Goal: Task Accomplishment & Management: Use online tool/utility

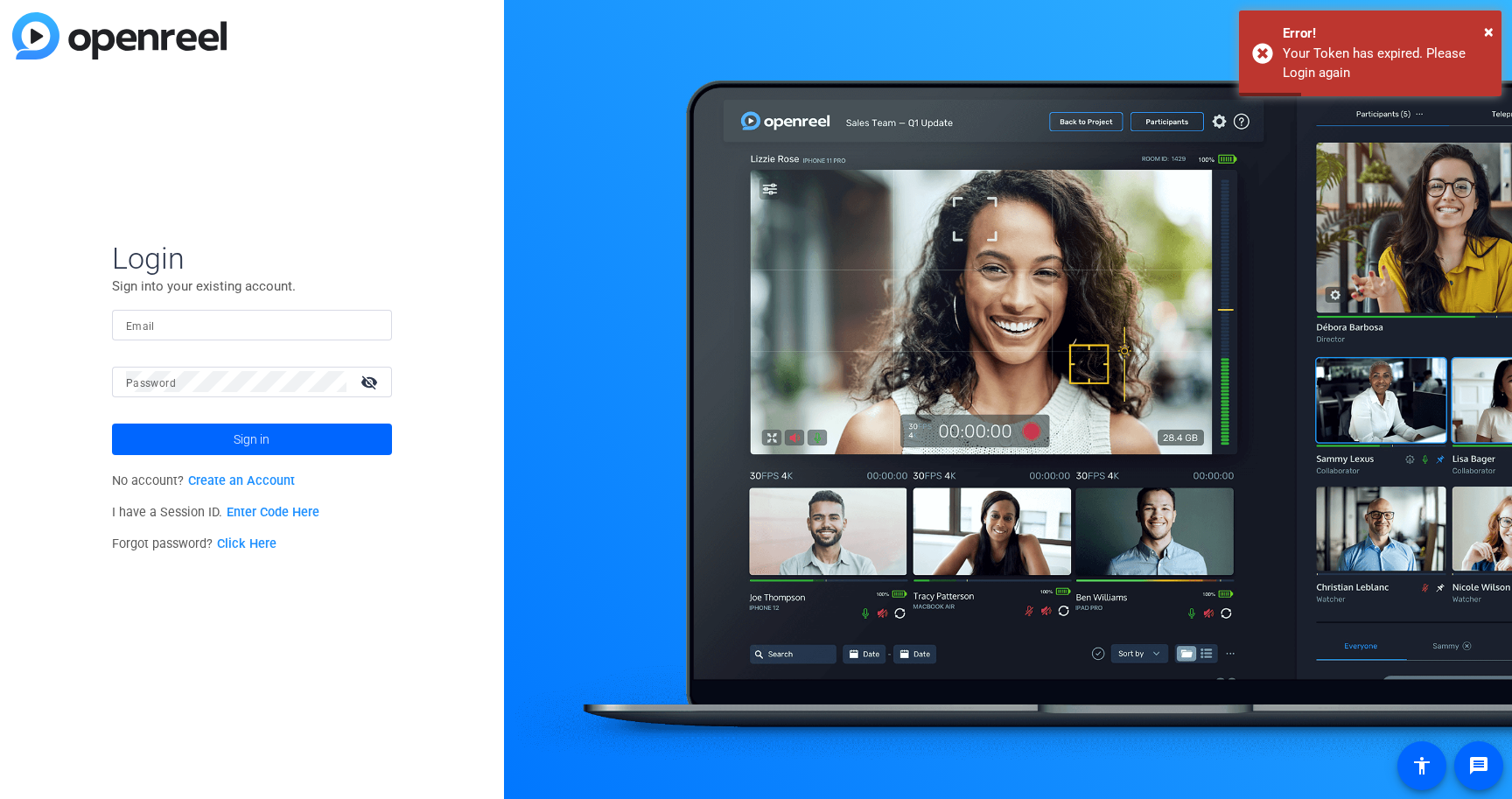
click at [238, 334] on input "Email" at bounding box center [251, 325] width 252 height 21
click at [264, 323] on input "Email" at bounding box center [251, 325] width 252 height 21
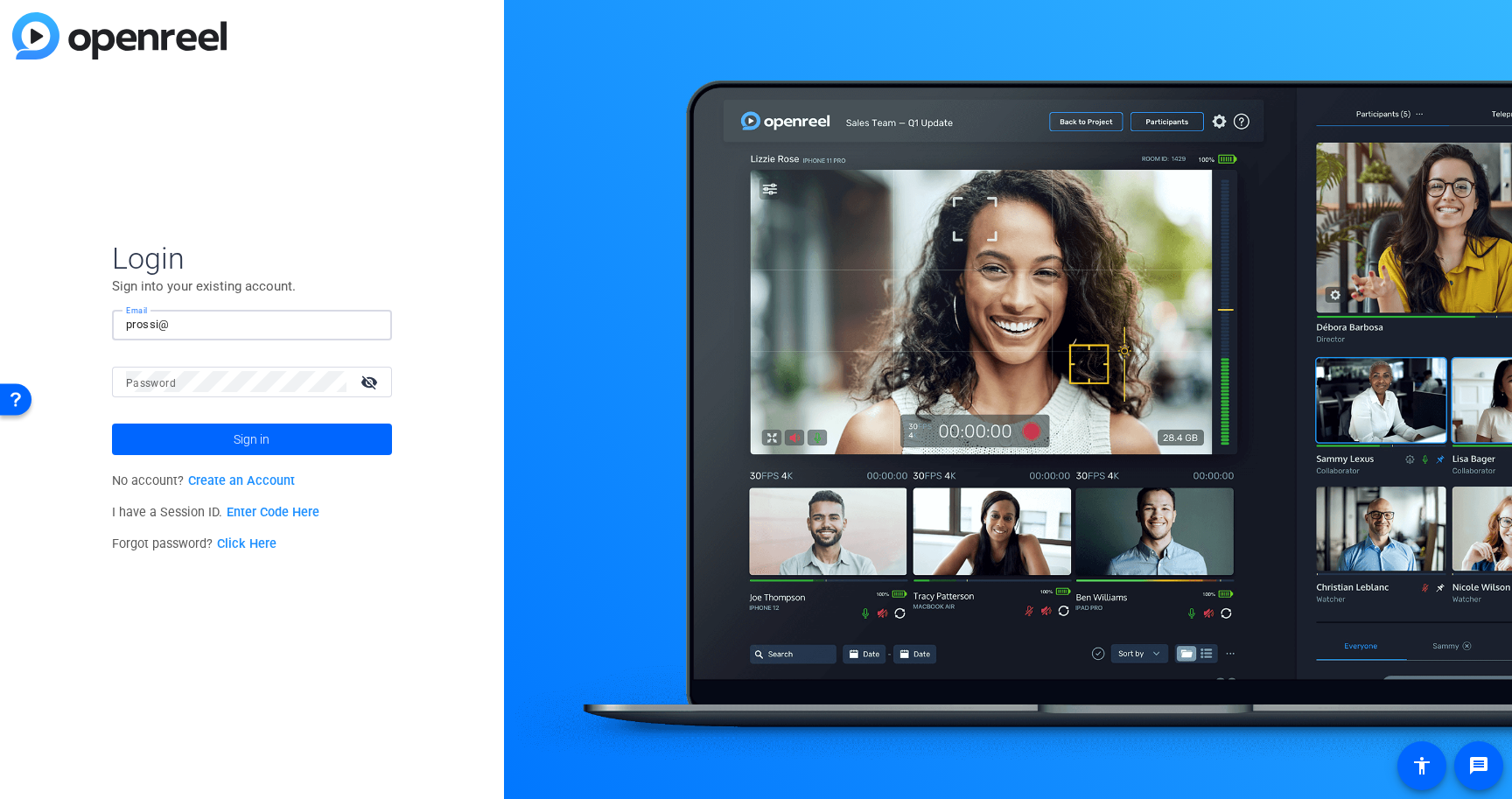
type input "prossi@cgicompany.com"
click at [277, 361] on mat-form-field "Email prossi@cgicompany.com" at bounding box center [251, 338] width 280 height 57
click at [112, 424] on button "Sign in" at bounding box center [251, 439] width 280 height 31
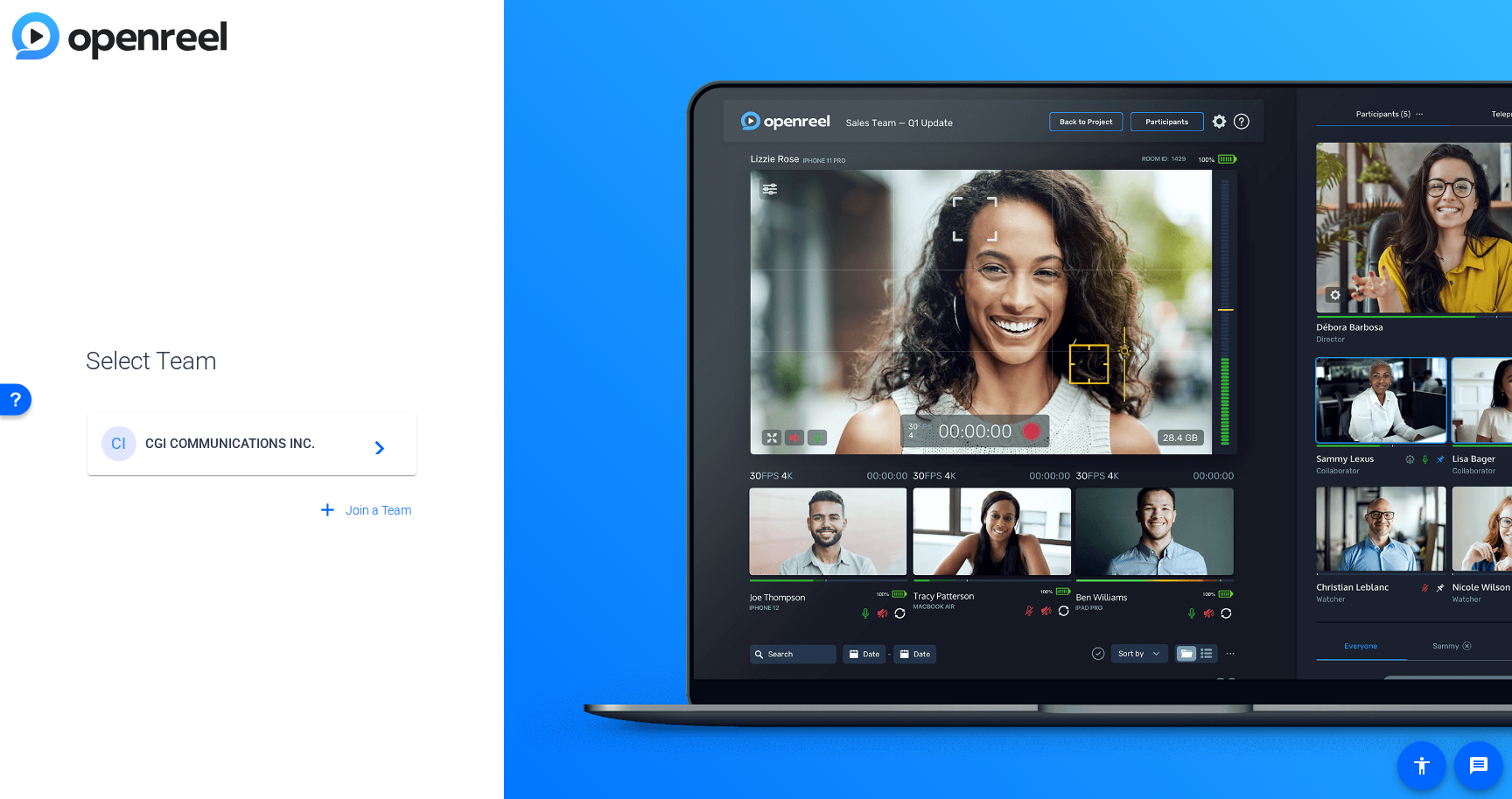
click at [282, 451] on div "CI CGI COMMUNICATIONS INC. navigate_next" at bounding box center [252, 444] width 301 height 35
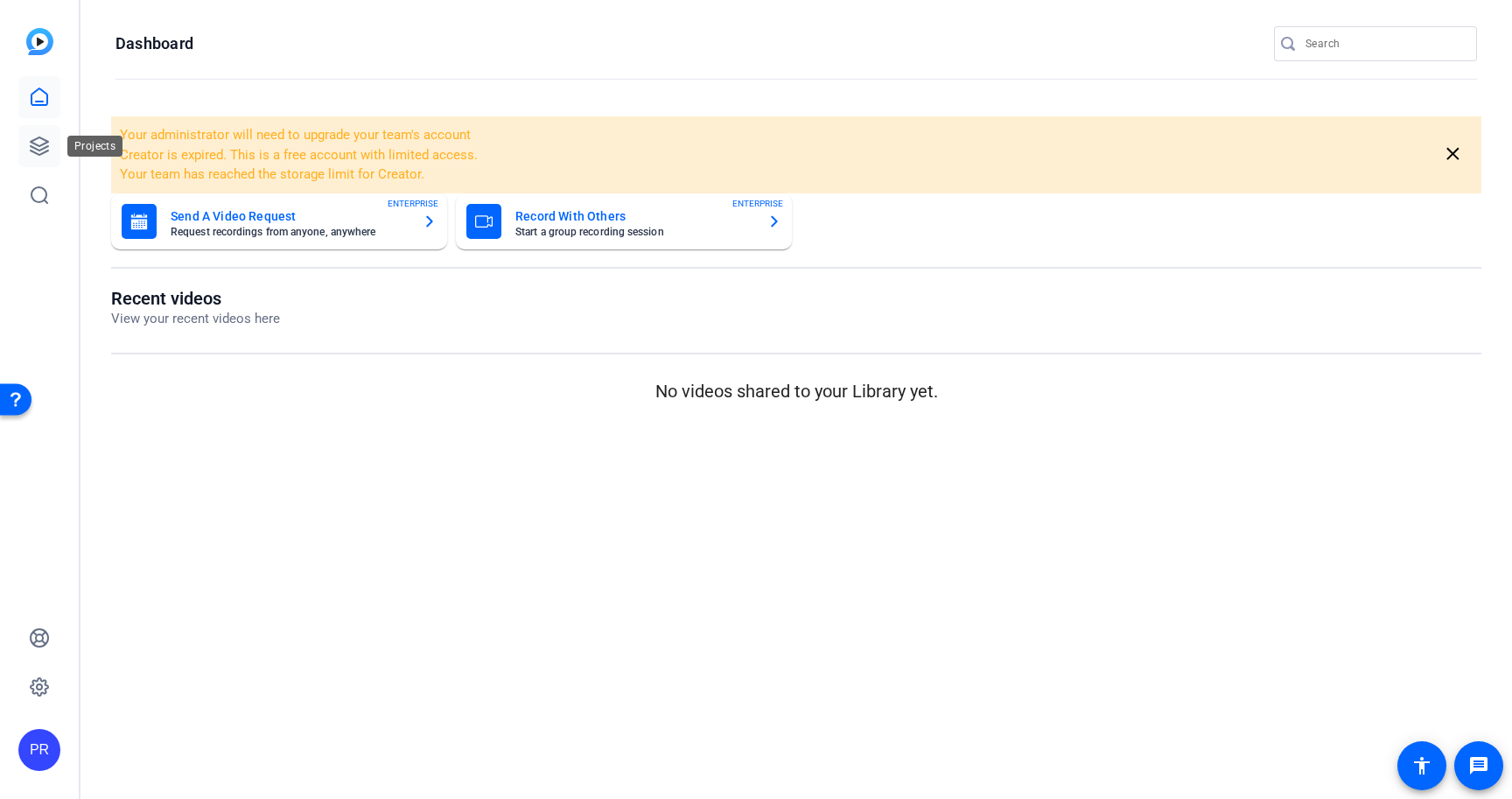
click at [42, 146] on icon at bounding box center [39, 146] width 21 height 21
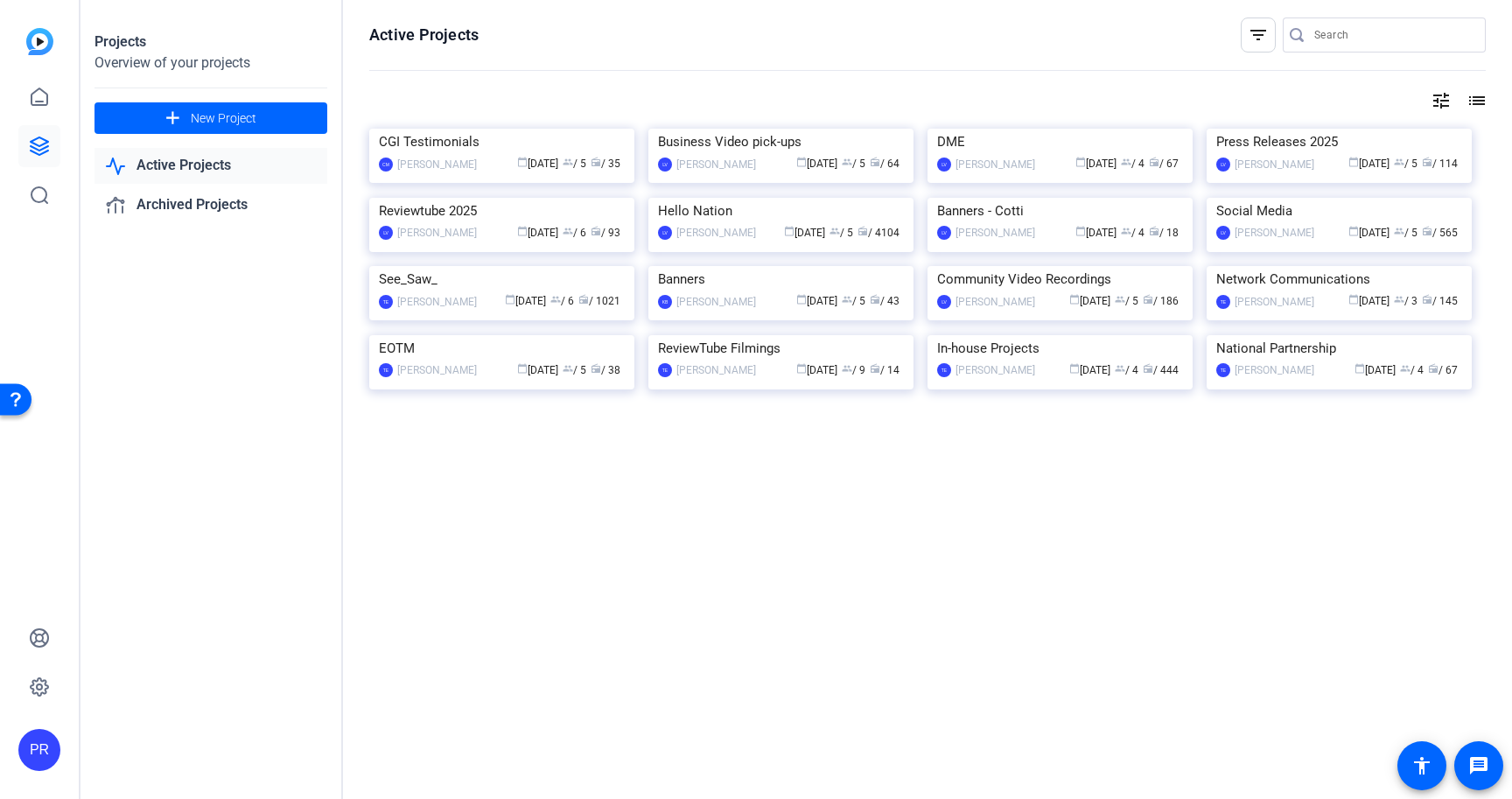
click at [1341, 28] on input "Search" at bounding box center [1393, 35] width 158 height 21
paste input "OPEN REEL: Hellonation Ambassador Filming for The Academy of Charter Schools (B…"
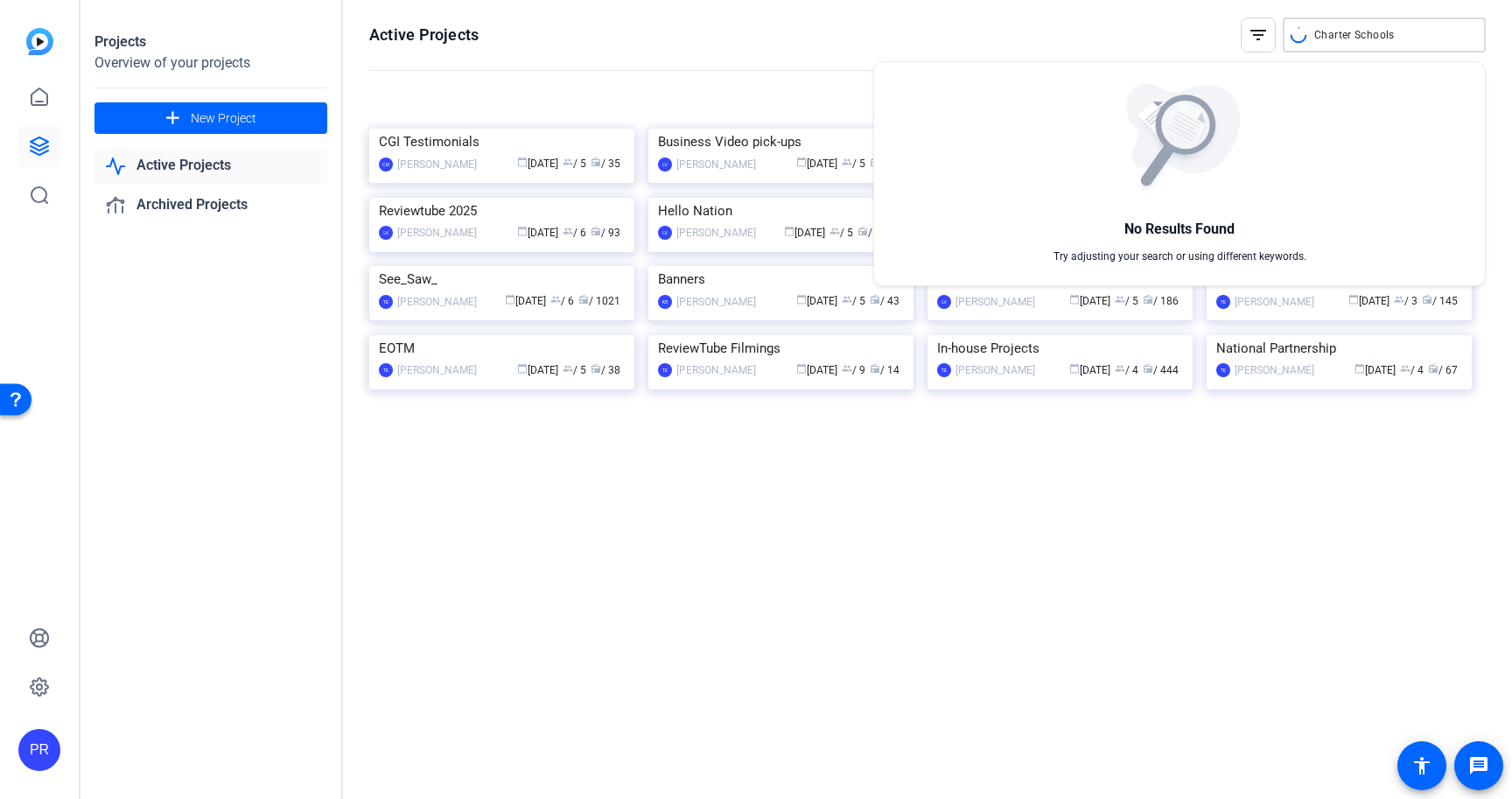
type input "Charter Schools"
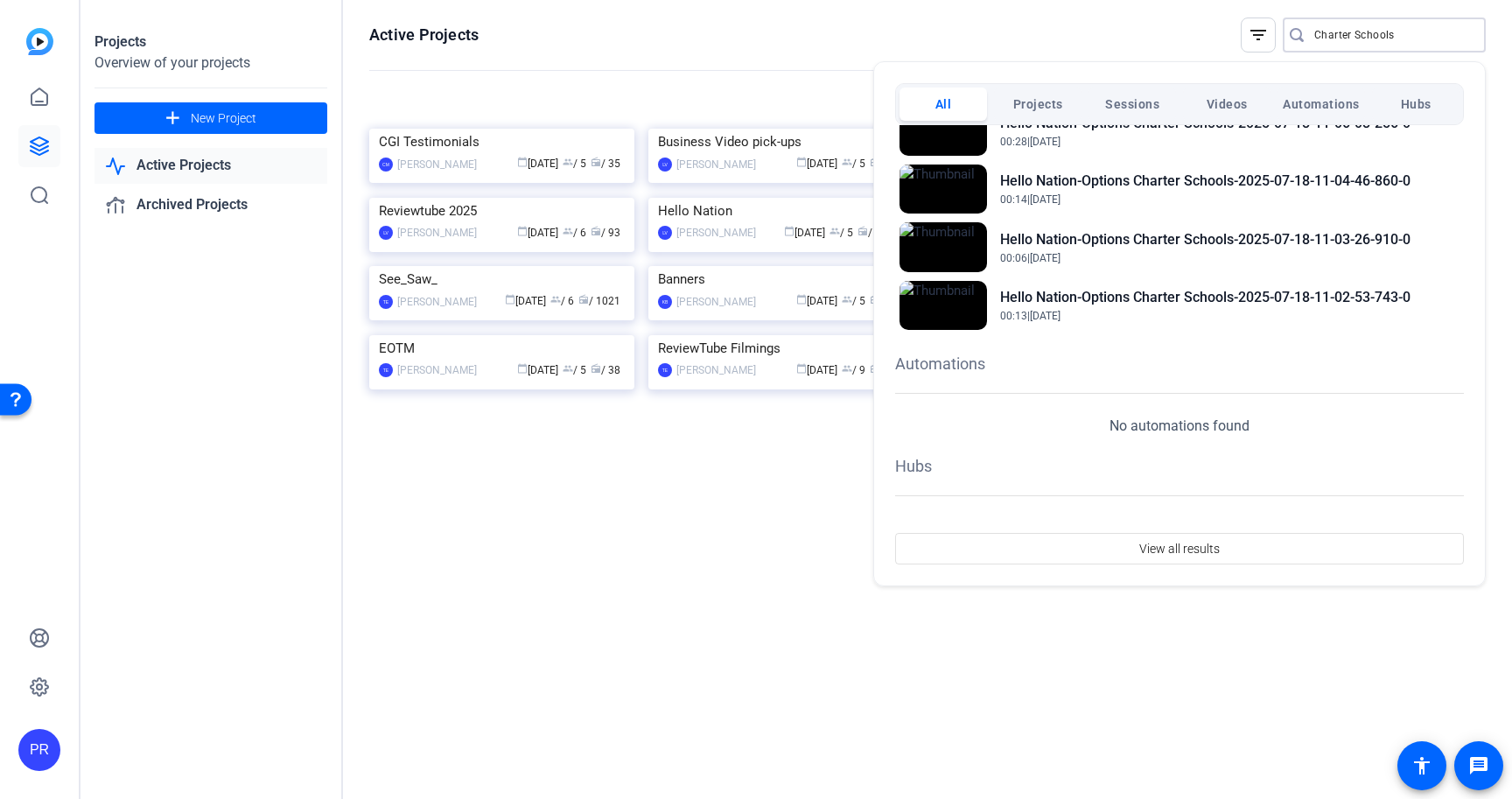
scroll to position [554, 0]
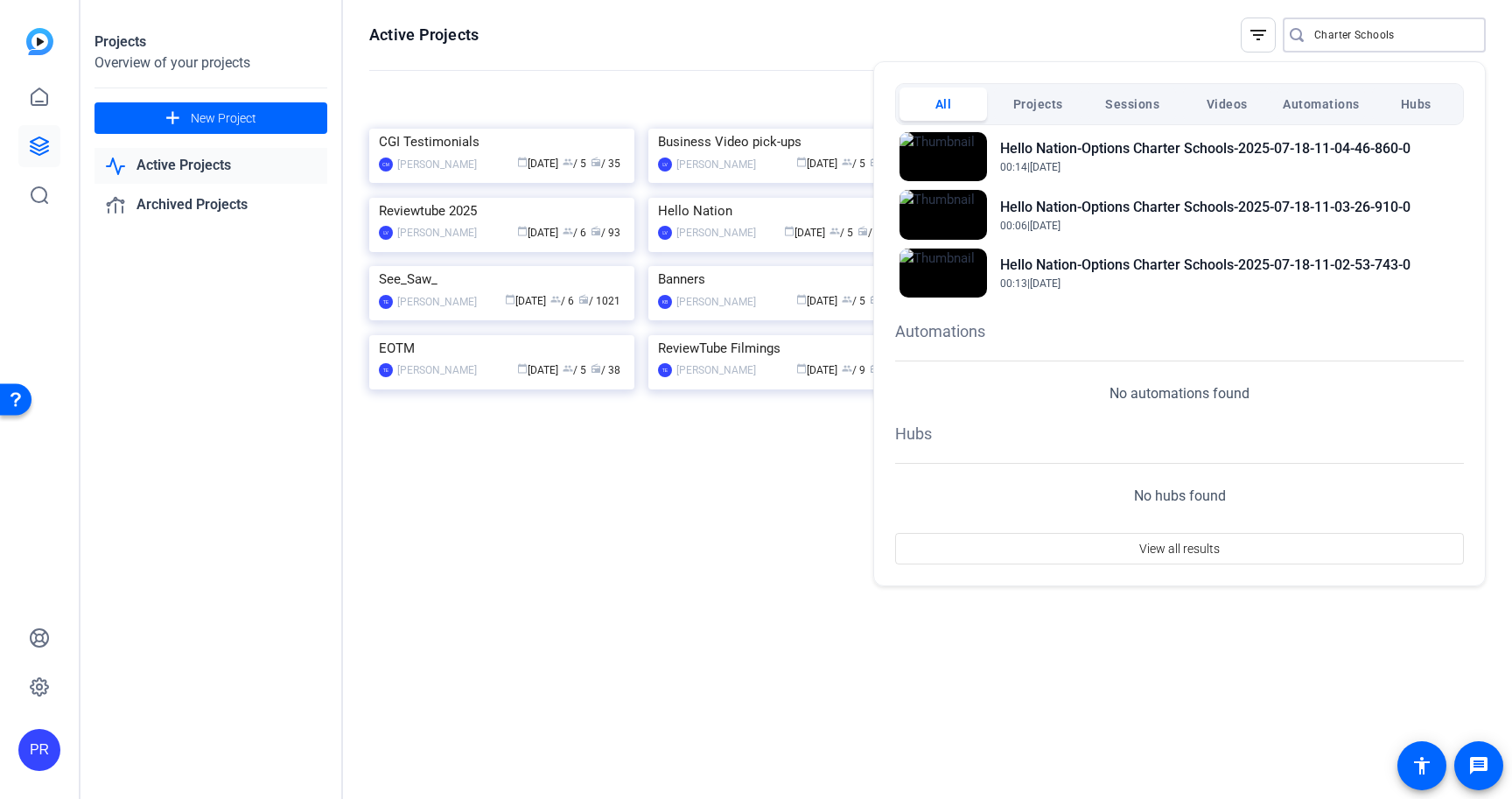
click at [1158, 37] on div at bounding box center [756, 399] width 1512 height 799
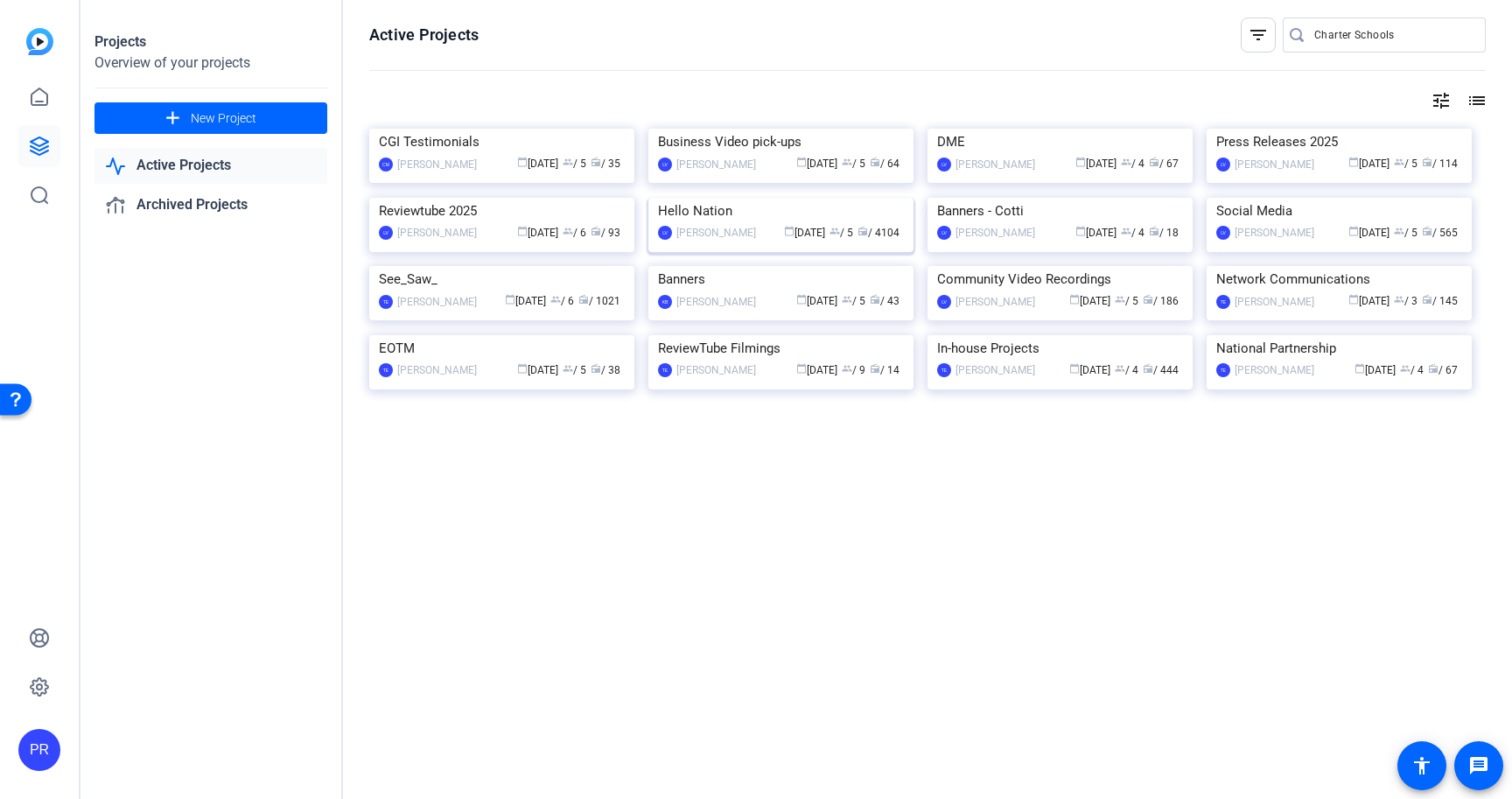
click at [798, 198] on img at bounding box center [780, 198] width 265 height 0
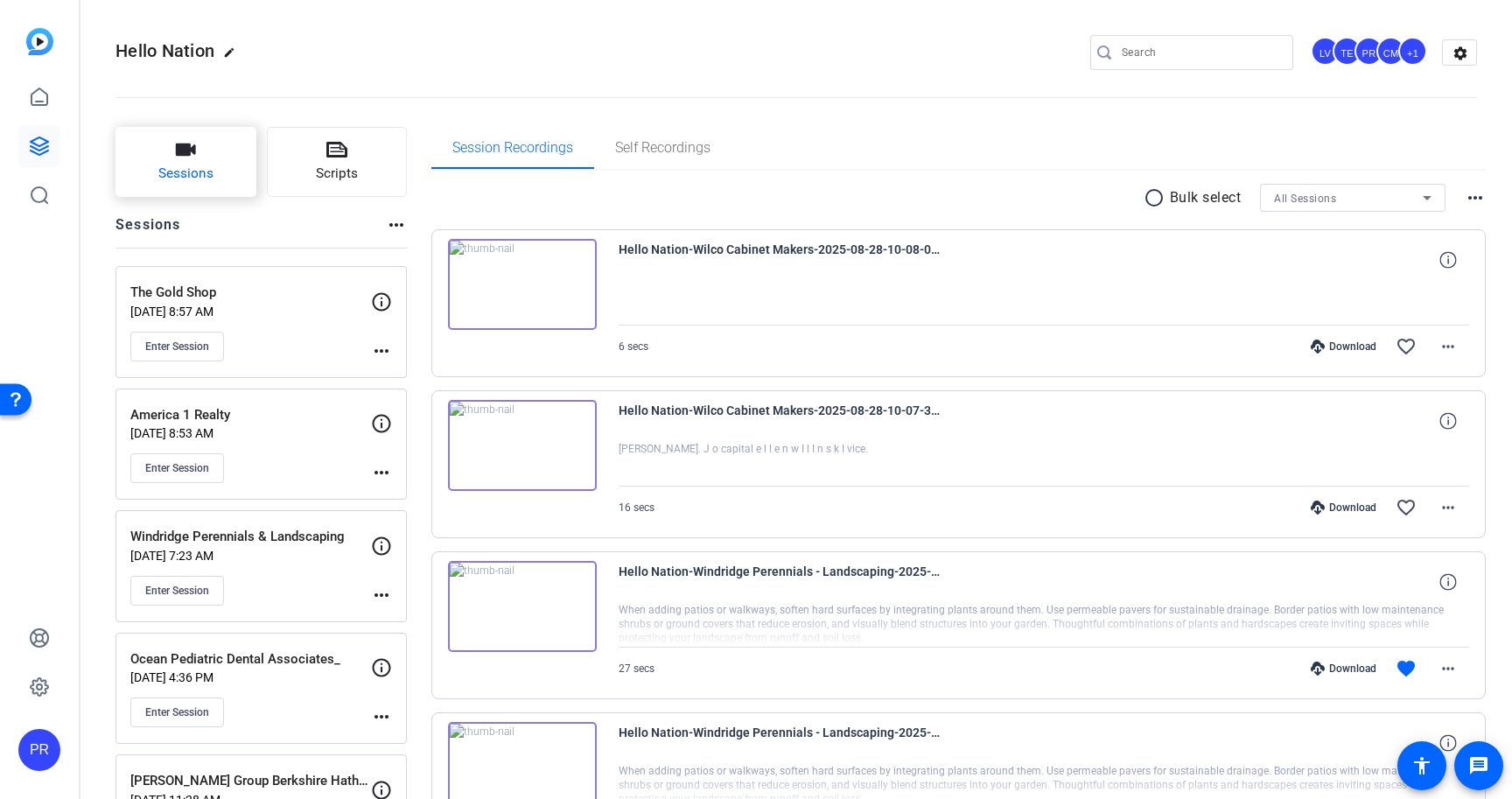
click at [209, 166] on span "Sessions" at bounding box center [186, 173] width 55 height 20
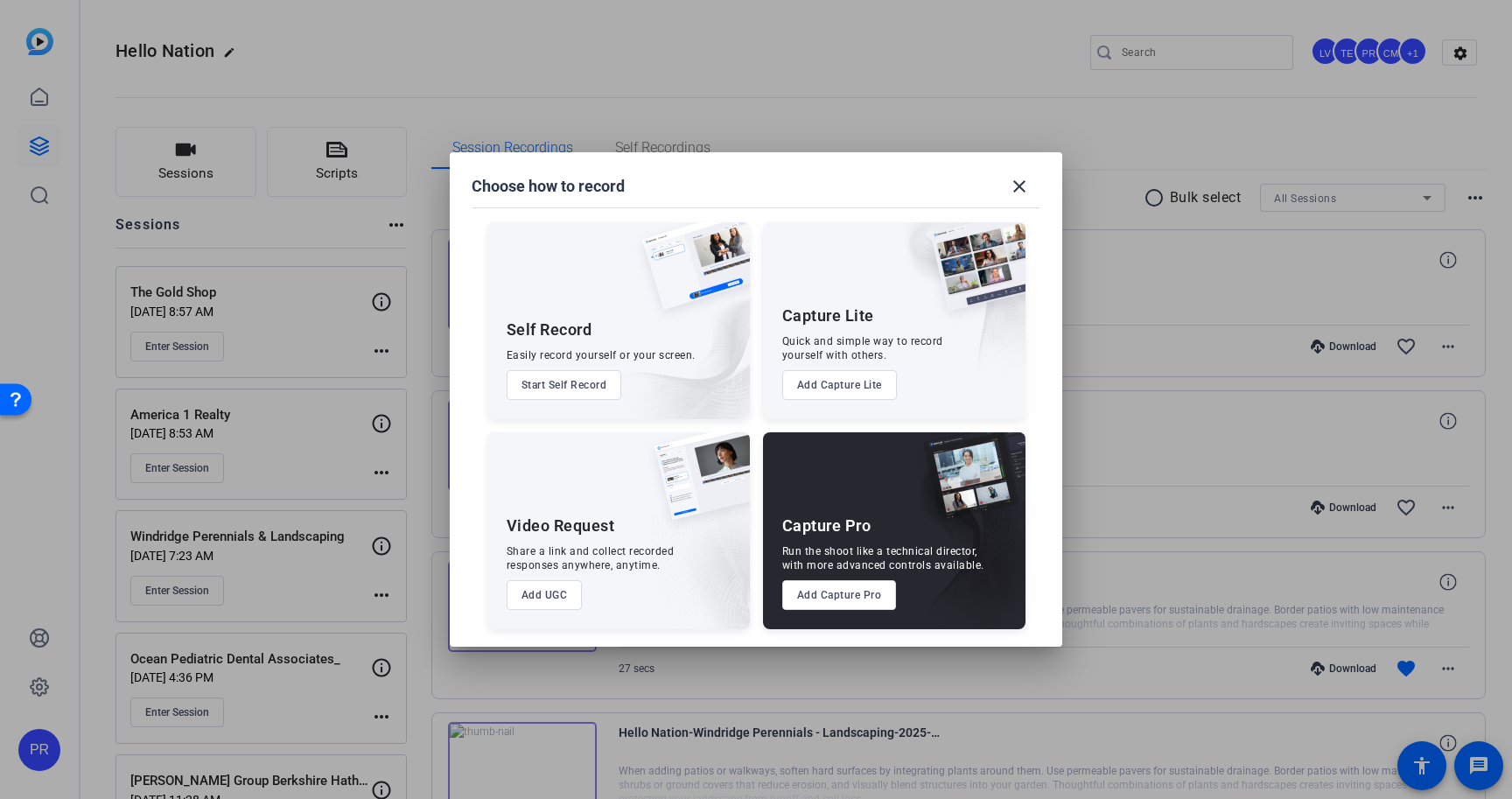
click at [845, 597] on button "Add Capture Pro" at bounding box center [839, 595] width 115 height 29
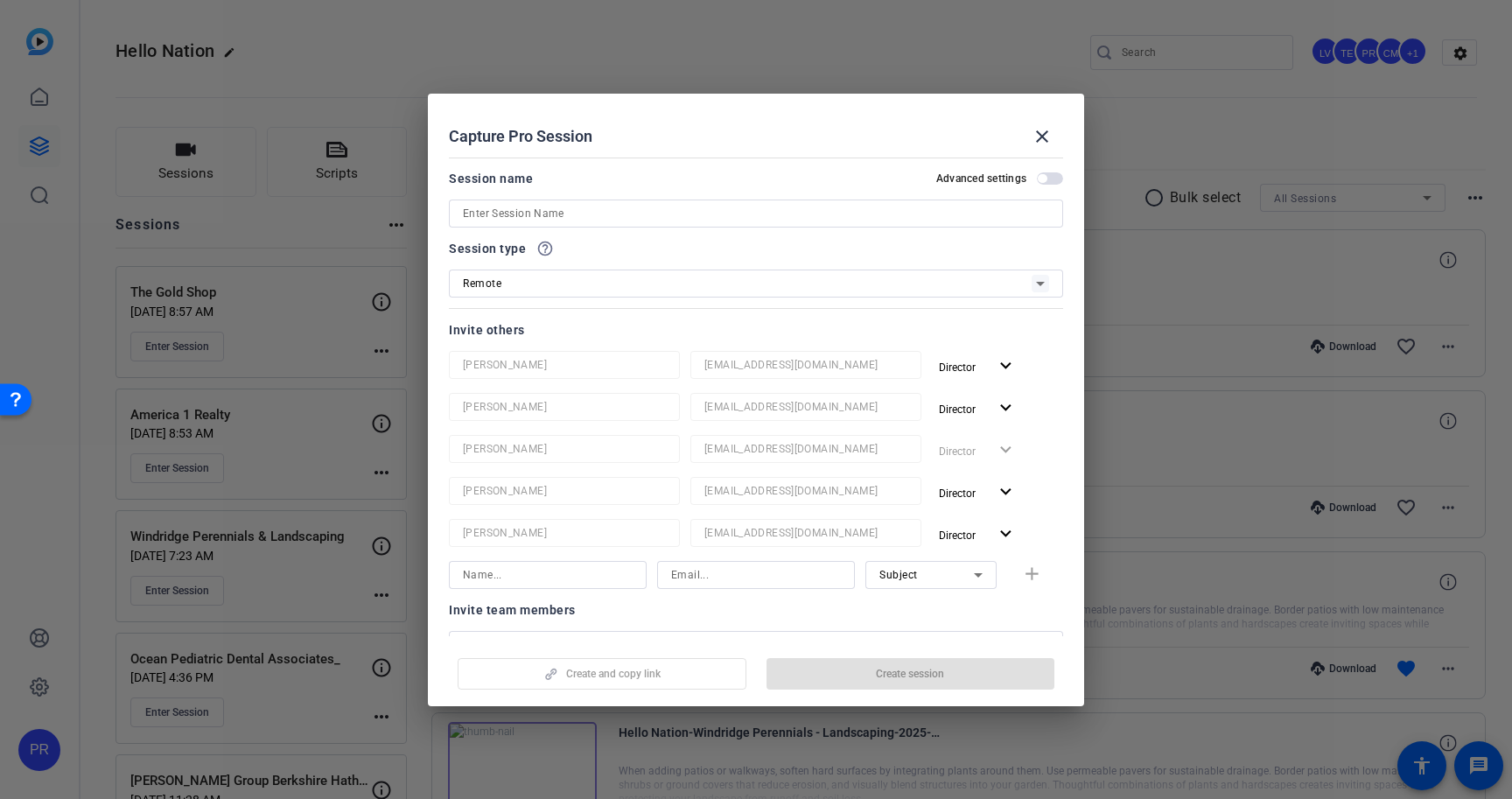
click at [995, 211] on input at bounding box center [756, 213] width 586 height 21
paste input "The Academy of Charter Schools"
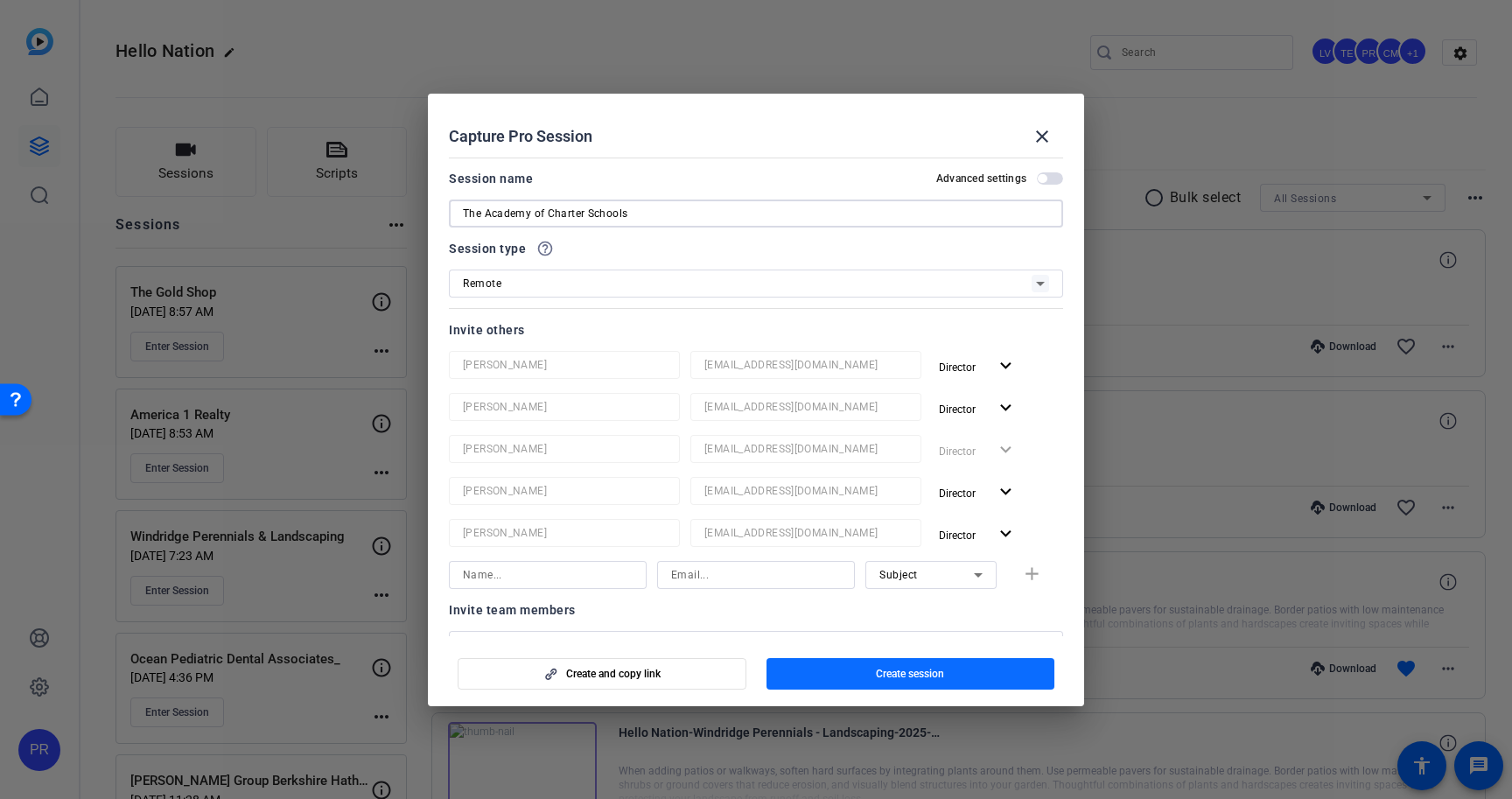
type input "The Academy of Charter Schools"
click at [959, 668] on span "button" at bounding box center [911, 674] width 289 height 42
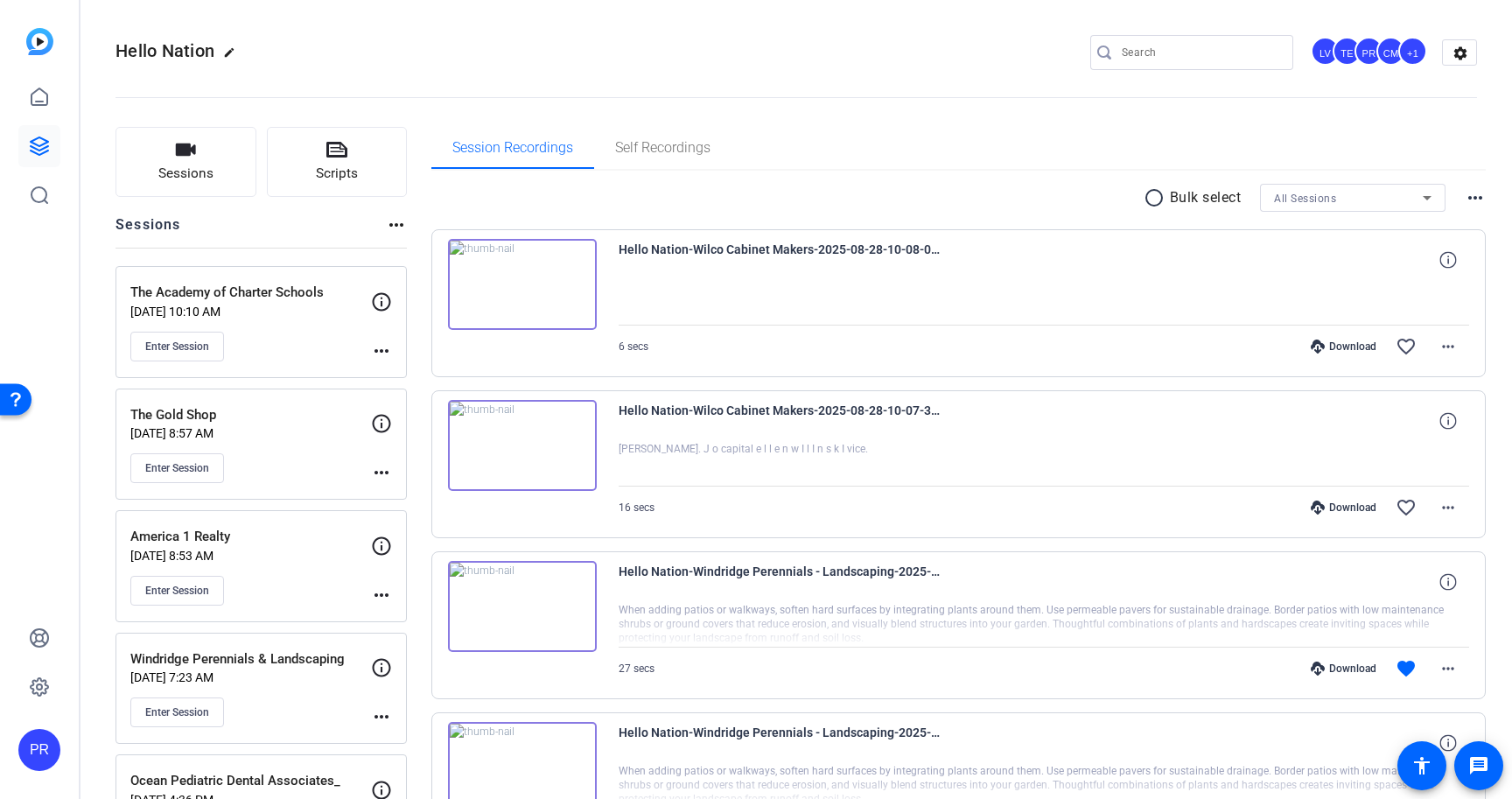
click at [383, 348] on mat-icon "more_horiz" at bounding box center [381, 350] width 21 height 21
click at [429, 378] on span "Edit Session" at bounding box center [425, 376] width 80 height 21
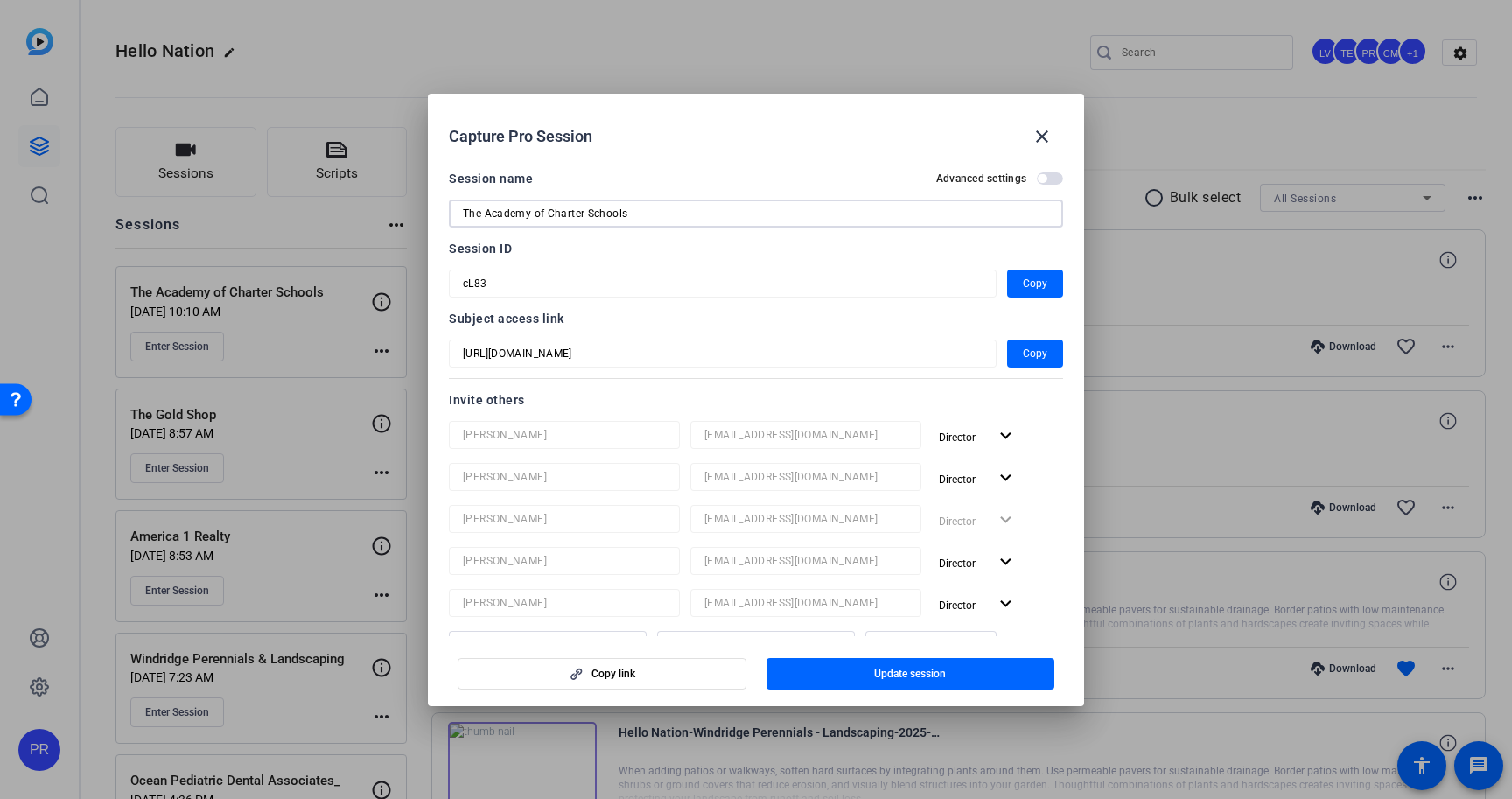
click at [681, 206] on input "The Academy of Charter Schools" at bounding box center [756, 213] width 586 height 21
click at [1034, 284] on span "Copy" at bounding box center [1034, 283] width 25 height 21
click at [1035, 135] on mat-icon "close" at bounding box center [1042, 136] width 21 height 21
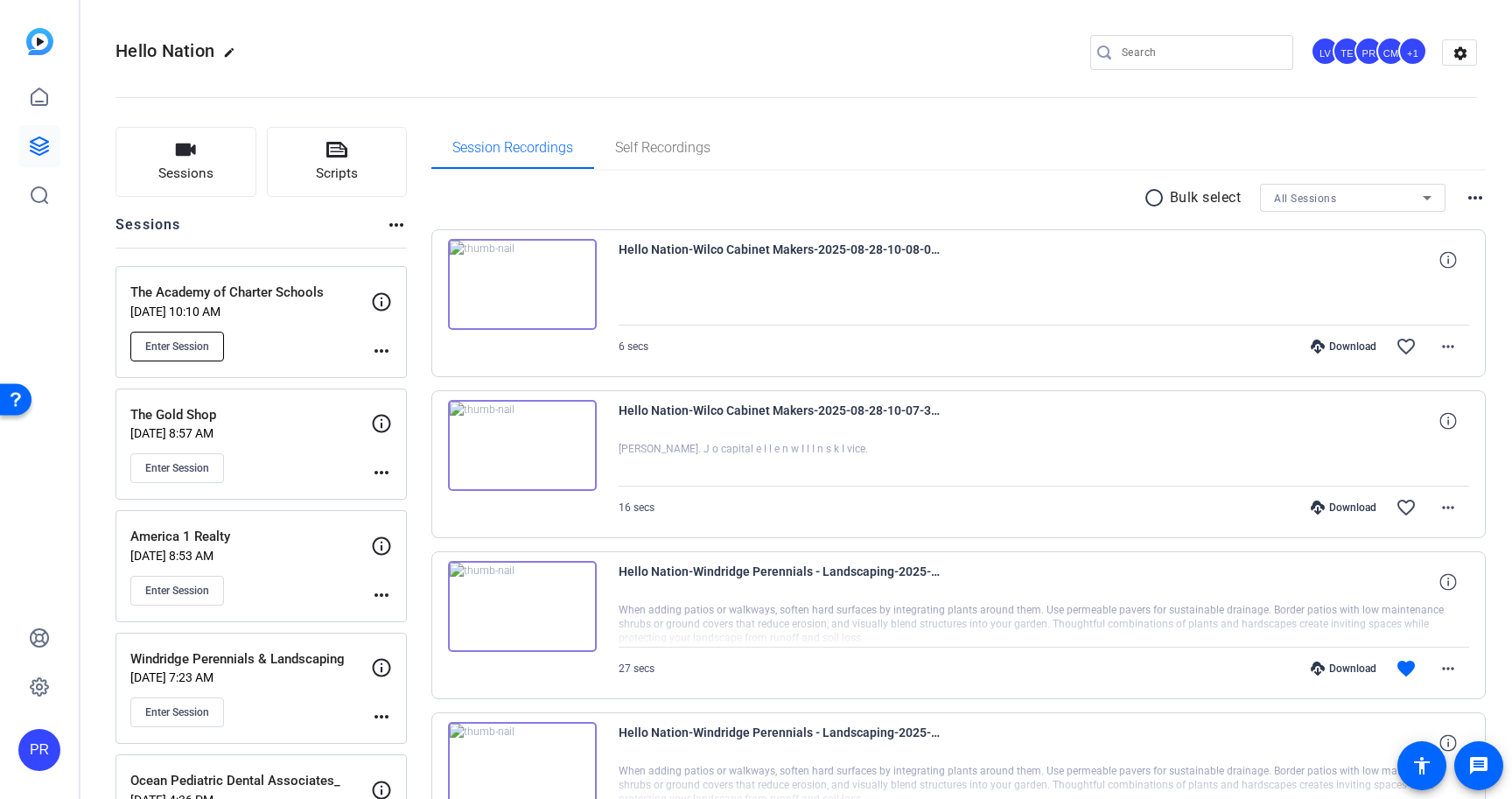
click at [193, 347] on span "Enter Session" at bounding box center [177, 346] width 64 height 14
click at [252, 301] on p "The Academy of Charter Schools" at bounding box center [250, 293] width 240 height 20
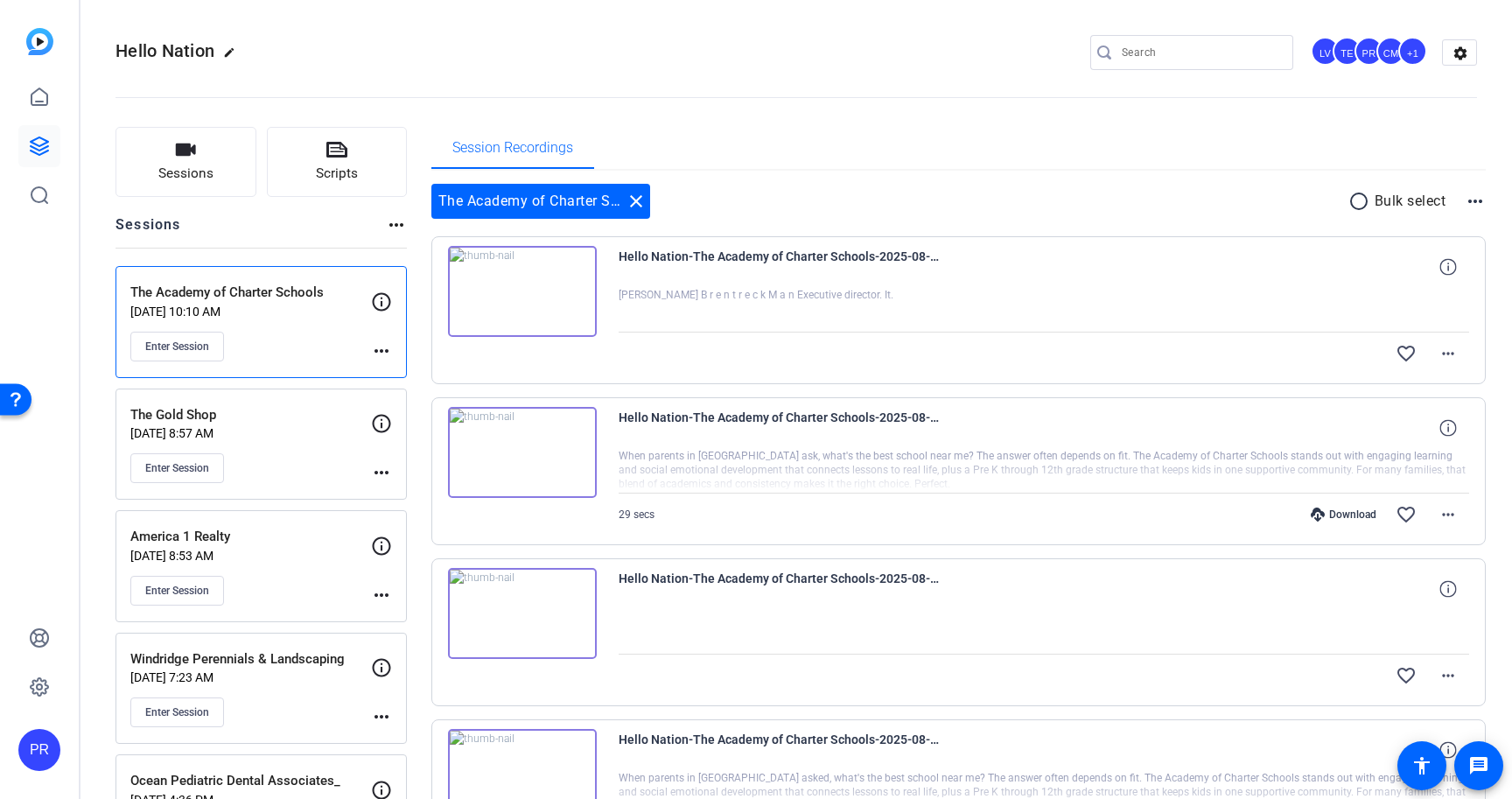
click at [279, 449] on div "The Gold Shop Aug 28, 2025 @ 8:57 AM Enter Session" at bounding box center [250, 445] width 240 height 79
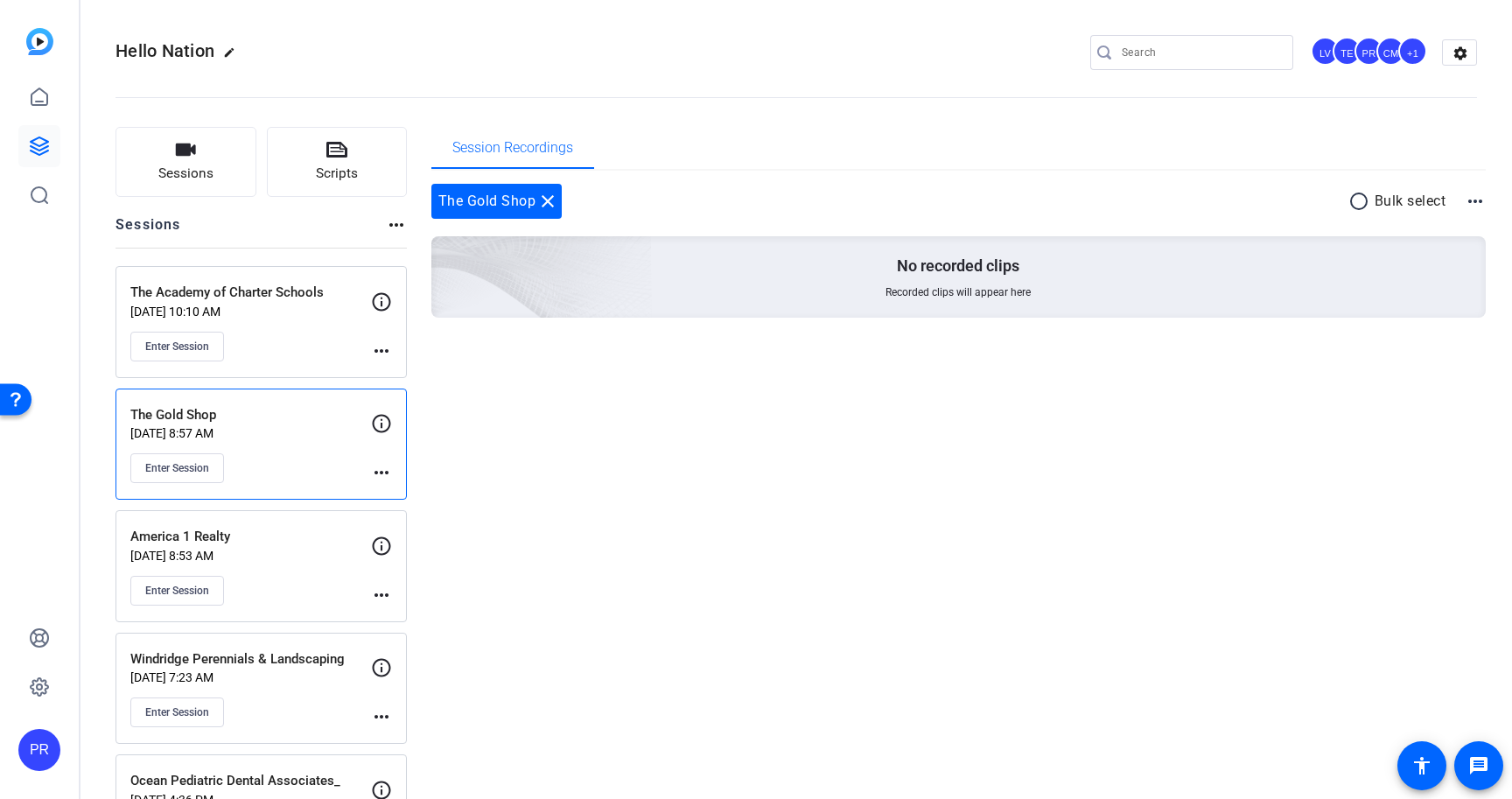
click at [295, 338] on div "Enter Session" at bounding box center [250, 347] width 240 height 29
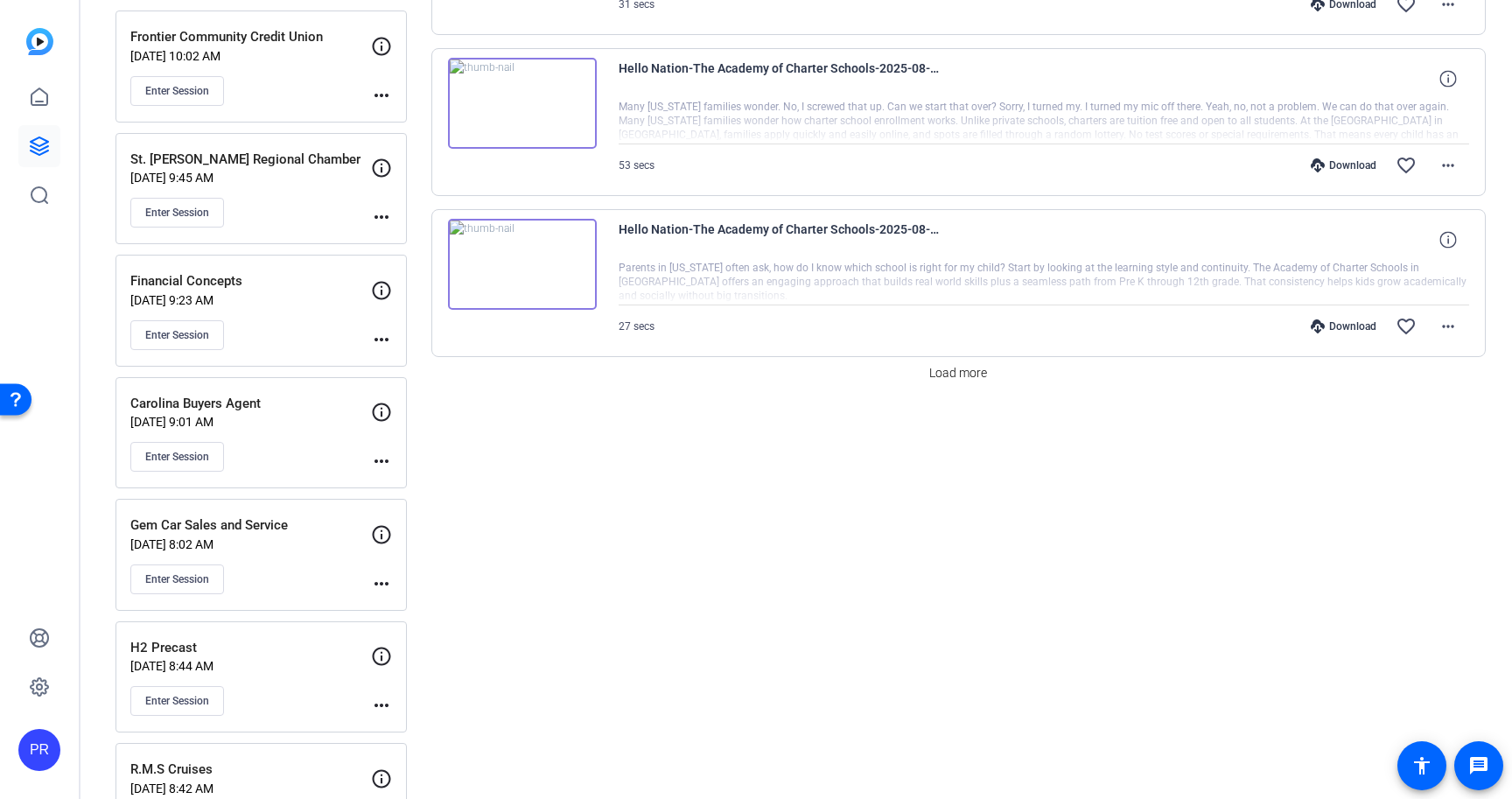
scroll to position [1468, 0]
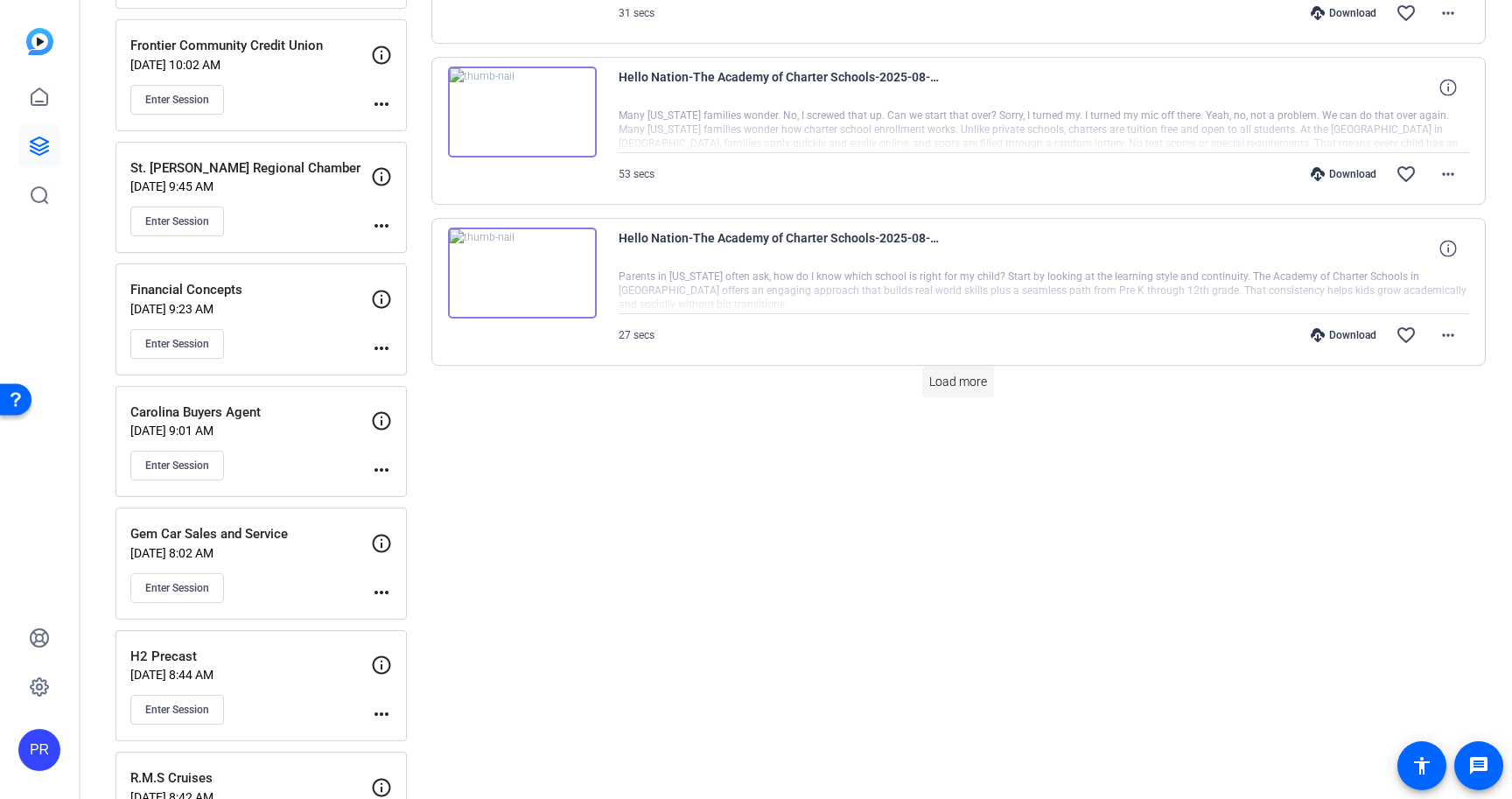
click at [957, 378] on span "Load more" at bounding box center [957, 382] width 58 height 18
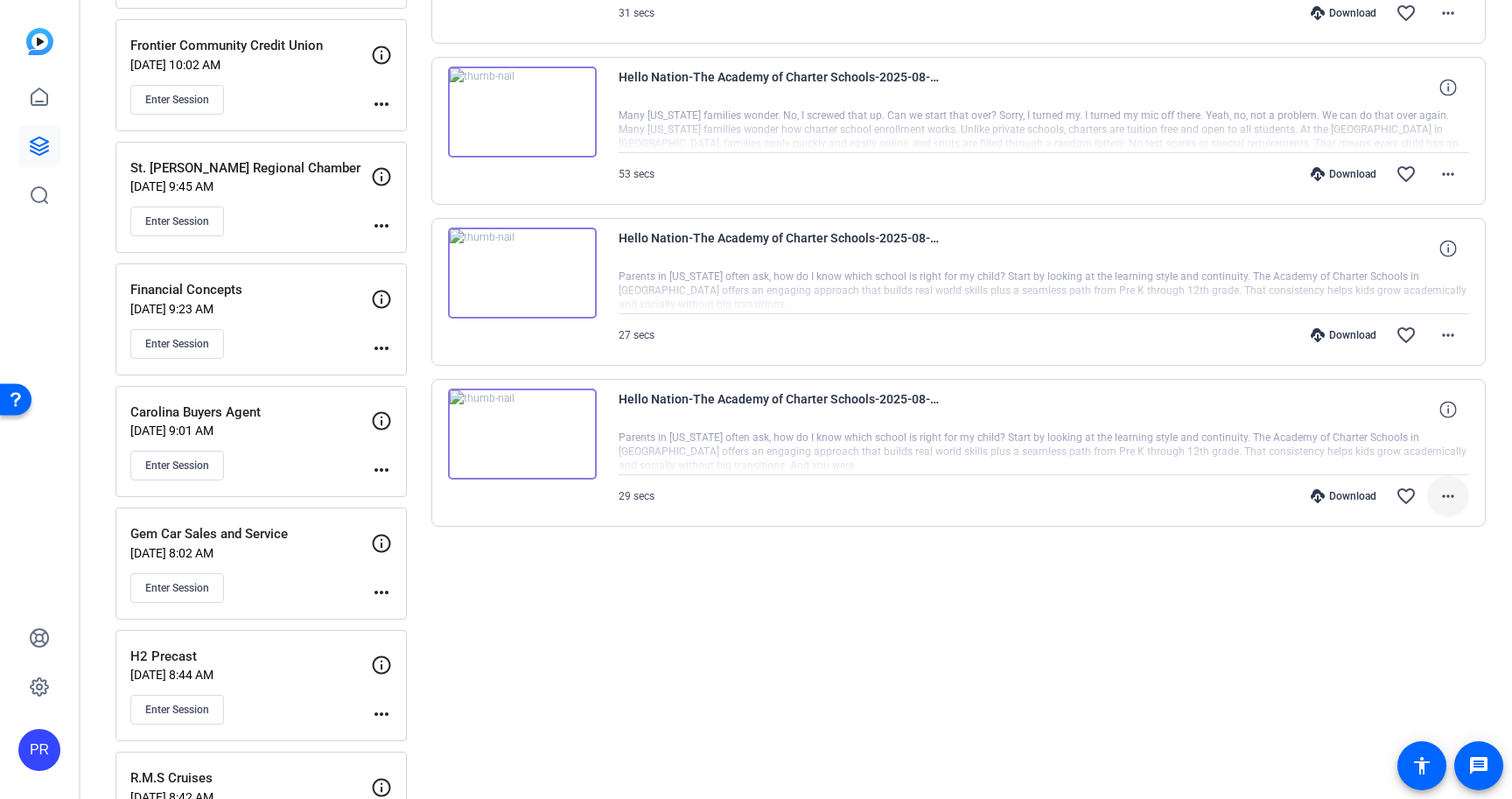
click at [1447, 502] on mat-icon "more_horiz" at bounding box center [1448, 496] width 21 height 21
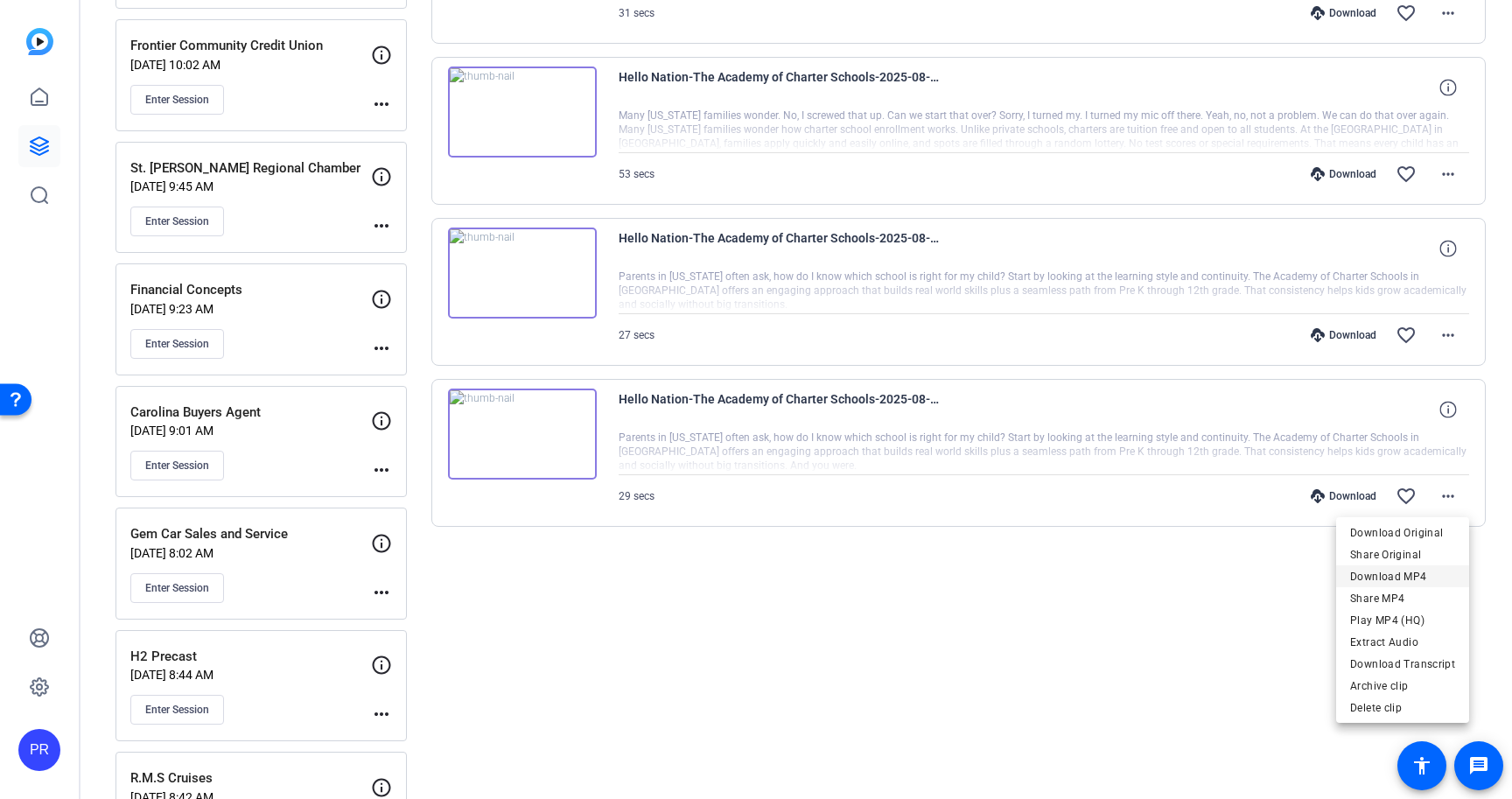
click at [1408, 568] on span "Download MP4" at bounding box center [1402, 576] width 105 height 21
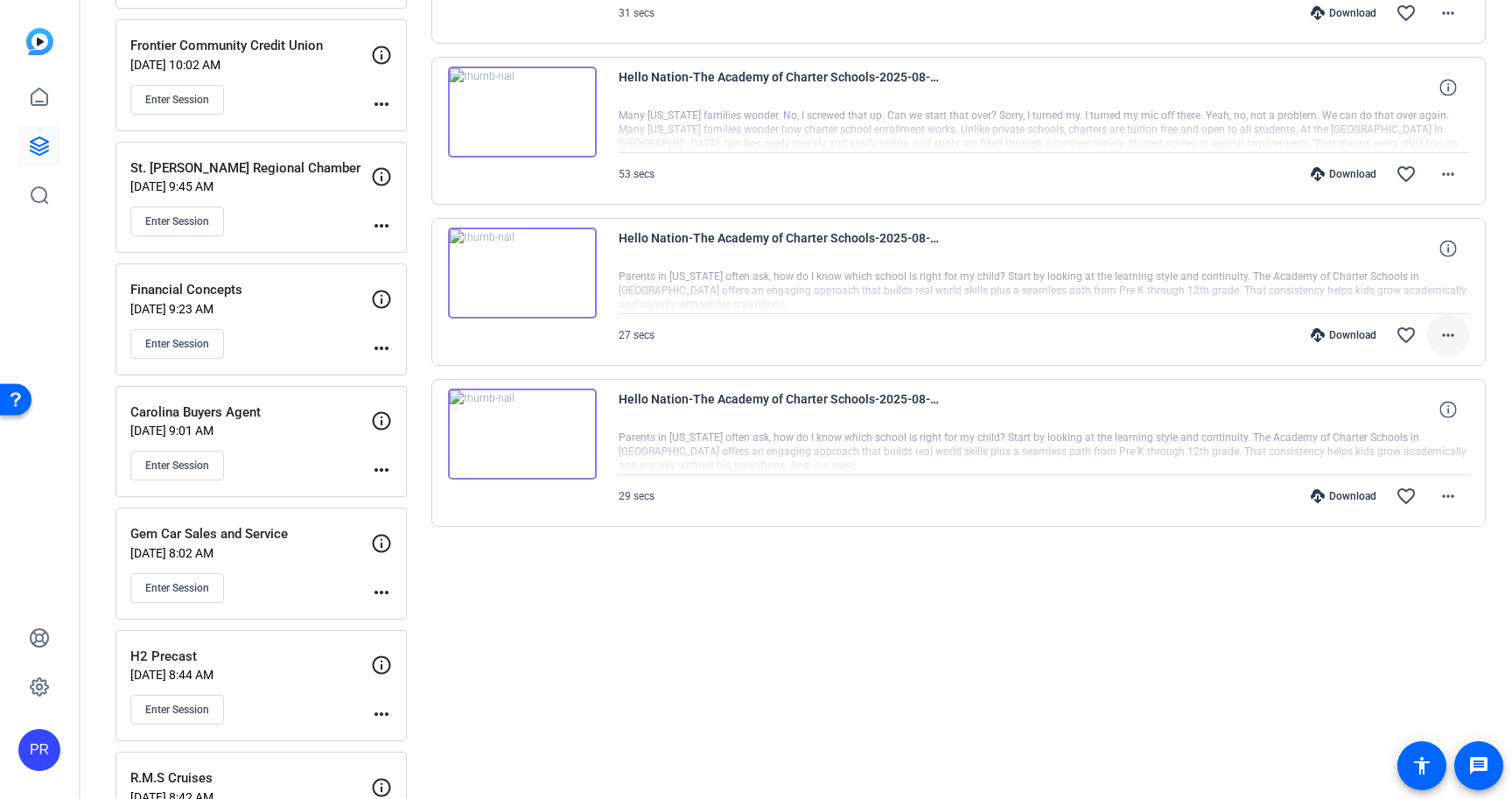
click at [1455, 333] on mat-icon "more_horiz" at bounding box center [1448, 335] width 21 height 21
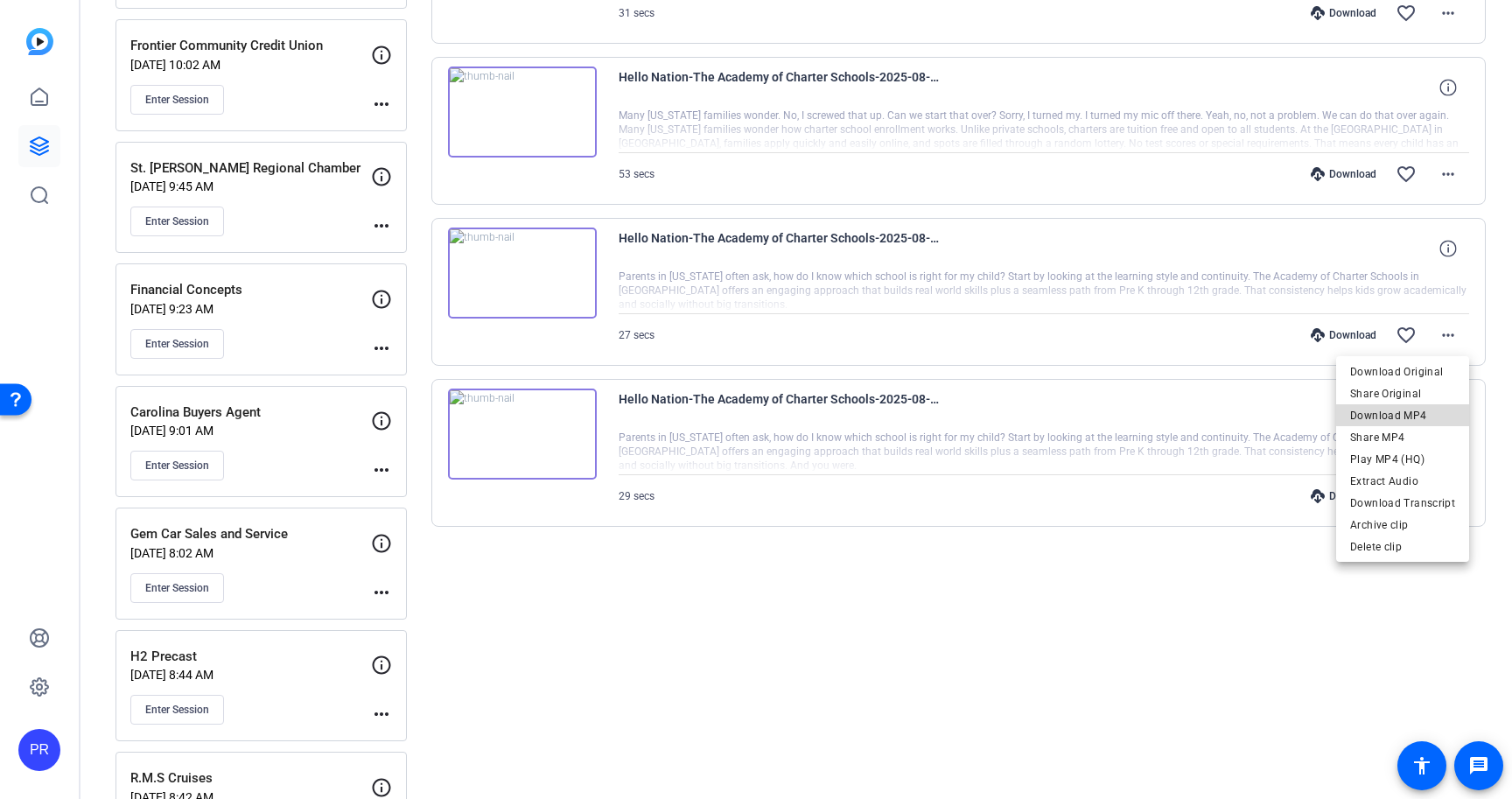
click at [1420, 409] on span "Download MP4" at bounding box center [1402, 416] width 105 height 21
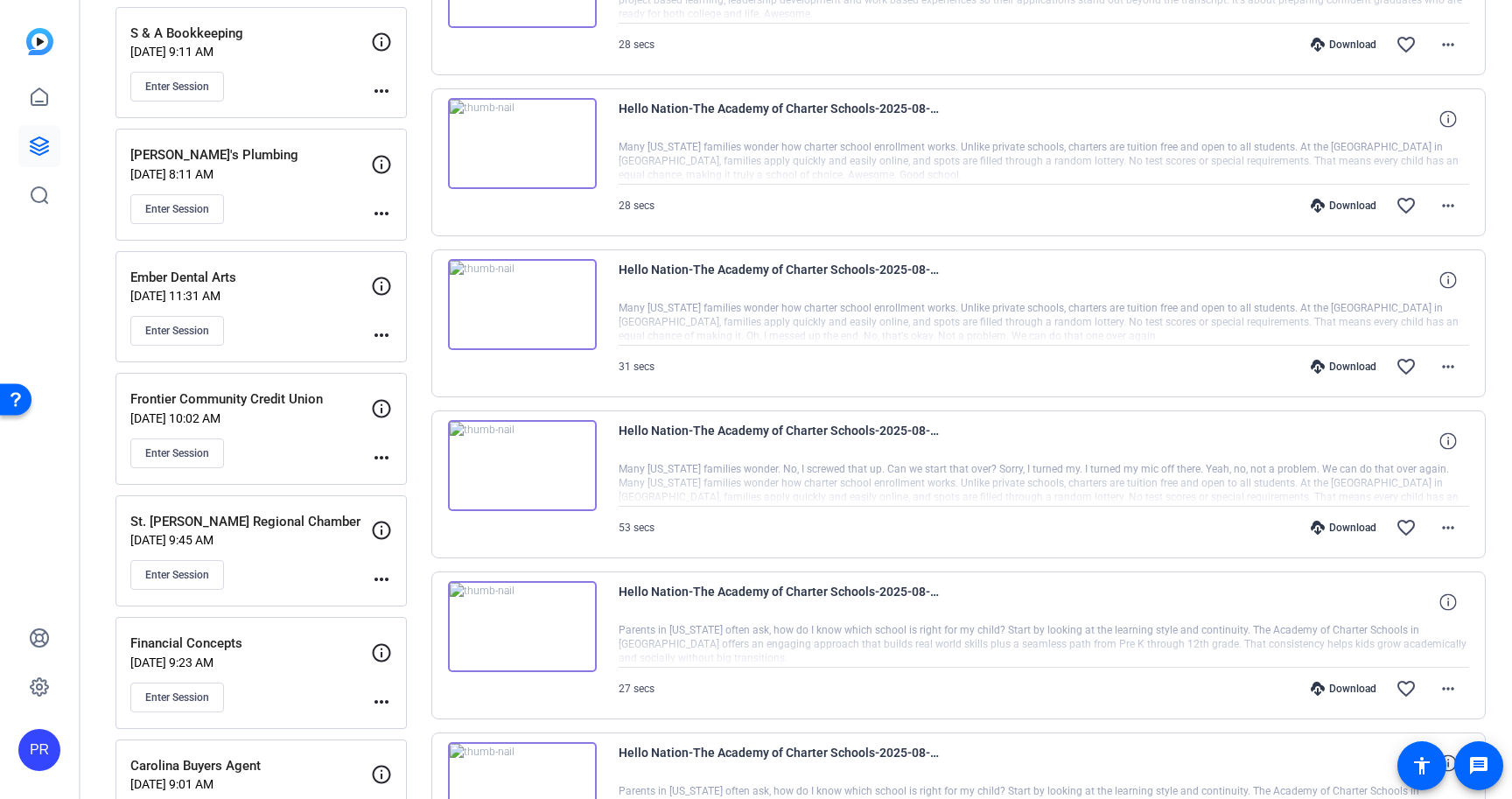
scroll to position [1116, 0]
click at [1445, 436] on icon at bounding box center [1448, 438] width 17 height 17
click at [1454, 439] on mat-icon "close" at bounding box center [1448, 440] width 21 height 22
click at [1364, 469] on div at bounding box center [1044, 483] width 851 height 44
click at [563, 440] on img at bounding box center [523, 463] width 149 height 91
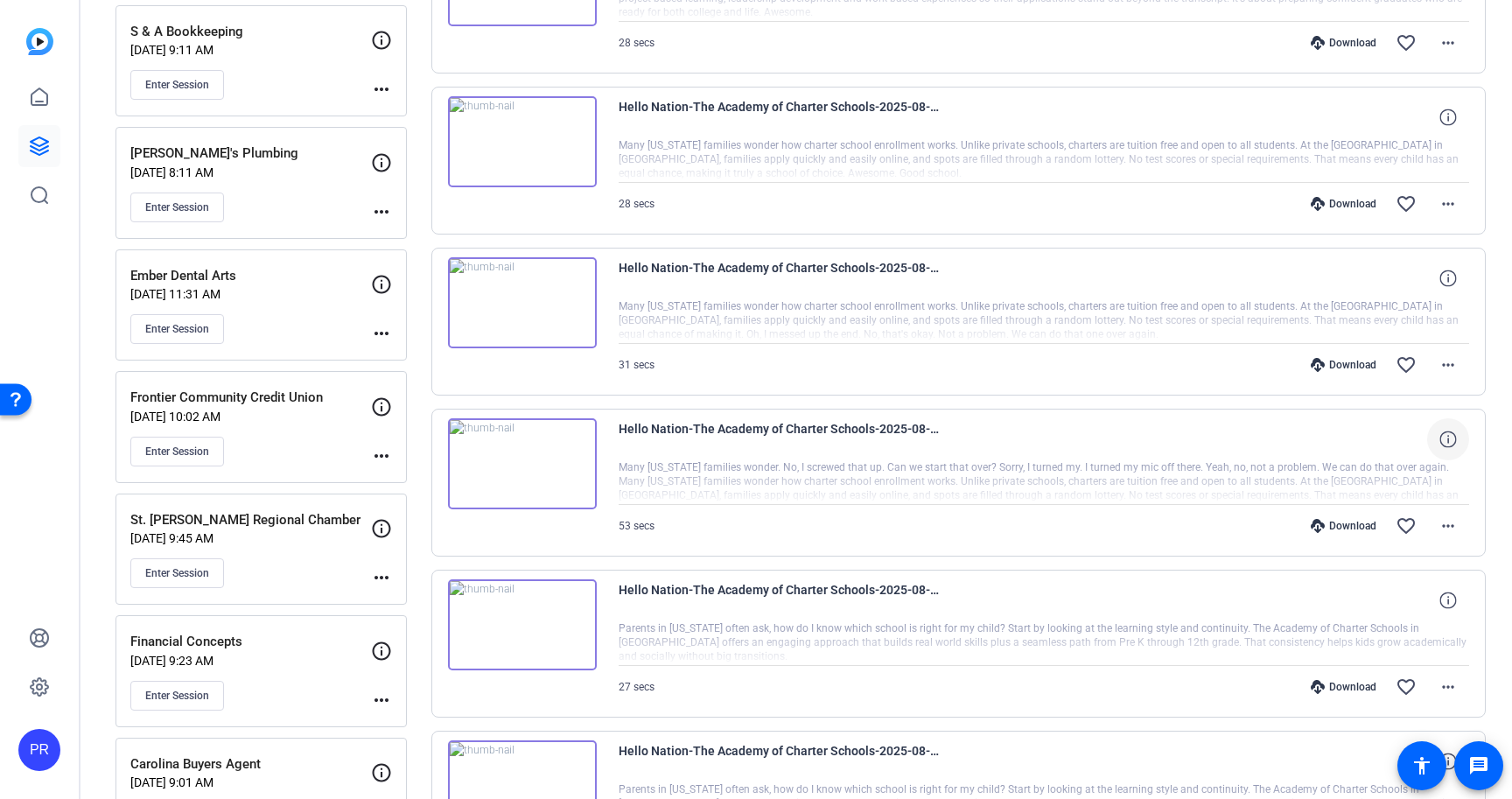
click at [963, 480] on div at bounding box center [1044, 483] width 851 height 44
click at [1453, 517] on mat-icon "more_horiz" at bounding box center [1448, 526] width 21 height 21
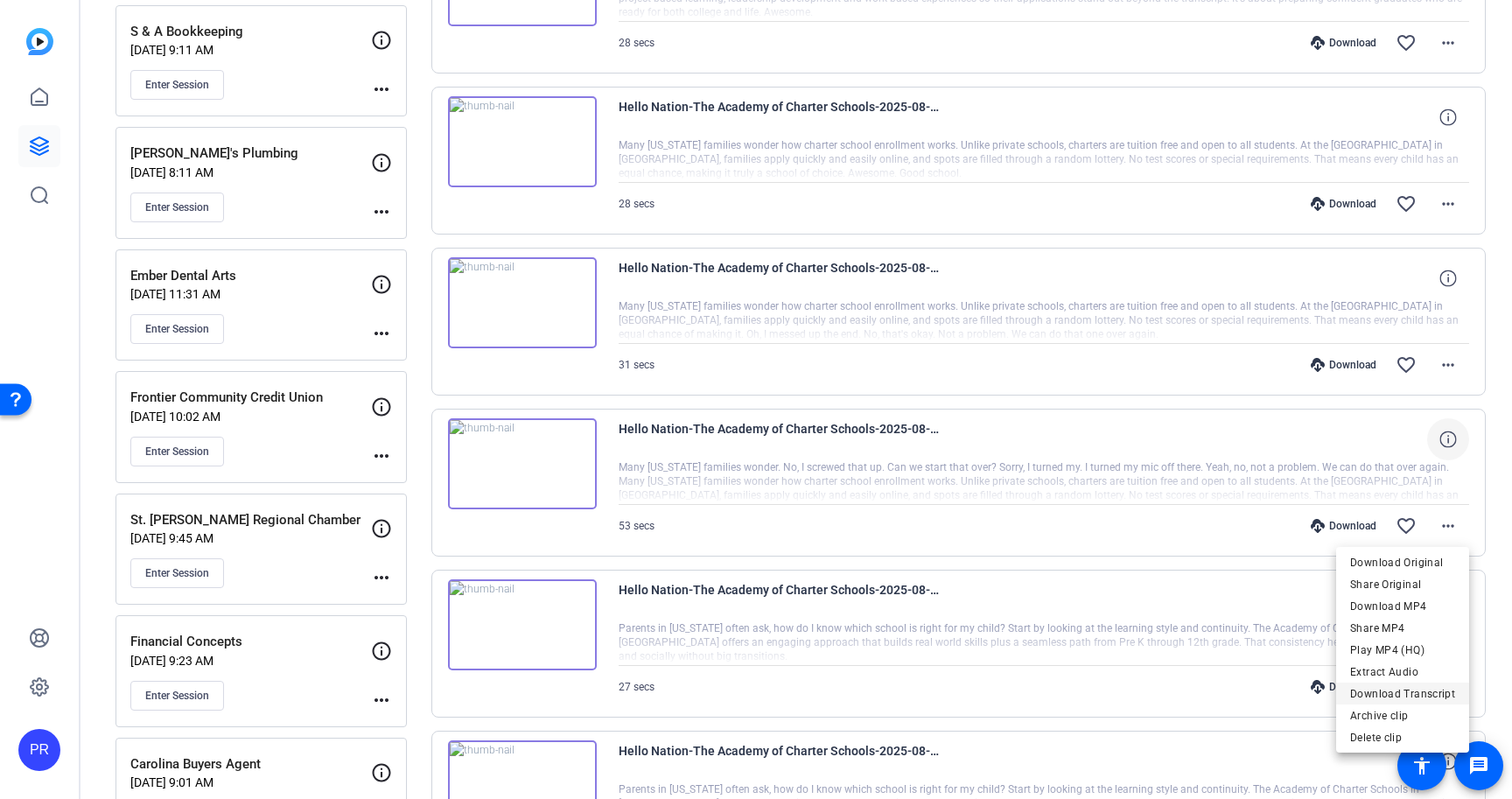
click at [1424, 693] on span "Download Transcript" at bounding box center [1402, 694] width 105 height 21
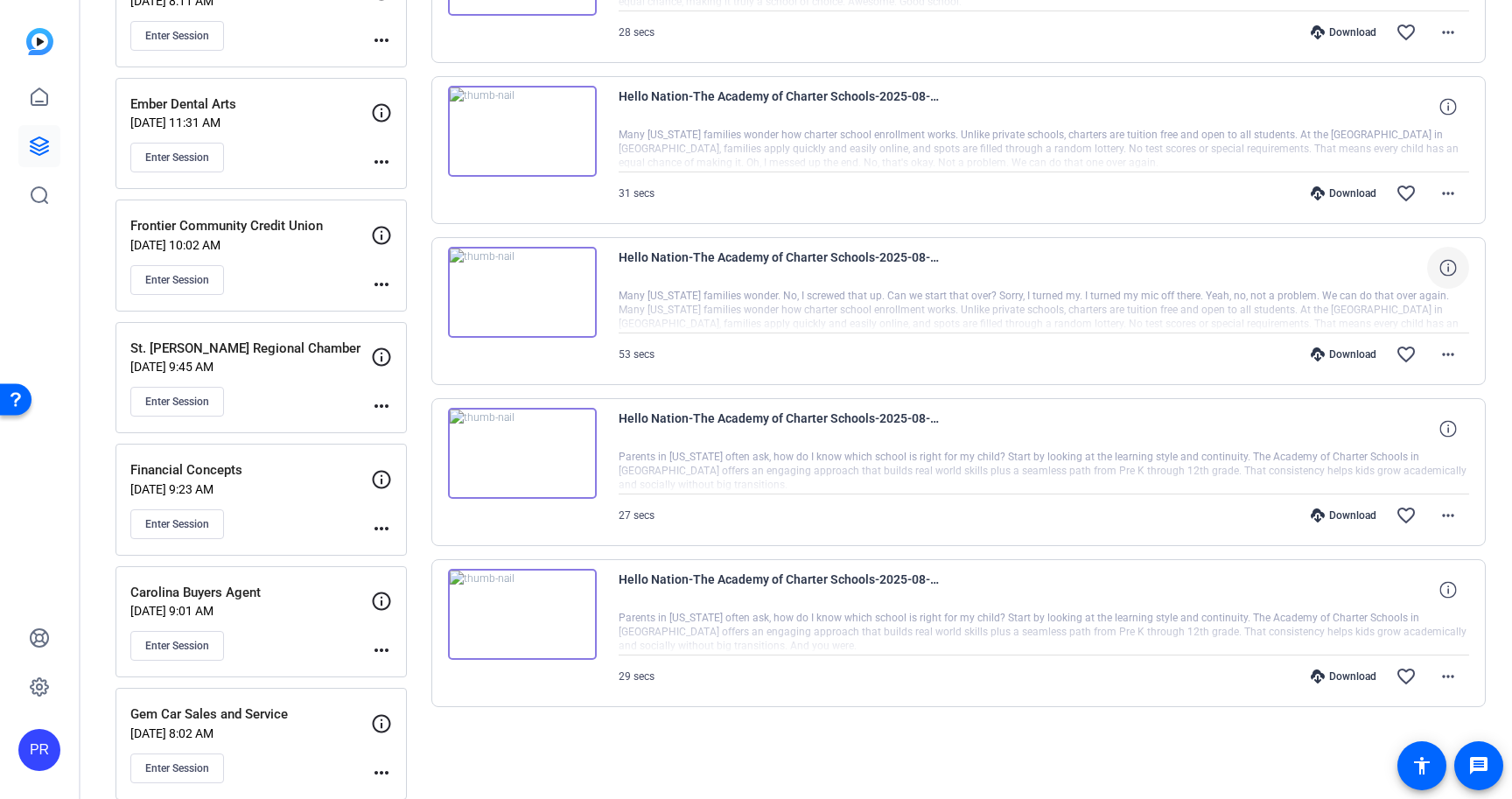
scroll to position [1283, 0]
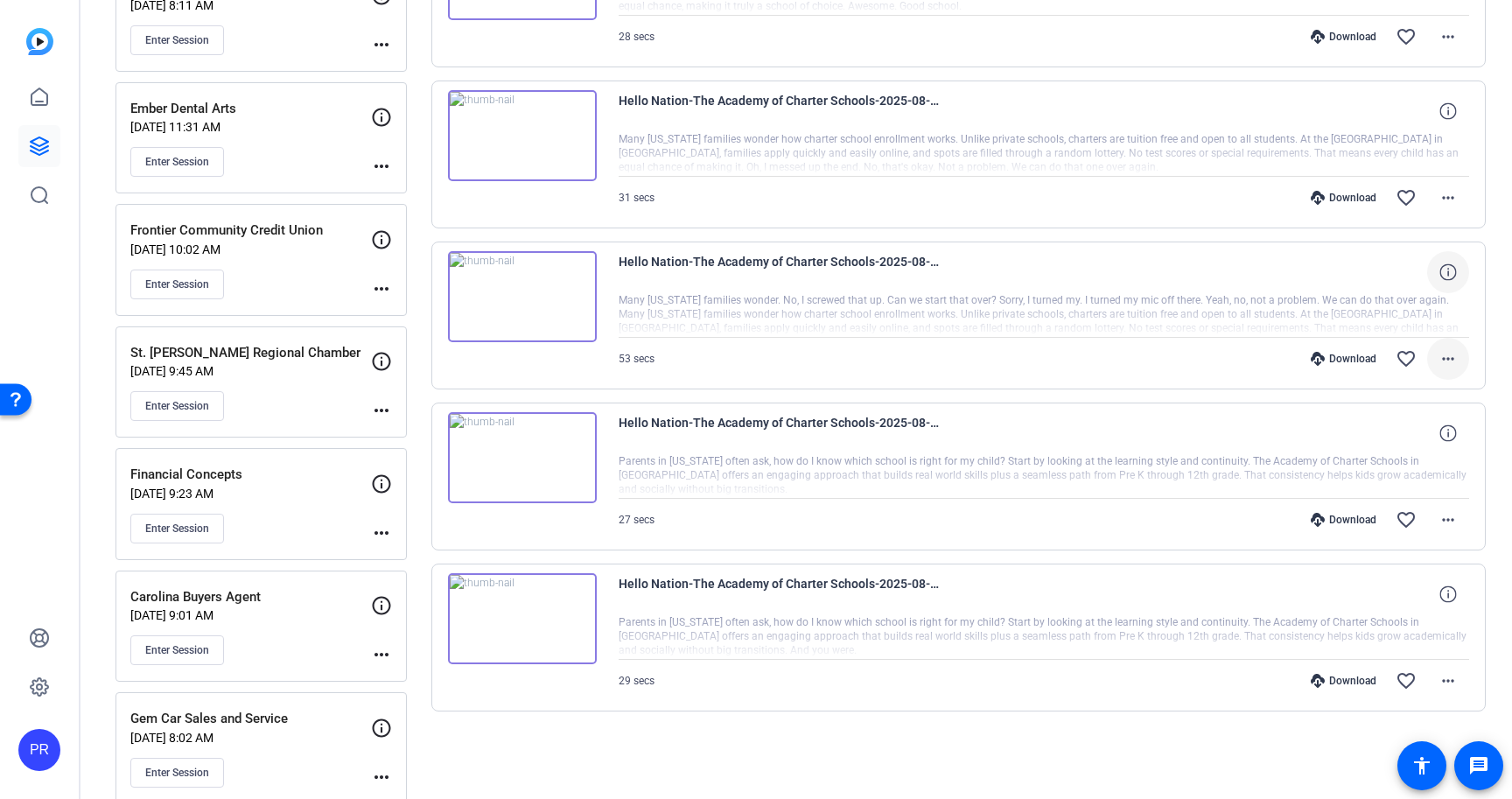
click at [1453, 358] on mat-icon "more_horiz" at bounding box center [1448, 359] width 21 height 21
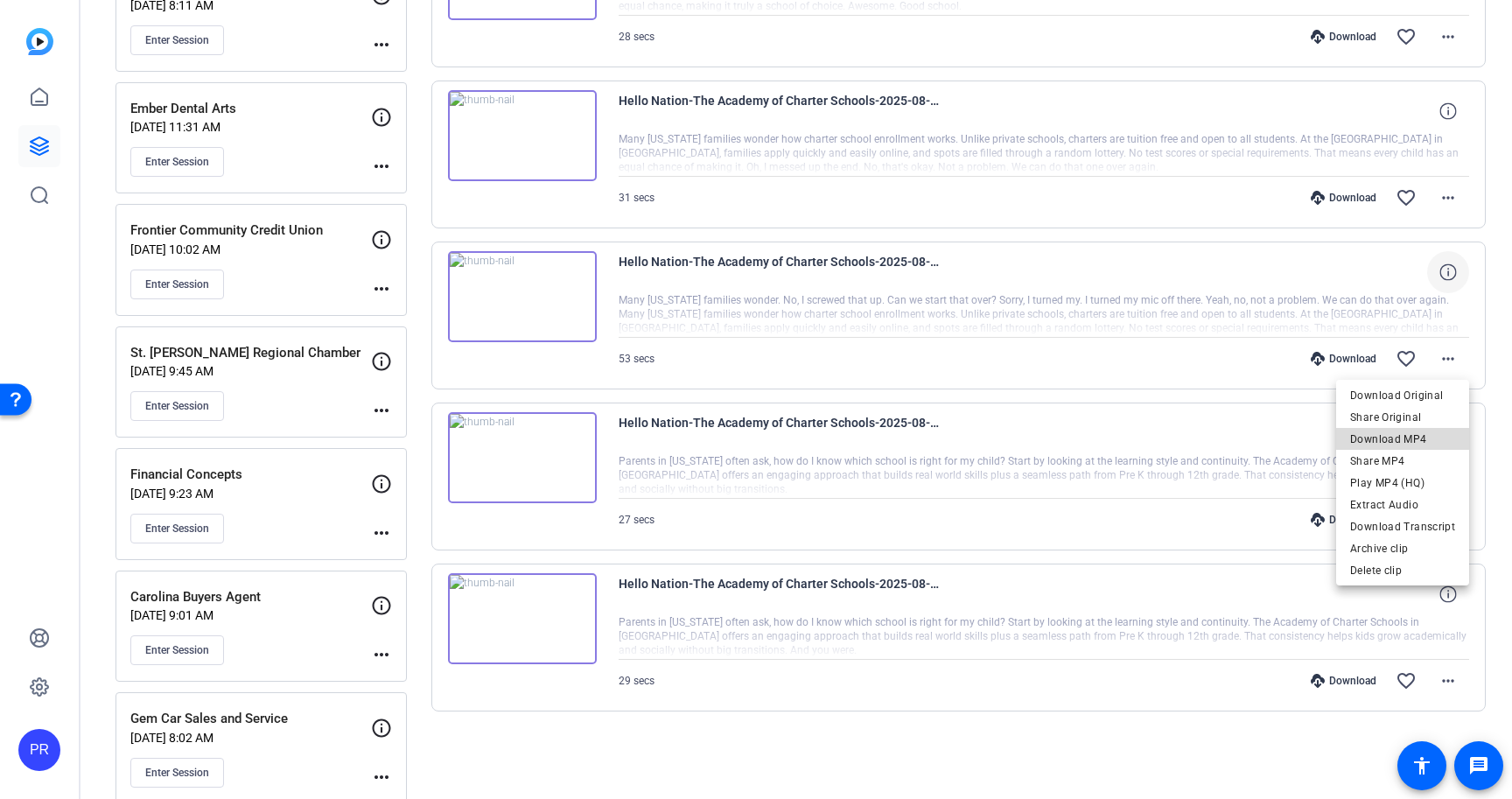
click at [1422, 432] on span "Download MP4" at bounding box center [1402, 439] width 105 height 21
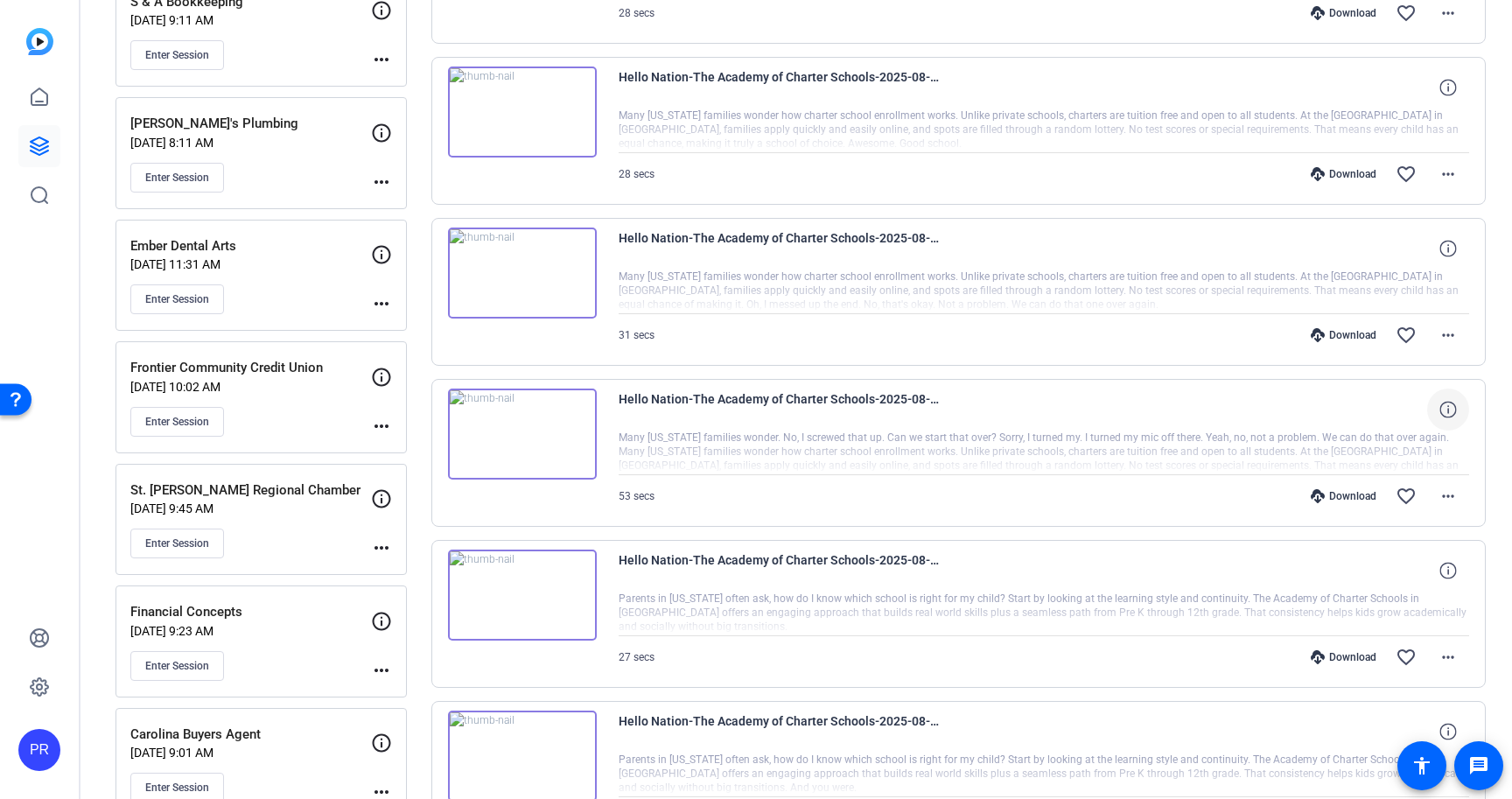
scroll to position [1116, 0]
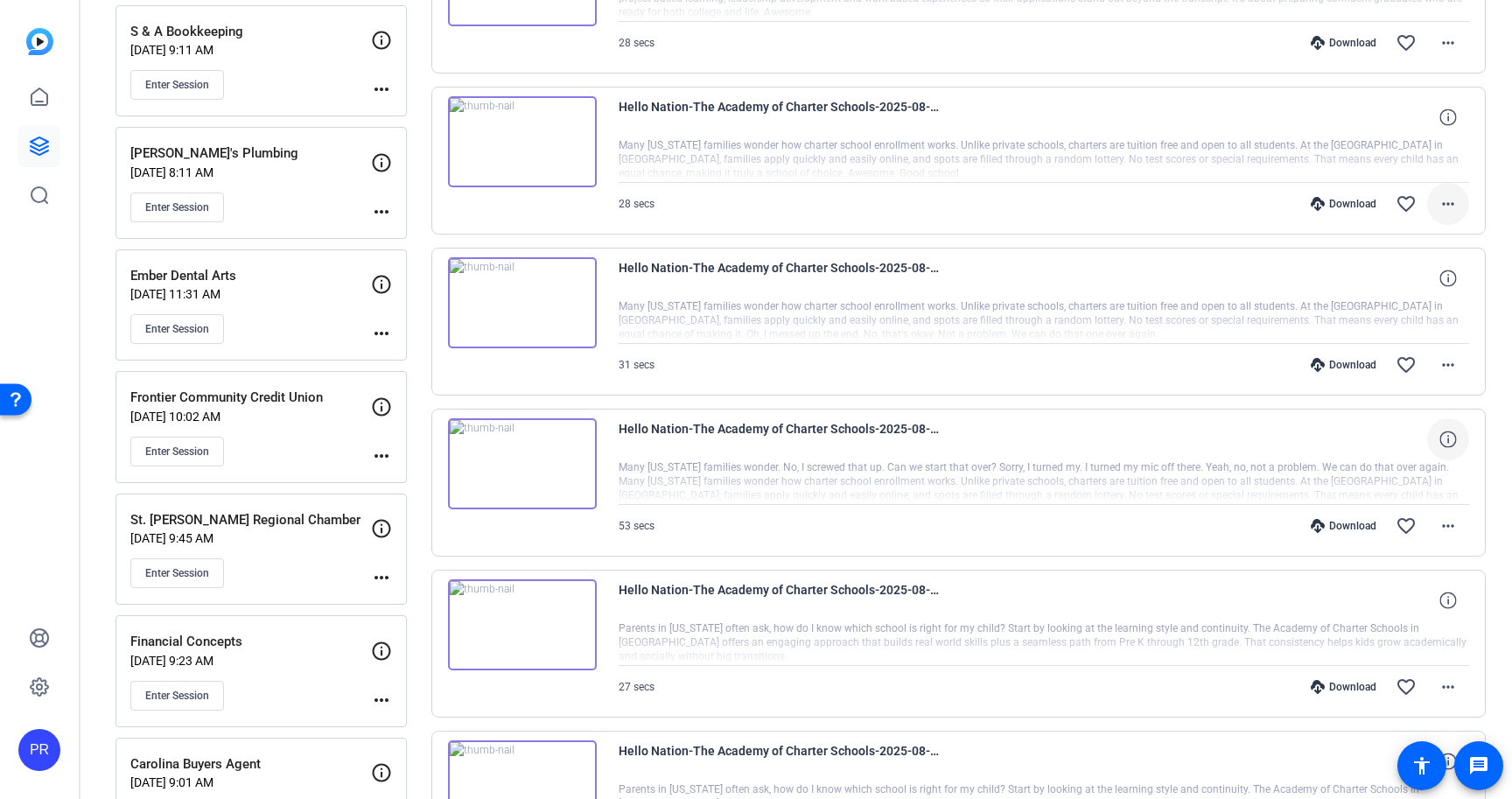
click at [1451, 196] on mat-icon "more_horiz" at bounding box center [1448, 204] width 21 height 21
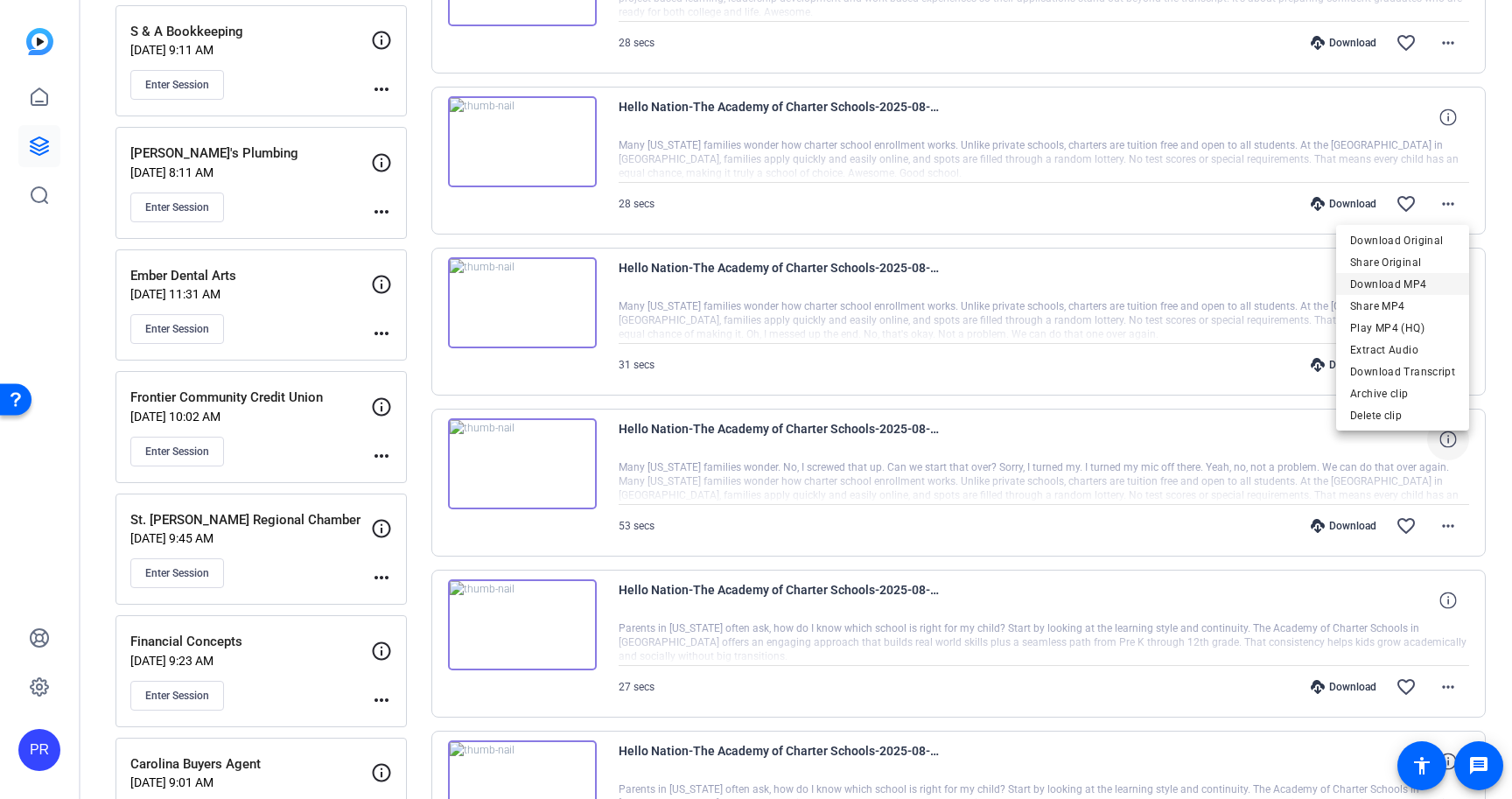
click at [1430, 275] on span "Download MP4" at bounding box center [1402, 284] width 105 height 21
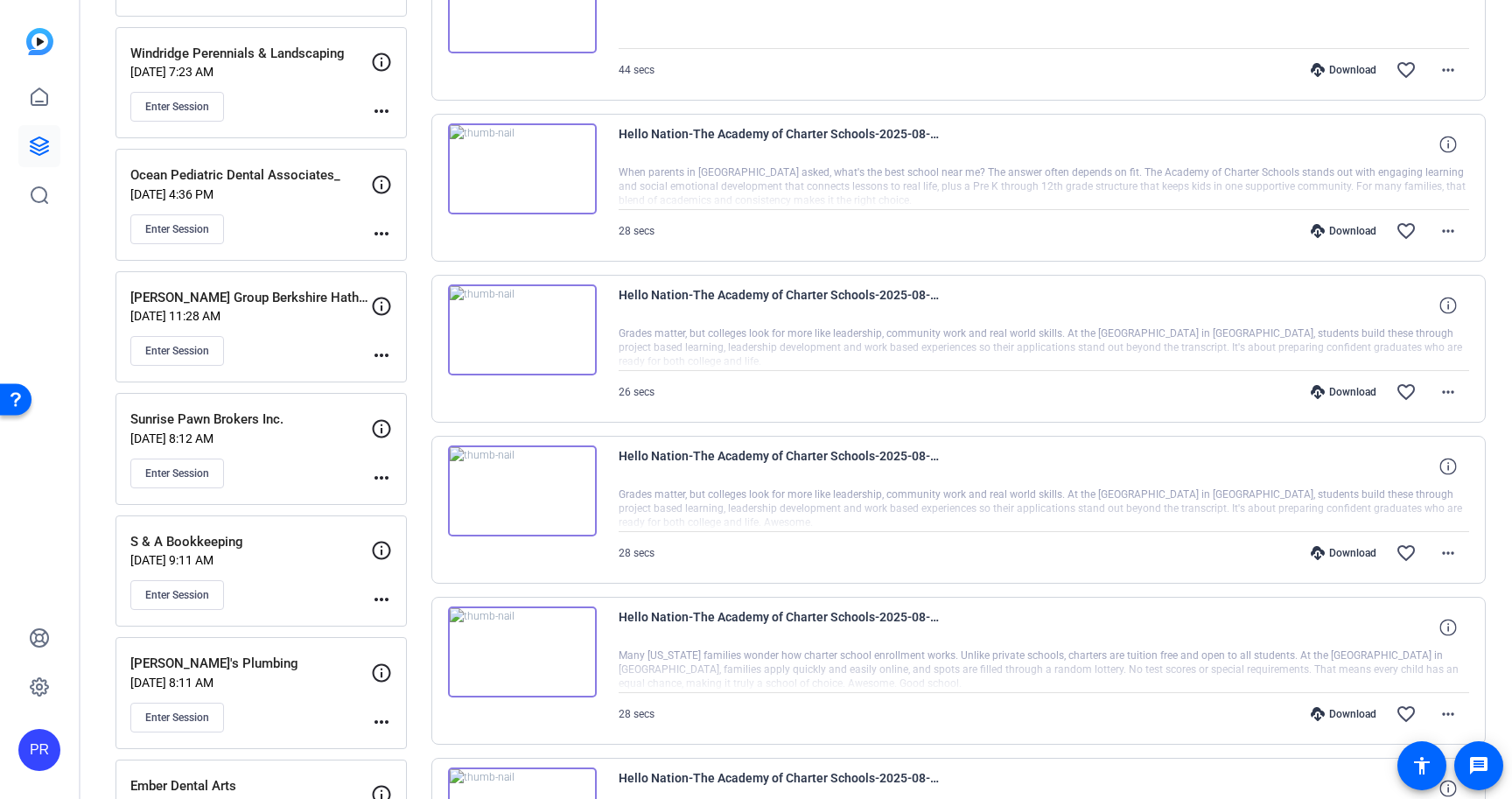
scroll to position [596, 0]
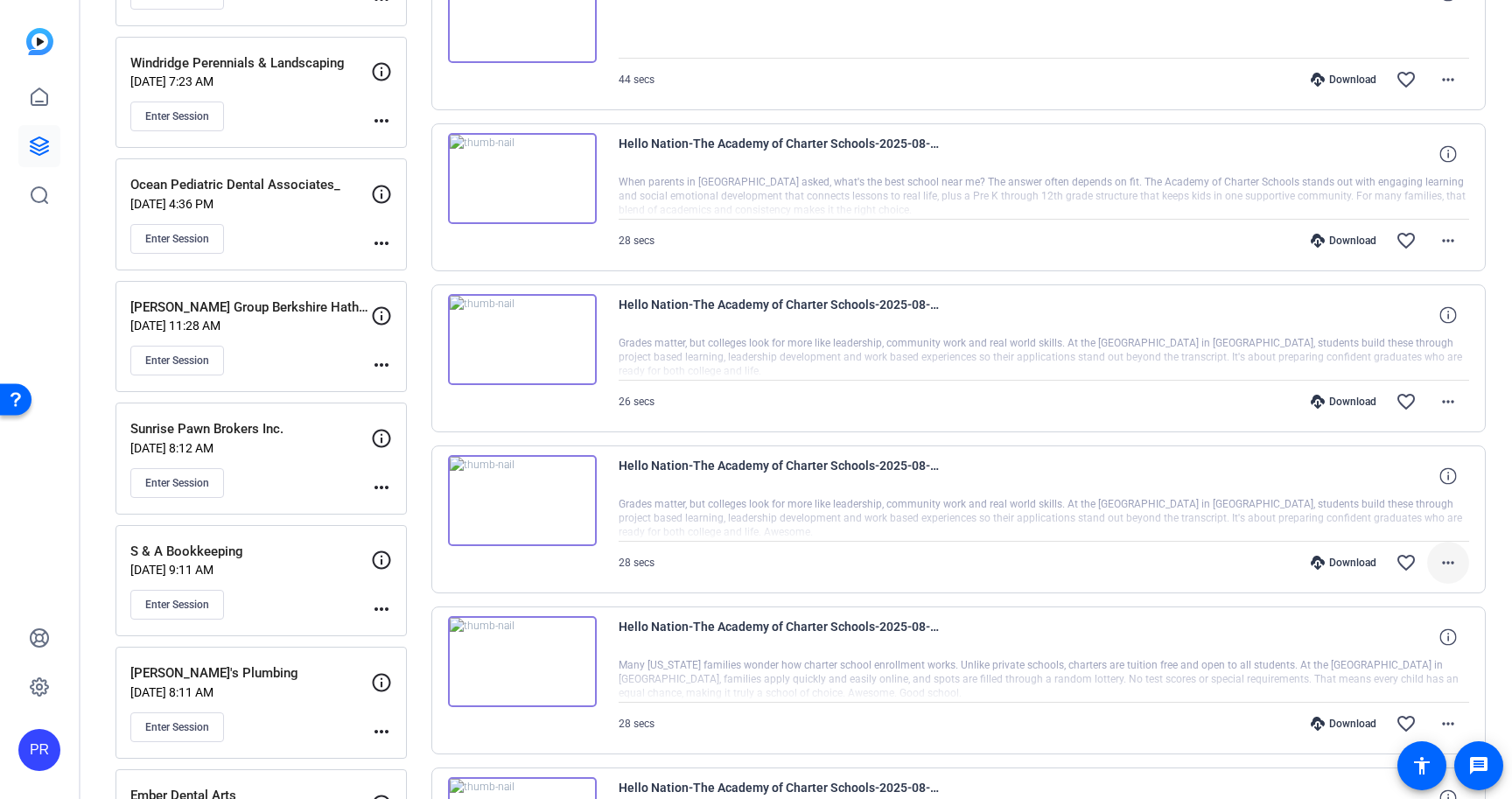
click at [1450, 563] on mat-icon "more_horiz" at bounding box center [1448, 562] width 21 height 21
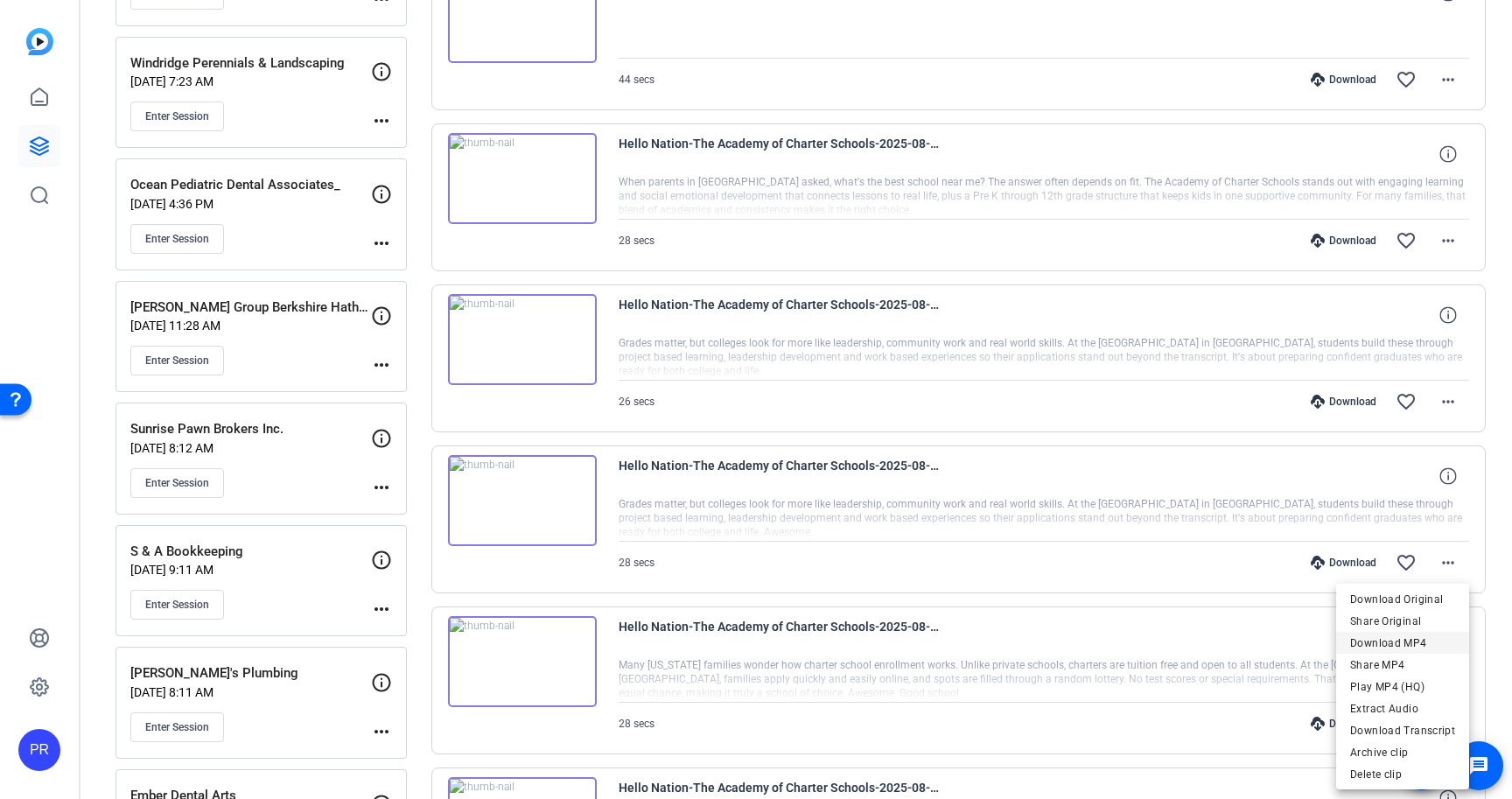
click at [1418, 644] on span "Download MP4" at bounding box center [1402, 643] width 105 height 21
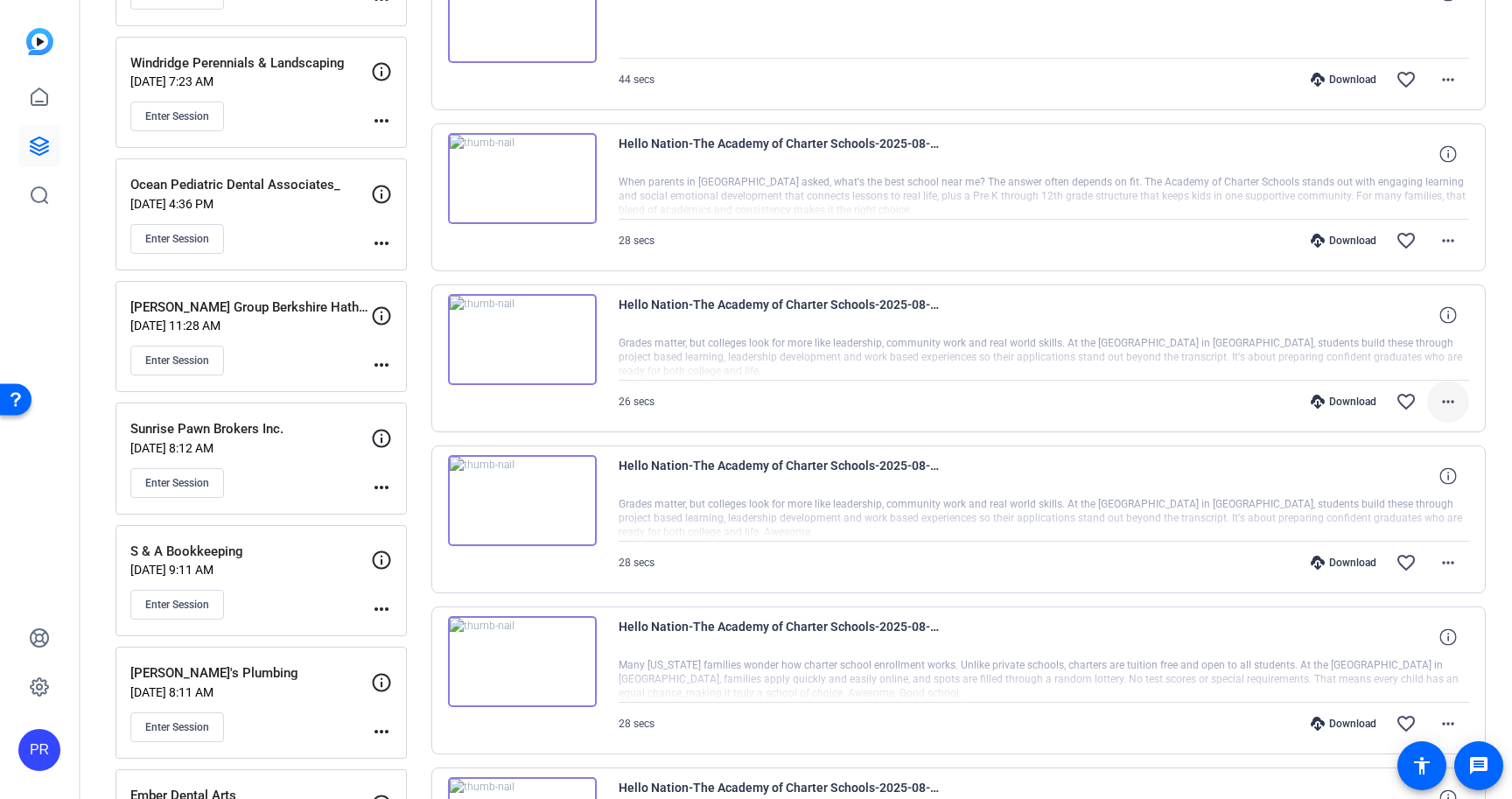
click at [1456, 392] on mat-icon "more_horiz" at bounding box center [1448, 401] width 21 height 21
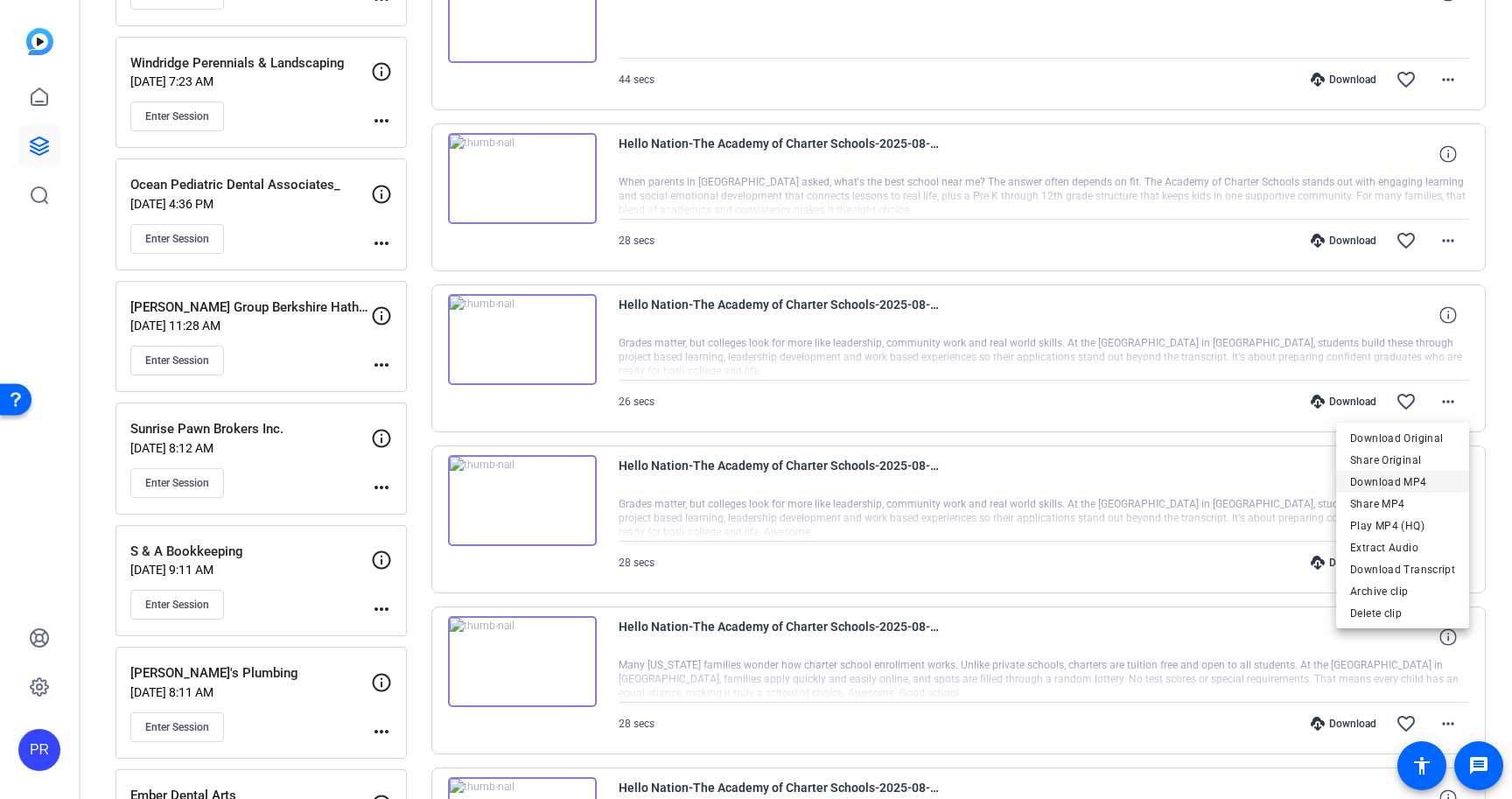
click at [1420, 488] on span "Download MP4" at bounding box center [1402, 482] width 105 height 21
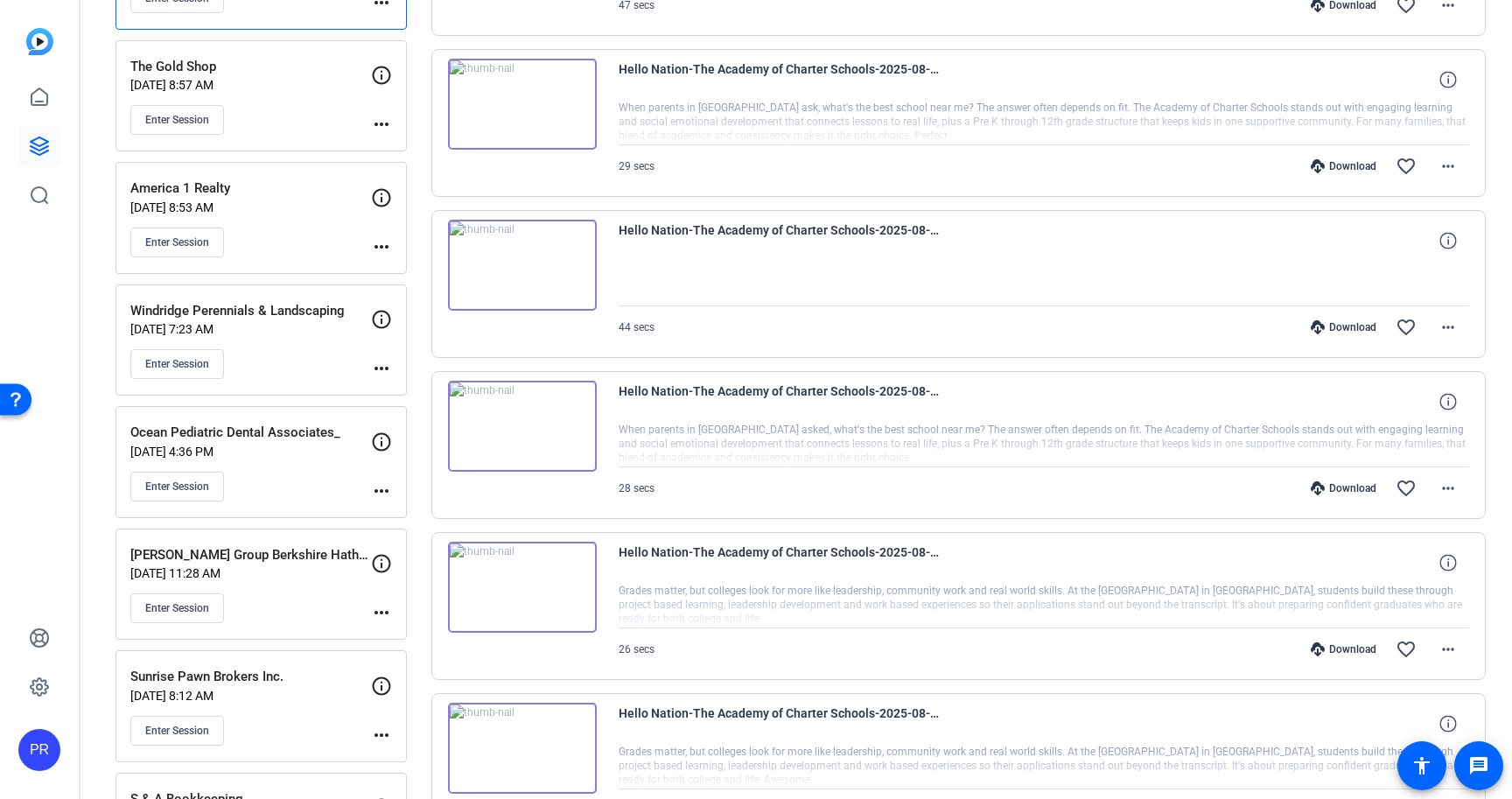
scroll to position [329, 0]
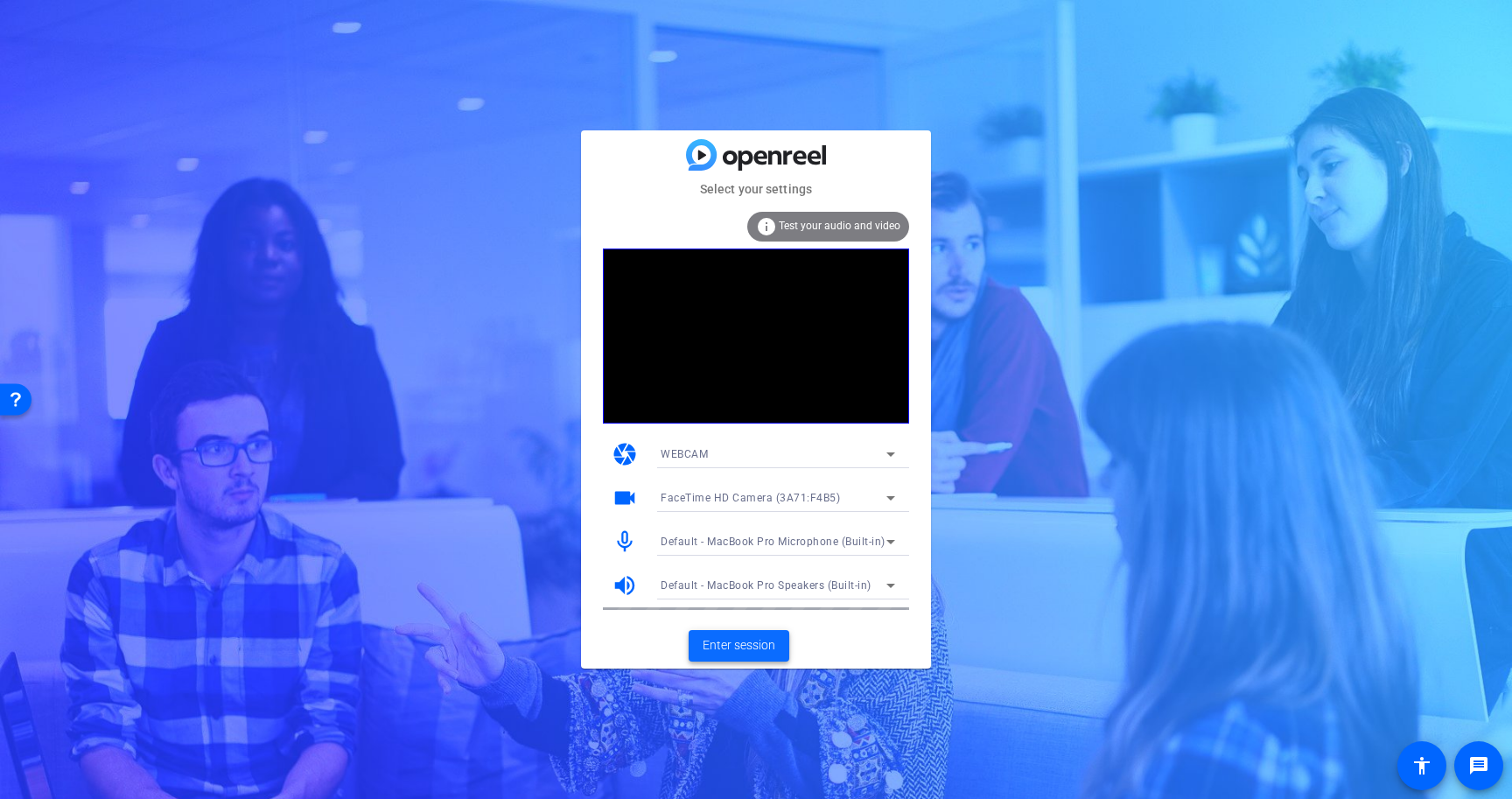
click at [753, 652] on span "Enter session" at bounding box center [738, 646] width 72 height 18
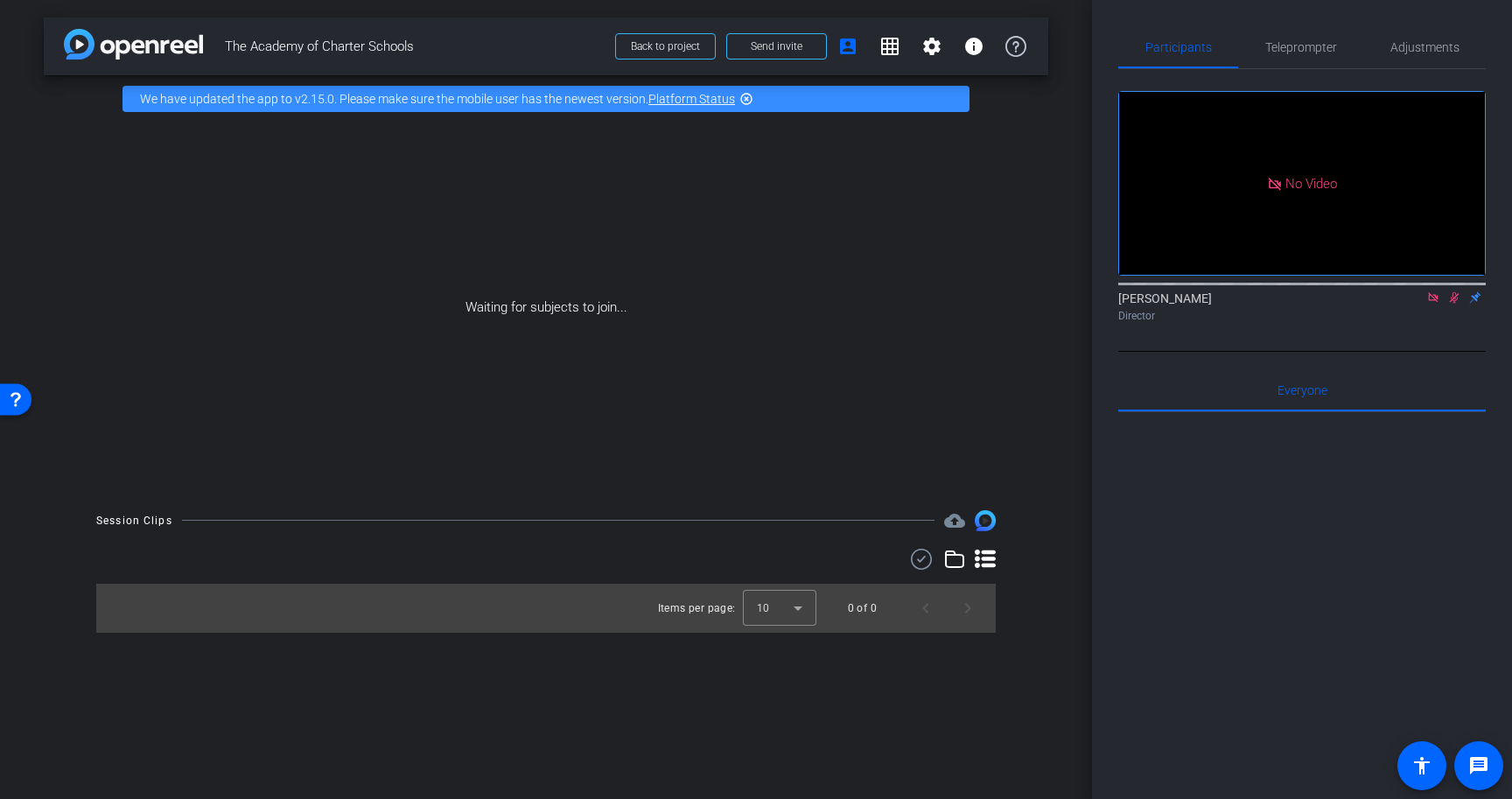
click at [1439, 304] on icon at bounding box center [1432, 297] width 14 height 12
click at [1433, 304] on icon at bounding box center [1433, 298] width 9 height 11
click at [1314, 41] on span "Teleprompter" at bounding box center [1301, 47] width 72 height 12
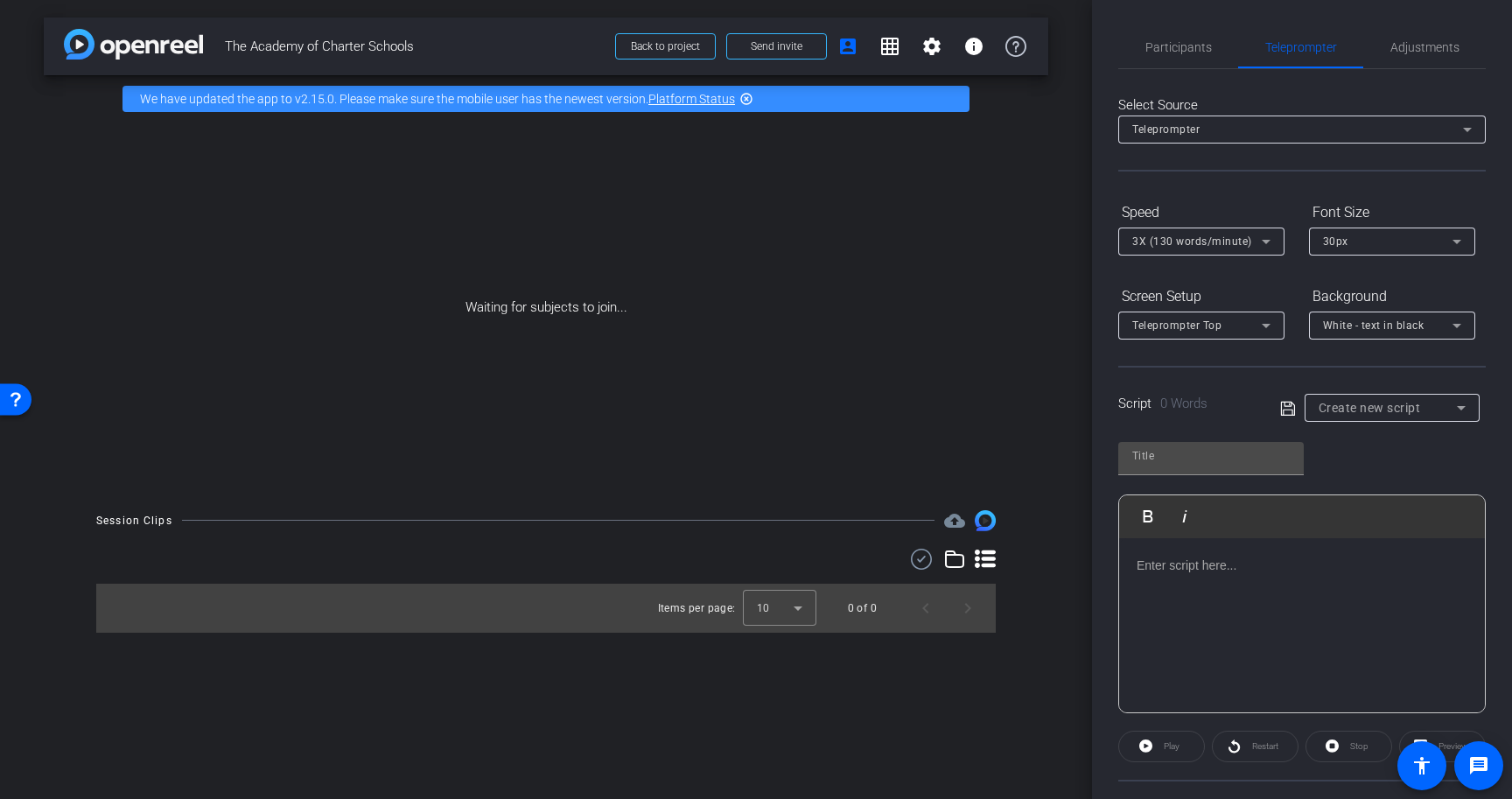
click at [1208, 582] on div at bounding box center [1301, 626] width 366 height 175
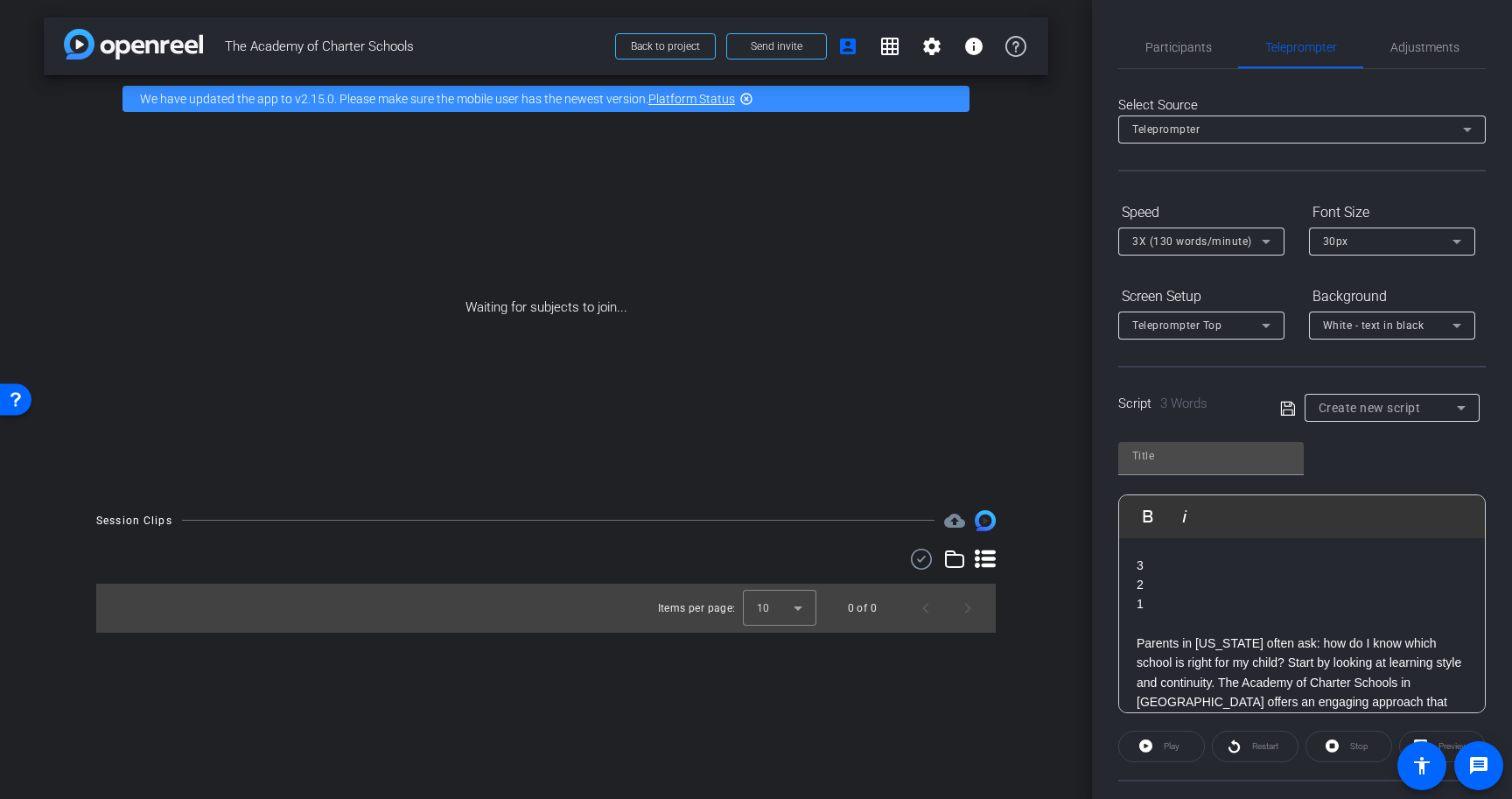
scroll to position [59, 0]
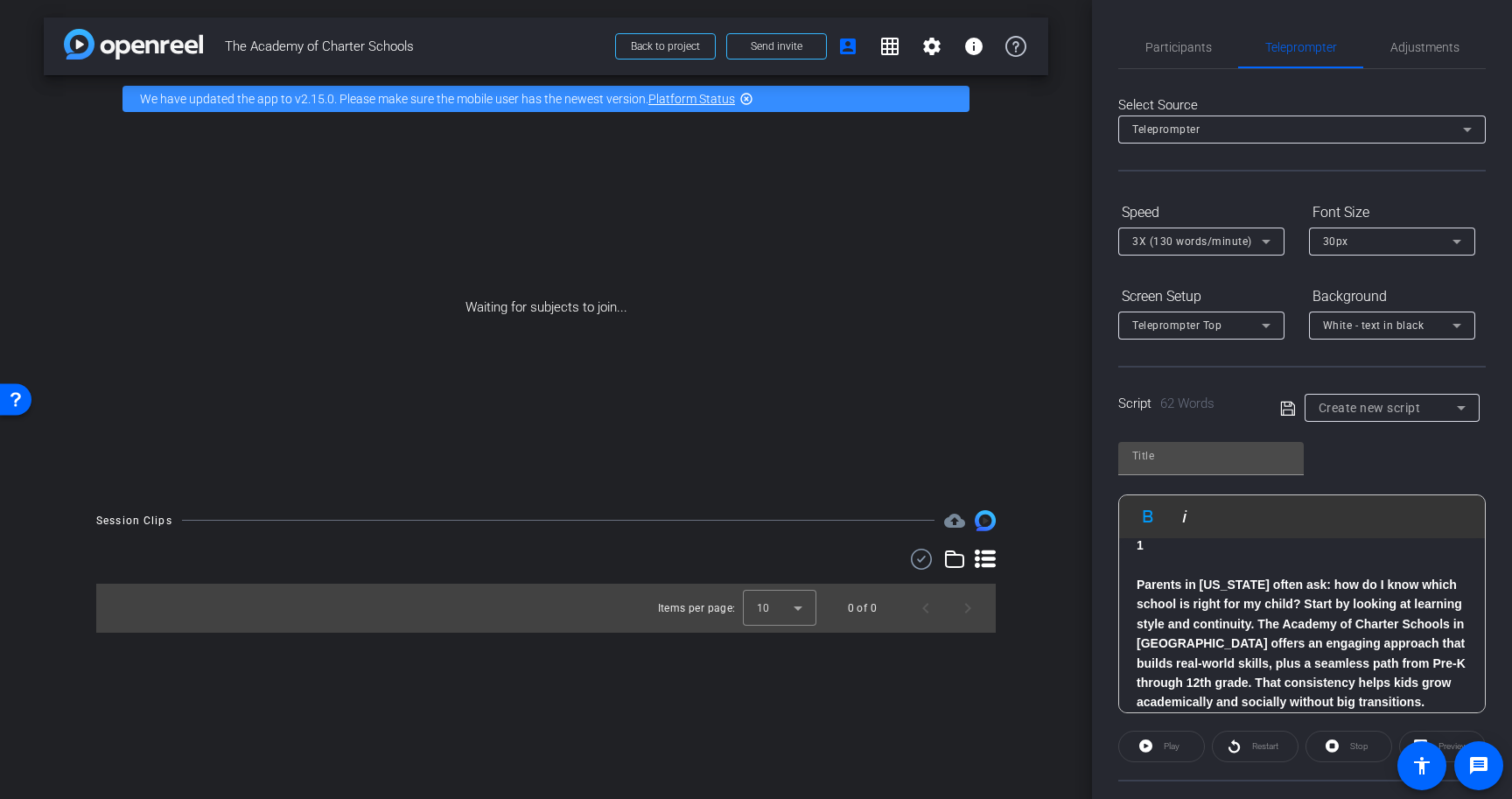
click at [352, 52] on span "The Academy of Charter Schools" at bounding box center [414, 46] width 380 height 35
copy div "The Academy of Charter Schools Back to project Send invite account_box grid_on …"
click at [1186, 461] on input "text" at bounding box center [1211, 456] width 158 height 21
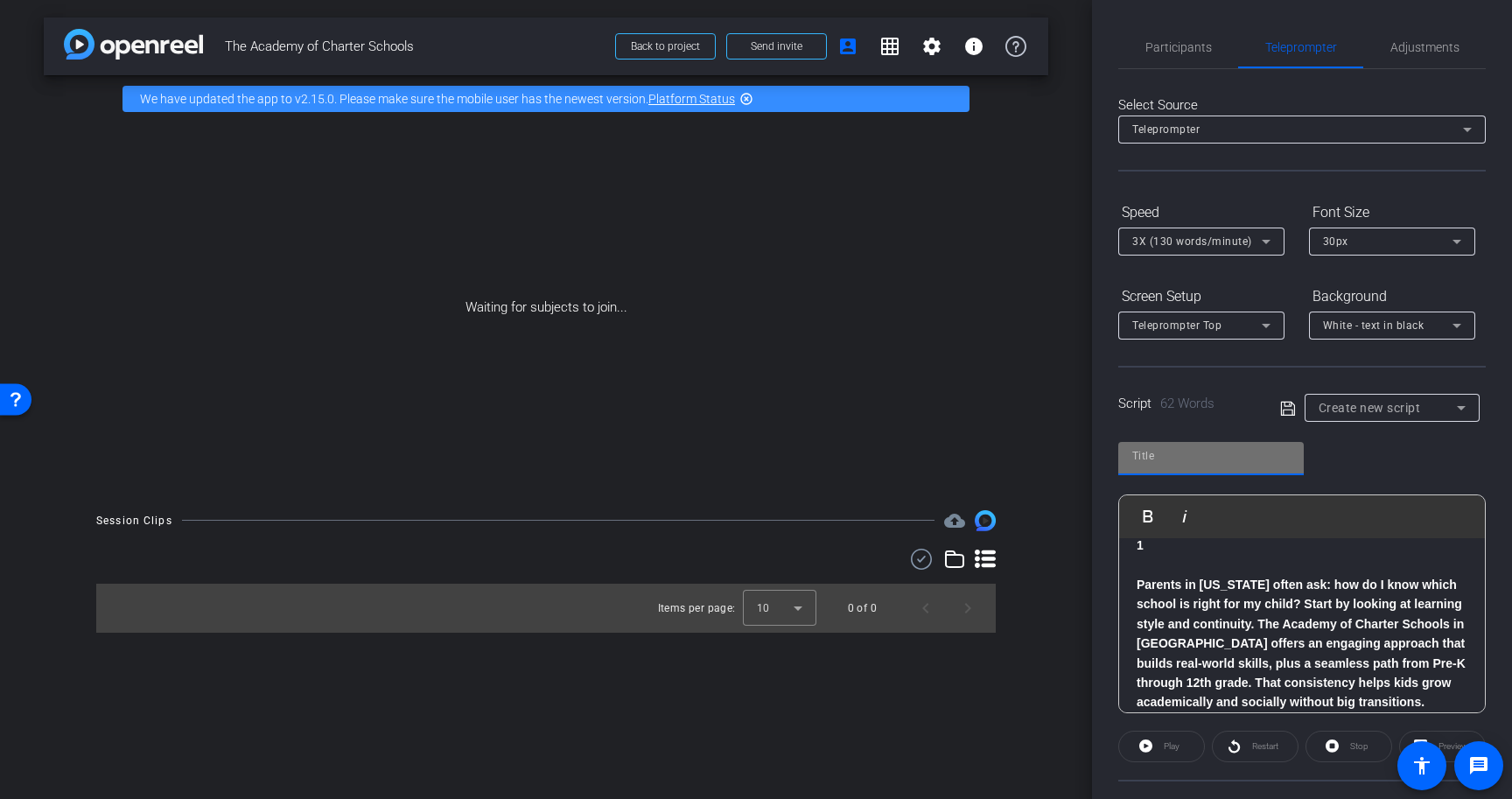
paste input "The Academy of Charter Schools"
type input "The Academy of Charter Schools"
click at [1222, 248] on div "3X (130 words/minute)" at bounding box center [1197, 241] width 129 height 22
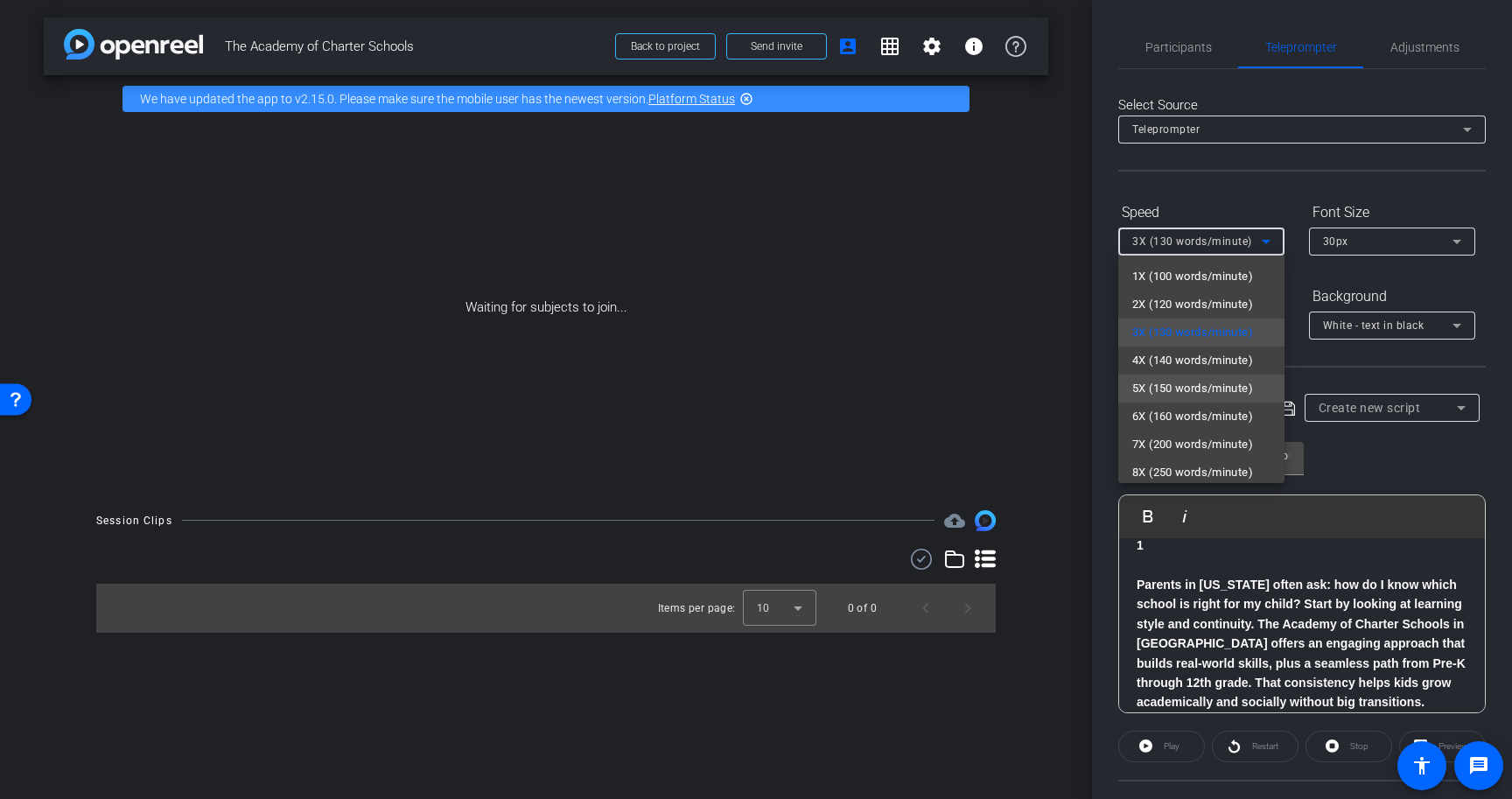
click at [1211, 380] on span "5X (150 words/minute)" at bounding box center [1193, 388] width 121 height 21
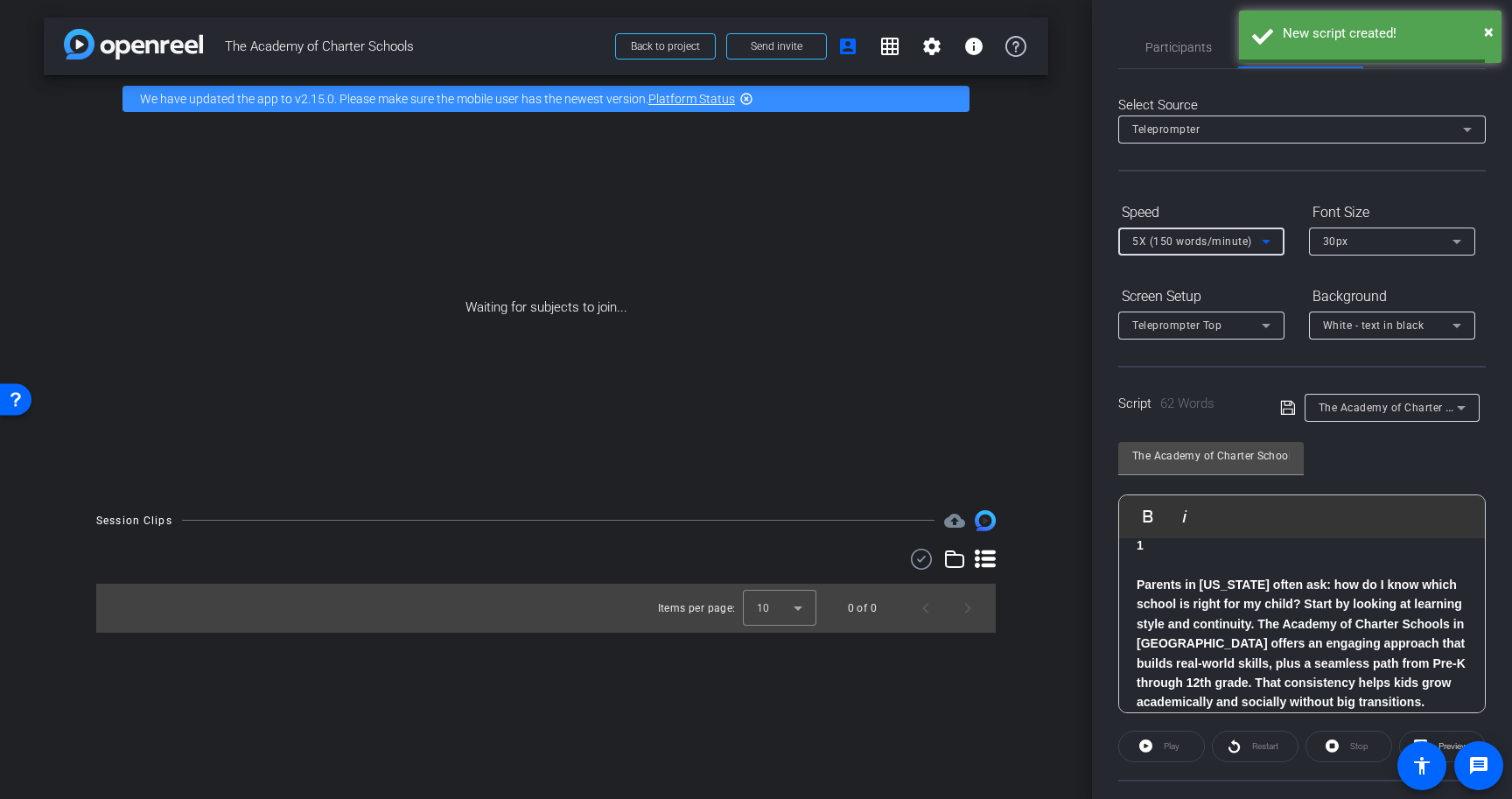
click at [1343, 239] on span "30px" at bounding box center [1336, 241] width 26 height 12
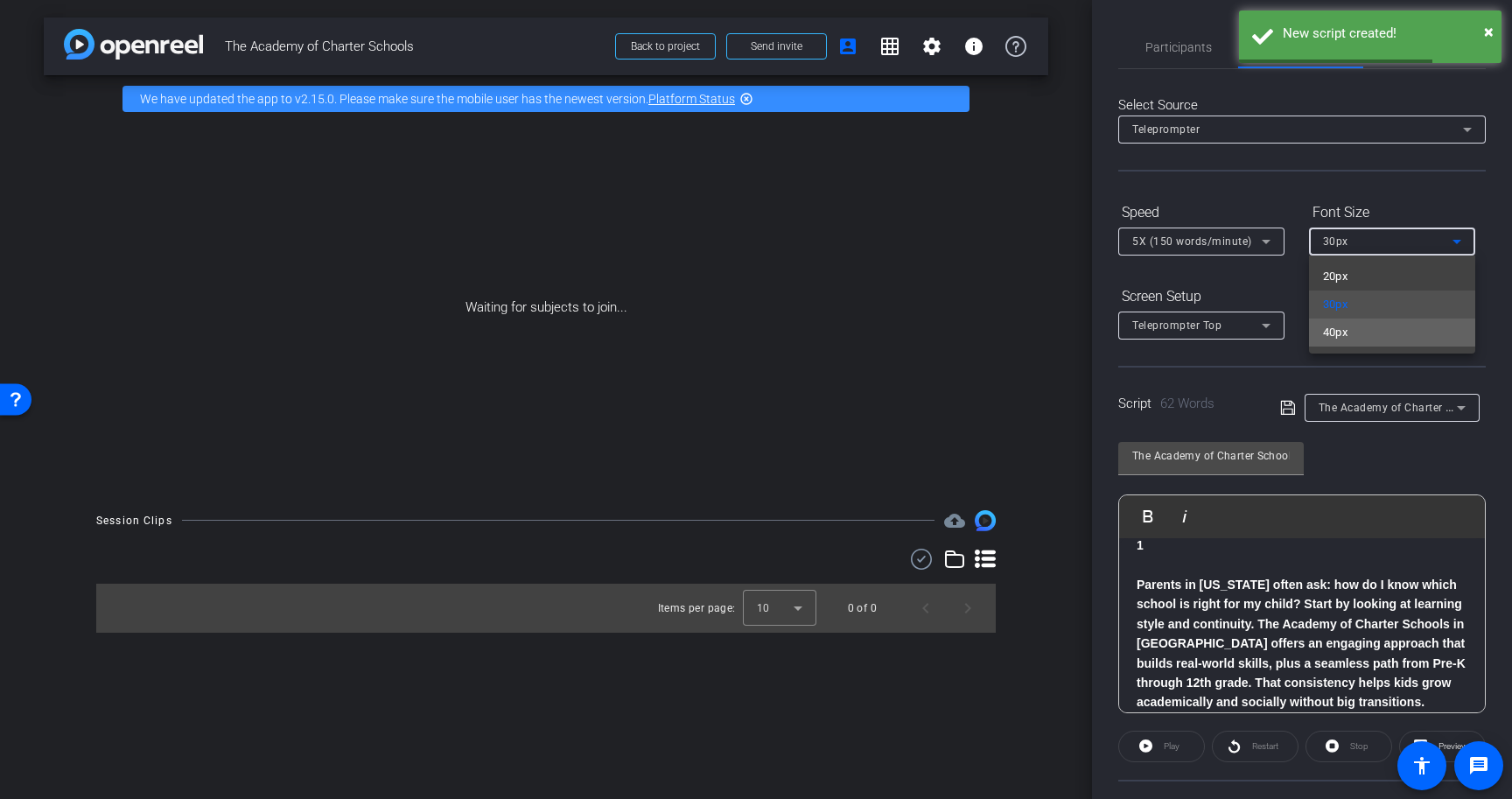
click at [1341, 324] on span "40px" at bounding box center [1336, 332] width 26 height 21
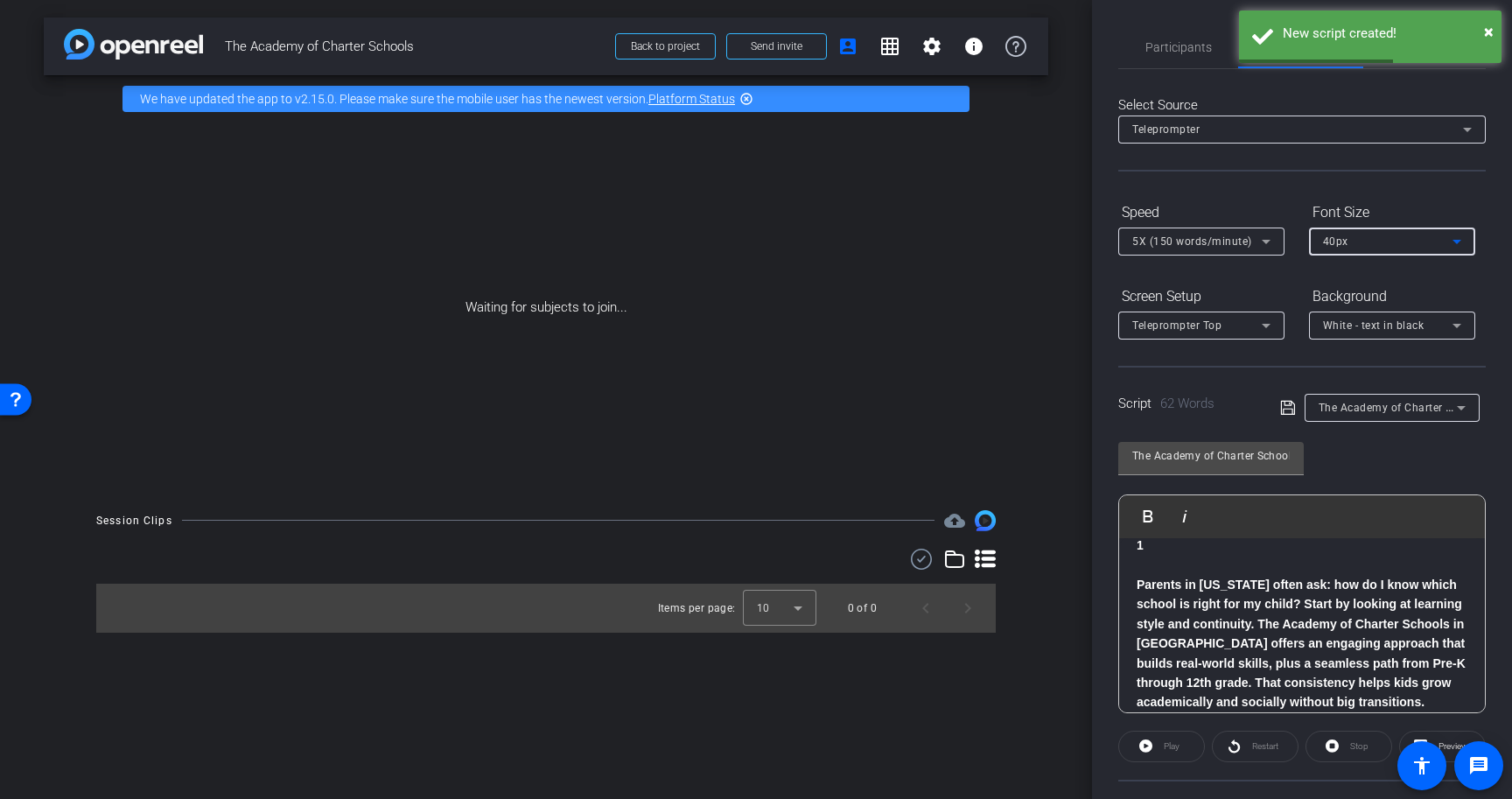
click at [1361, 327] on span "White - text in black" at bounding box center [1374, 325] width 102 height 12
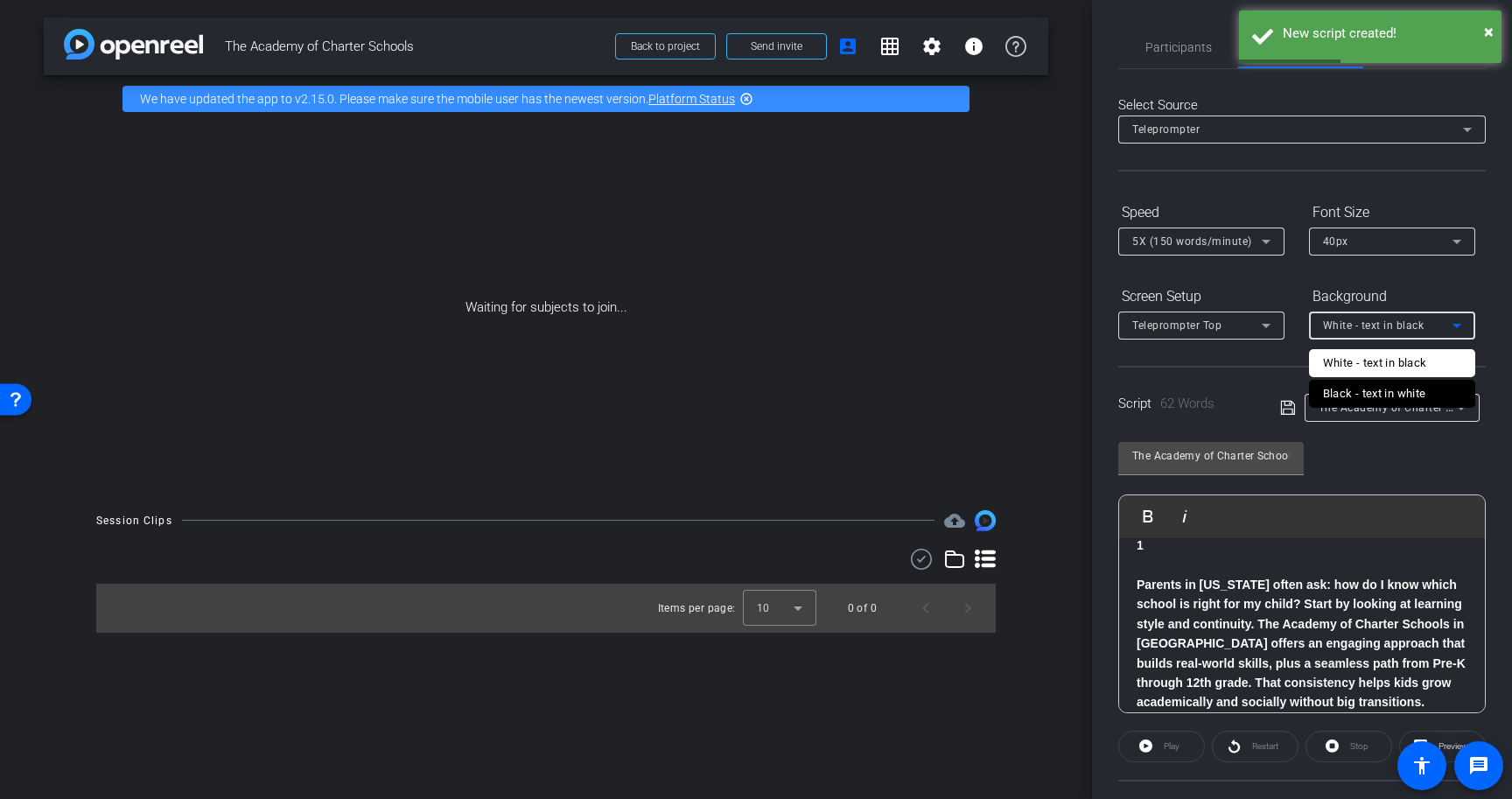
click at [1359, 383] on div "Black - text in white" at bounding box center [1374, 394] width 104 height 21
click at [1257, 320] on icon at bounding box center [1265, 325] width 21 height 21
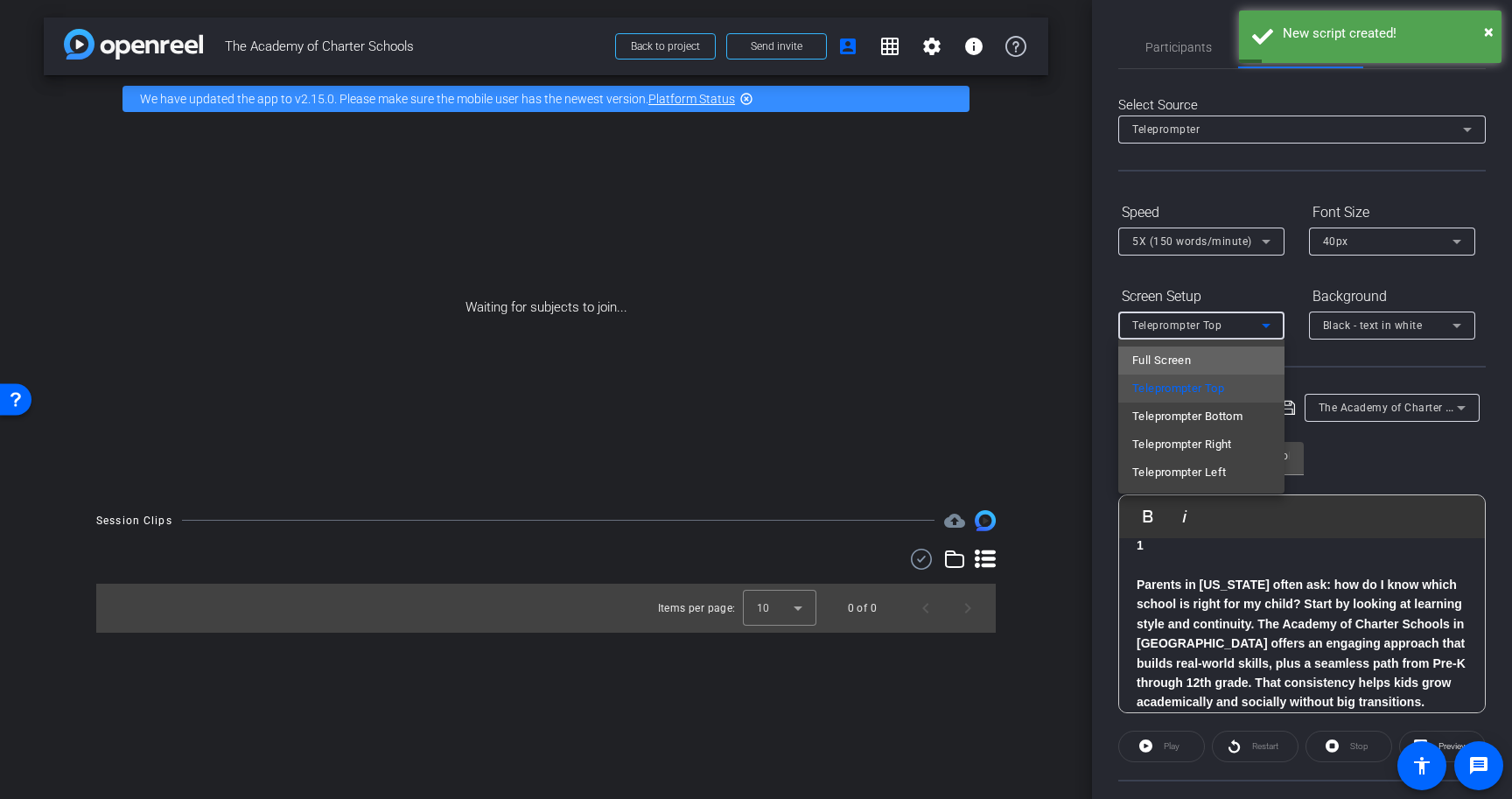
click at [1229, 356] on mat-option "Full Screen" at bounding box center [1200, 361] width 166 height 28
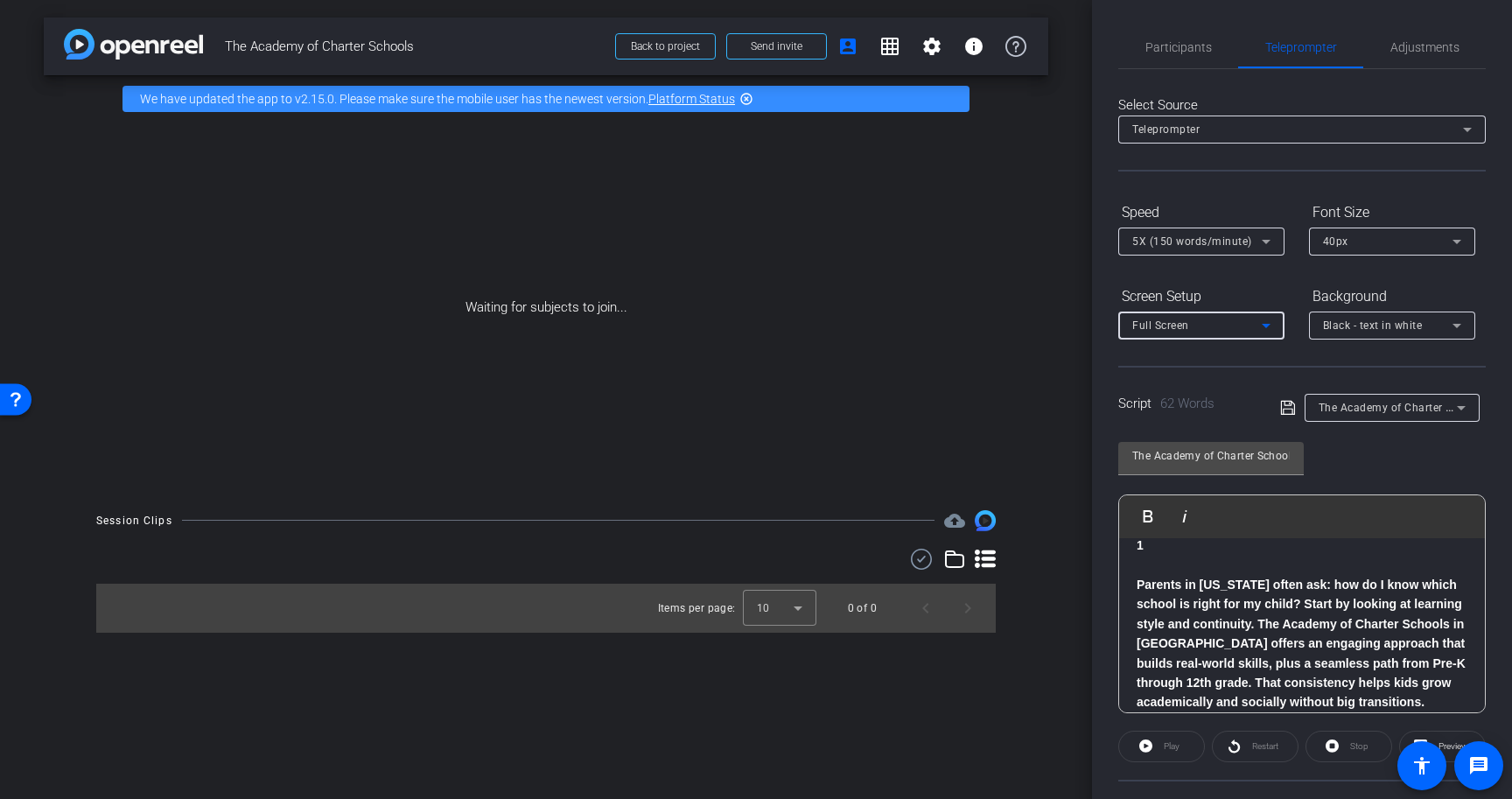
click at [1287, 405] on icon at bounding box center [1286, 407] width 14 height 14
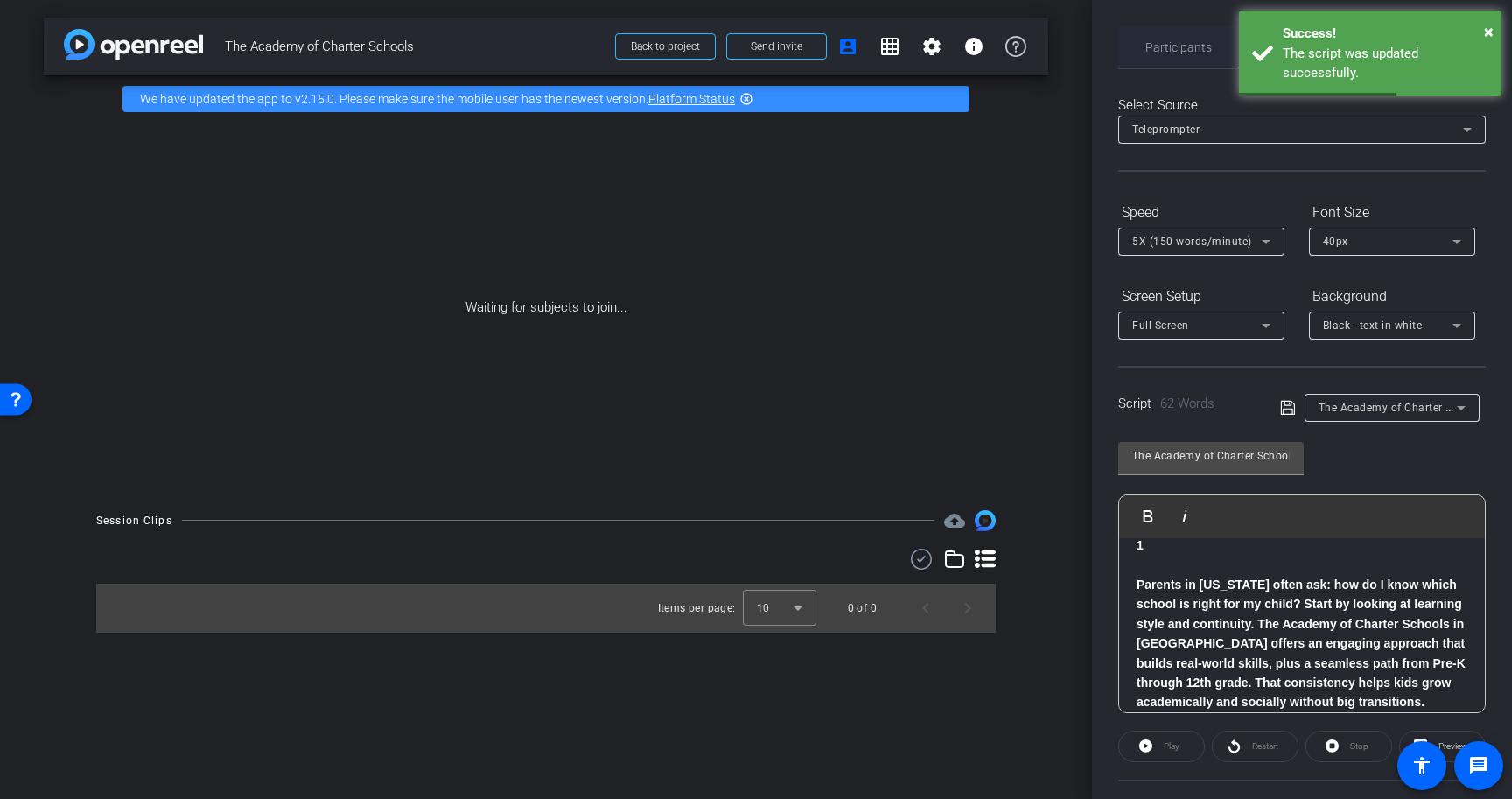
click at [1186, 61] on span "Participants" at bounding box center [1178, 48] width 67 height 42
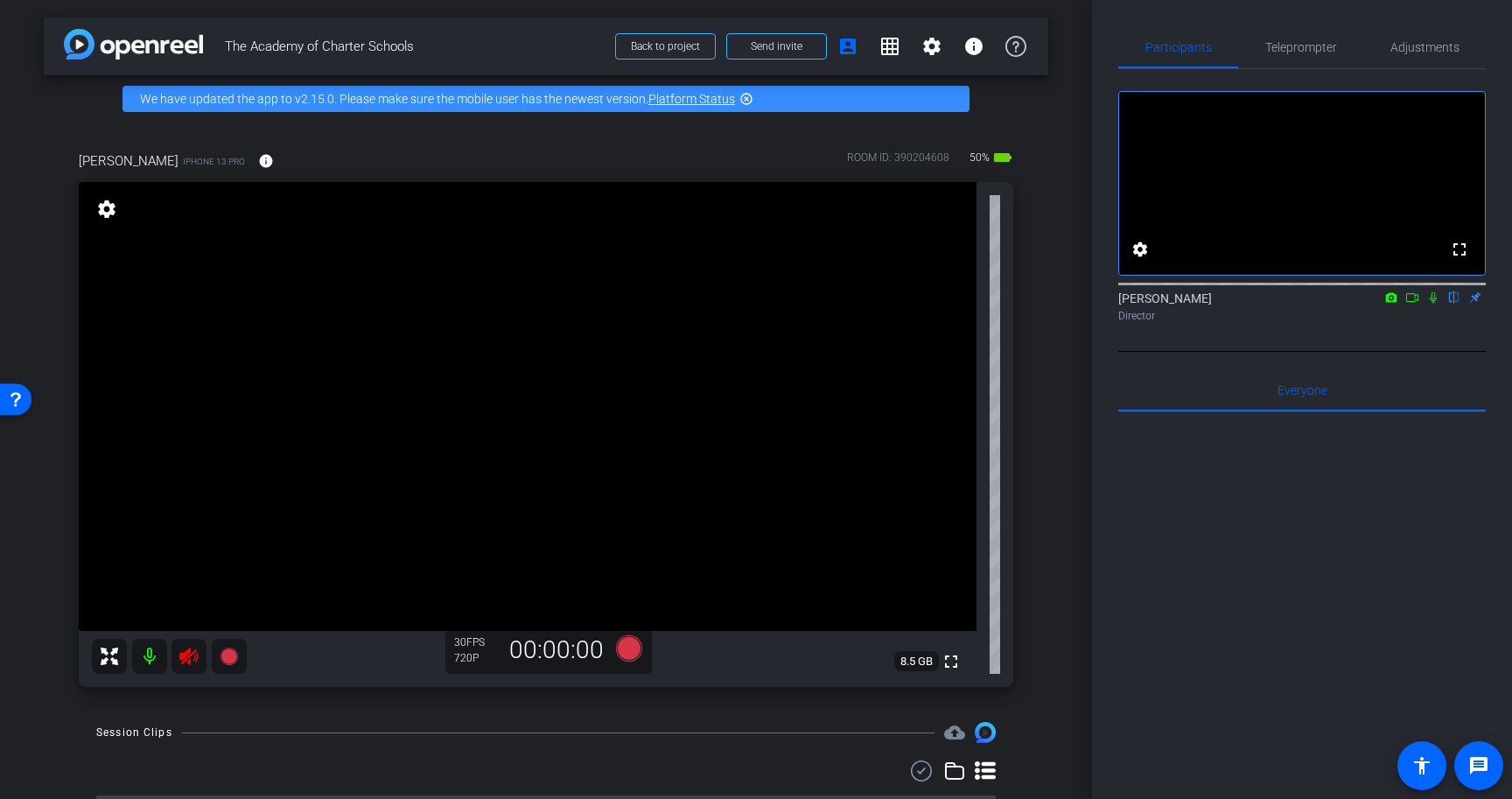
click at [196, 653] on icon at bounding box center [189, 656] width 21 height 21
click at [1424, 45] on span "Adjustments" at bounding box center [1424, 47] width 69 height 12
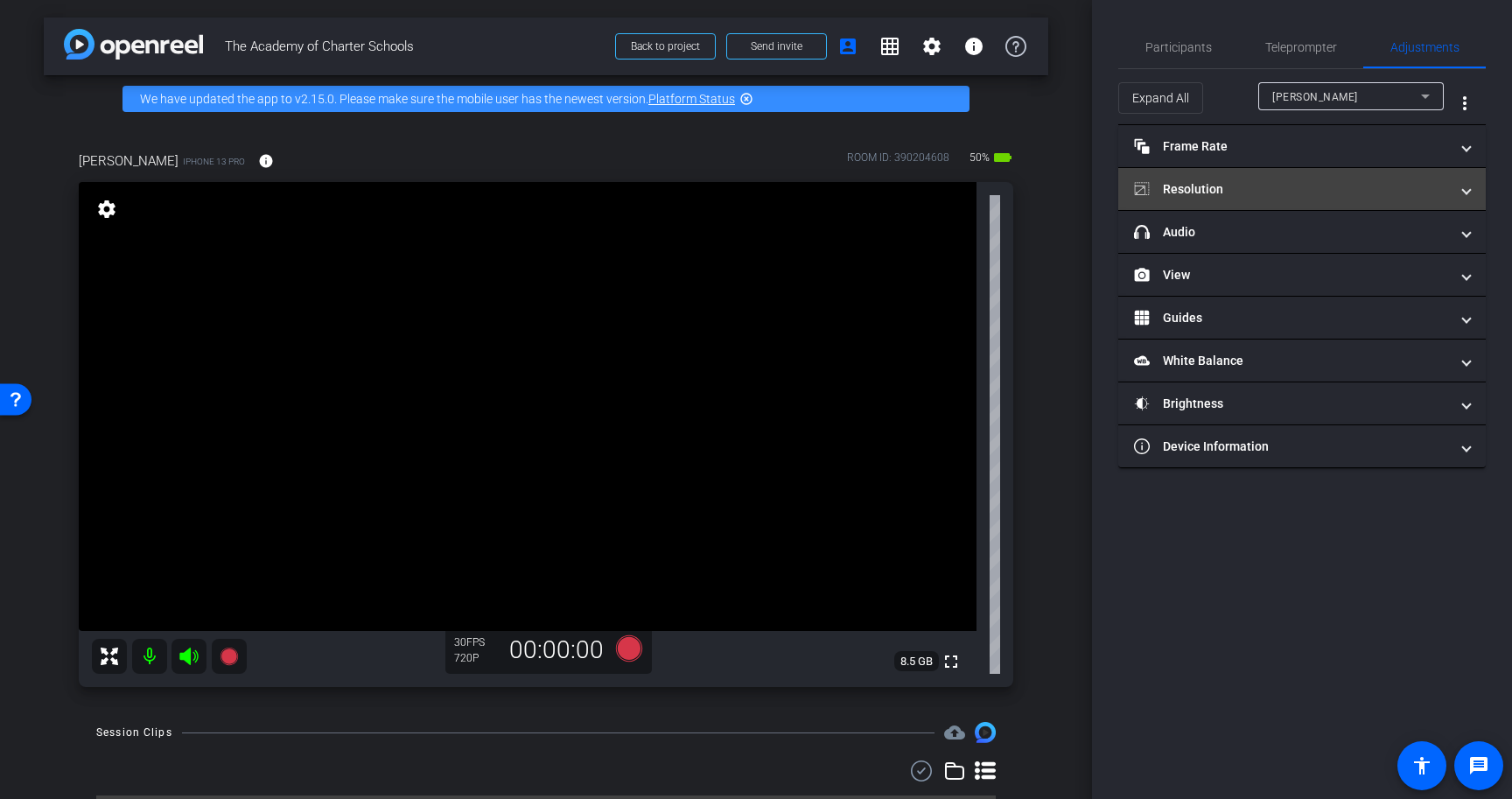
click at [1297, 178] on mat-expansion-panel-header "Resolution" at bounding box center [1301, 189] width 368 height 42
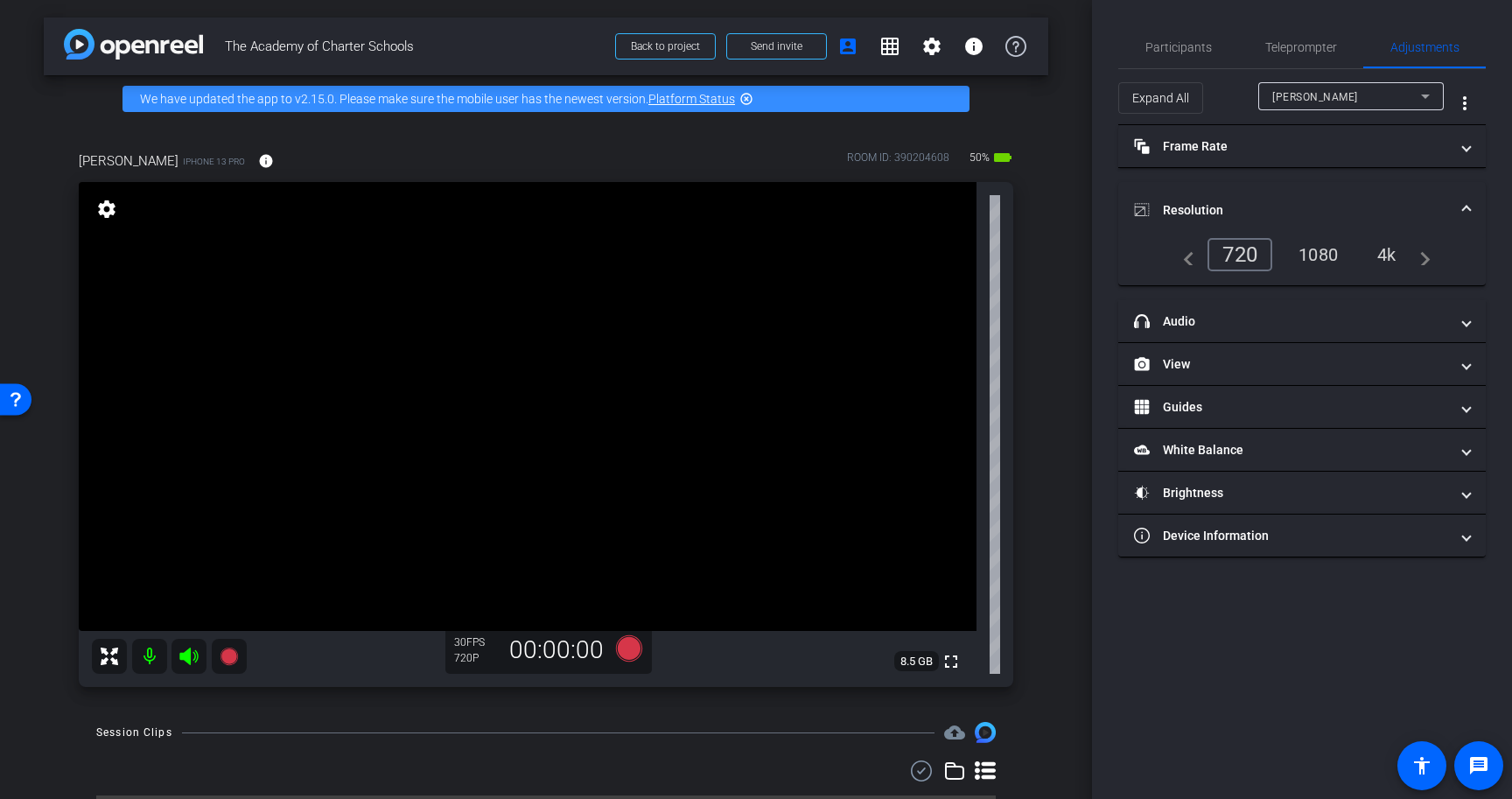
click at [1381, 242] on div "4k" at bounding box center [1386, 254] width 46 height 29
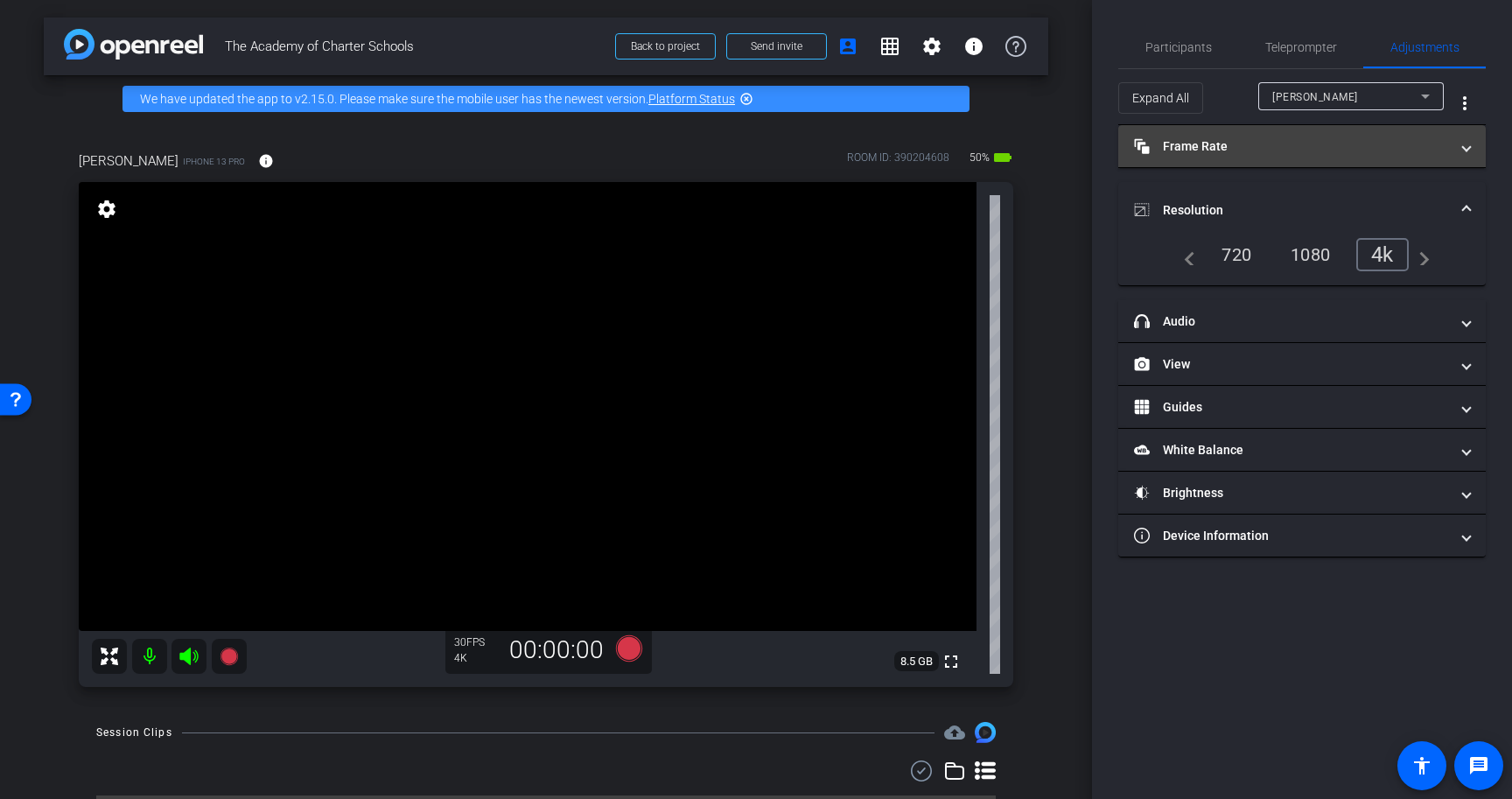
click at [1332, 136] on mat-expansion-panel-header "Frame Rate Frame Rate" at bounding box center [1301, 146] width 368 height 42
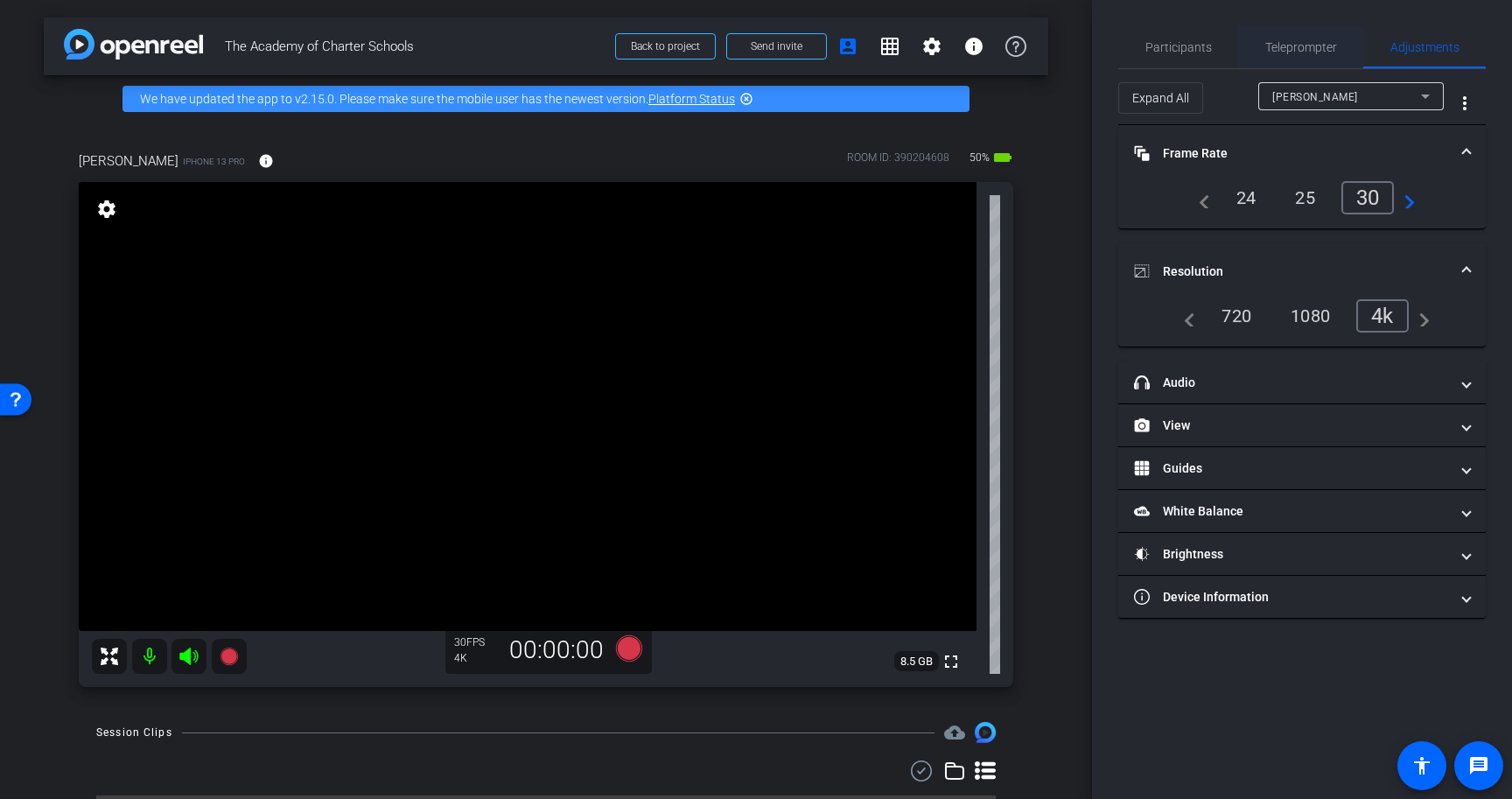
click at [1290, 43] on span "Teleprompter" at bounding box center [1301, 47] width 72 height 12
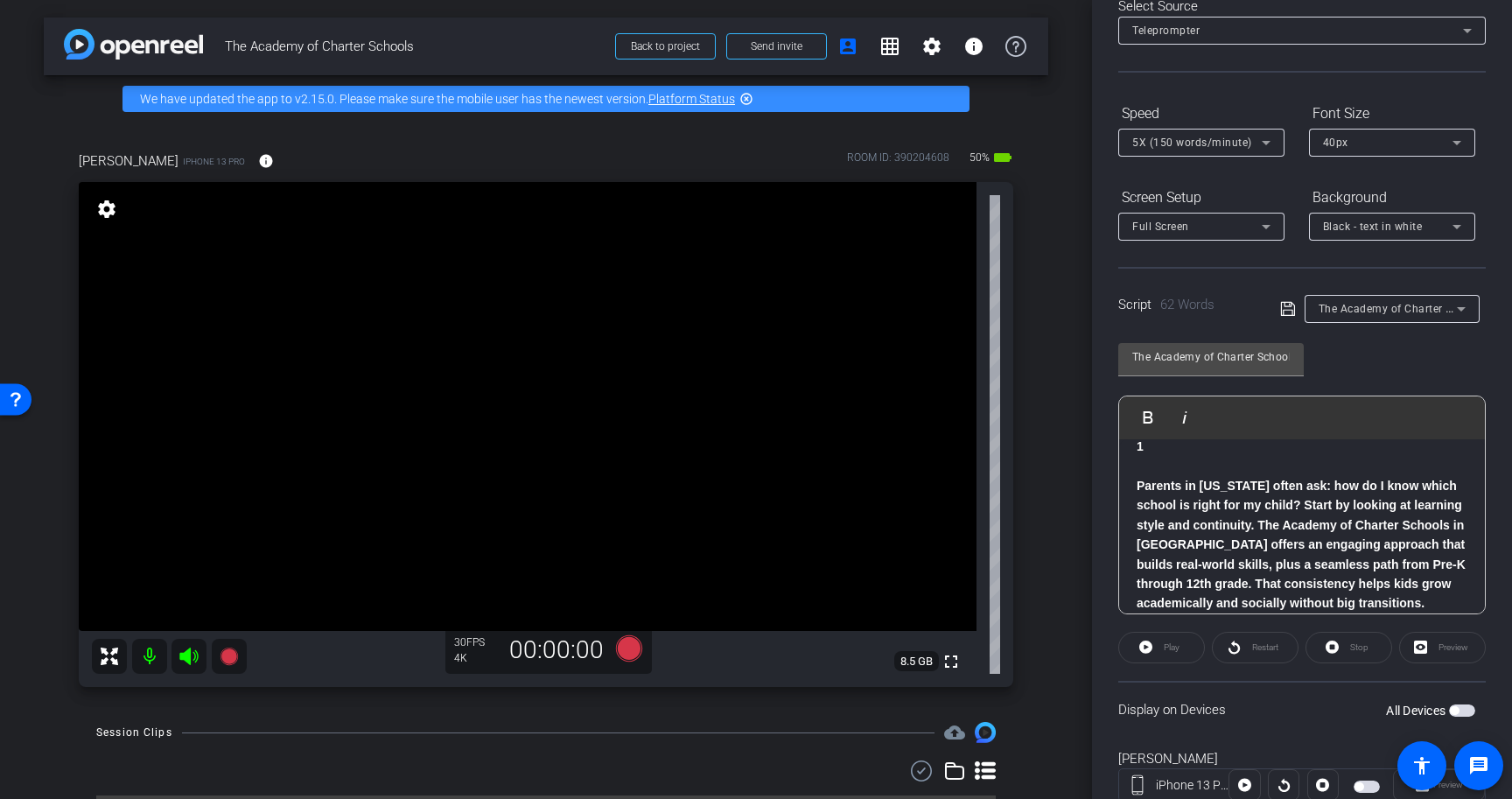
scroll to position [158, 0]
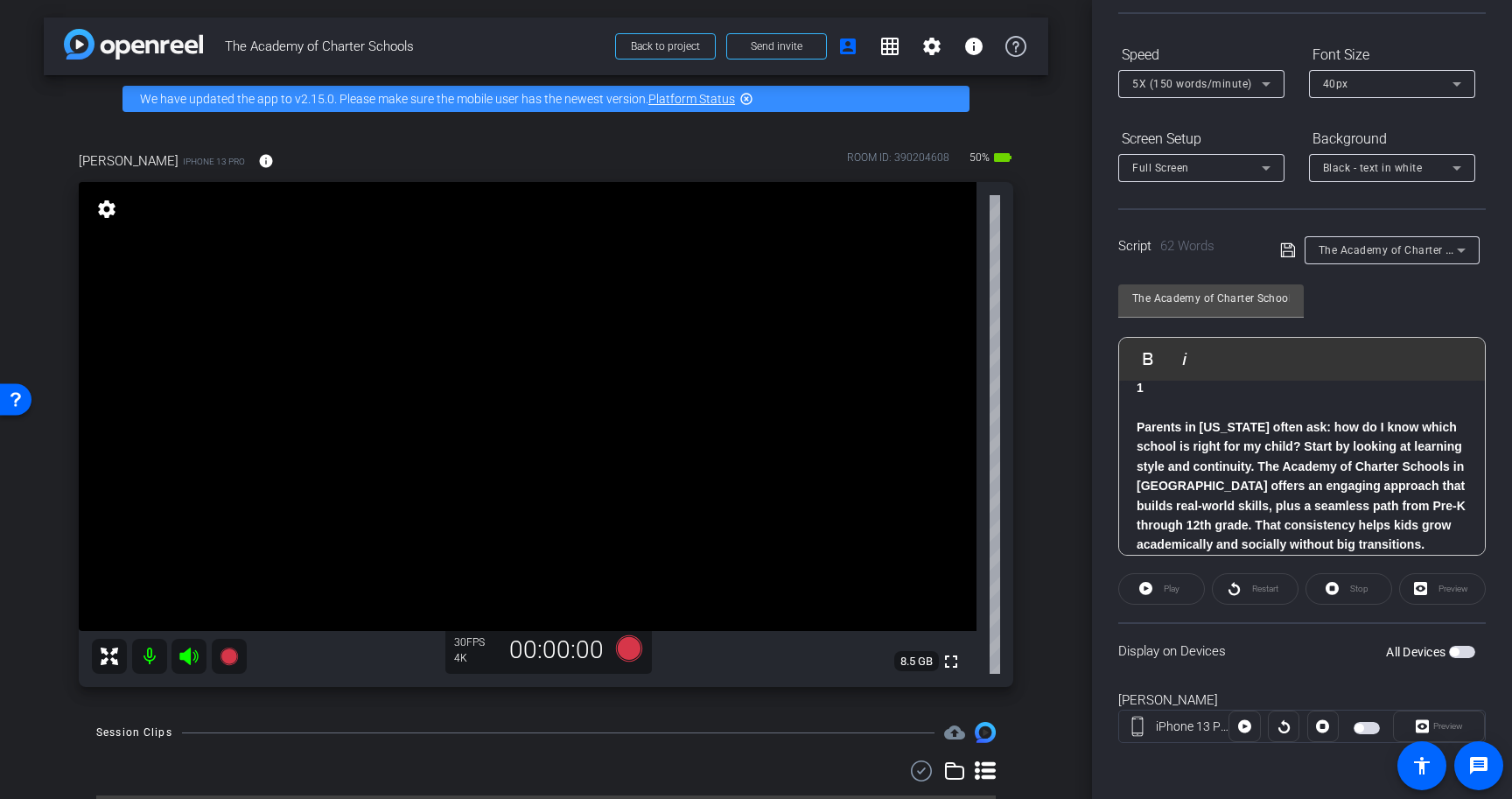
click at [1463, 649] on span "button" at bounding box center [1462, 651] width 27 height 12
click at [1162, 598] on span "Play" at bounding box center [1169, 589] width 20 height 25
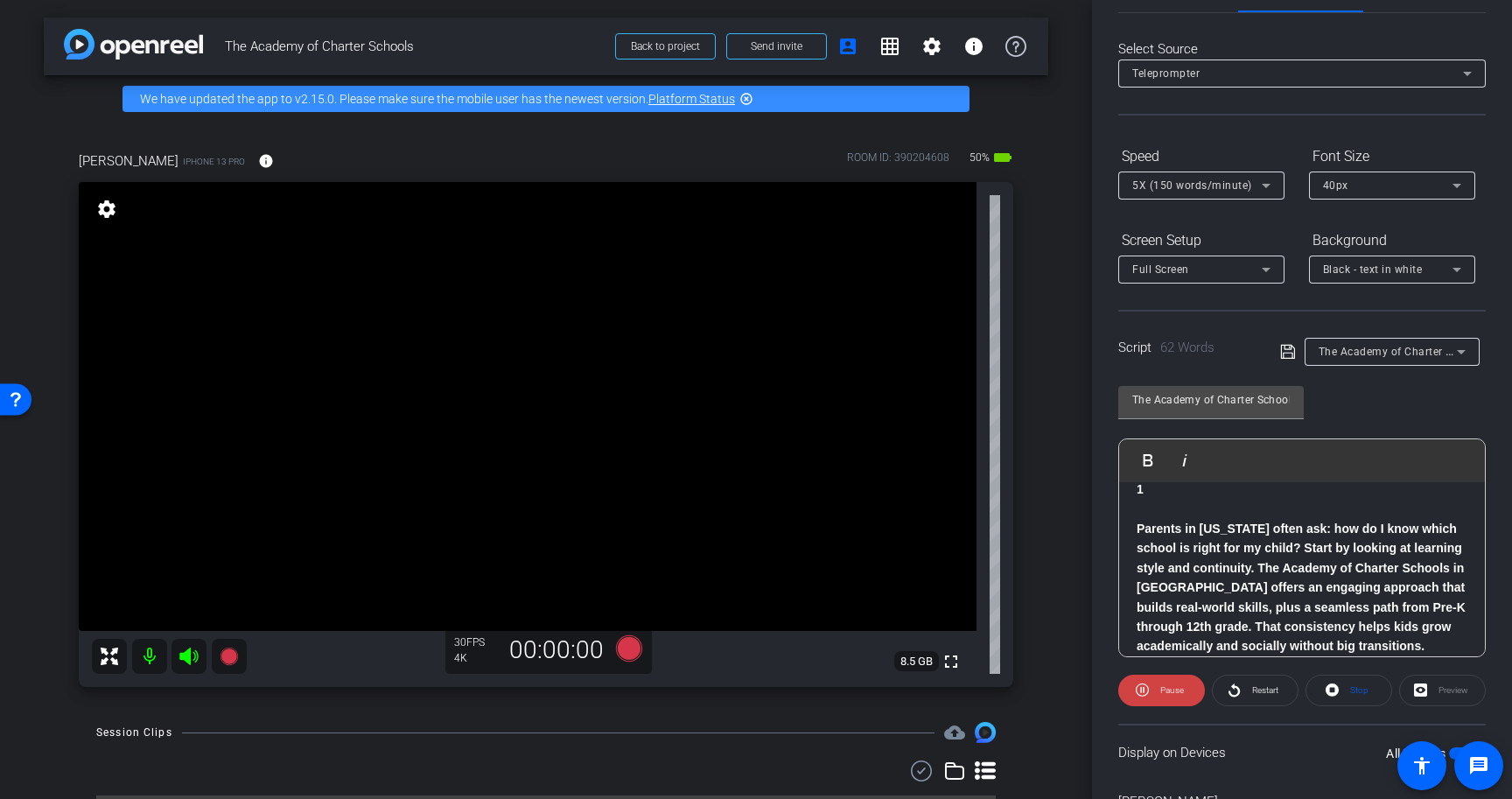
scroll to position [0, 0]
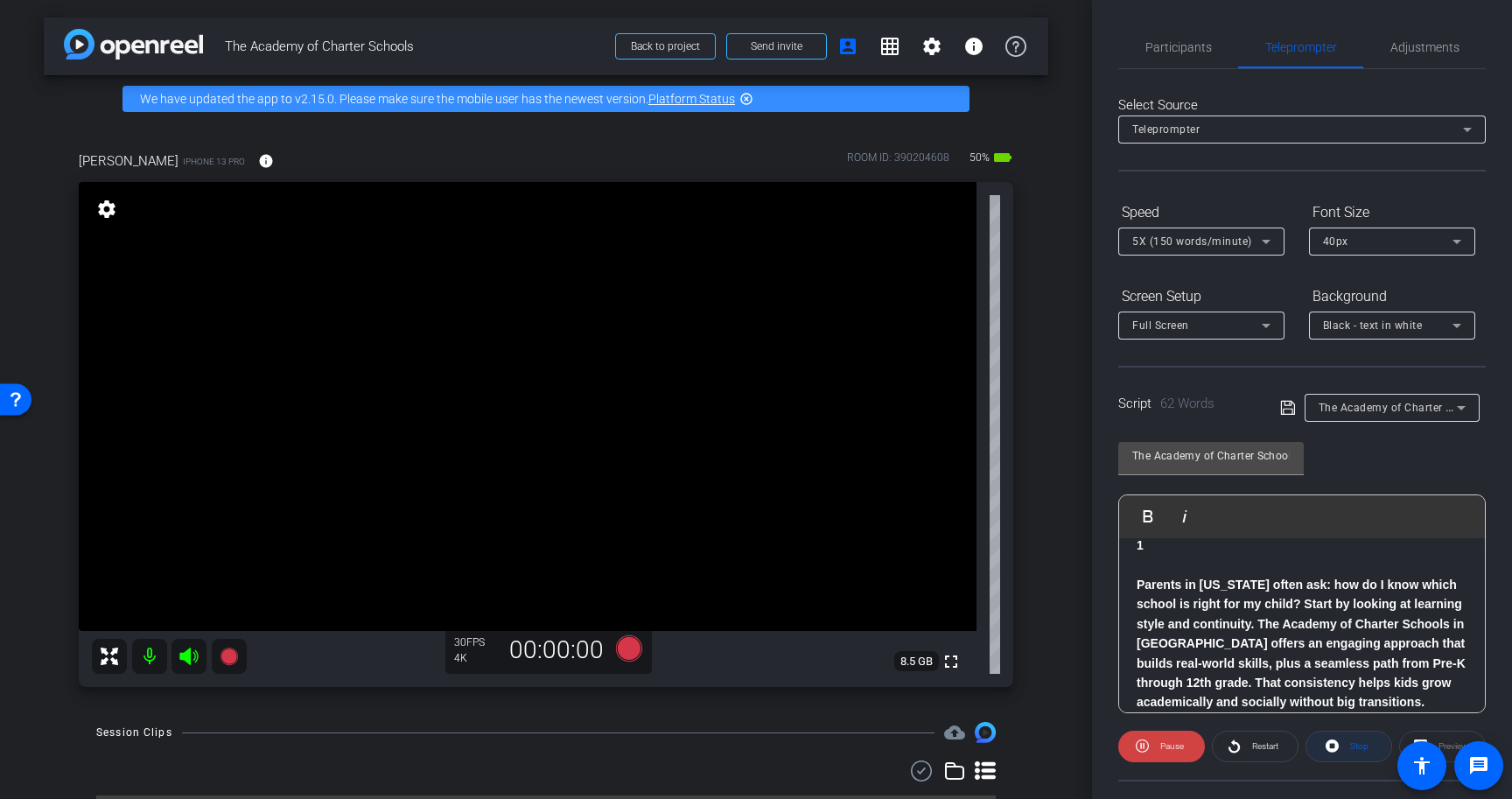
click at [1341, 743] on span at bounding box center [1349, 747] width 85 height 42
click at [1422, 52] on span "Adjustments" at bounding box center [1424, 47] width 69 height 12
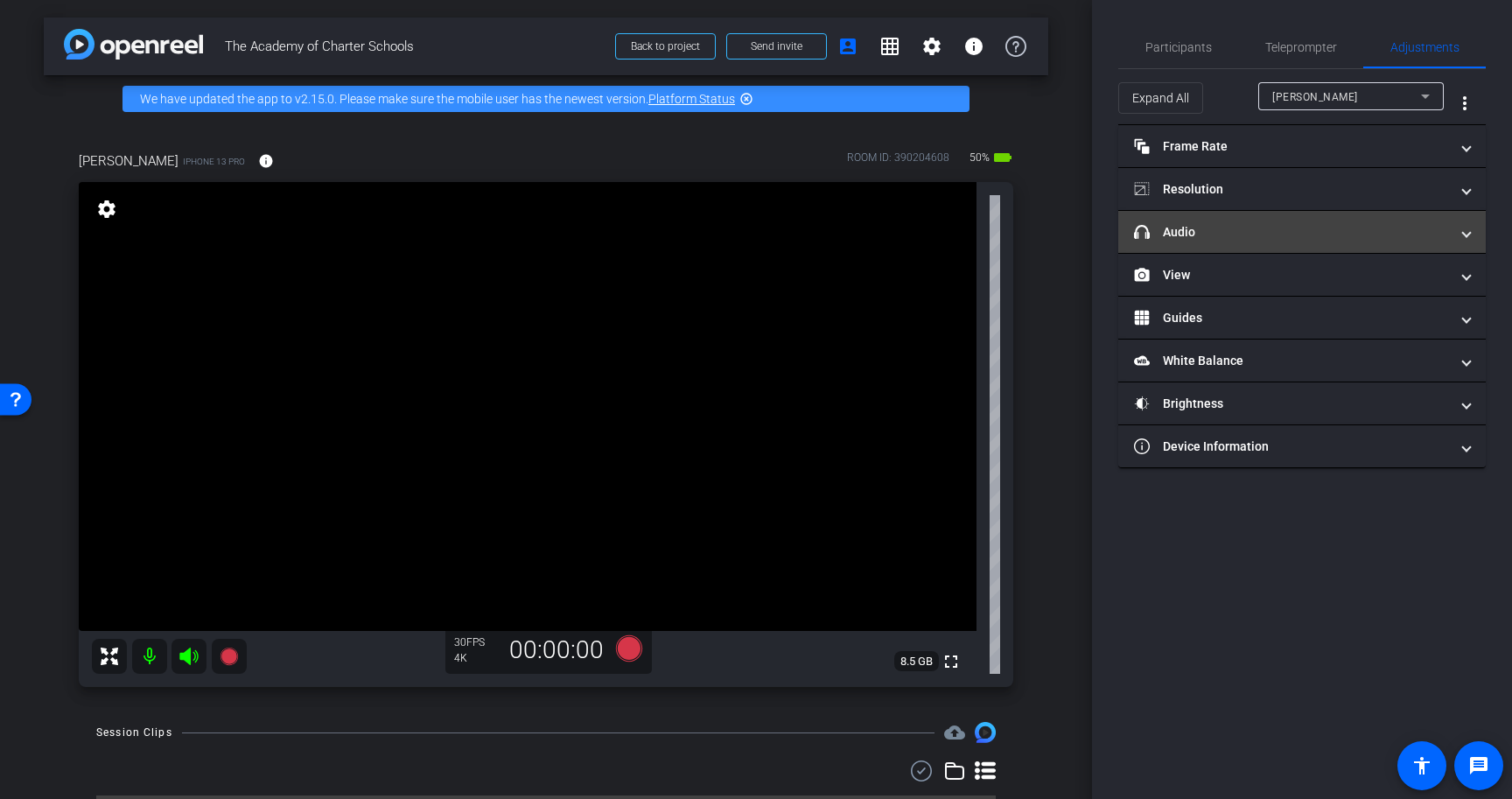
click at [1270, 234] on mat-panel-title "headphone icon Audio" at bounding box center [1291, 232] width 315 height 18
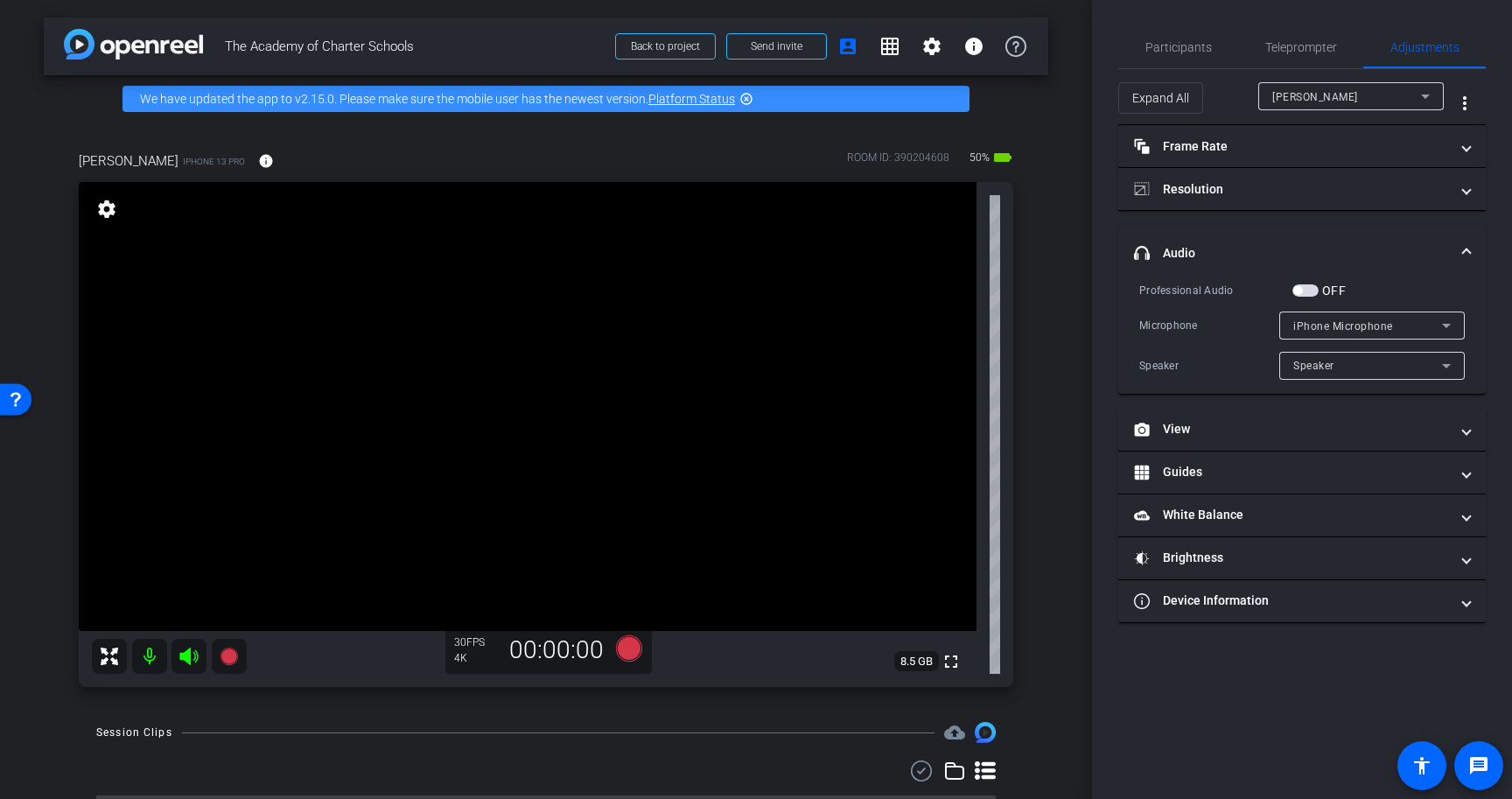
click at [1303, 292] on span "button" at bounding box center [1305, 290] width 27 height 12
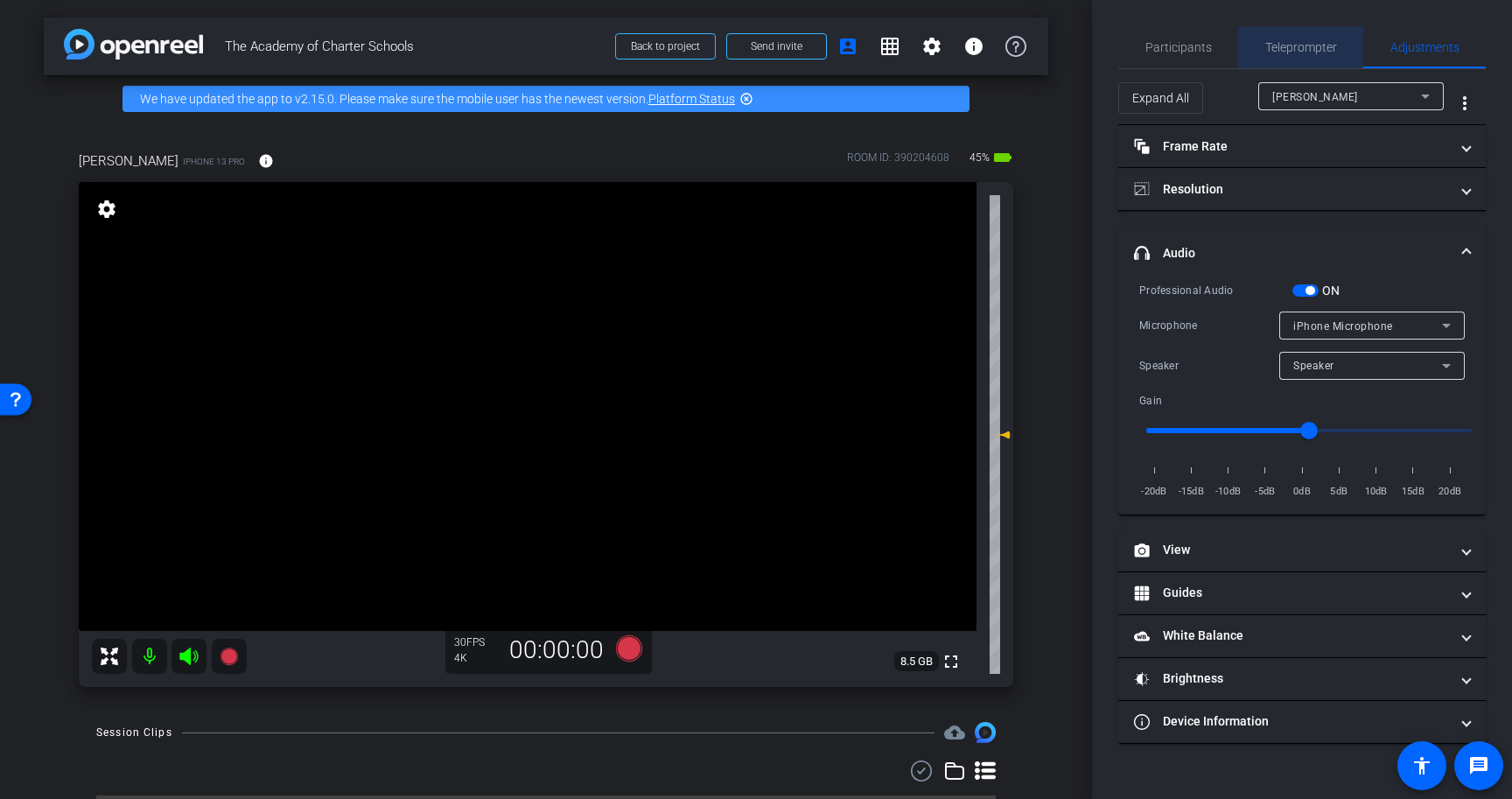
click at [1278, 45] on span "Teleprompter" at bounding box center [1301, 47] width 72 height 12
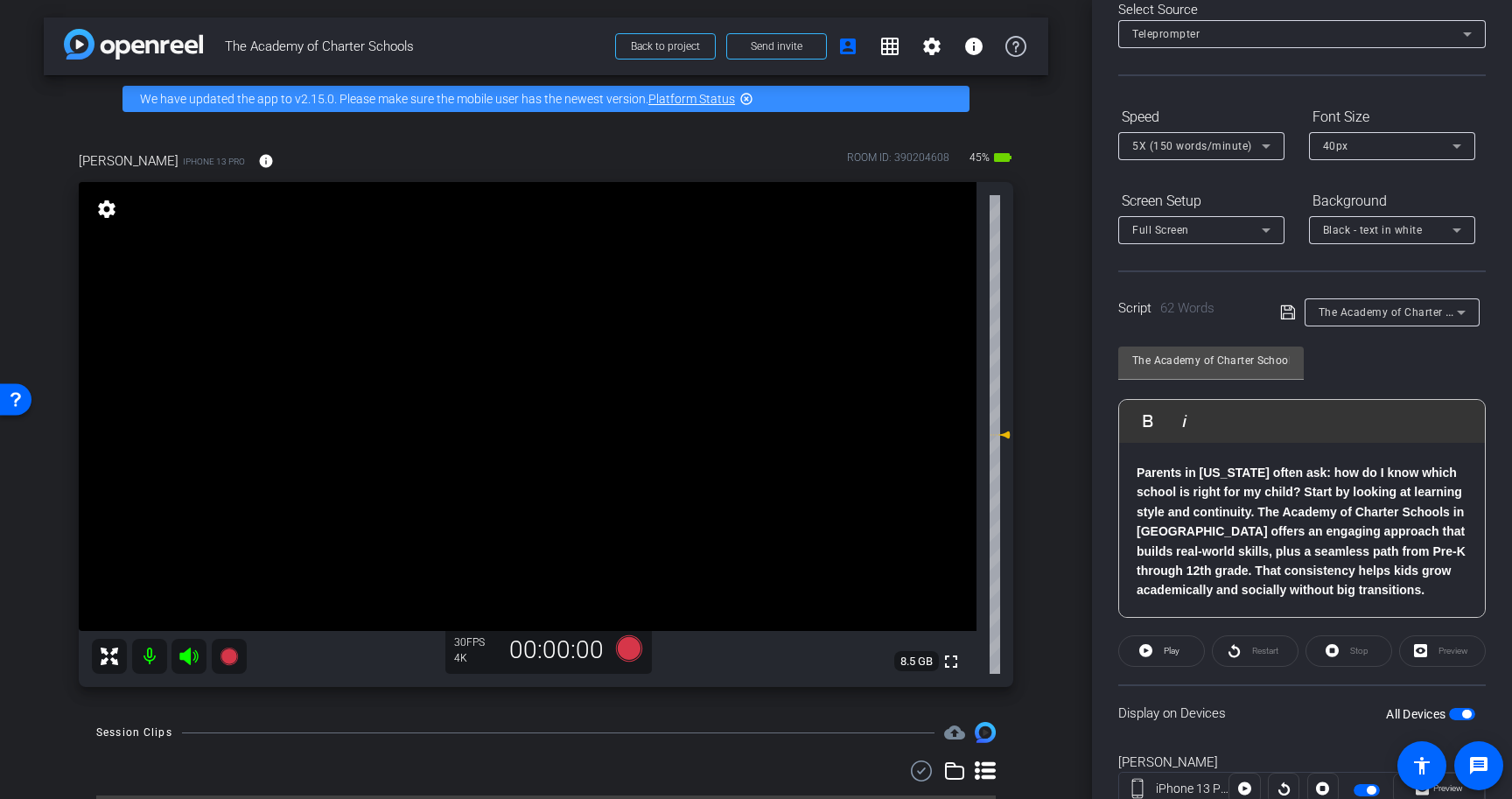
scroll to position [110, 0]
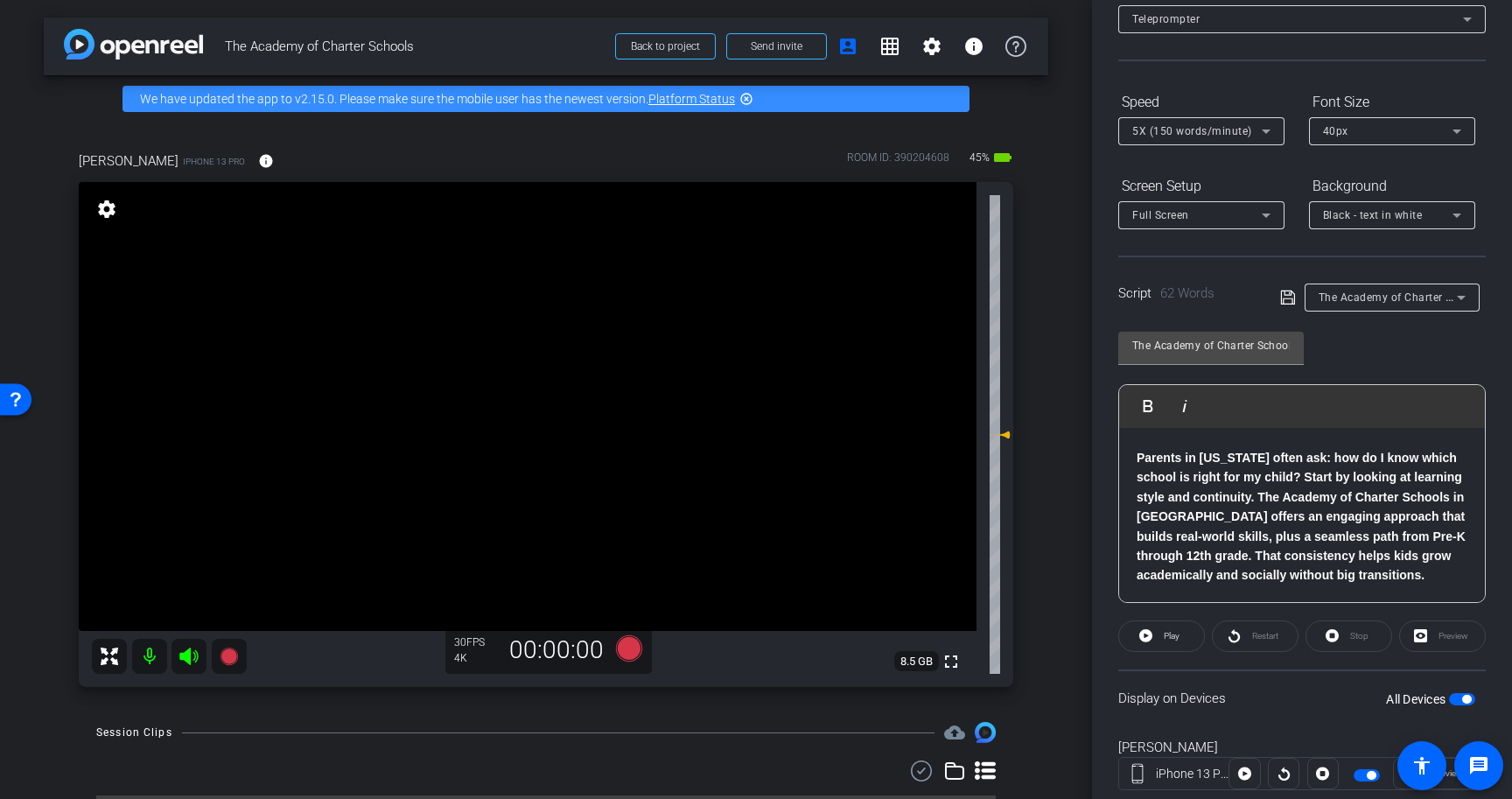
click at [1463, 703] on span "button" at bounding box center [1462, 699] width 27 height 12
click at [1459, 701] on span "button" at bounding box center [1462, 699] width 27 height 12
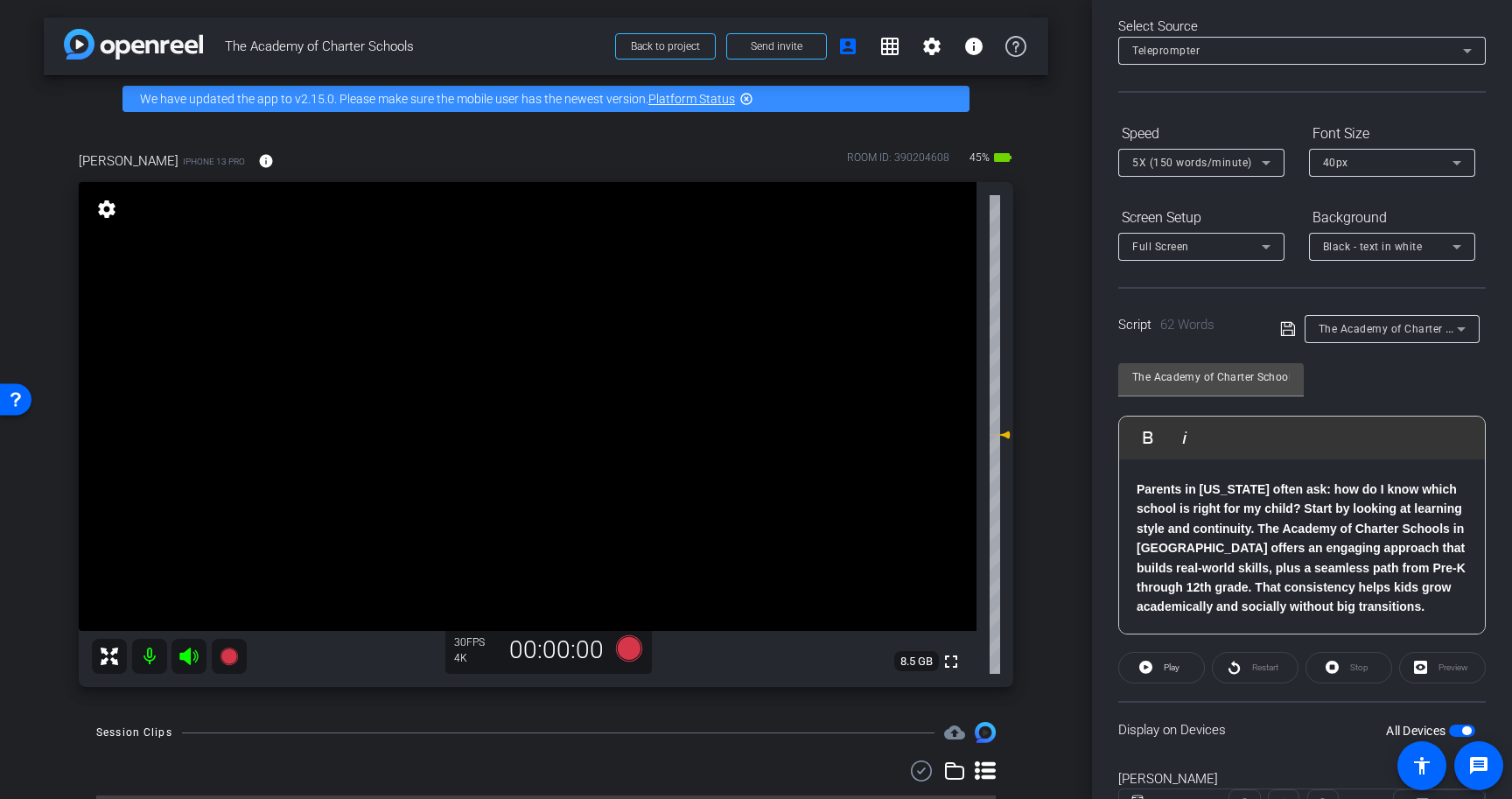
scroll to position [118, 0]
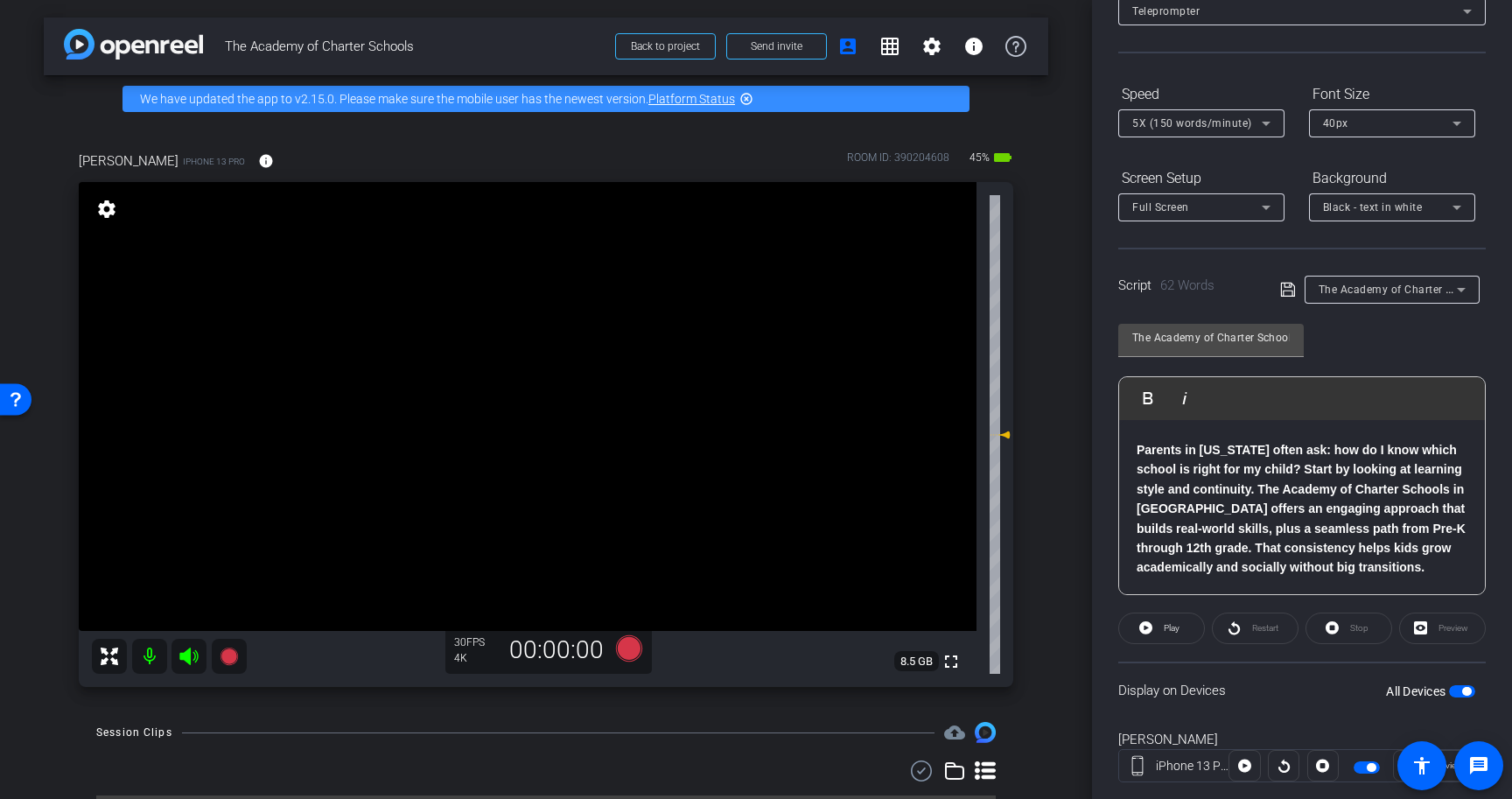
click at [1460, 691] on span "button" at bounding box center [1462, 691] width 27 height 12
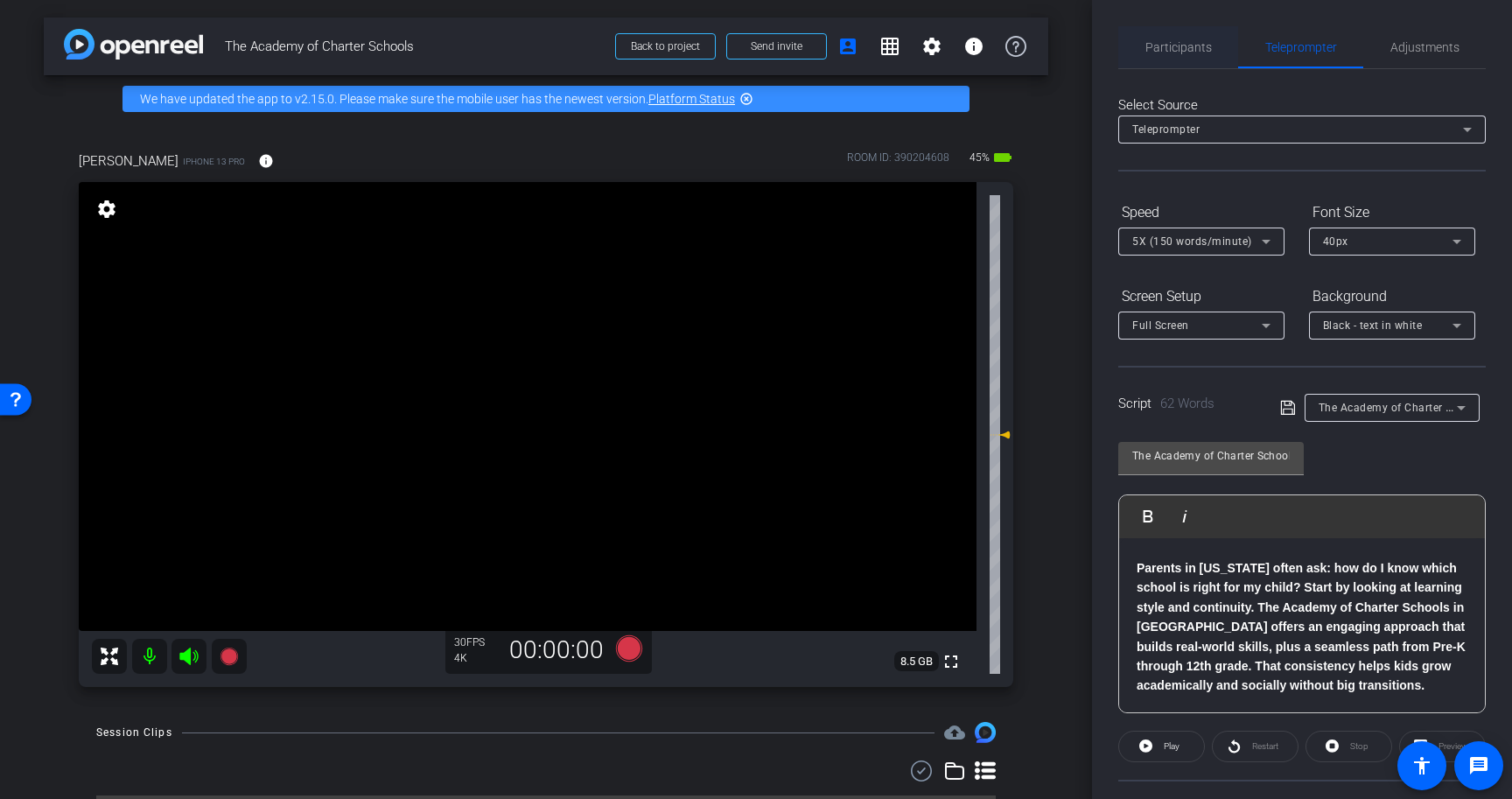
click at [1175, 50] on span "Participants" at bounding box center [1178, 47] width 67 height 12
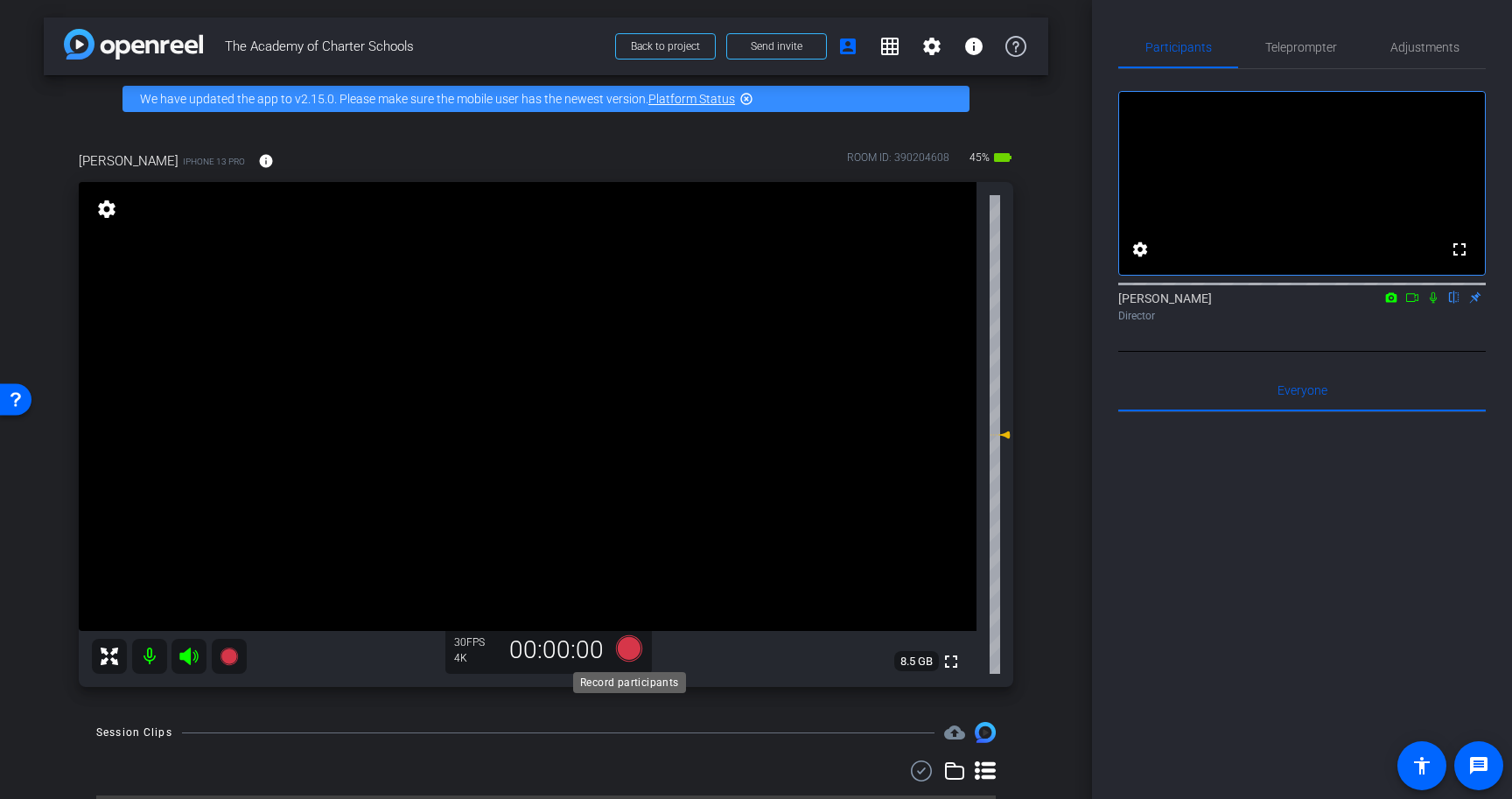
click at [627, 649] on icon at bounding box center [629, 649] width 27 height 27
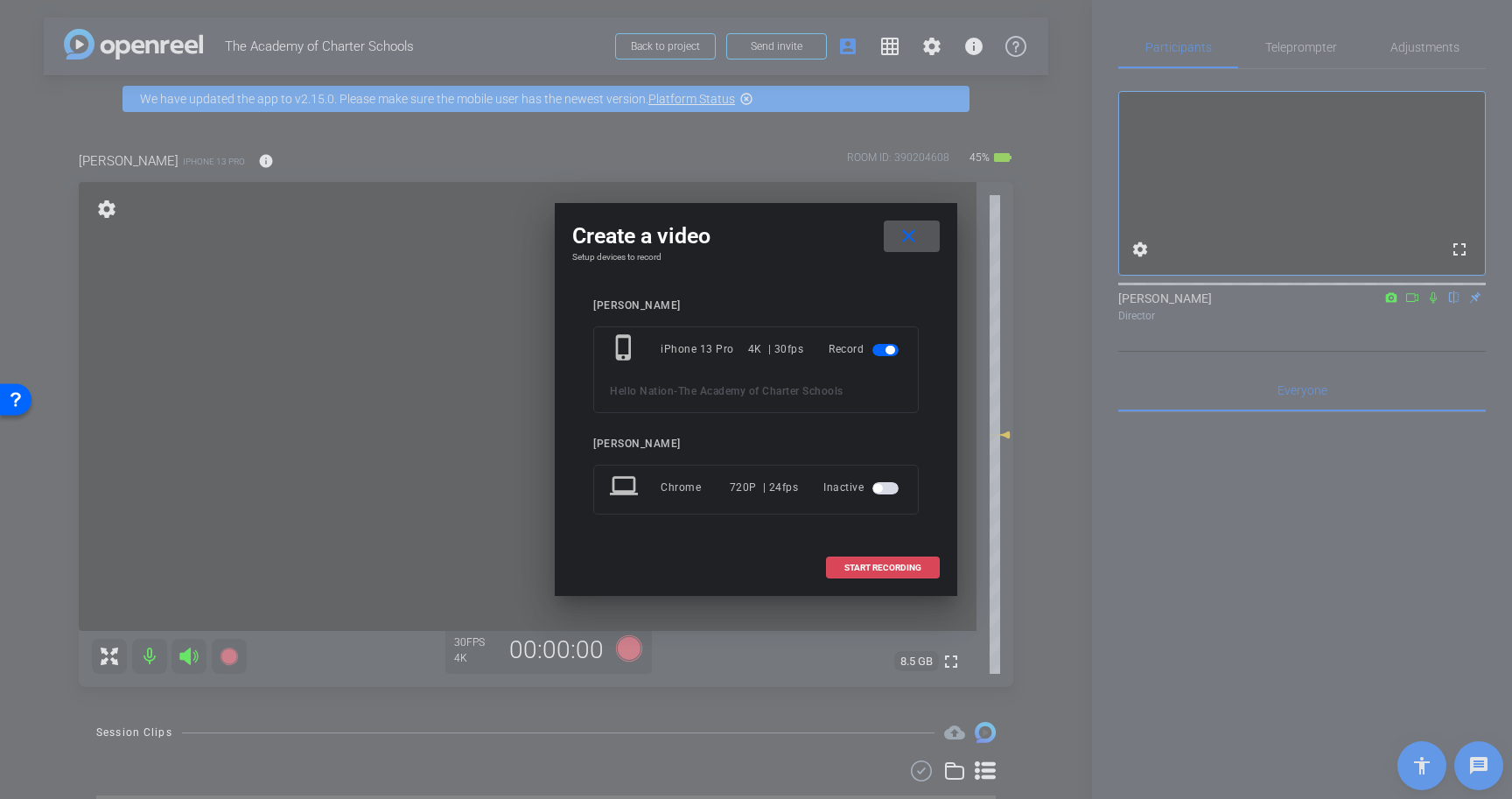
click at [892, 566] on span "START RECORDING" at bounding box center [883, 568] width 77 height 9
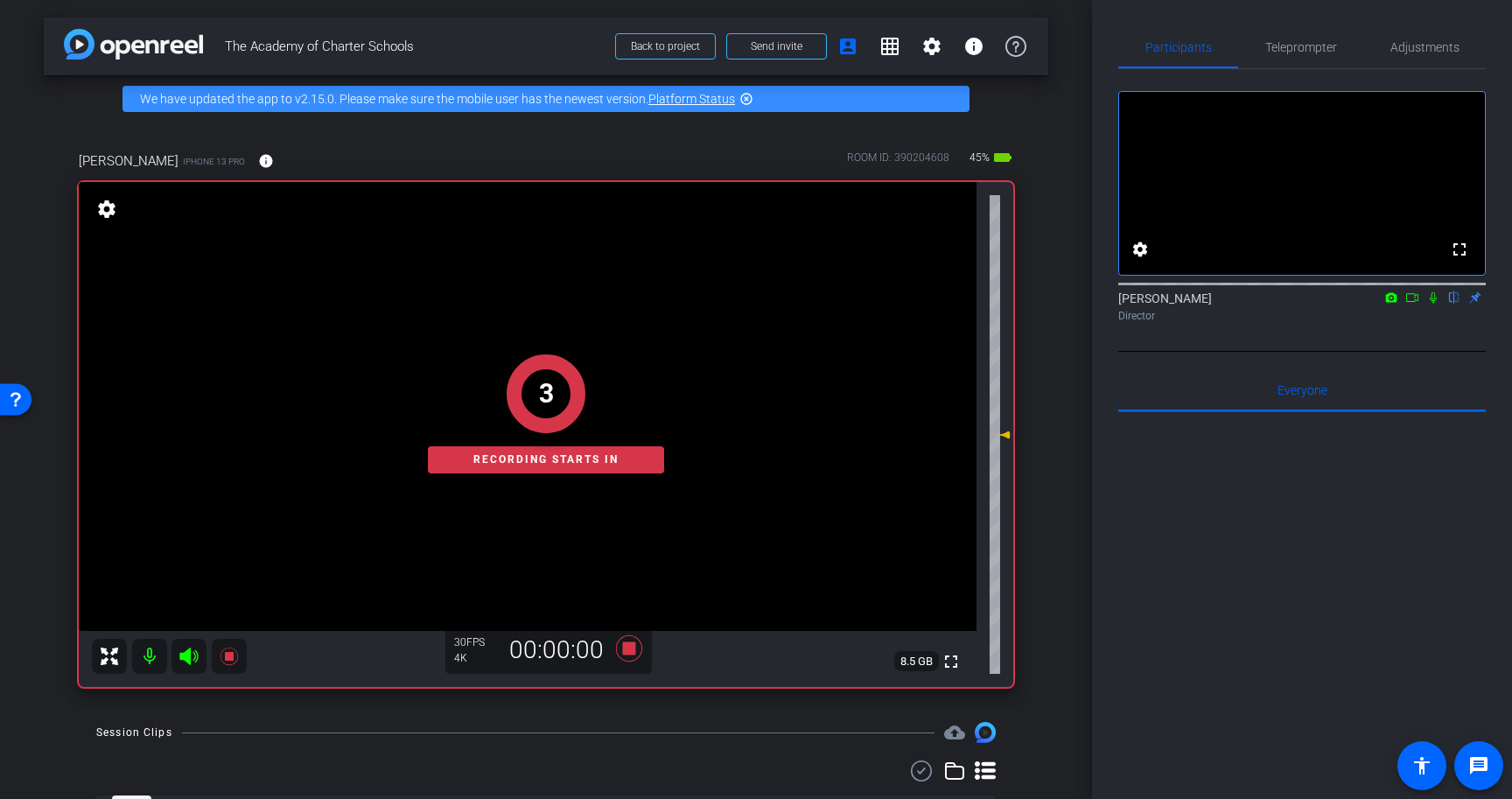
click at [1426, 304] on icon at bounding box center [1432, 297] width 14 height 12
click at [1308, 47] on span "Teleprompter" at bounding box center [1301, 47] width 72 height 12
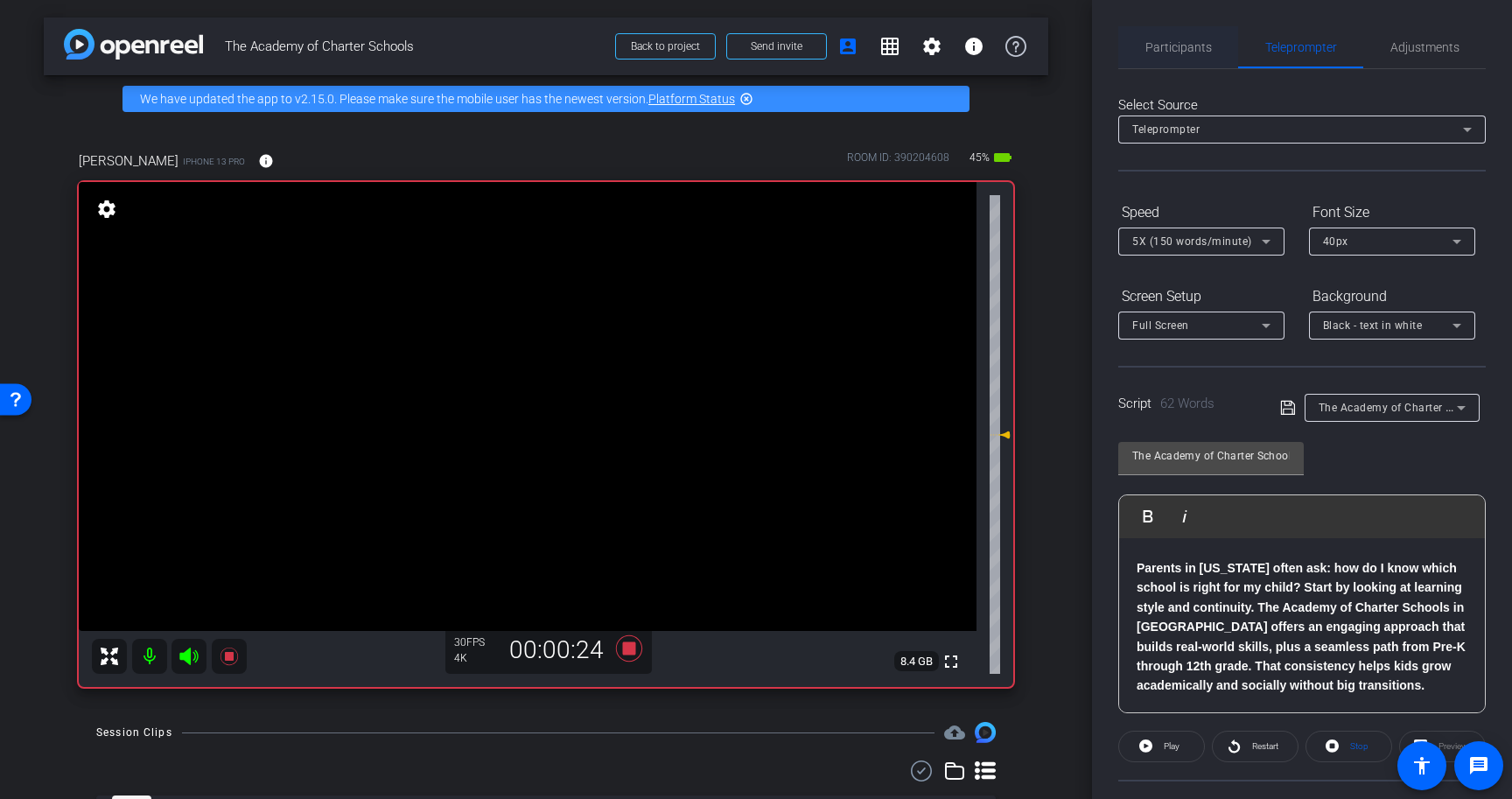
click at [1204, 60] on span "Participants" at bounding box center [1178, 48] width 67 height 42
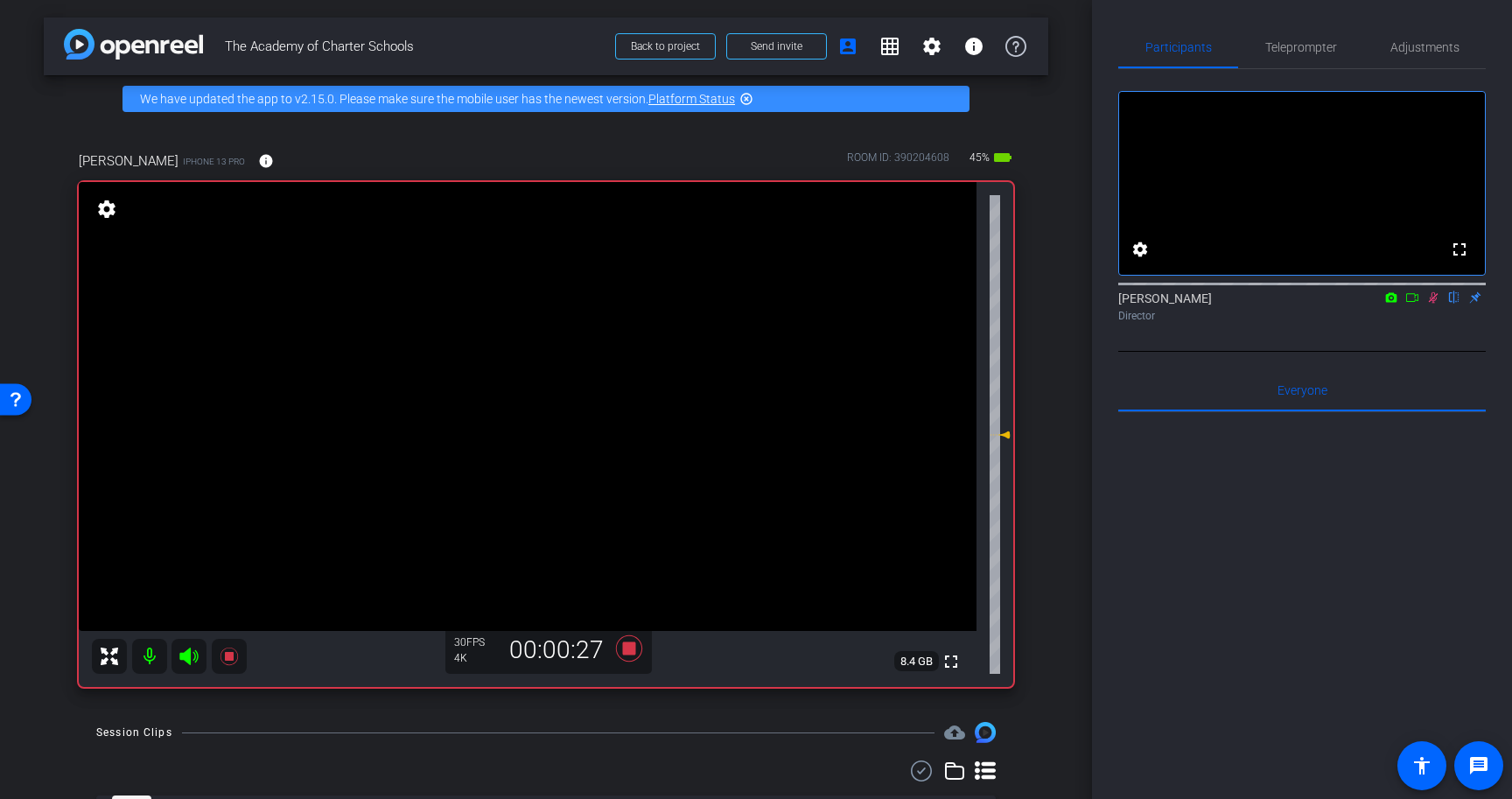
click at [1431, 304] on icon at bounding box center [1432, 297] width 14 height 12
click at [629, 650] on icon at bounding box center [629, 649] width 27 height 27
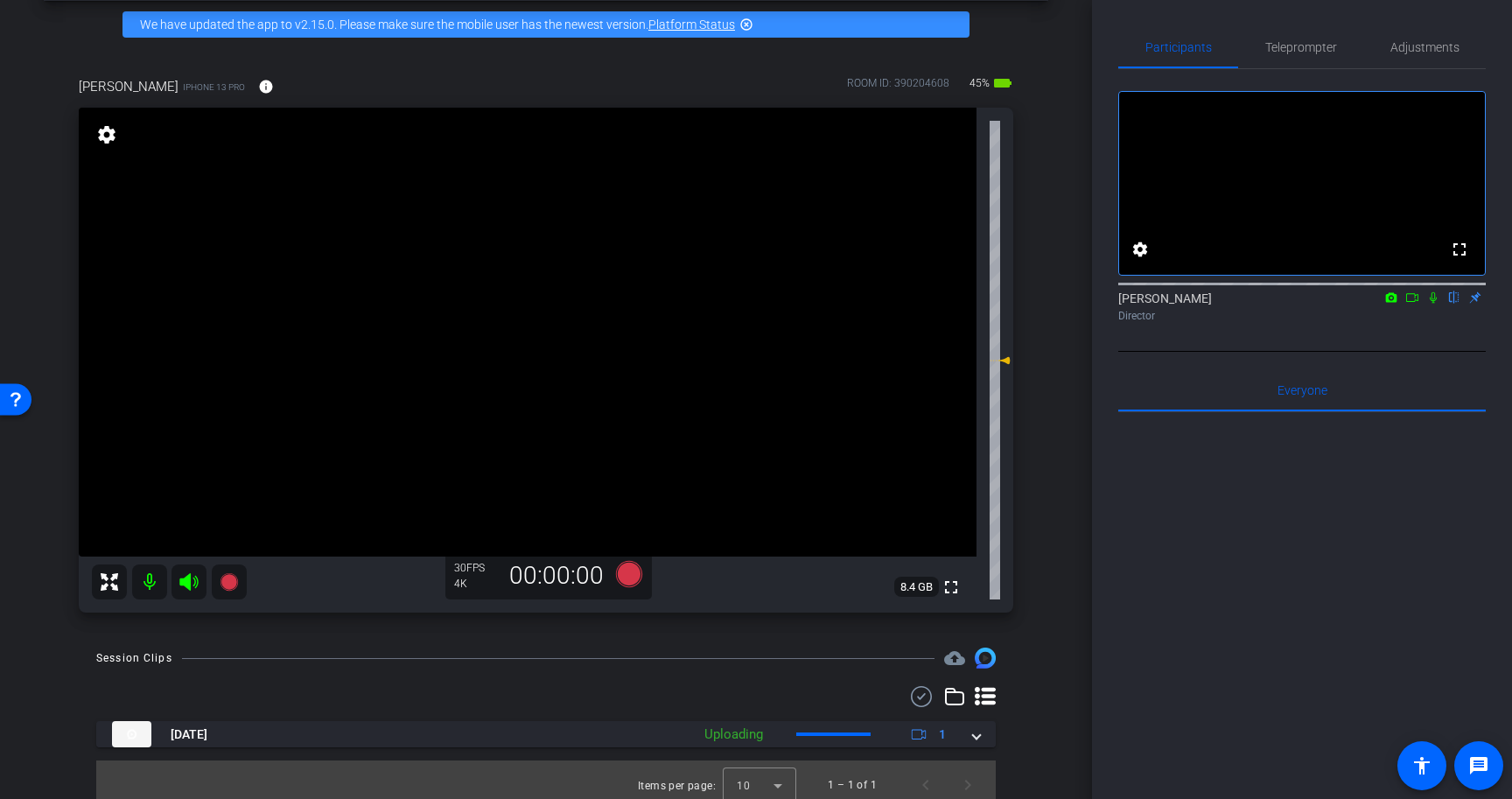
scroll to position [85, 0]
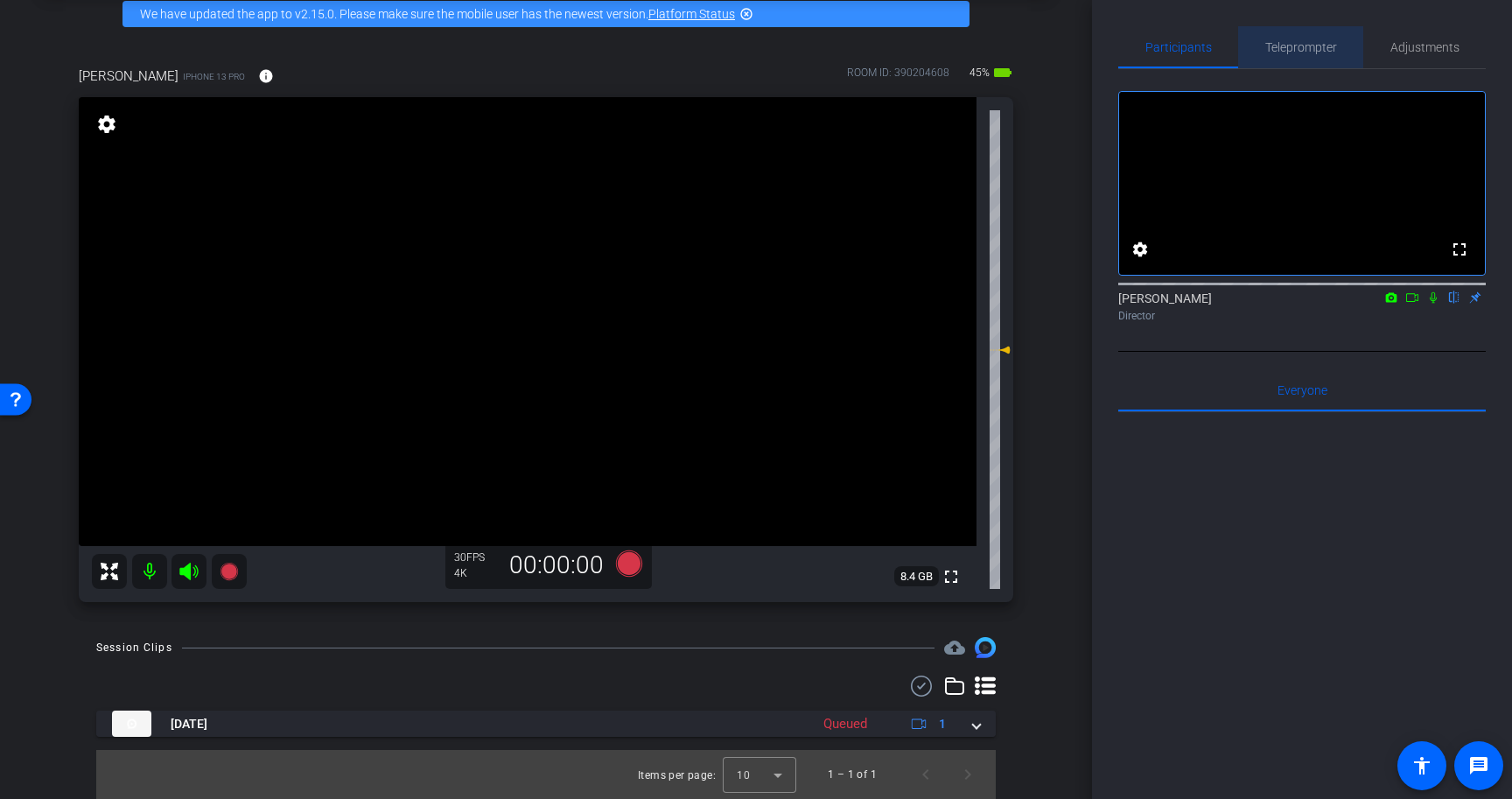
click at [1296, 56] on span "Teleprompter" at bounding box center [1301, 48] width 72 height 42
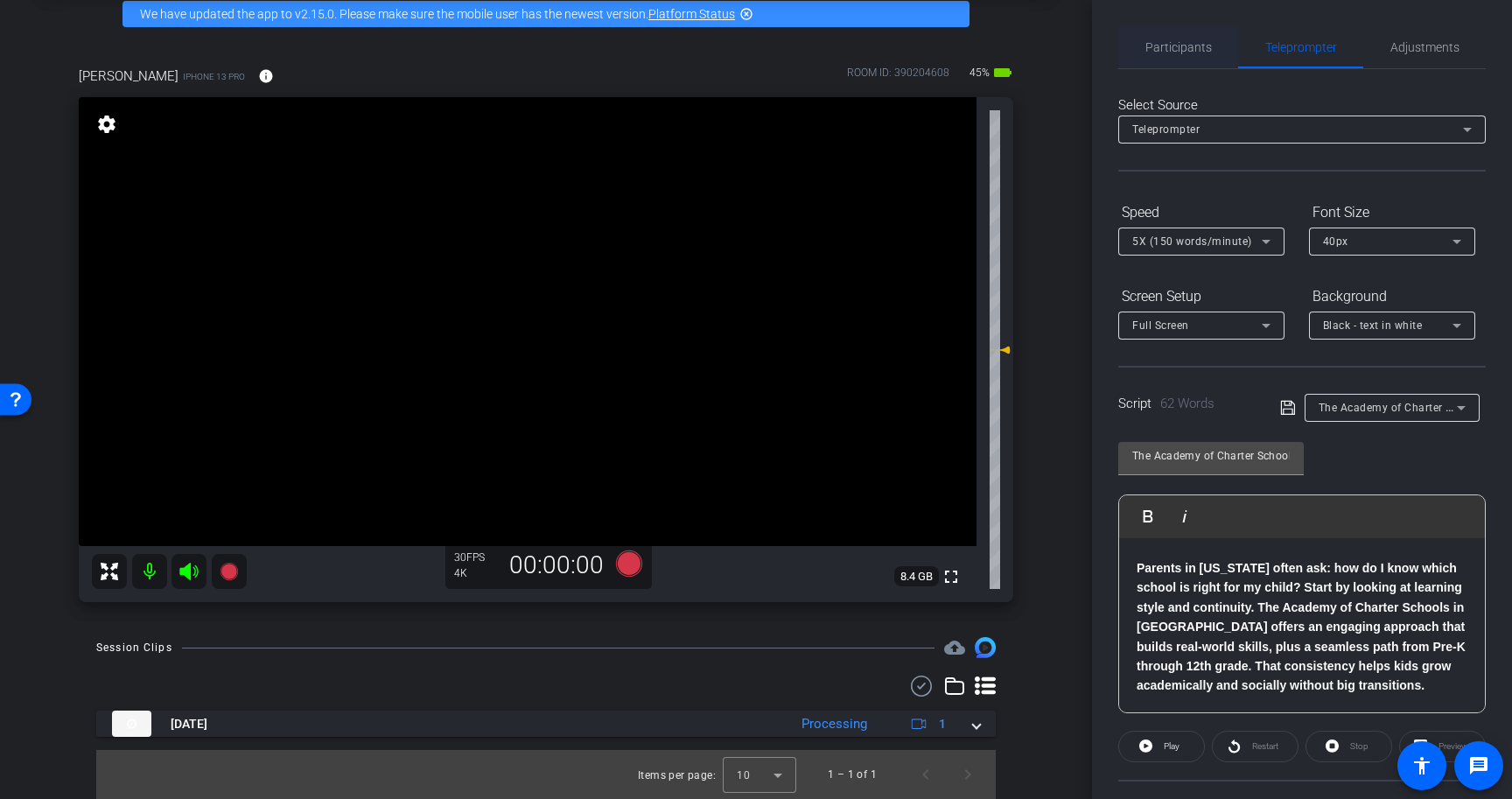
click at [1187, 50] on span "Participants" at bounding box center [1178, 47] width 67 height 12
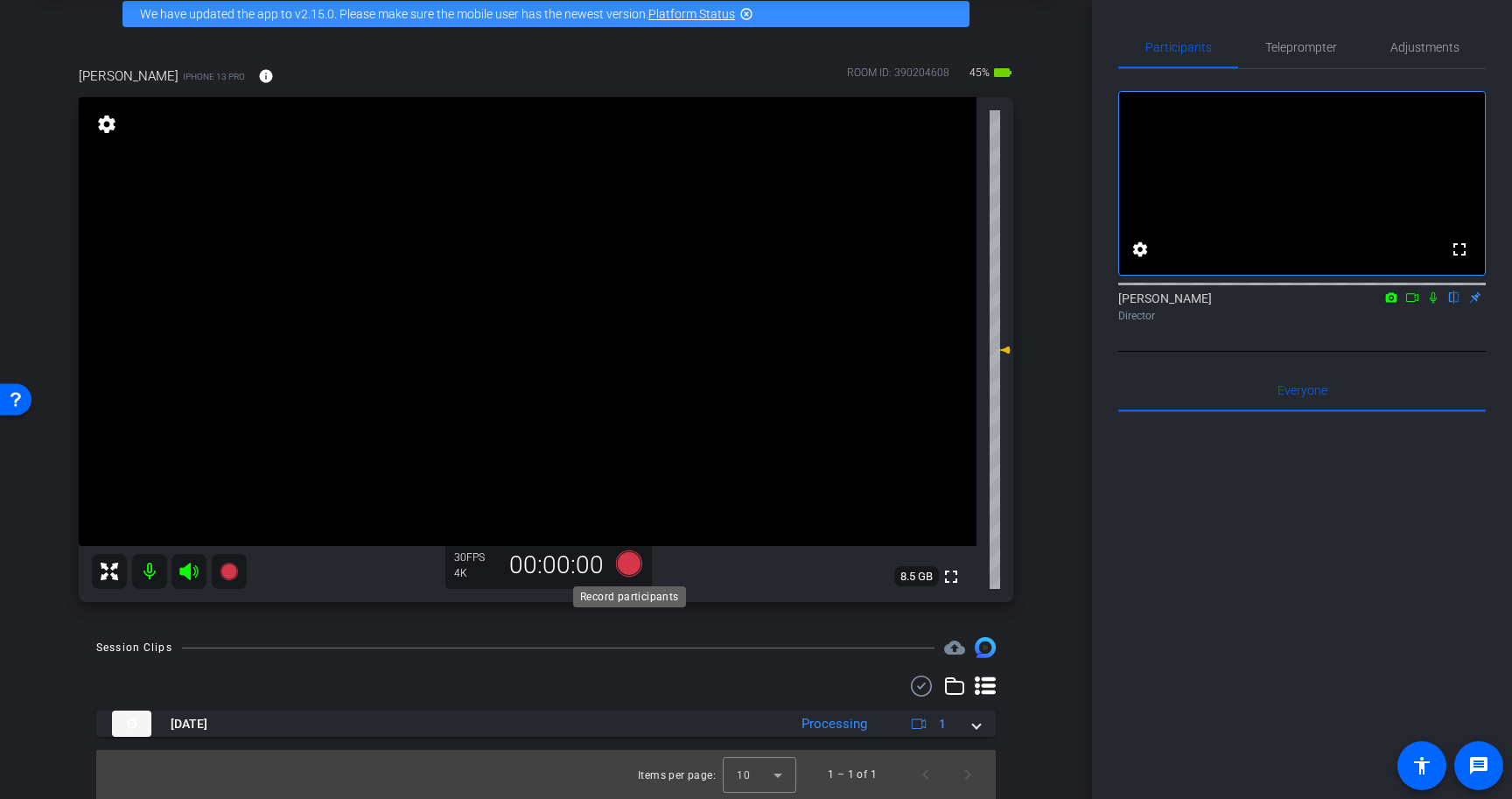
click at [629, 564] on icon at bounding box center [629, 563] width 27 height 27
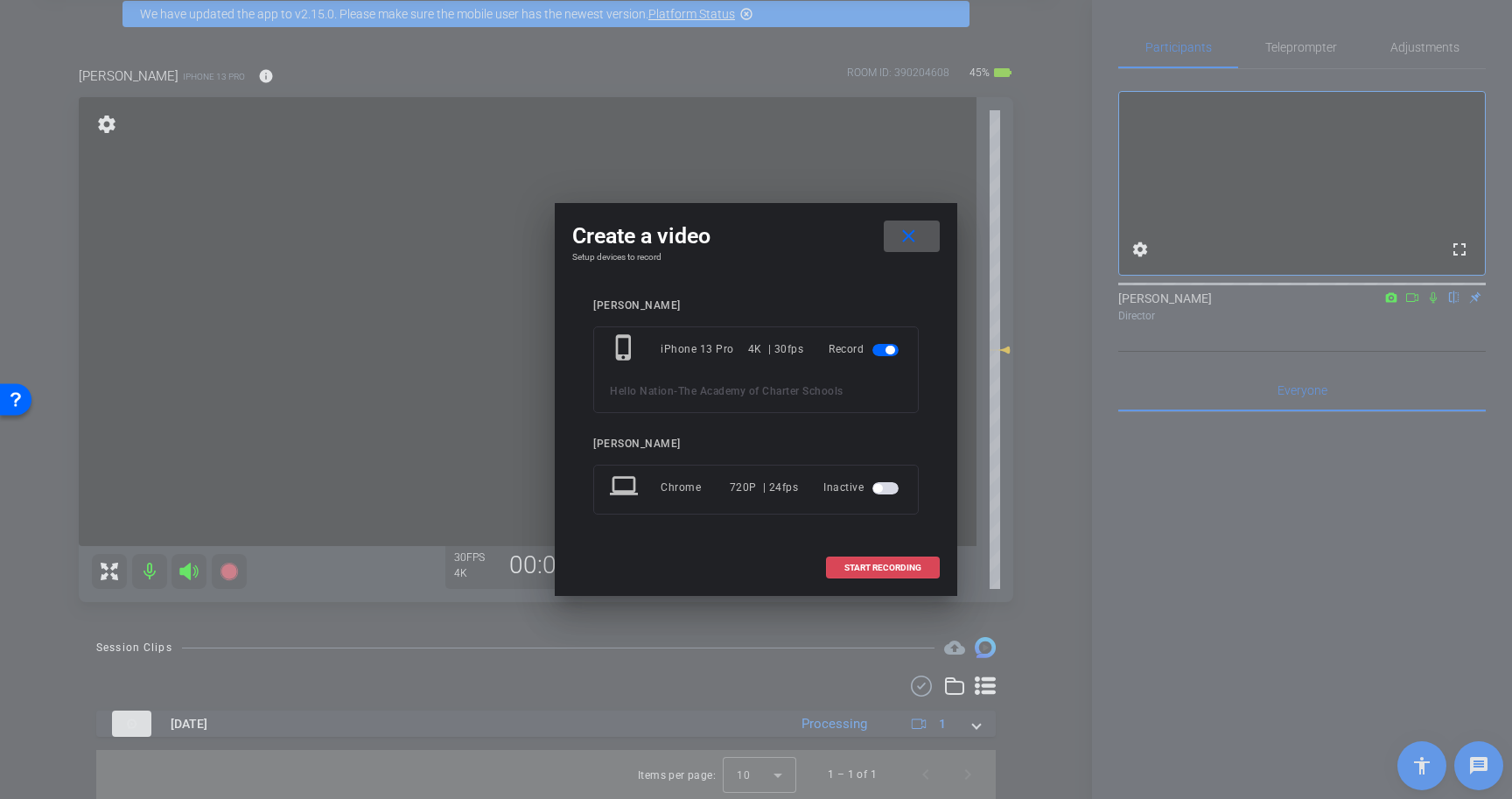
click at [882, 570] on span "START RECORDING" at bounding box center [883, 568] width 77 height 9
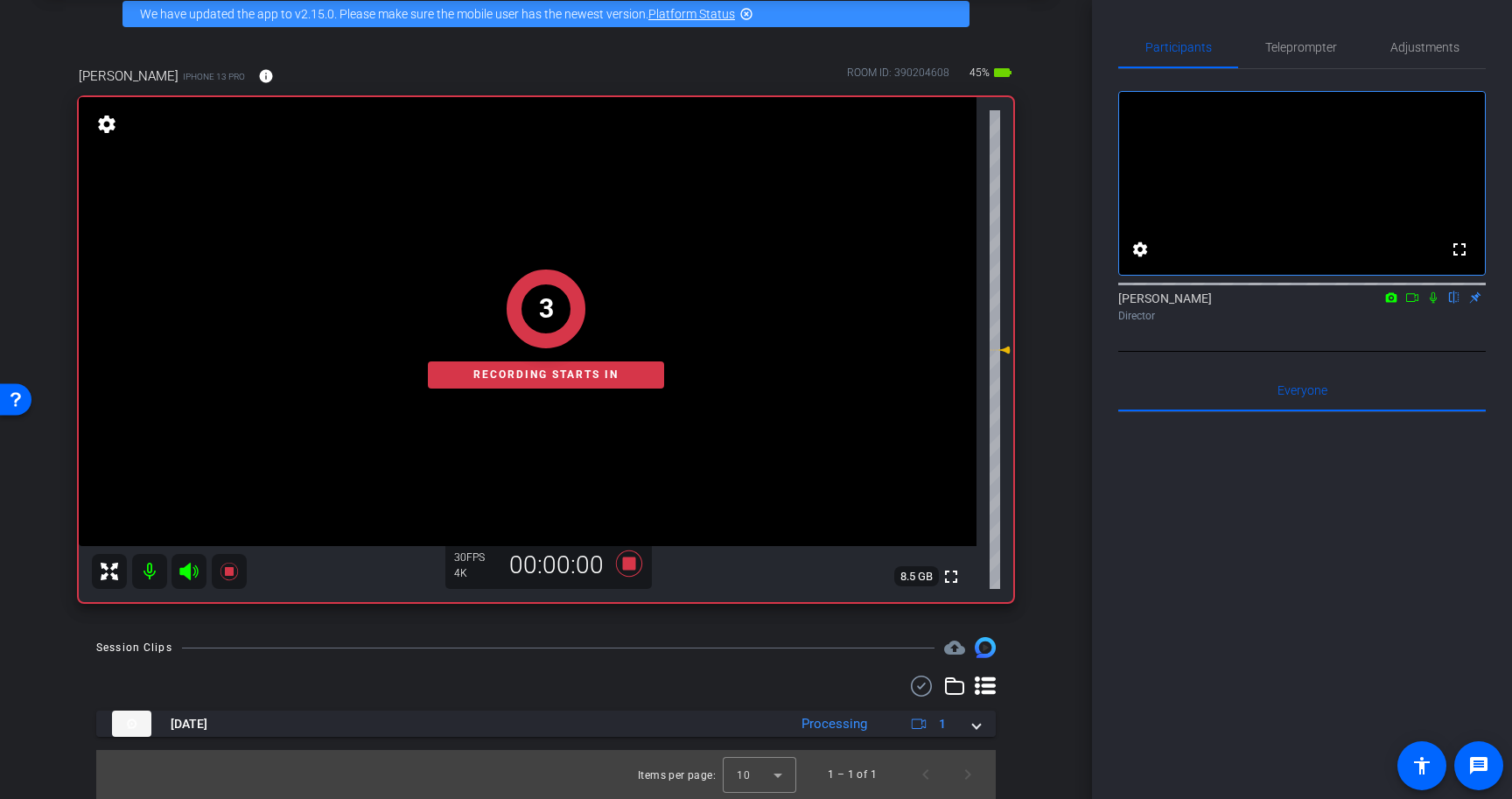
click at [1430, 304] on icon at bounding box center [1432, 297] width 14 height 12
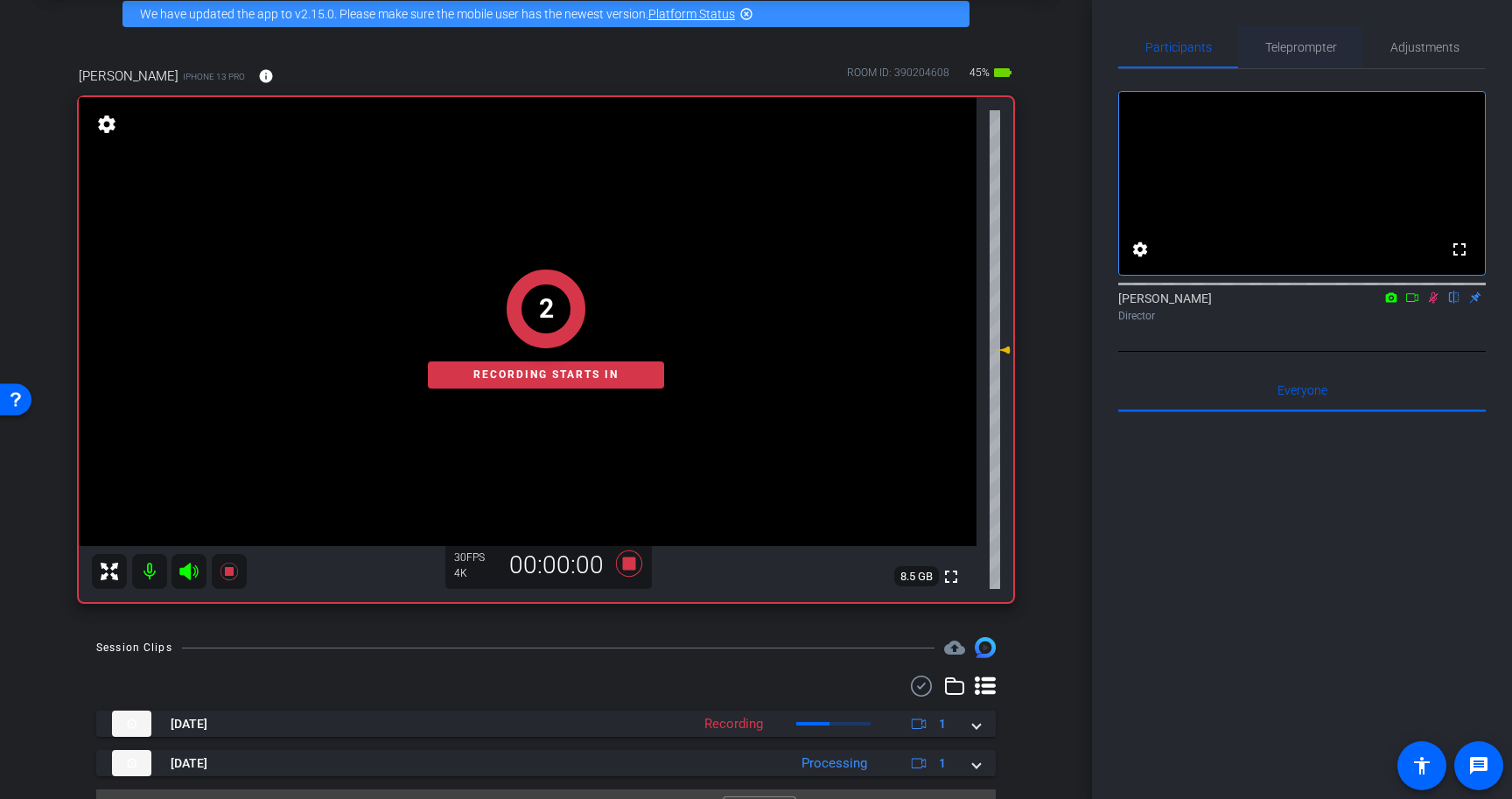
click at [1311, 52] on span "Teleprompter" at bounding box center [1301, 47] width 72 height 12
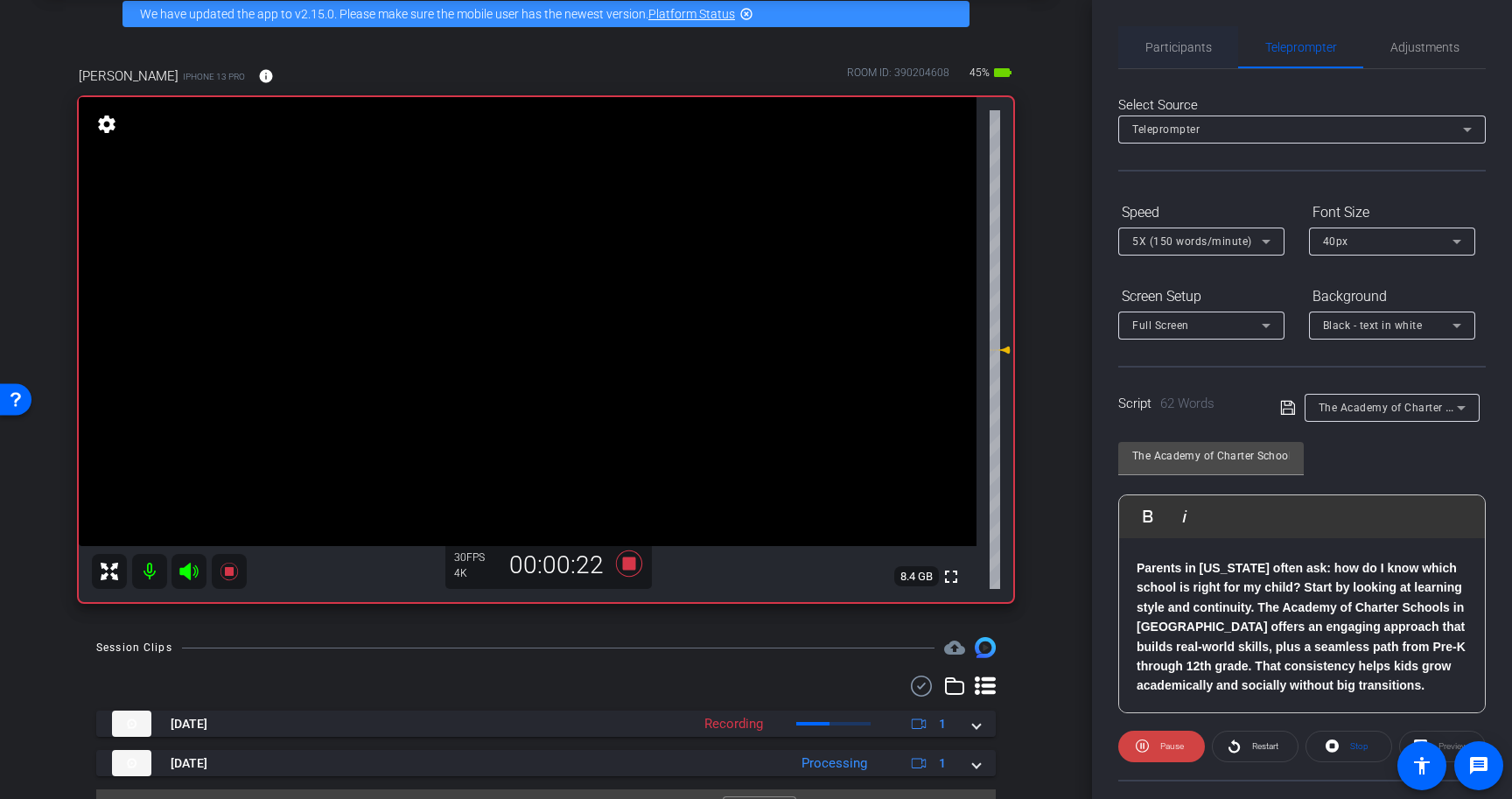
click at [1194, 48] on span "Participants" at bounding box center [1178, 47] width 67 height 12
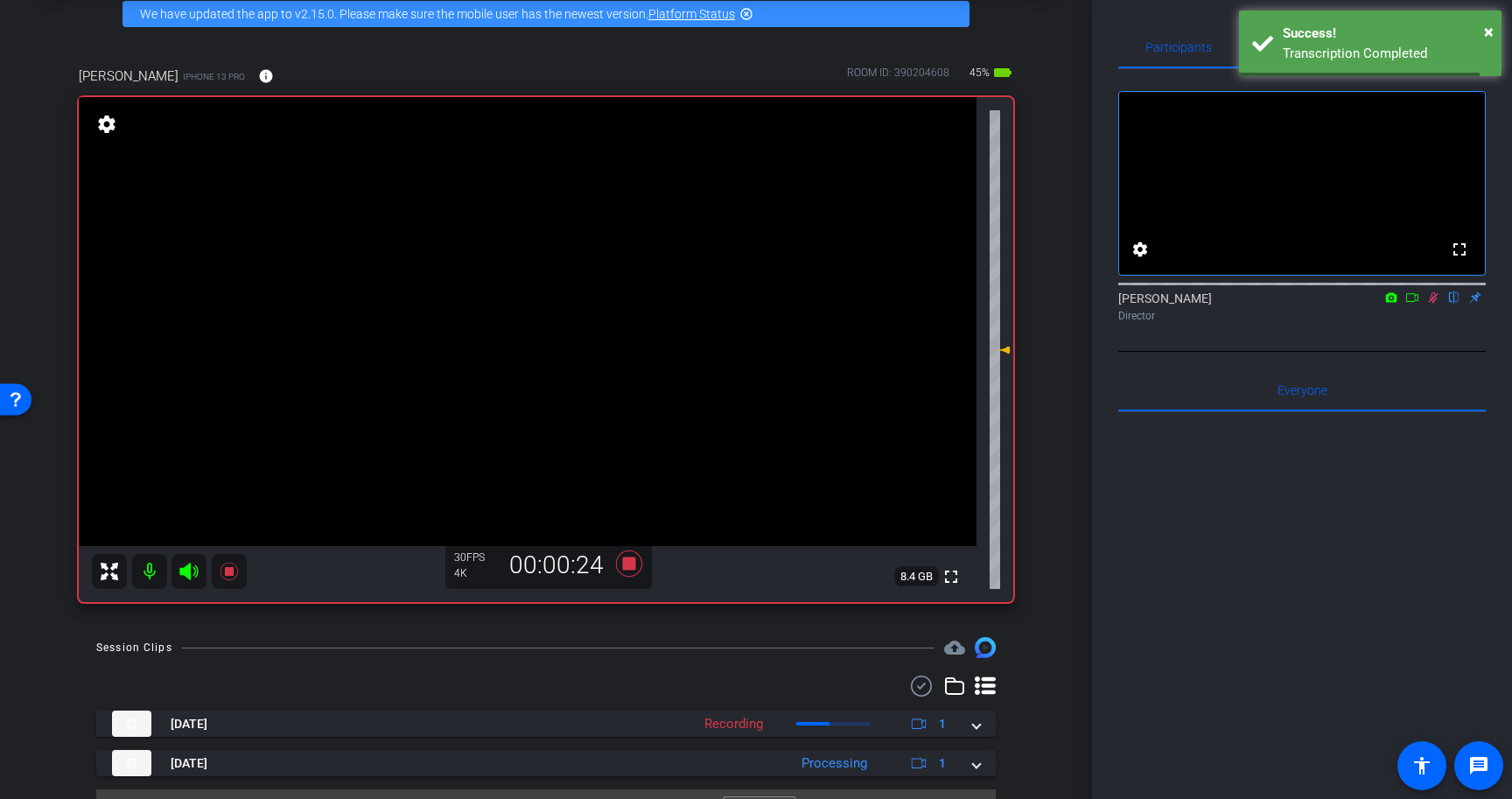
click at [1433, 304] on icon at bounding box center [1432, 297] width 14 height 12
click at [631, 561] on icon at bounding box center [629, 563] width 27 height 27
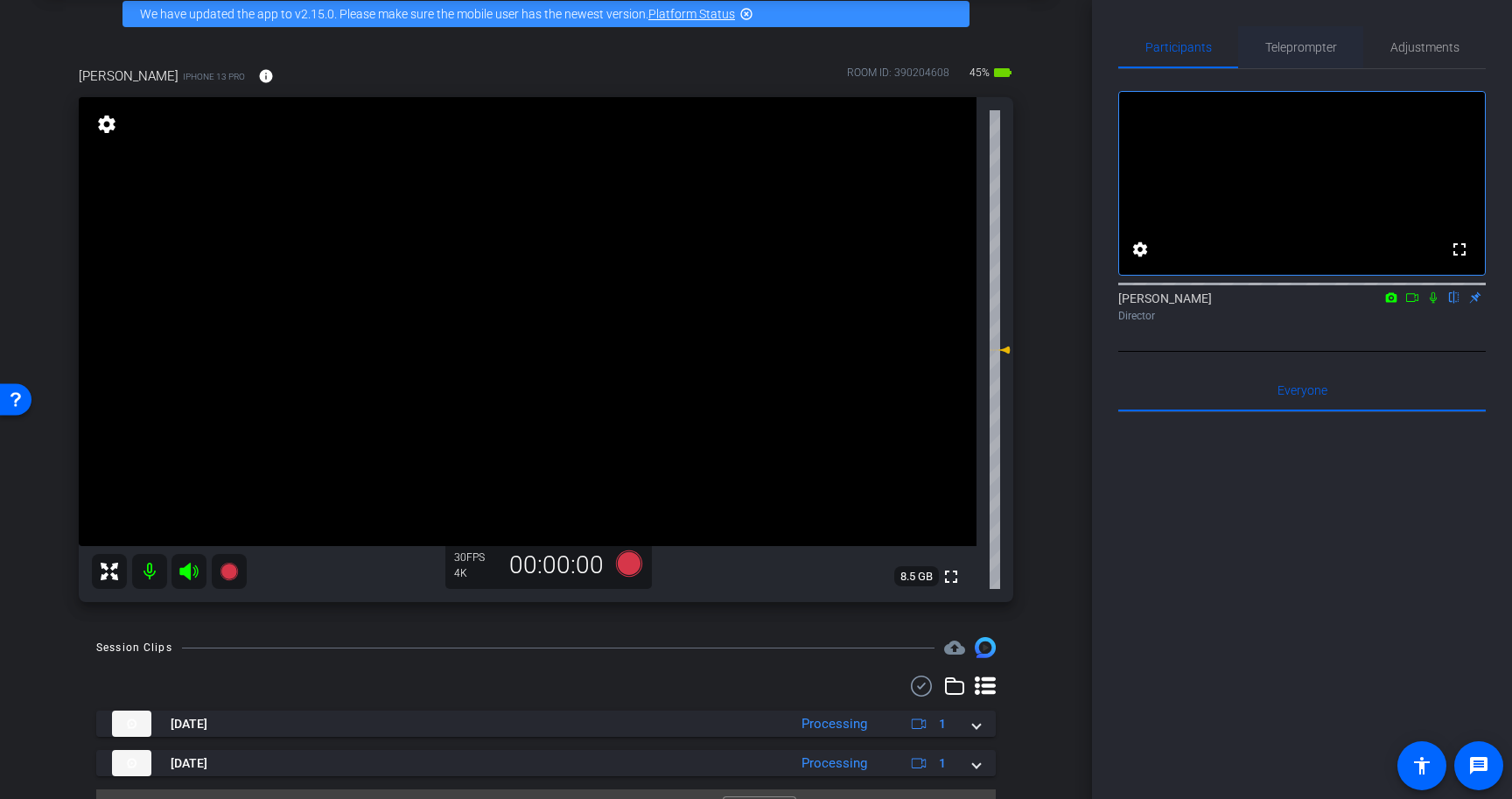
click at [1296, 51] on span "Teleprompter" at bounding box center [1301, 47] width 72 height 12
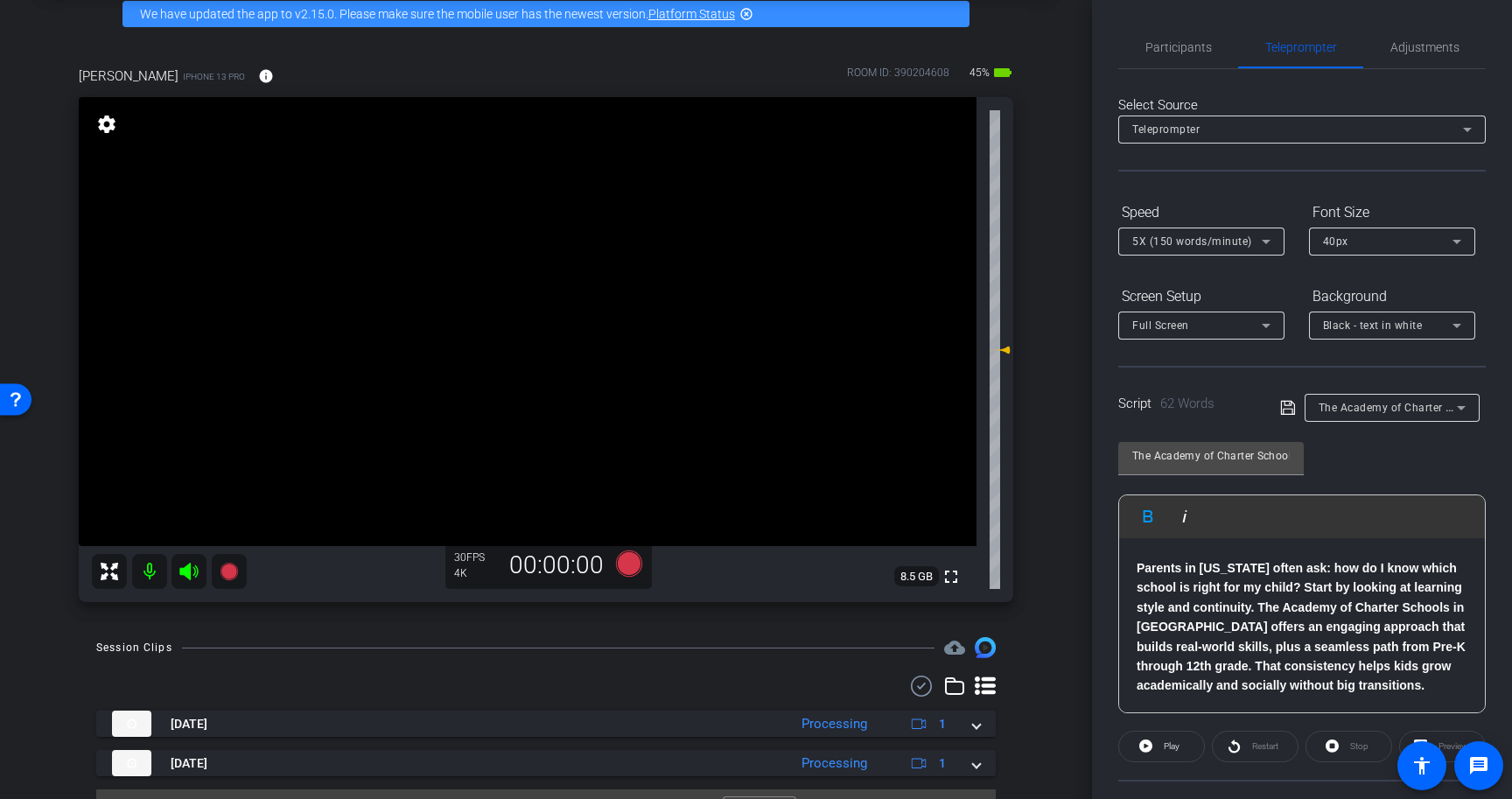
click at [1433, 683] on p "Parents in Colorado often ask: how do I know which school is right for my child…" at bounding box center [1301, 627] width 331 height 138
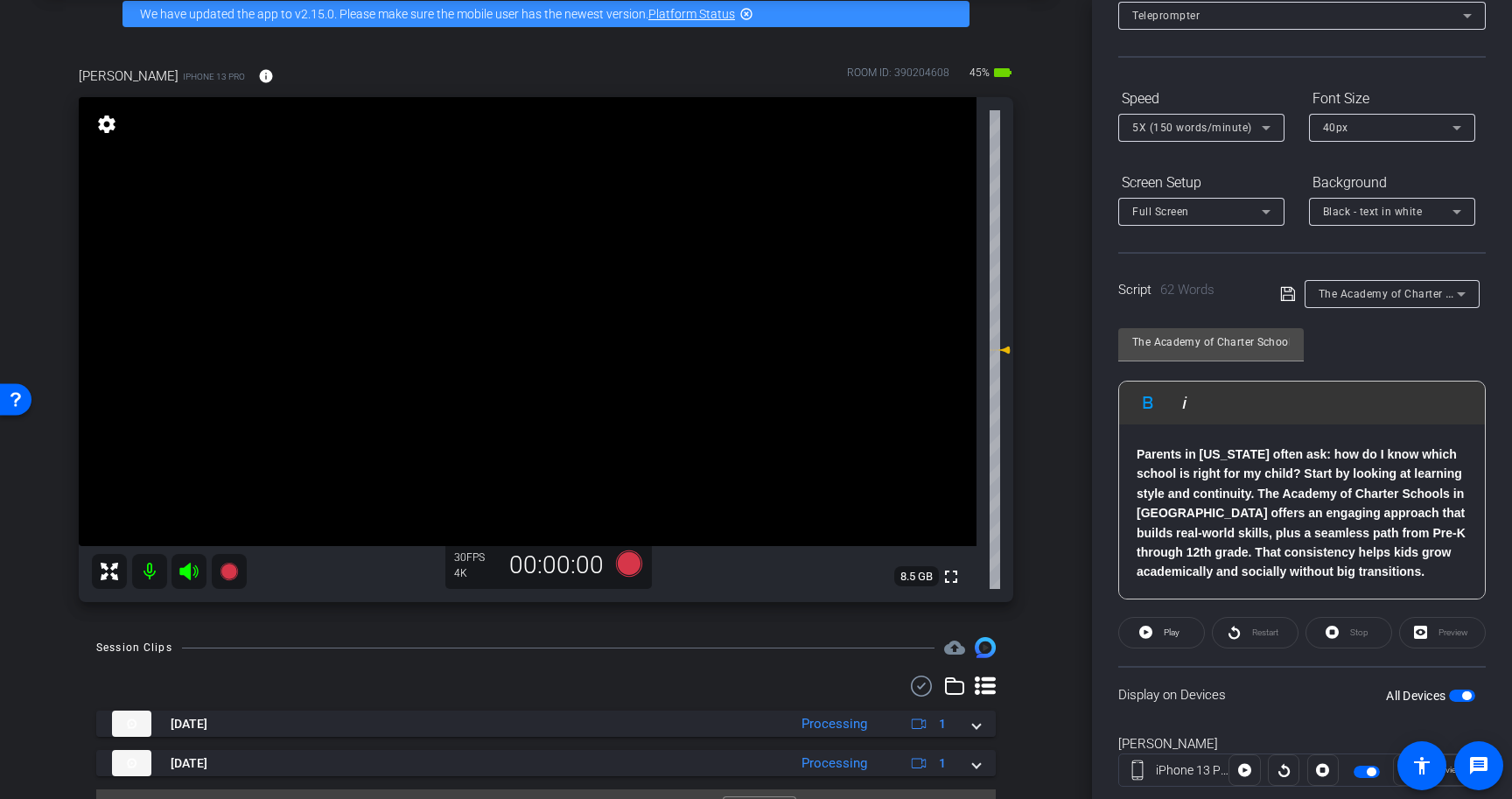
scroll to position [111, 0]
click at [1456, 711] on div "Display on Devices All Devices" at bounding box center [1301, 697] width 368 height 57
click at [1458, 704] on span "button" at bounding box center [1462, 698] width 27 height 12
click at [1439, 579] on p "Parents in Colorado often ask: how do I know which school is right for my child…" at bounding box center [1301, 516] width 331 height 138
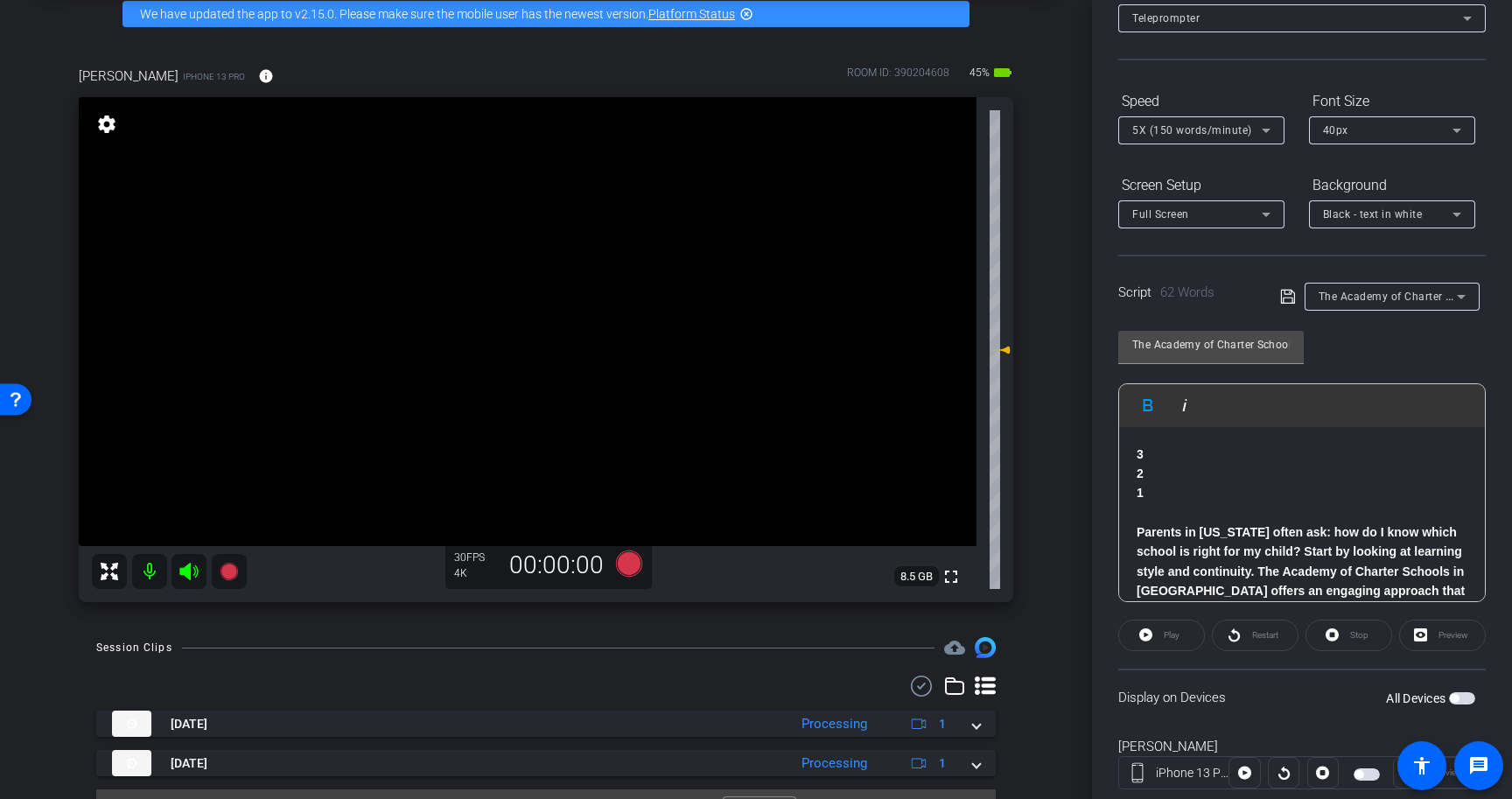
scroll to position [78, 0]
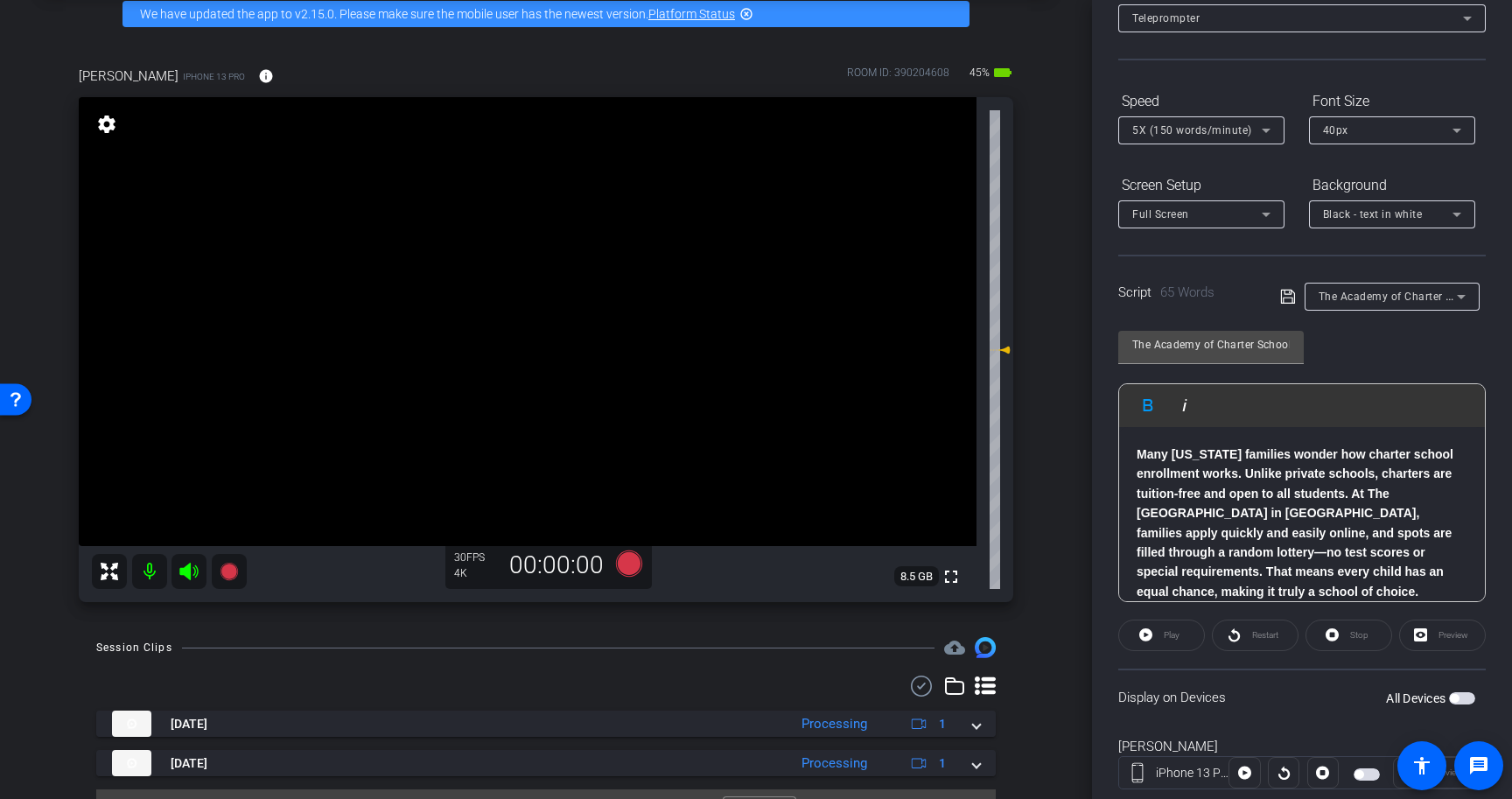
click at [1291, 298] on icon at bounding box center [1286, 296] width 14 height 14
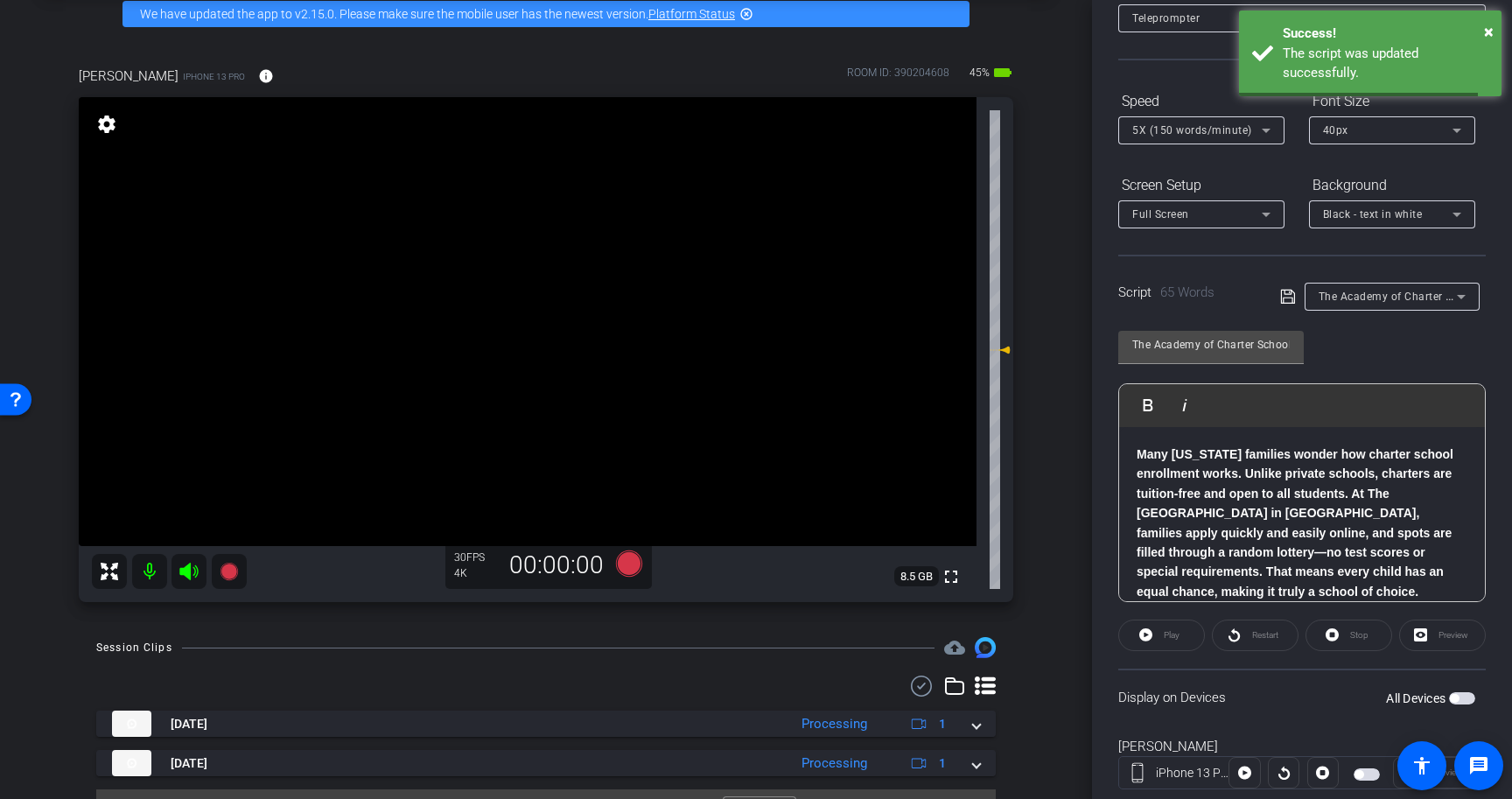
click at [1286, 557] on strong "Many Colorado families wonder how charter school enrollment works. Unlike priva…" at bounding box center [1294, 523] width 316 height 151
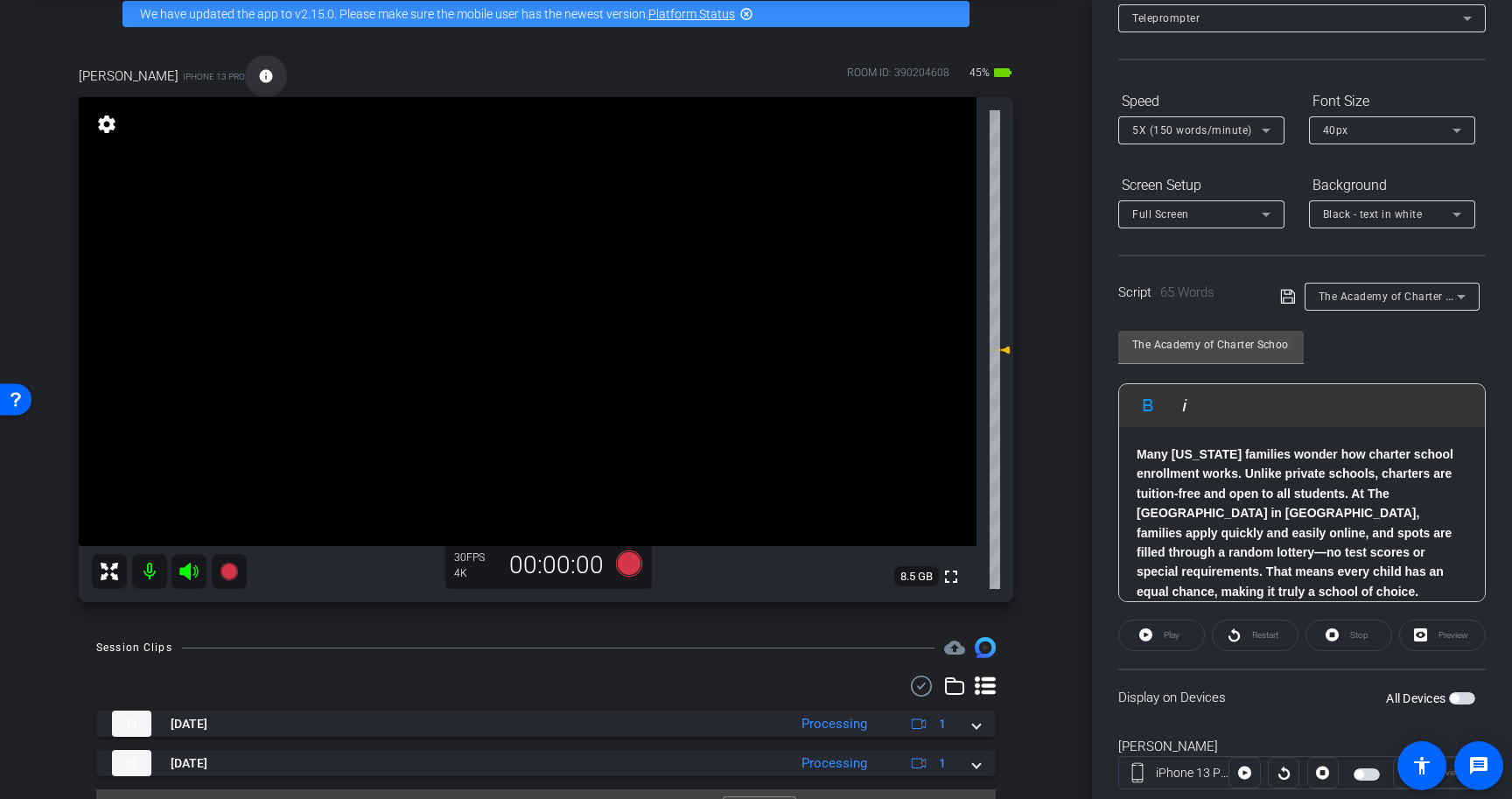
click at [258, 80] on mat-icon "info" at bounding box center [265, 75] width 16 height 16
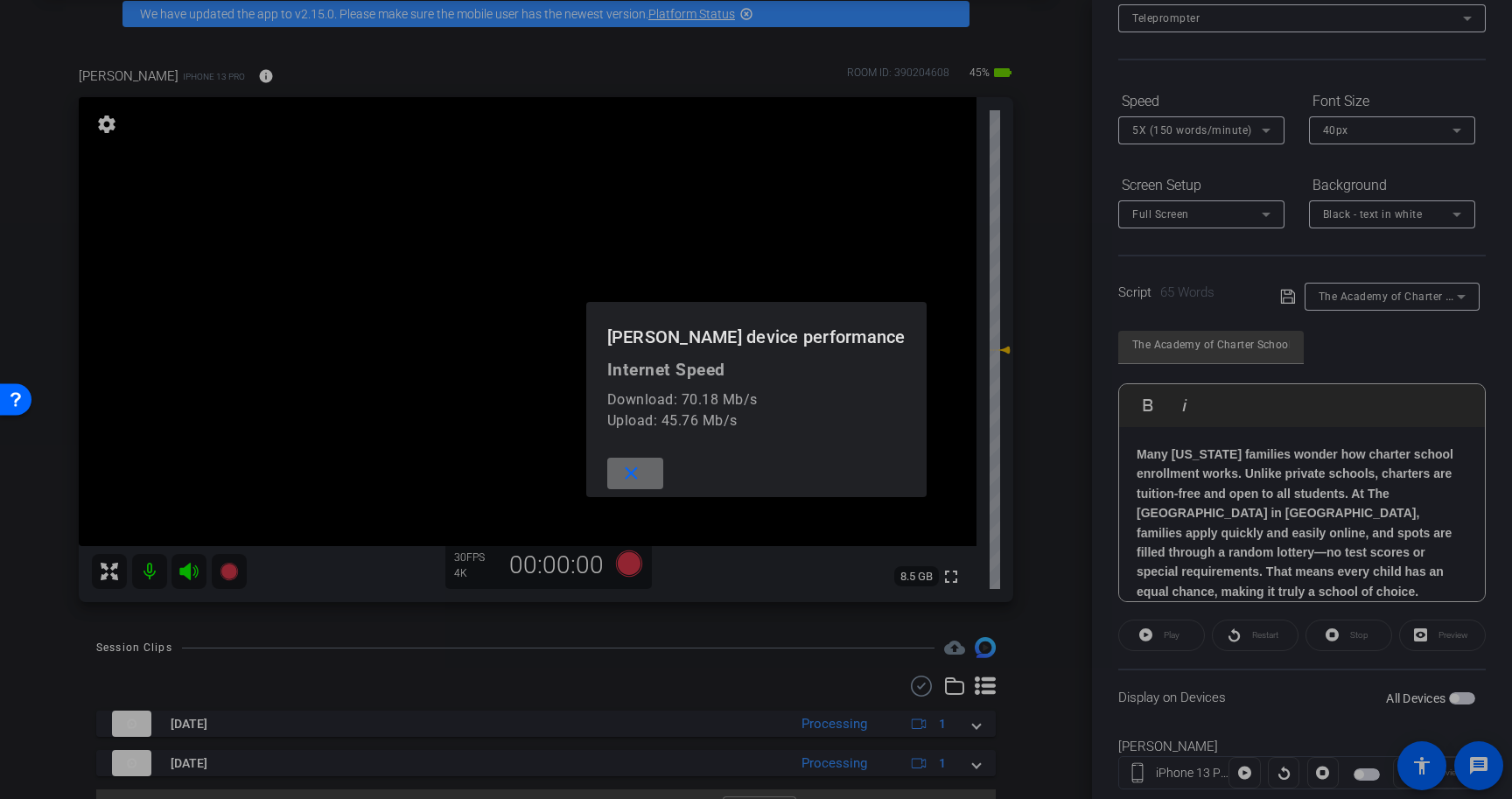
click at [642, 472] on mat-icon "close" at bounding box center [631, 474] width 22 height 22
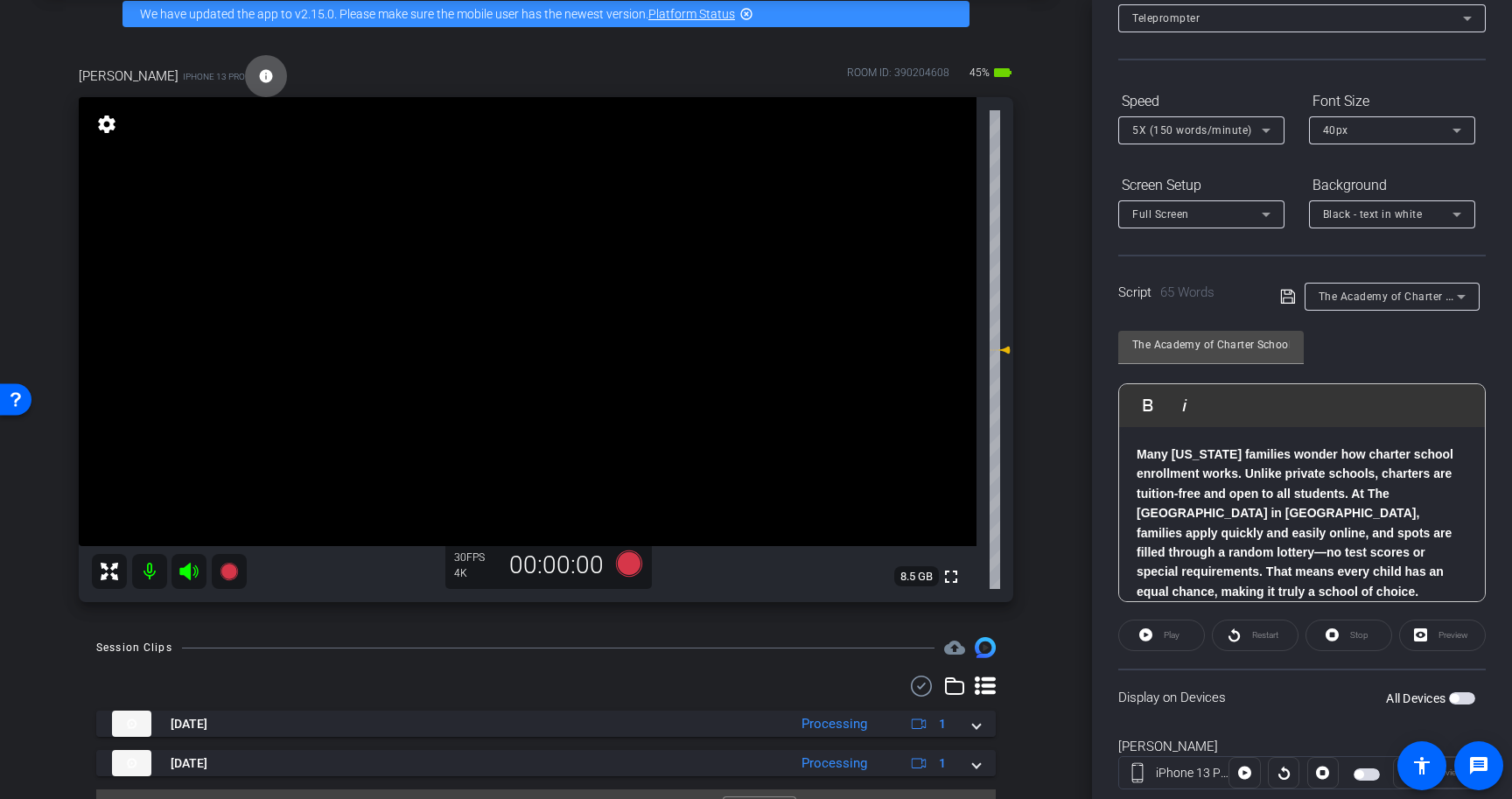
click at [1282, 294] on icon at bounding box center [1287, 296] width 16 height 21
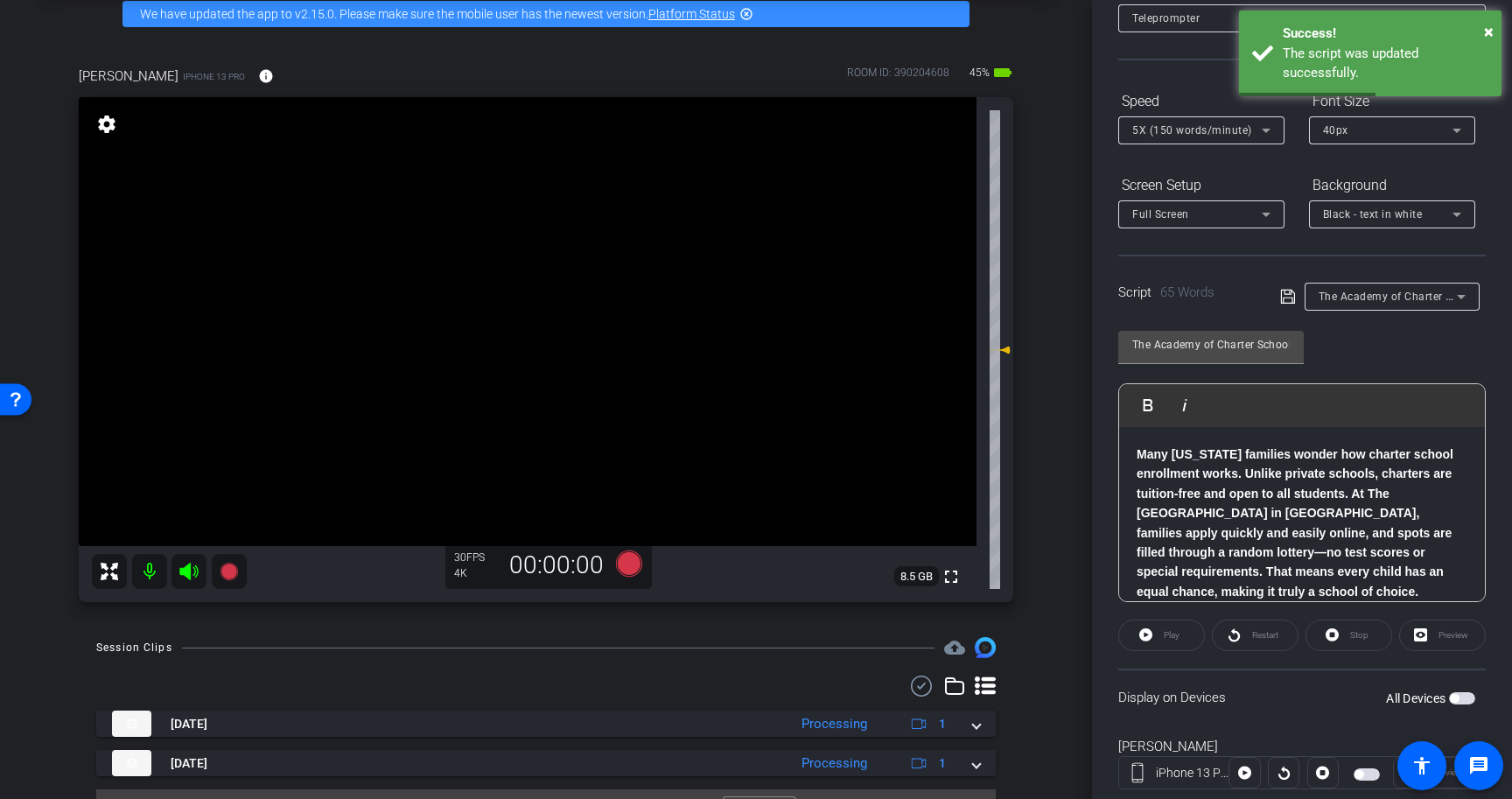
click at [1465, 698] on span "button" at bounding box center [1462, 698] width 27 height 12
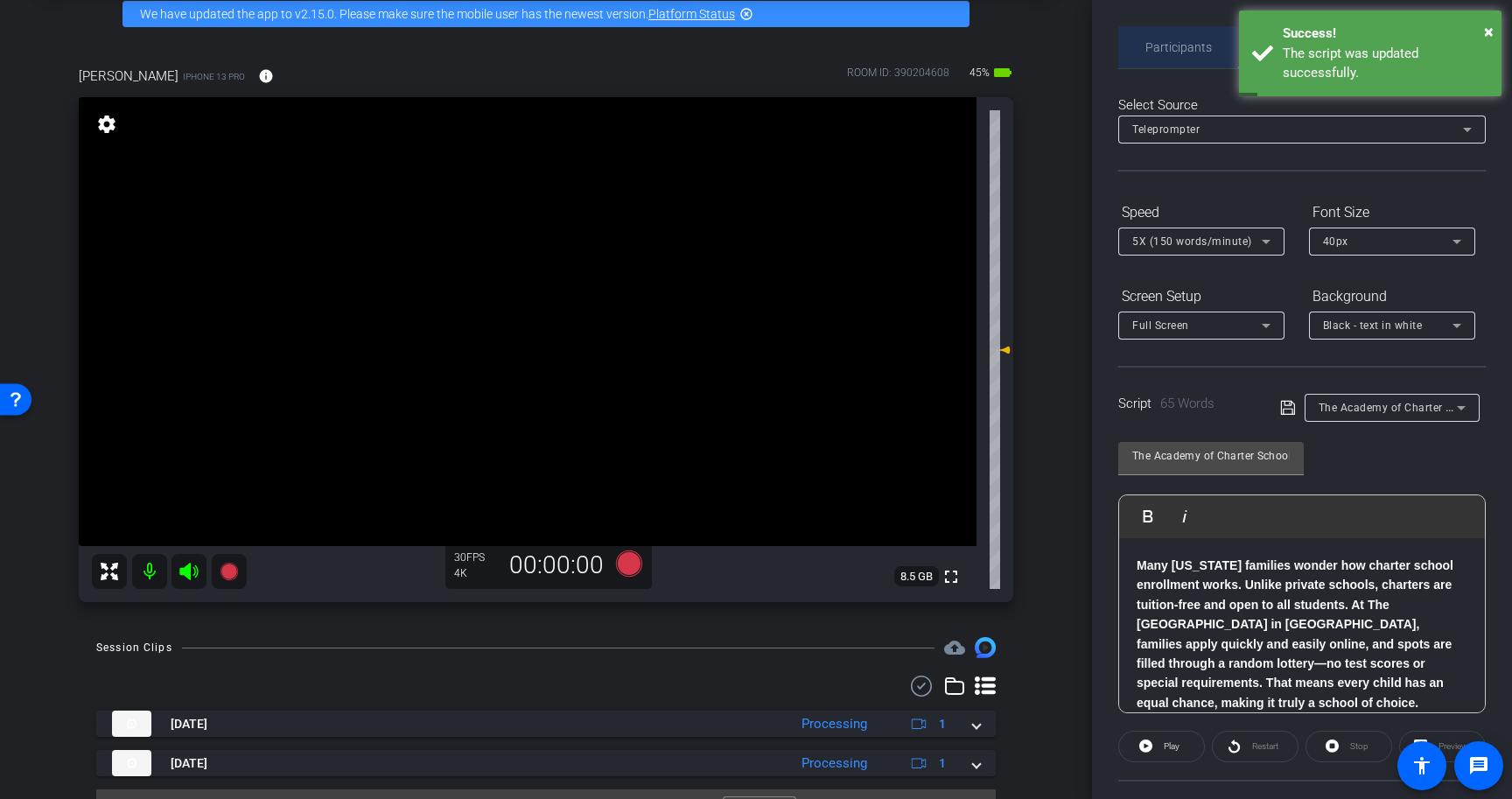
click at [1164, 49] on span "Participants" at bounding box center [1178, 47] width 67 height 12
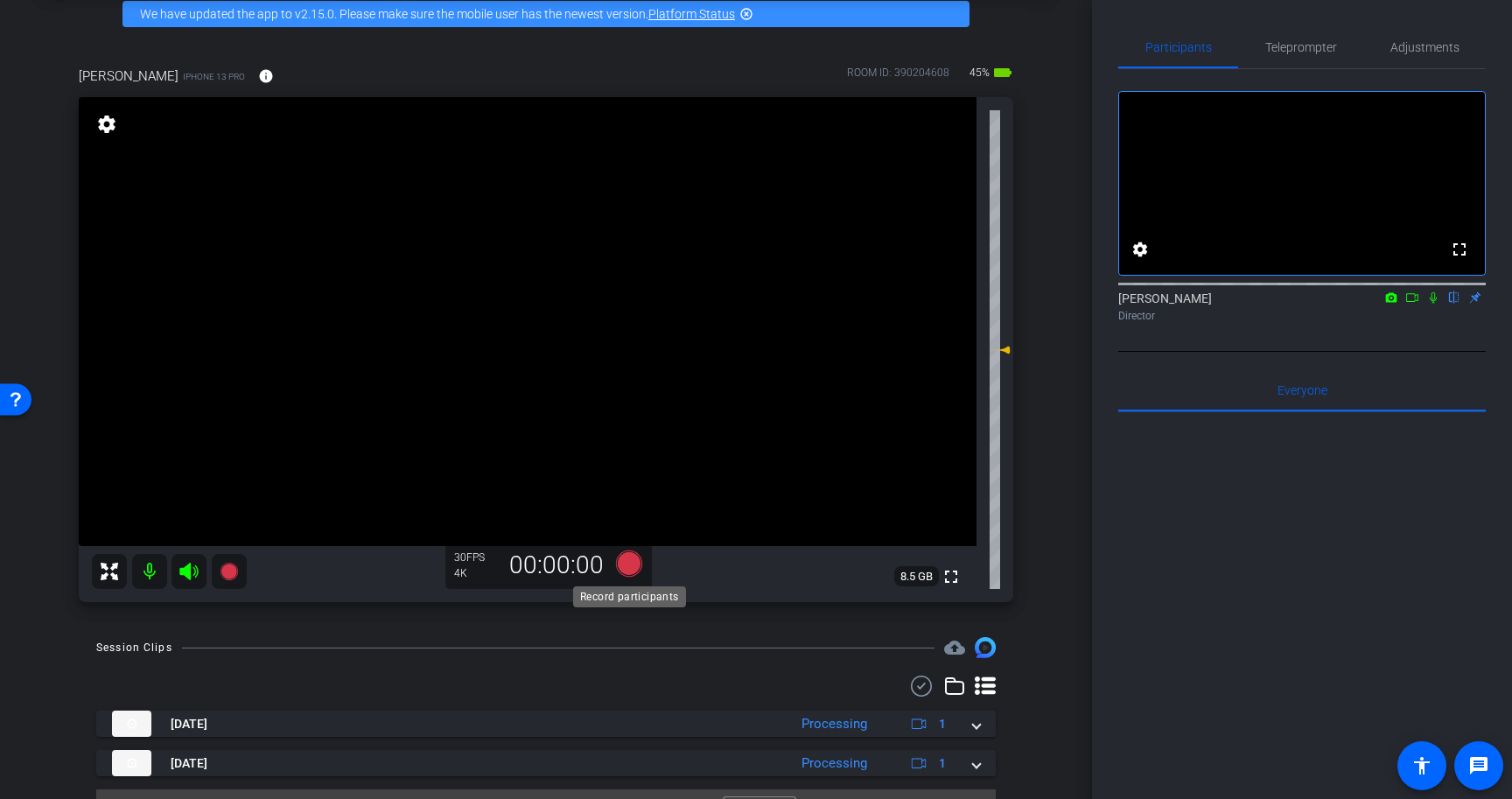
click at [633, 563] on icon at bounding box center [629, 563] width 27 height 27
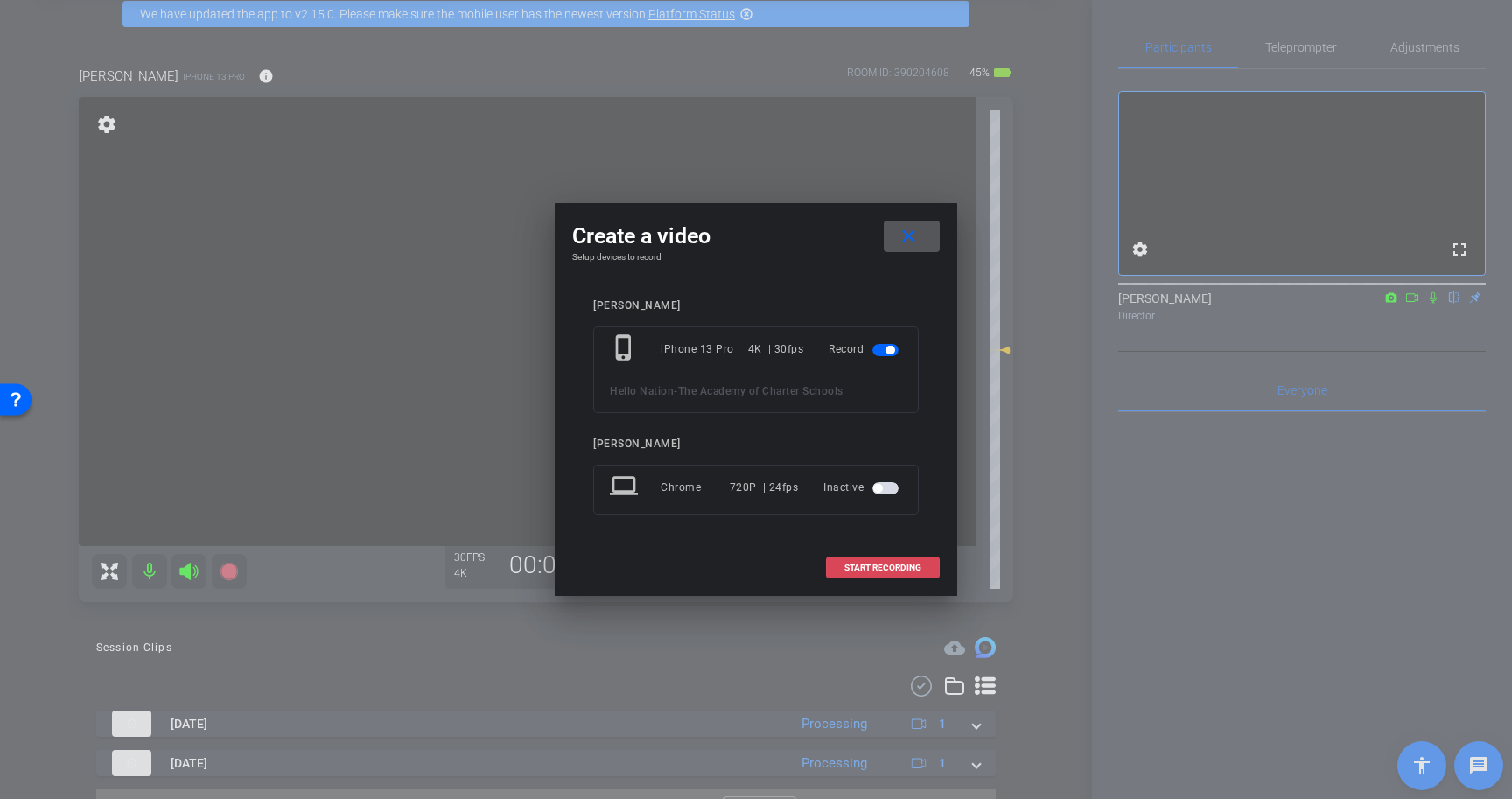
click at [906, 563] on span "START RECORDING" at bounding box center [883, 568] width 77 height 9
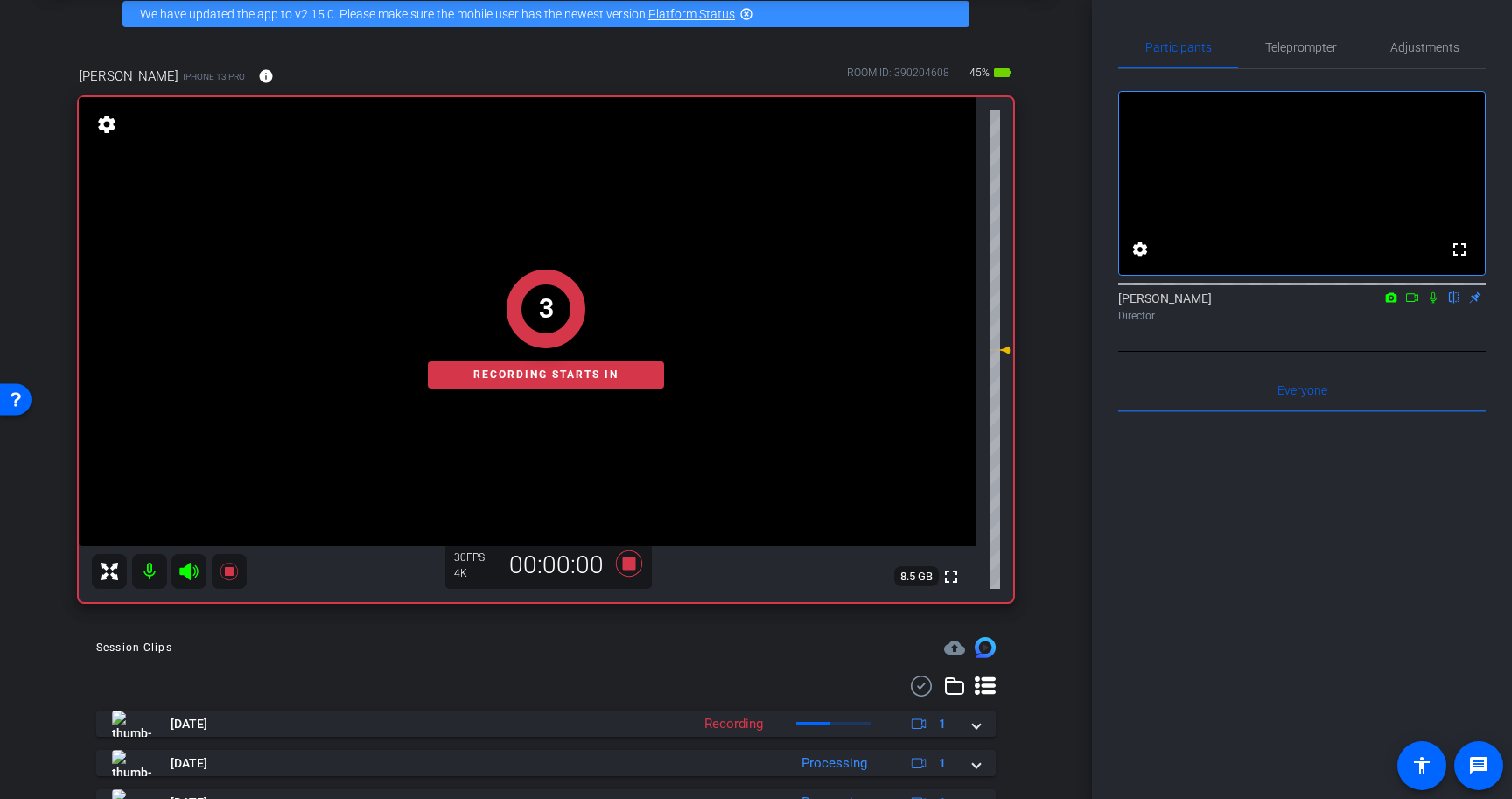
click at [1433, 304] on icon at bounding box center [1432, 297] width 14 height 12
click at [1286, 36] on span "Teleprompter" at bounding box center [1301, 48] width 72 height 42
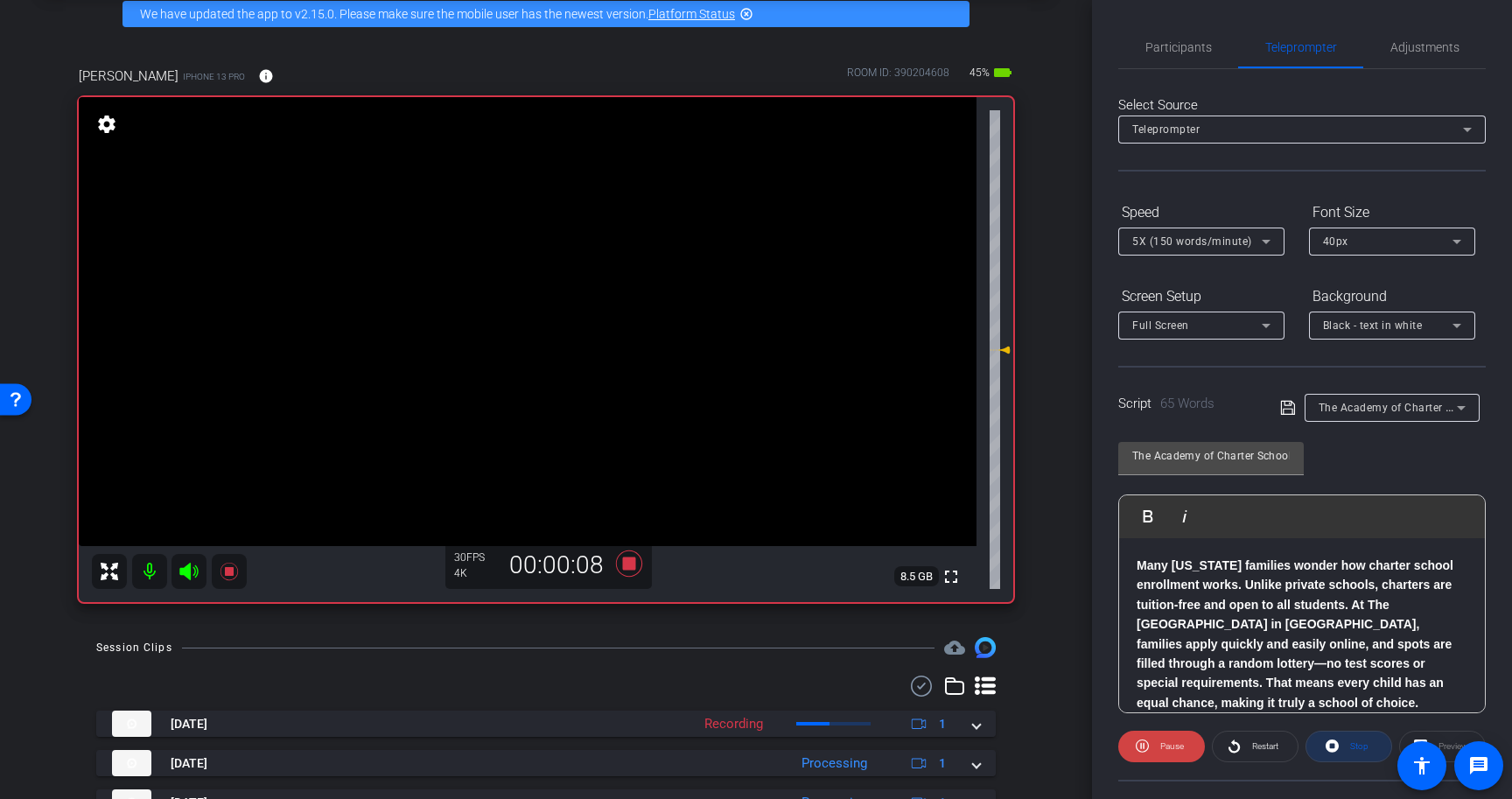
click at [1344, 745] on span at bounding box center [1349, 747] width 85 height 42
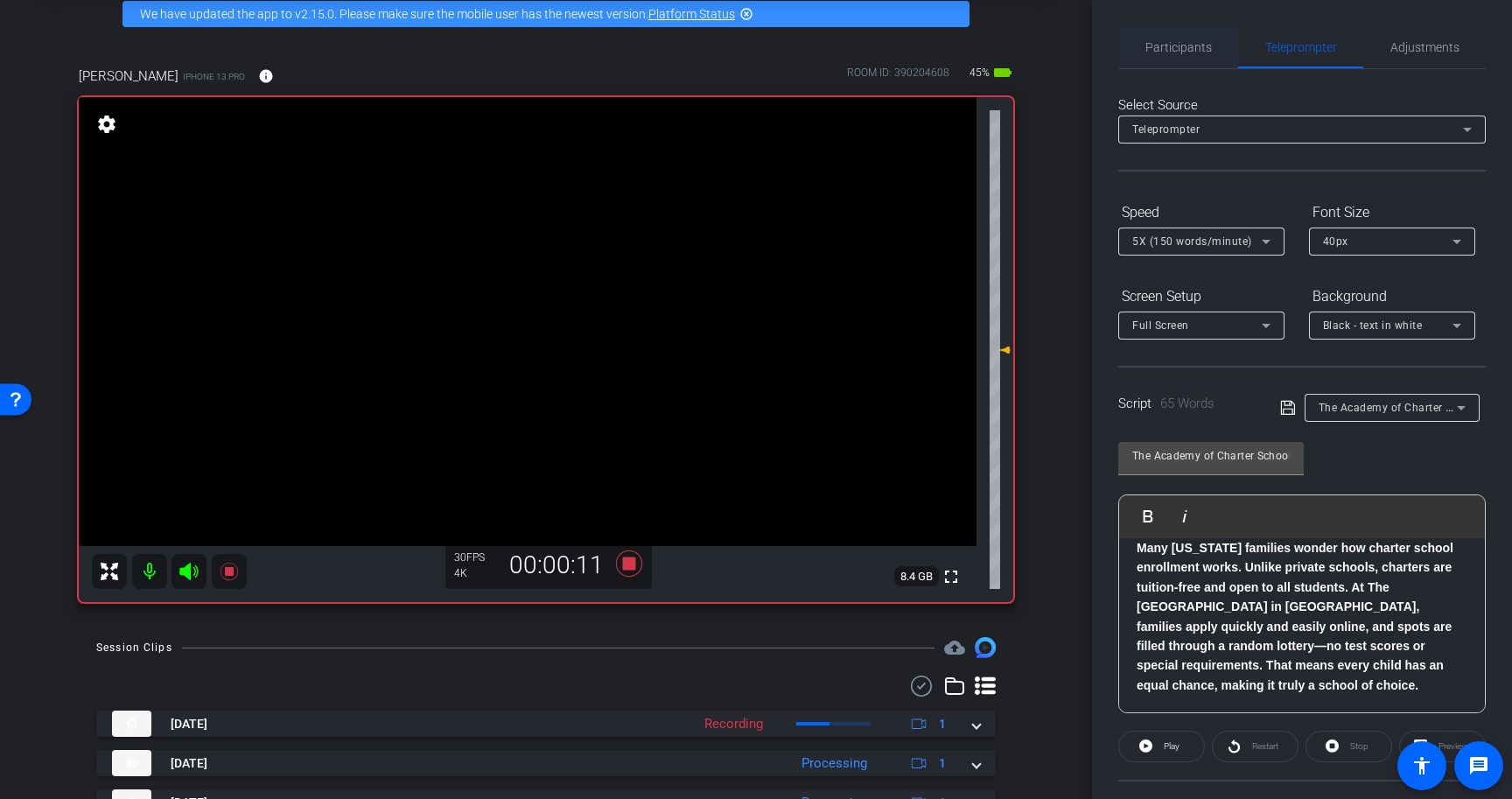
click at [1178, 48] on span "Participants" at bounding box center [1178, 47] width 67 height 12
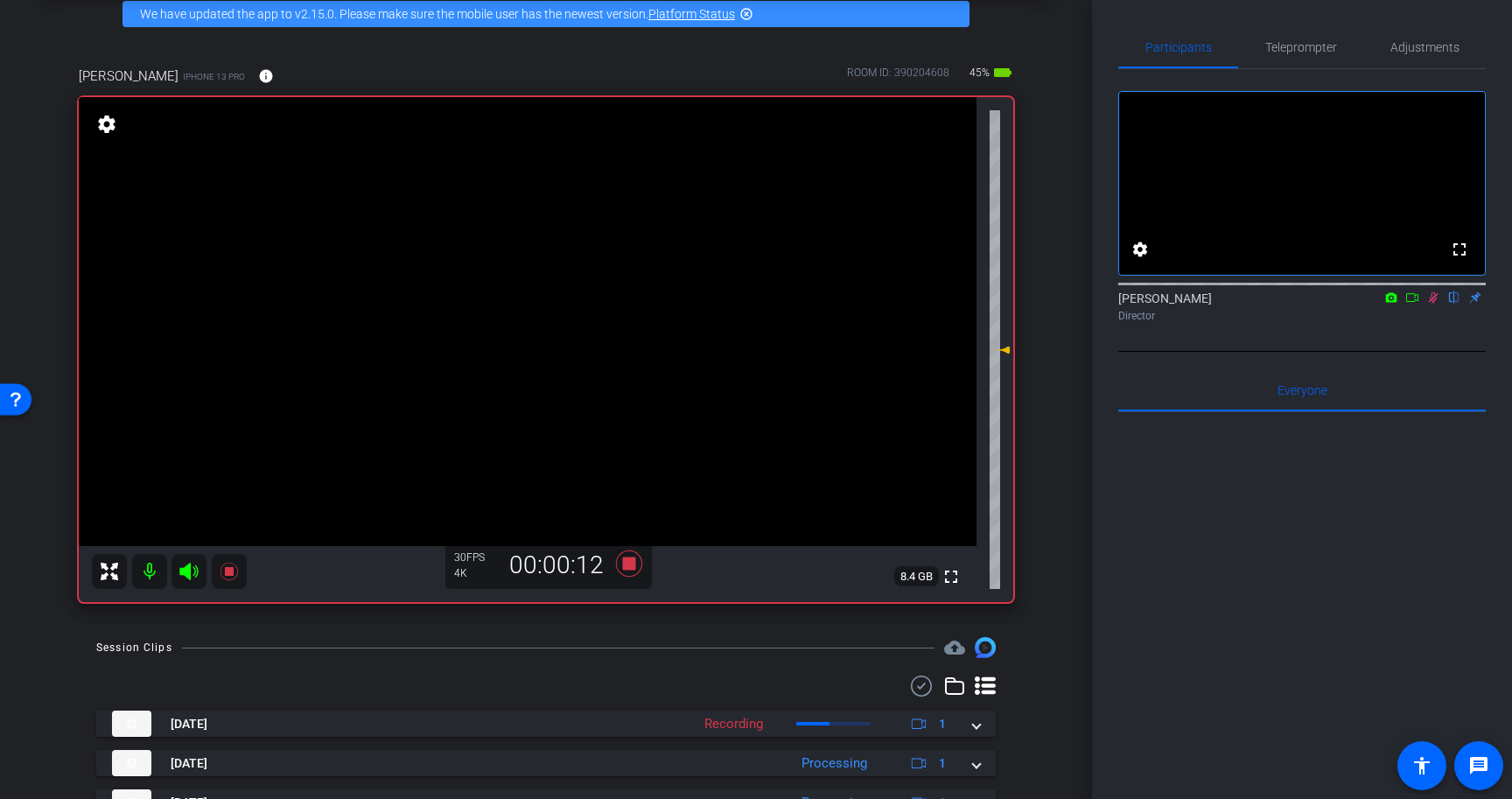
click at [1434, 304] on icon at bounding box center [1432, 297] width 14 height 12
click at [1433, 304] on icon at bounding box center [1432, 297] width 14 height 12
click at [1321, 50] on span "Teleprompter" at bounding box center [1301, 47] width 72 height 12
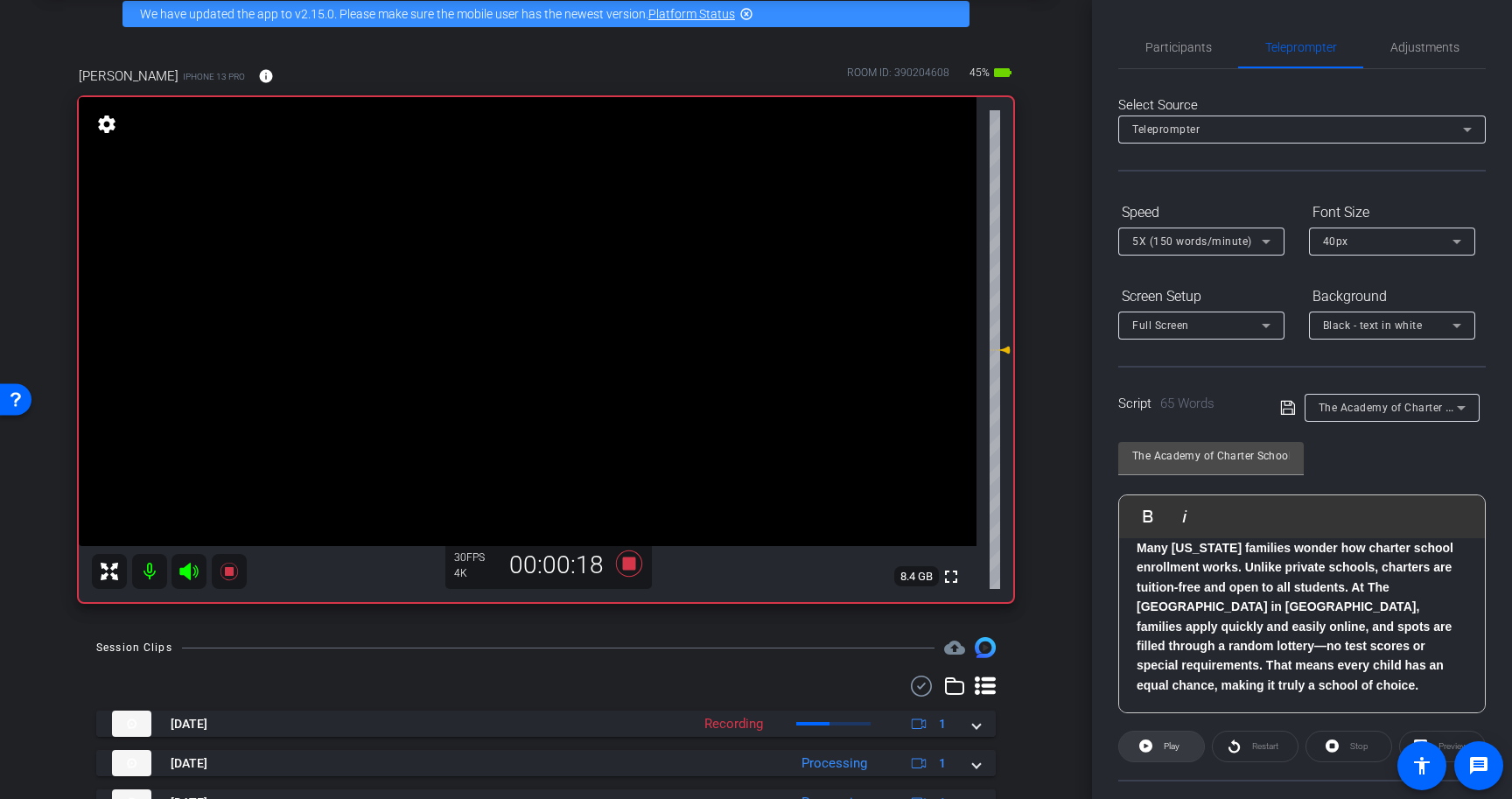
click at [1172, 738] on span "Play" at bounding box center [1169, 747] width 20 height 25
click at [1164, 57] on span "Participants" at bounding box center [1178, 48] width 67 height 42
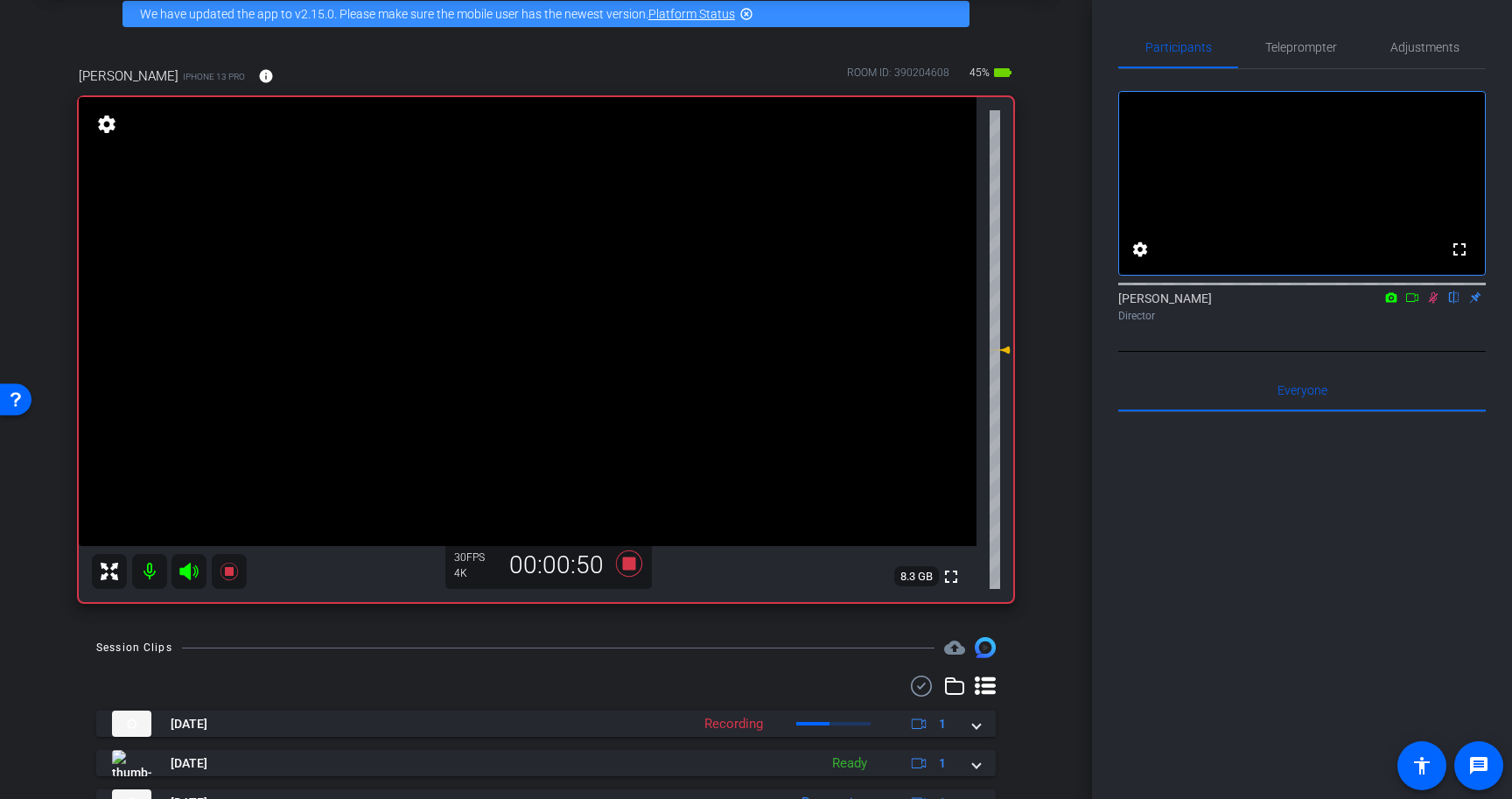
click at [1433, 304] on icon at bounding box center [1433, 298] width 9 height 11
click at [632, 564] on icon at bounding box center [629, 563] width 27 height 27
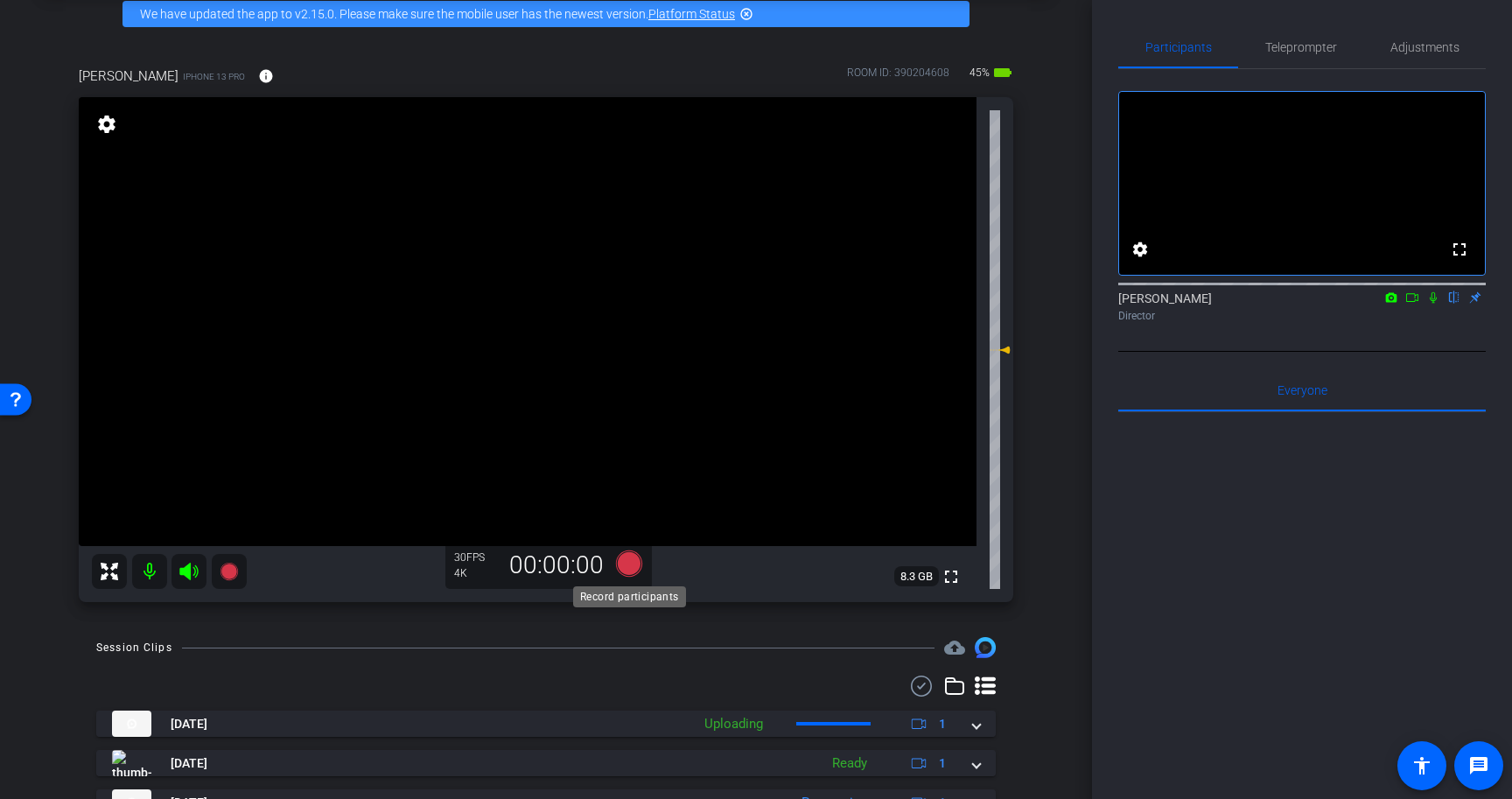
click at [625, 560] on icon at bounding box center [629, 563] width 27 height 27
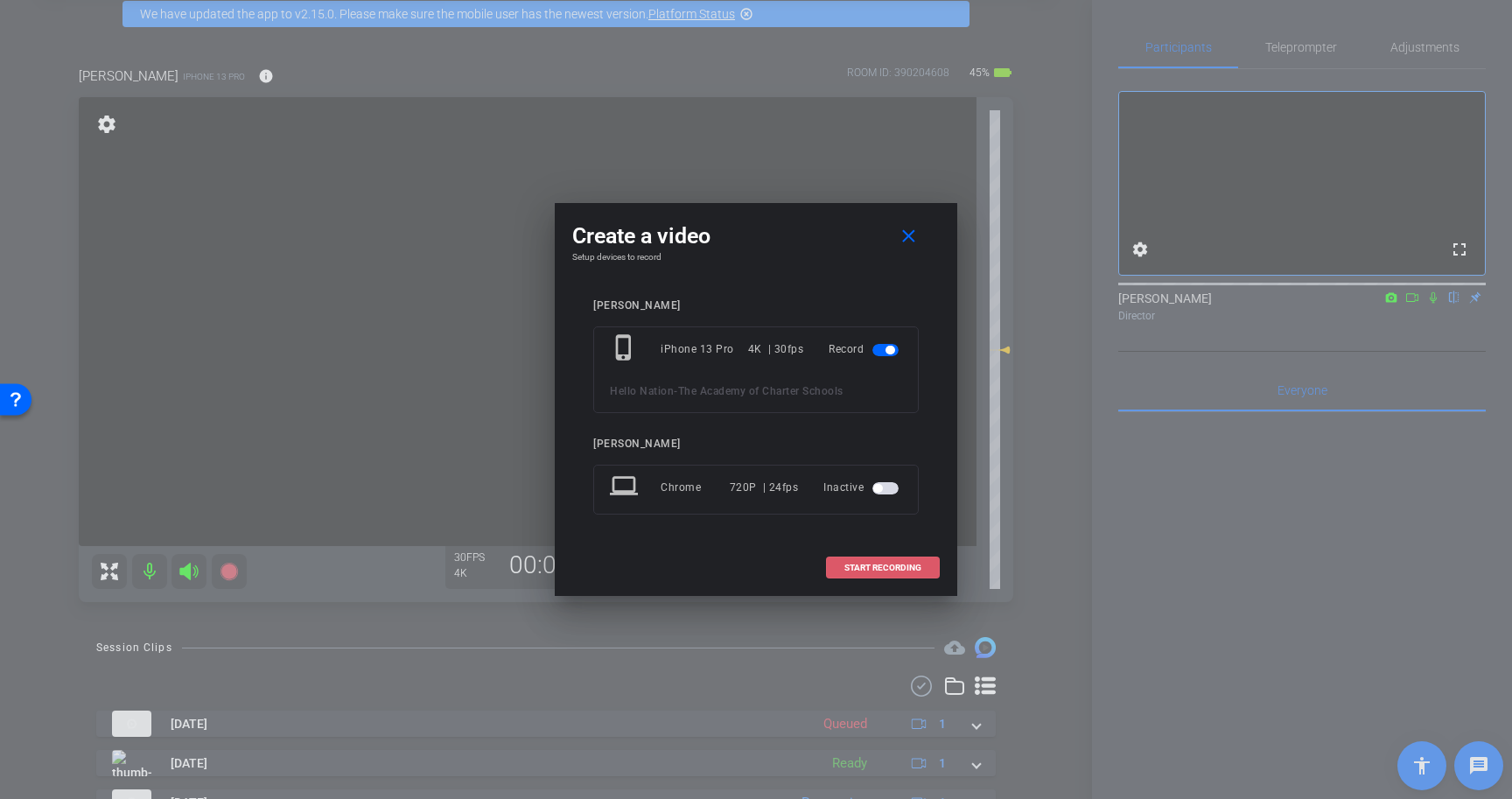
click at [887, 566] on span "START RECORDING" at bounding box center [883, 568] width 77 height 9
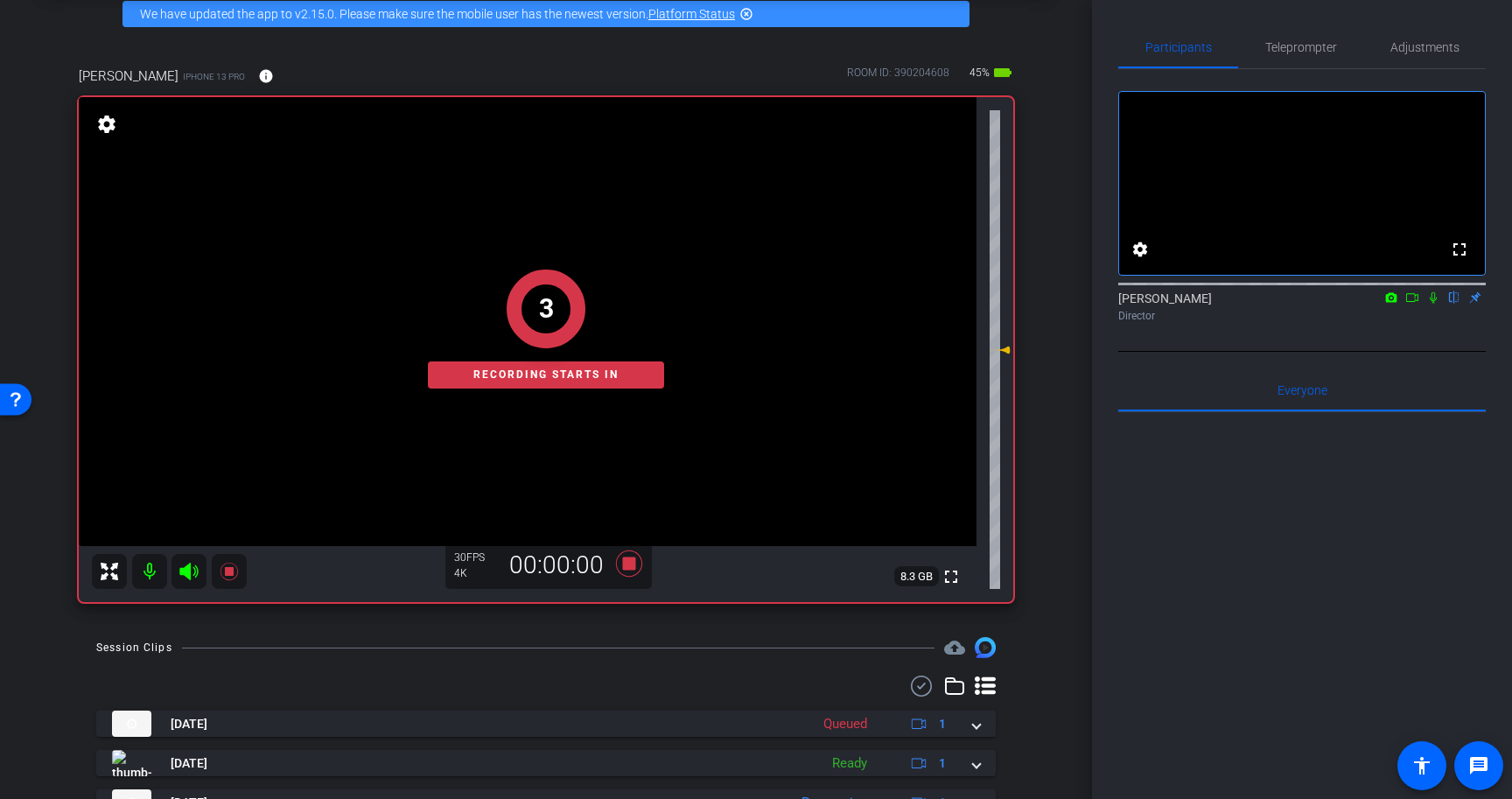
click at [1434, 304] on icon at bounding box center [1432, 297] width 14 height 12
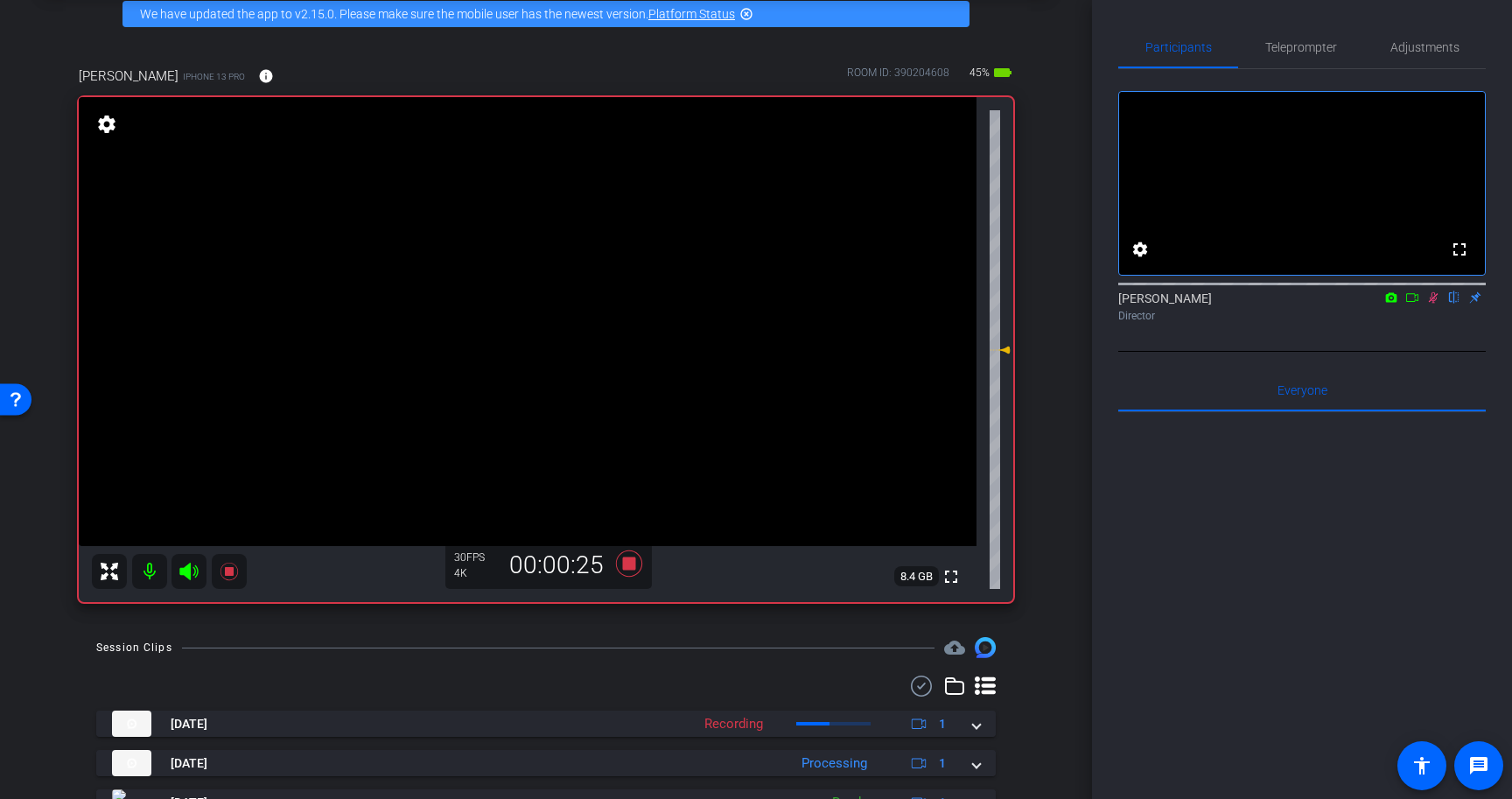
click at [1430, 304] on icon at bounding box center [1432, 297] width 14 height 12
click at [1291, 52] on span "Teleprompter" at bounding box center [1301, 47] width 72 height 12
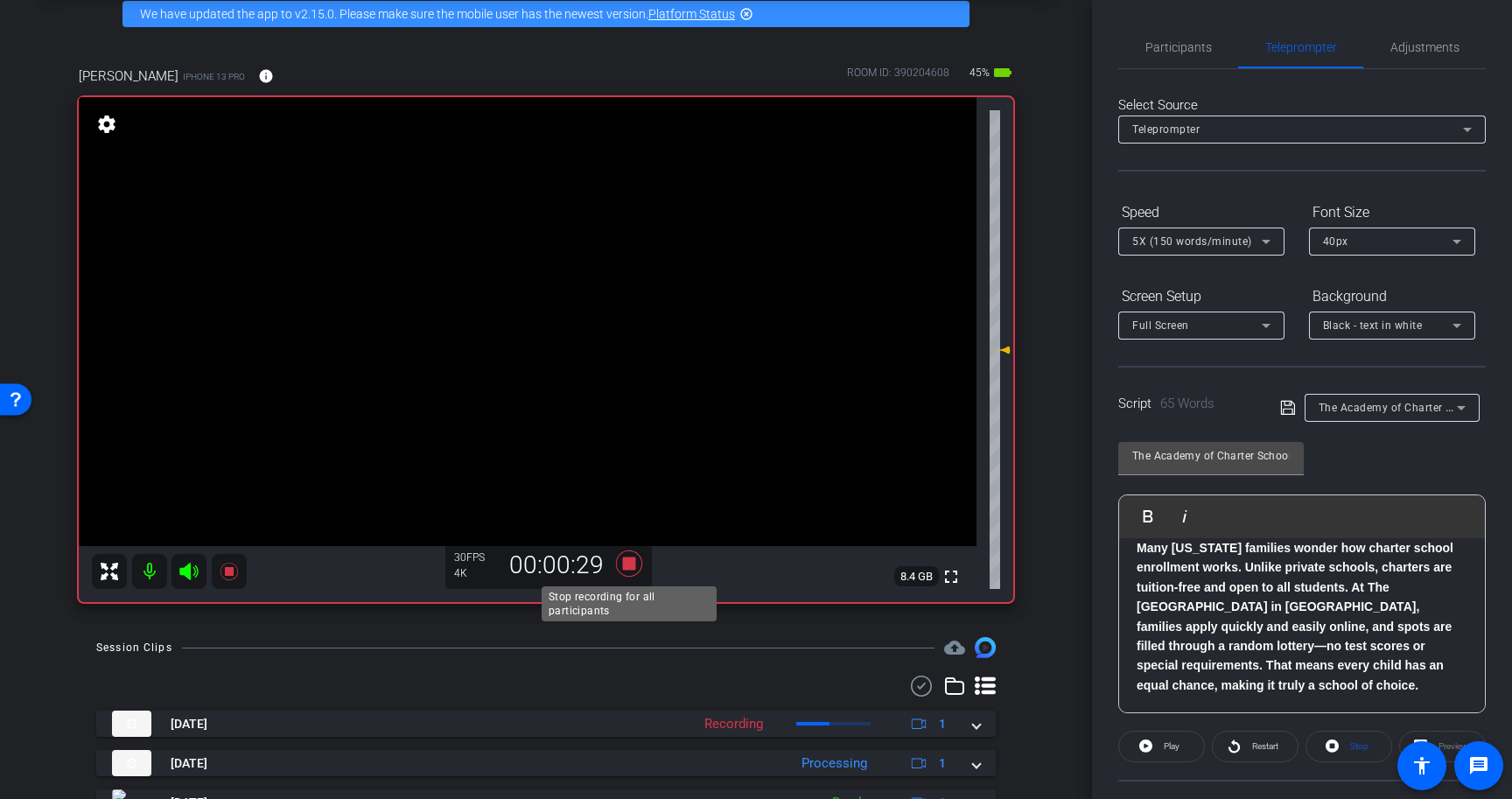
click at [630, 566] on icon at bounding box center [629, 563] width 27 height 27
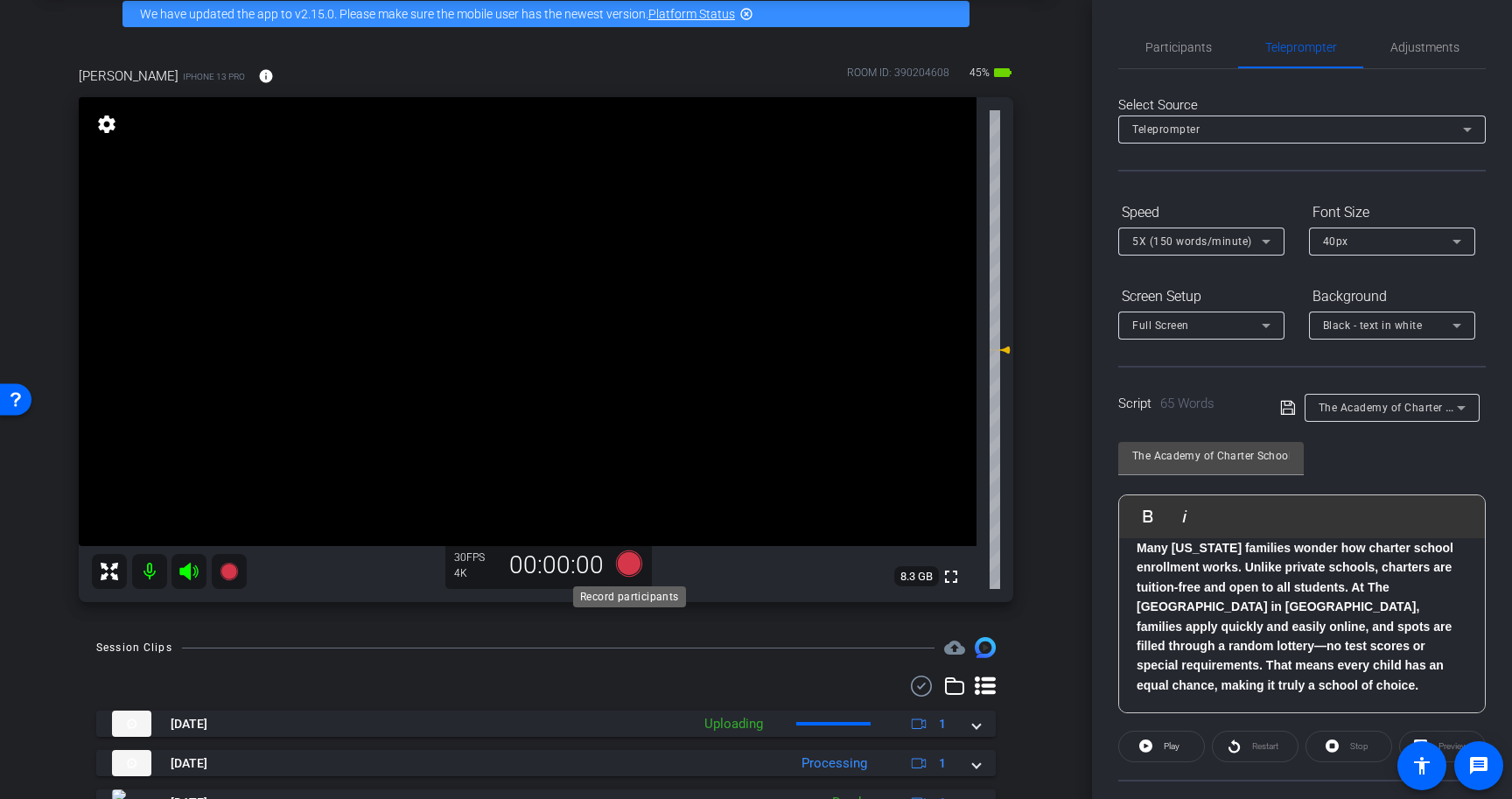
click at [628, 560] on icon at bounding box center [629, 563] width 27 height 27
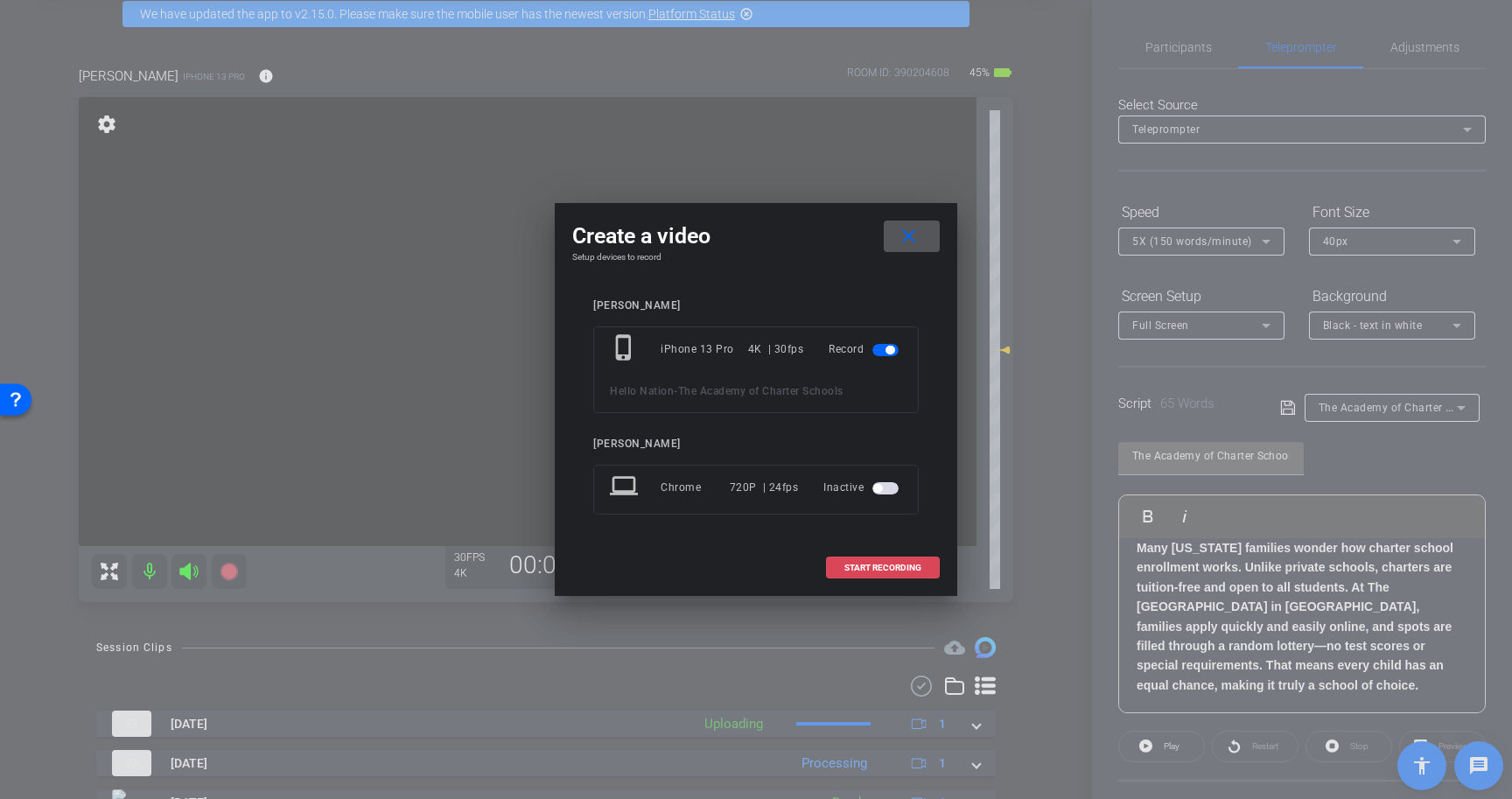
click at [888, 571] on span "START RECORDING" at bounding box center [883, 568] width 77 height 9
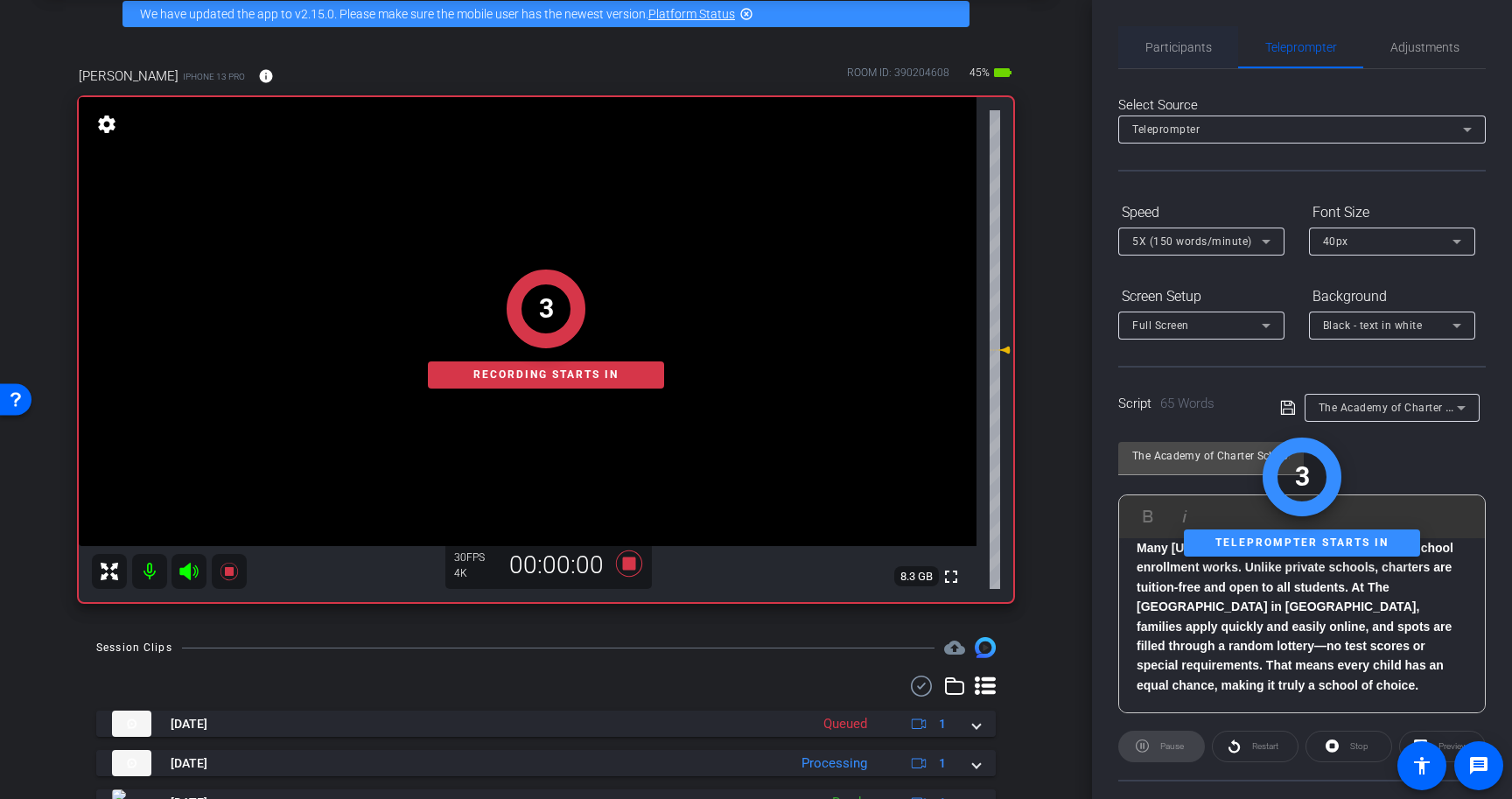
click at [1197, 48] on span "Participants" at bounding box center [1178, 47] width 67 height 12
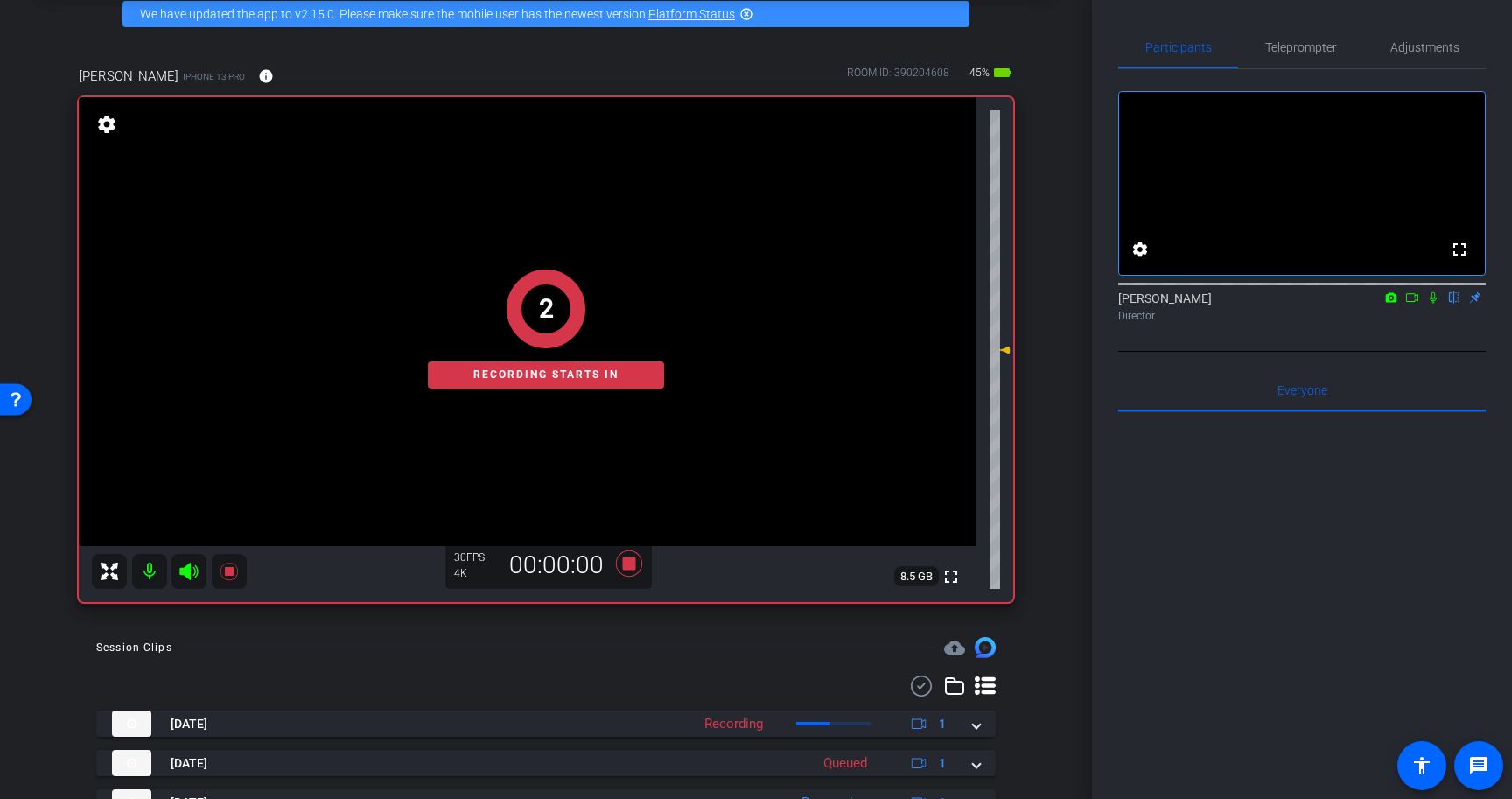
click at [1434, 304] on icon at bounding box center [1432, 297] width 14 height 12
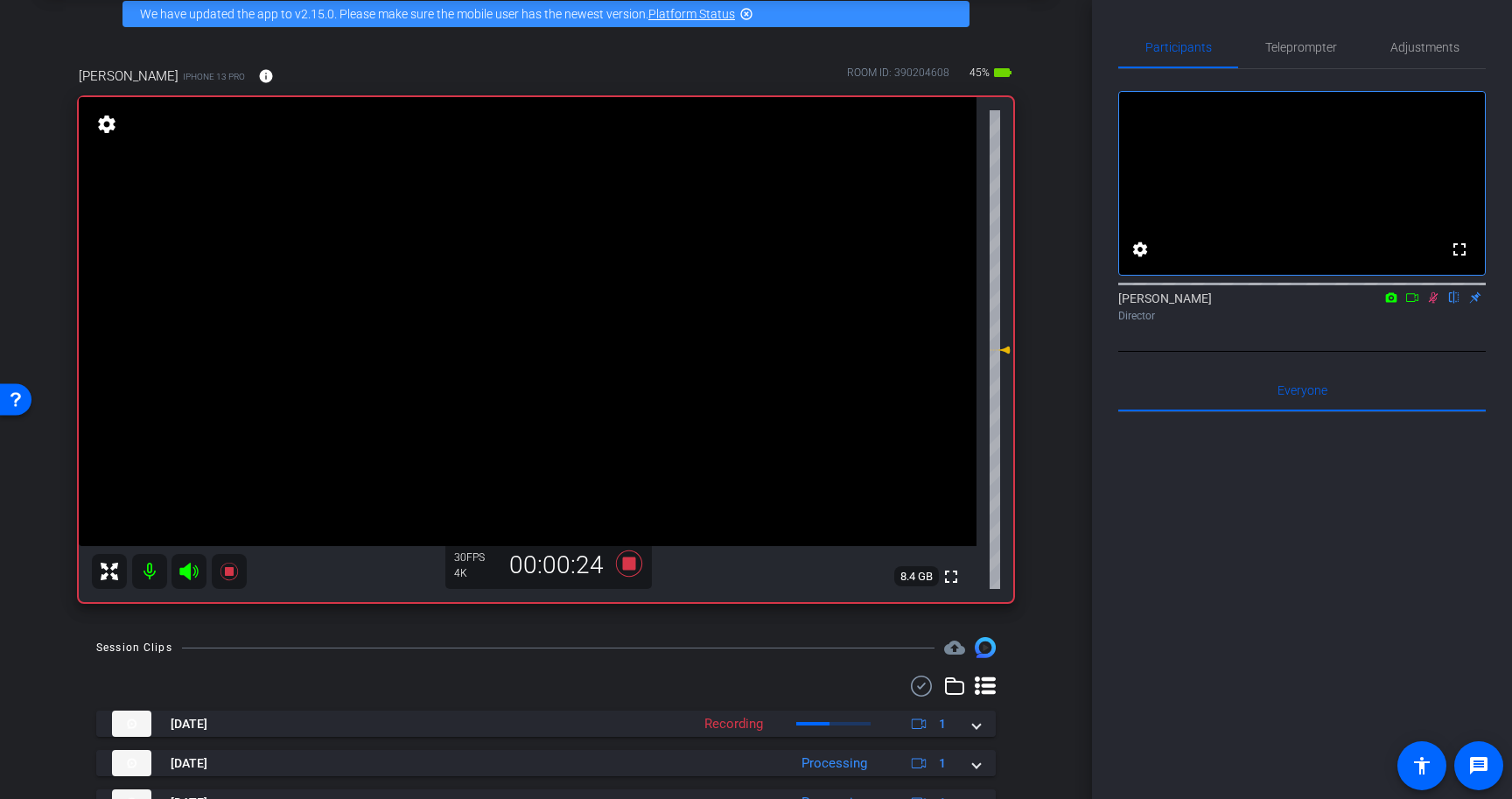
click at [1434, 304] on icon at bounding box center [1433, 298] width 9 height 11
click at [626, 565] on icon at bounding box center [629, 563] width 27 height 27
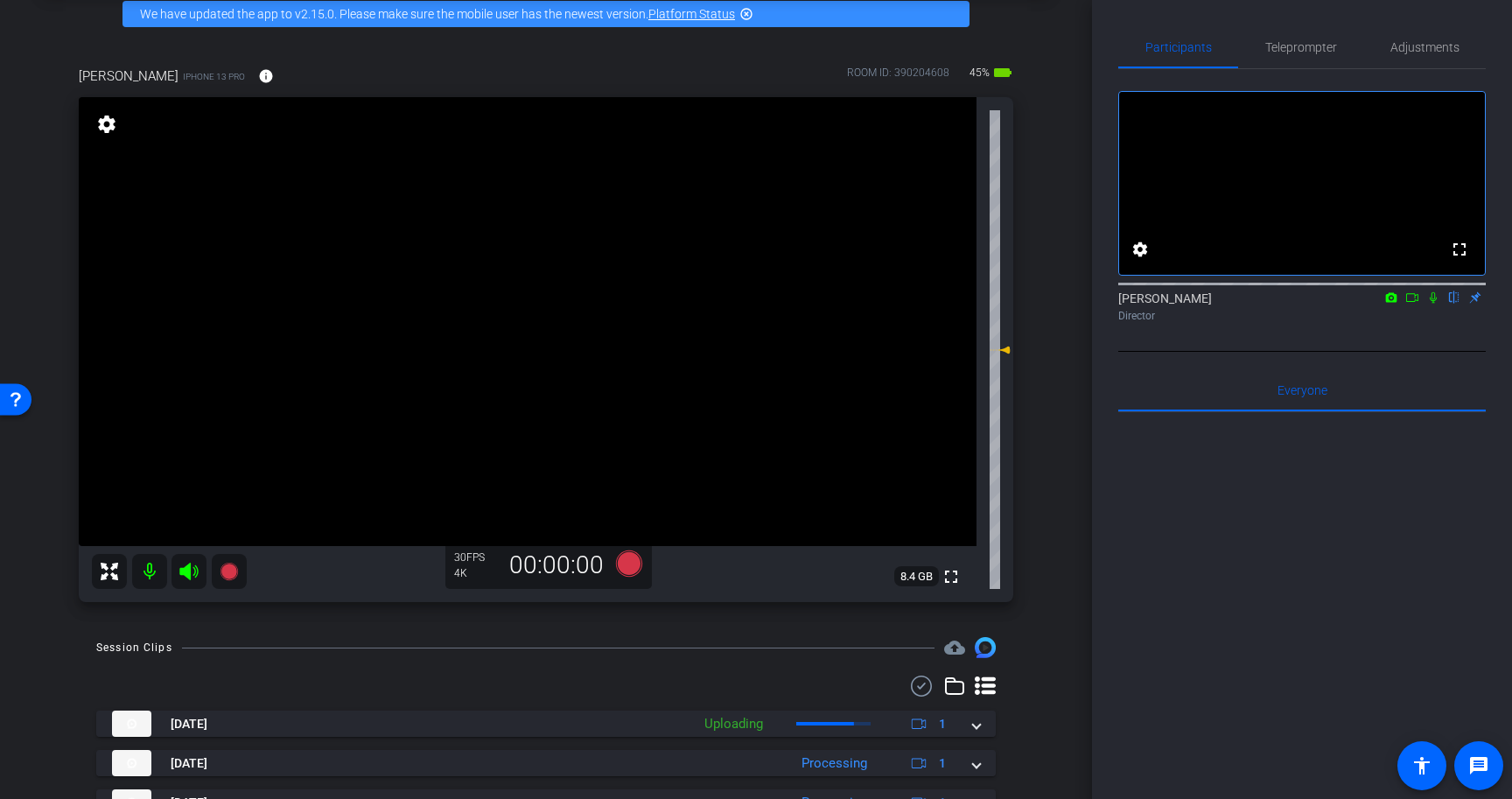
scroll to position [242, 0]
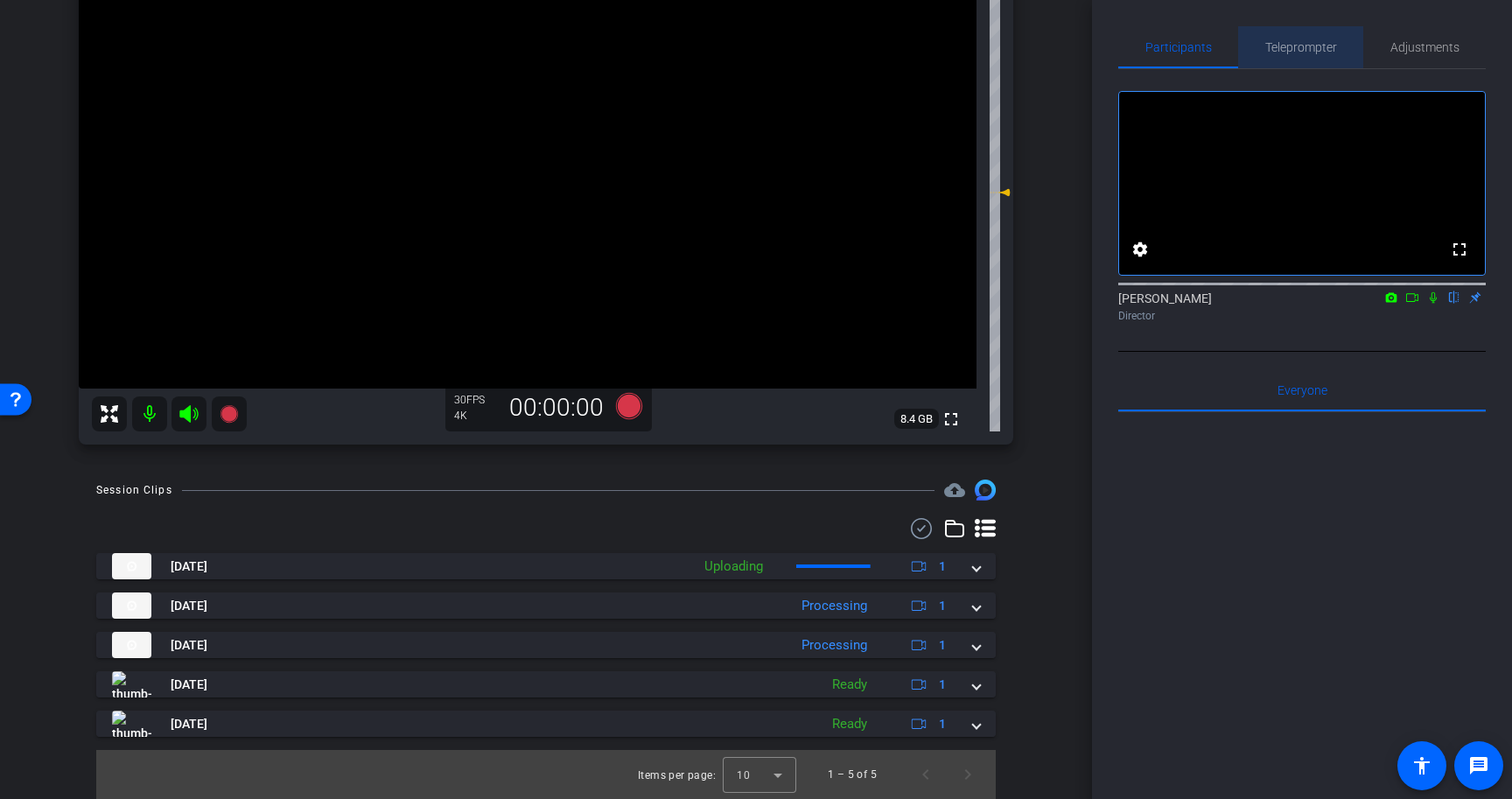
click at [1292, 59] on span "Teleprompter" at bounding box center [1301, 48] width 72 height 42
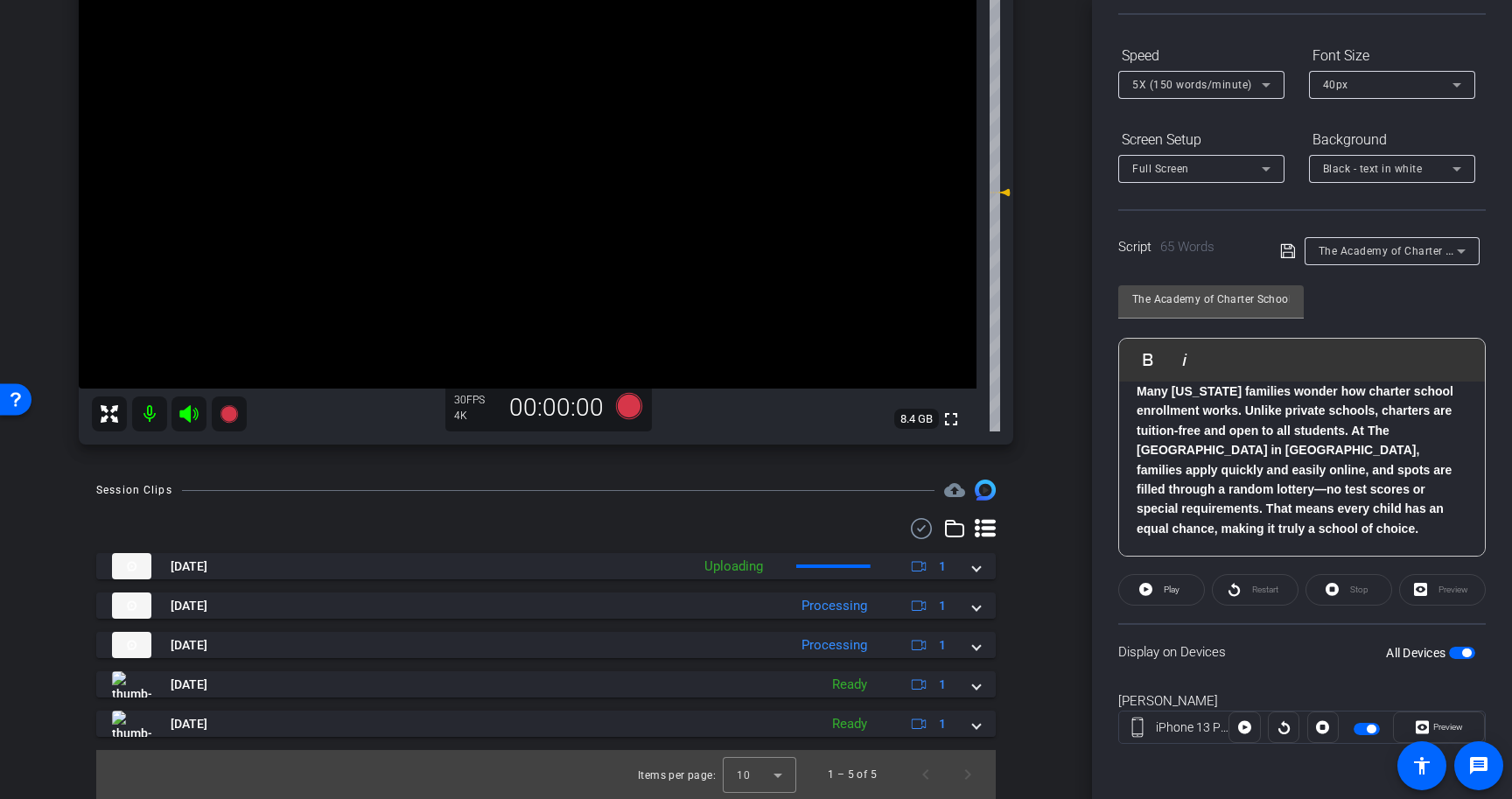
scroll to position [157, 0]
click at [1467, 649] on span "button" at bounding box center [1466, 653] width 9 height 9
click at [1290, 539] on div "3 2 1 Many Colorado families wonder how charter school enrollment works. Unlike…" at bounding box center [1301, 421] width 366 height 271
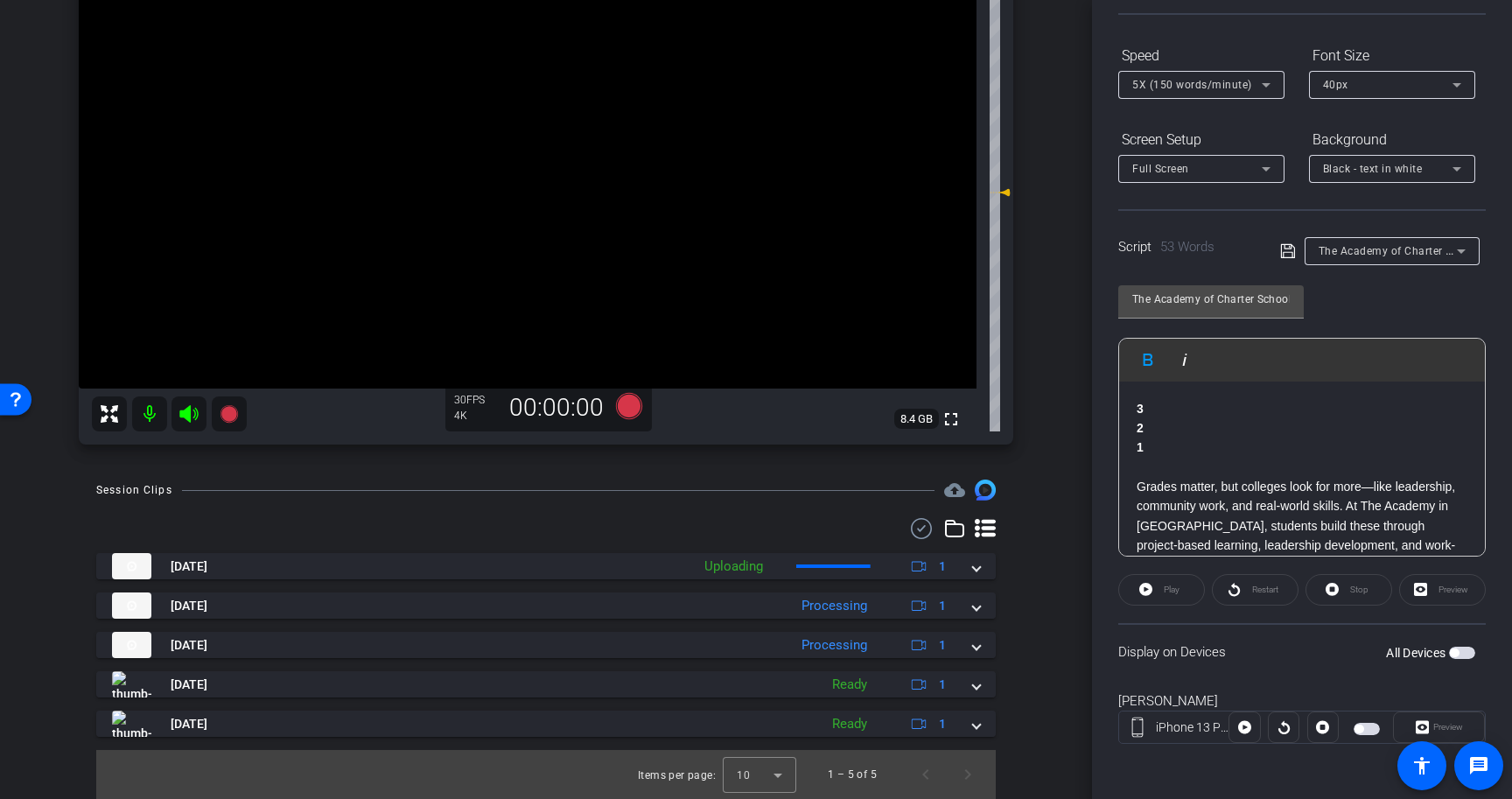
scroll to position [59, 0]
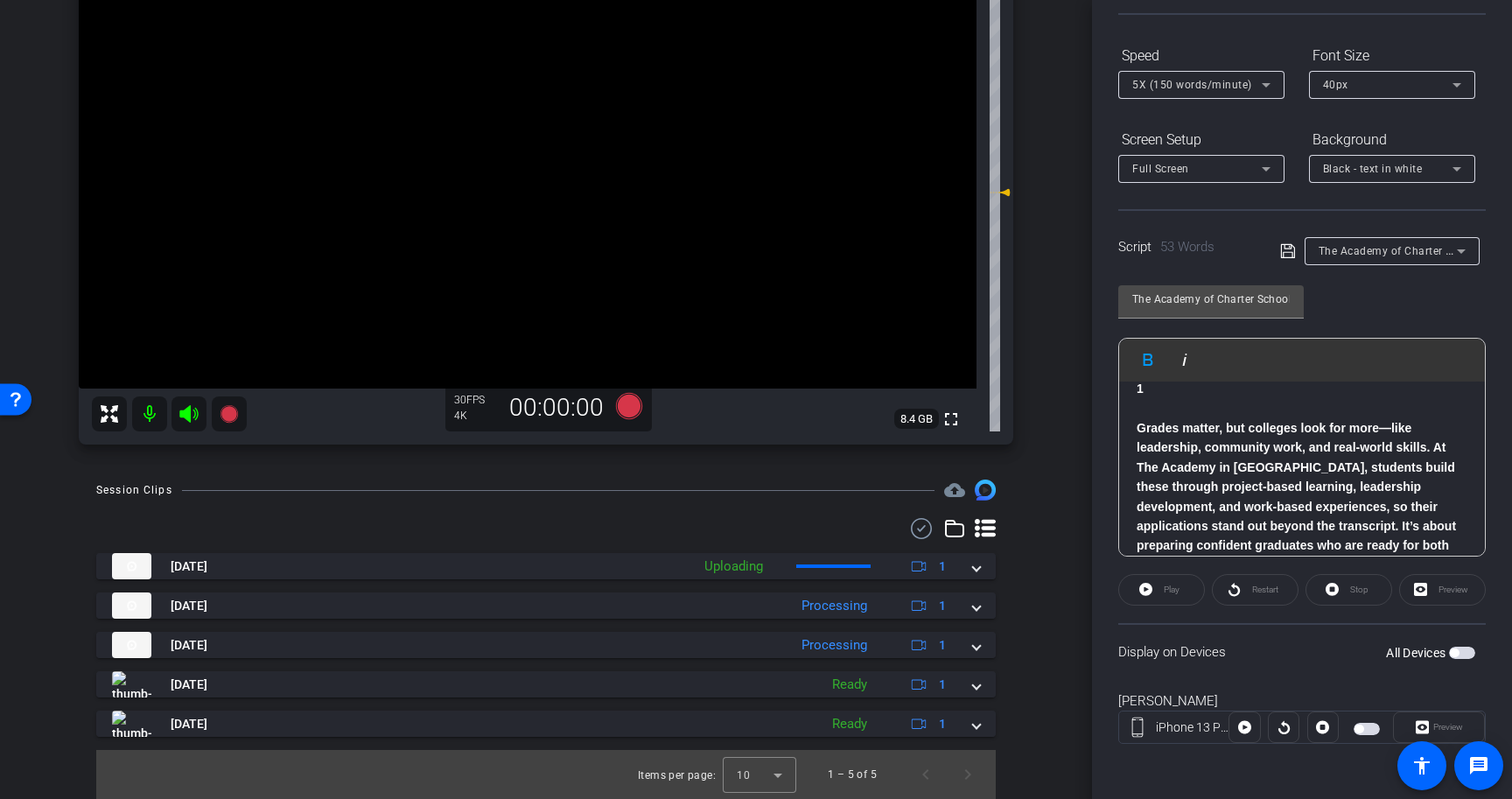
click at [1235, 401] on p at bounding box center [1301, 408] width 331 height 19
click at [1287, 252] on icon at bounding box center [1286, 250] width 14 height 14
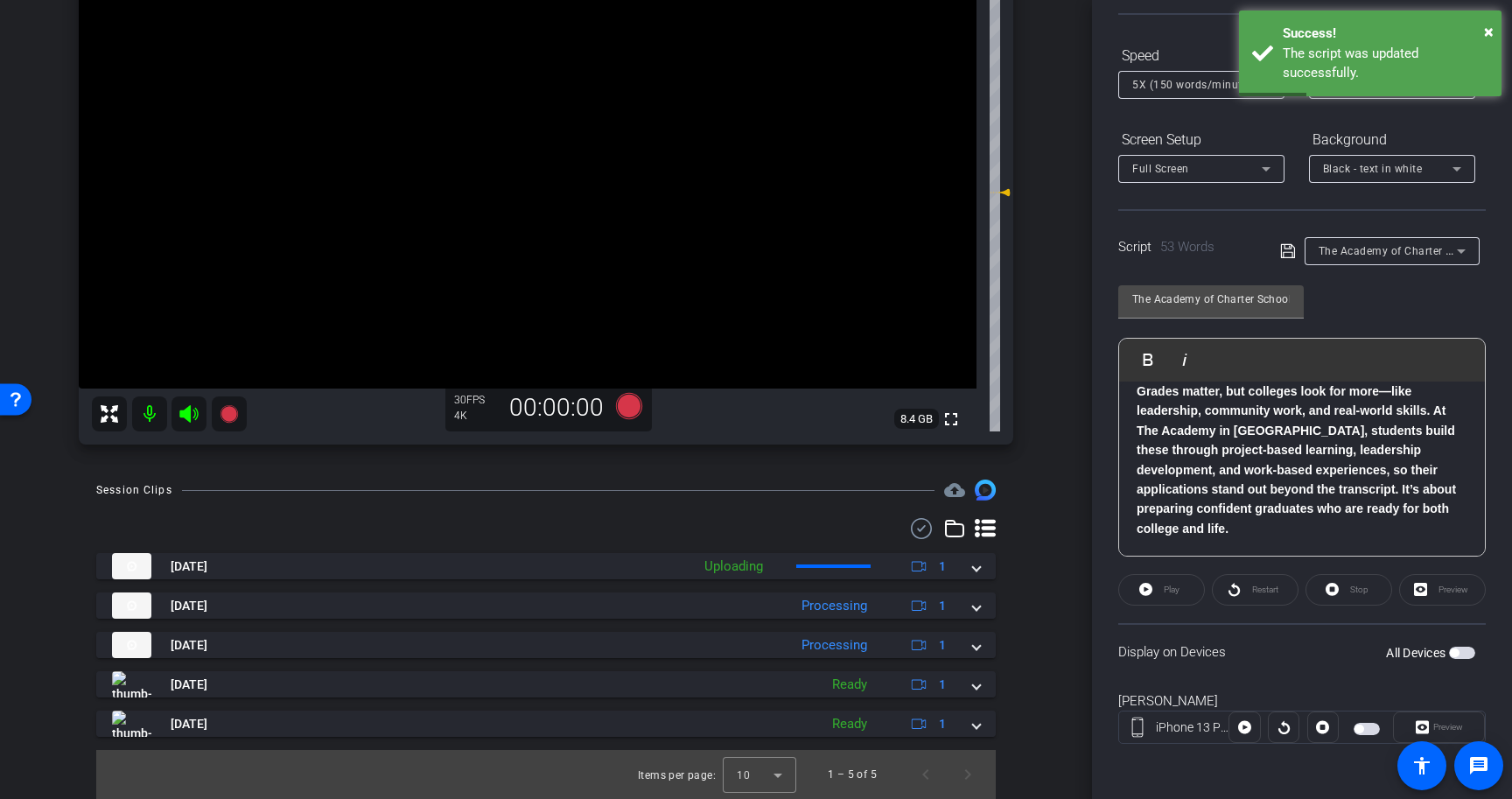
scroll to position [94, 0]
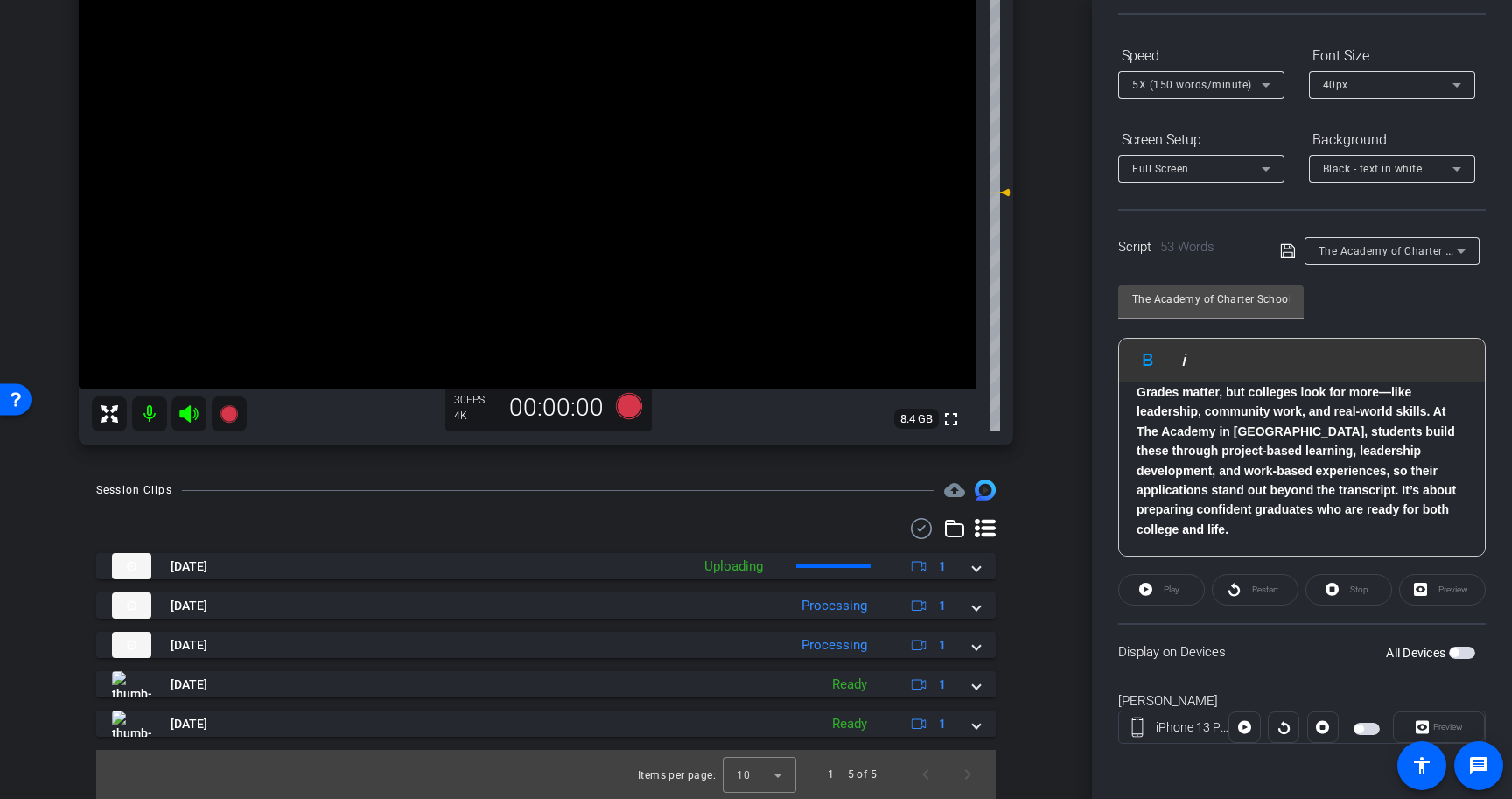
click at [1220, 430] on strong "Grades matter, but colleges look for more—like leadership, community work, and …" at bounding box center [1296, 461] width 319 height 151
click at [1287, 250] on icon at bounding box center [1287, 250] width 16 height 21
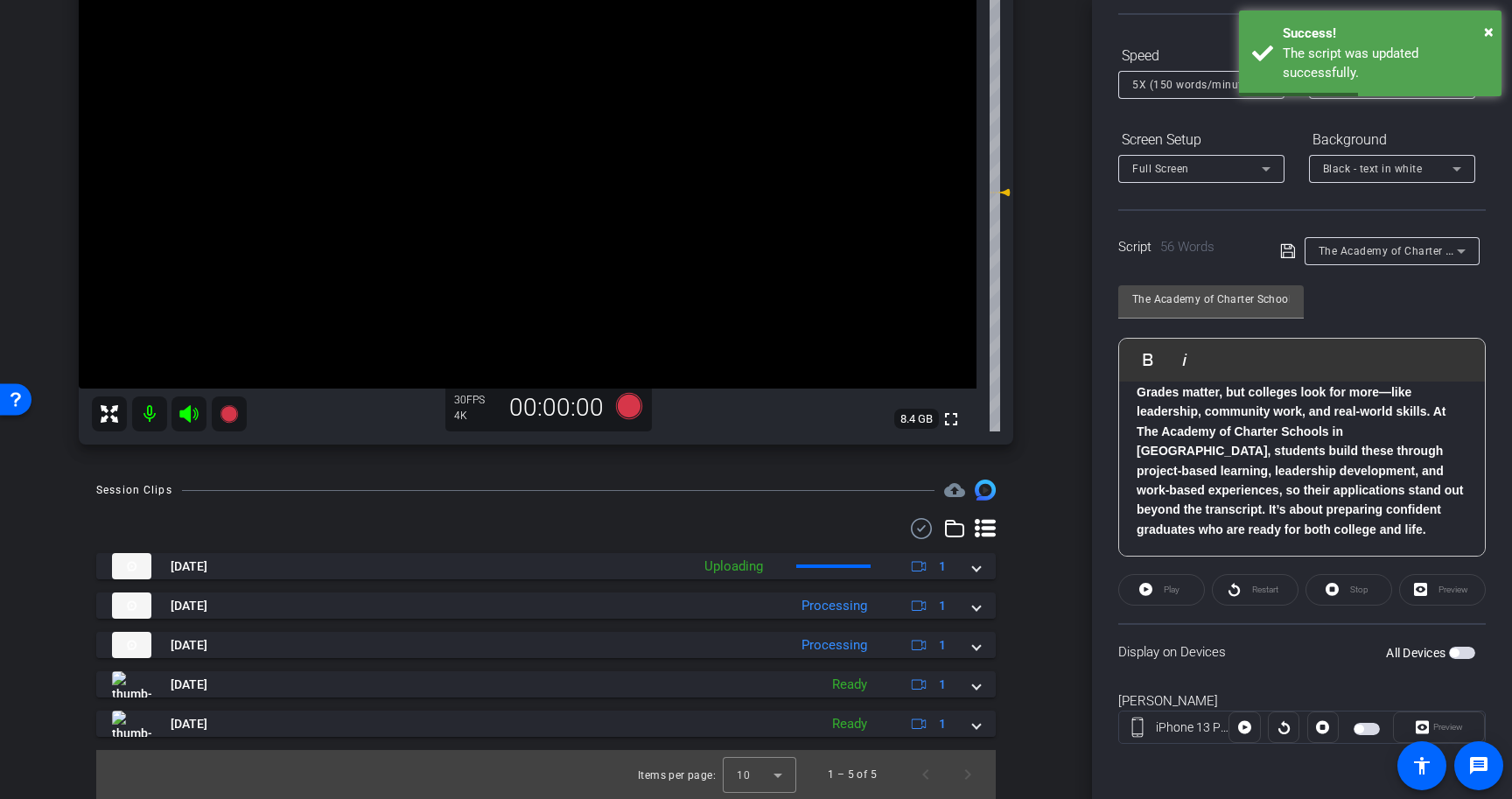
click at [1467, 659] on span "button" at bounding box center [1462, 652] width 27 height 12
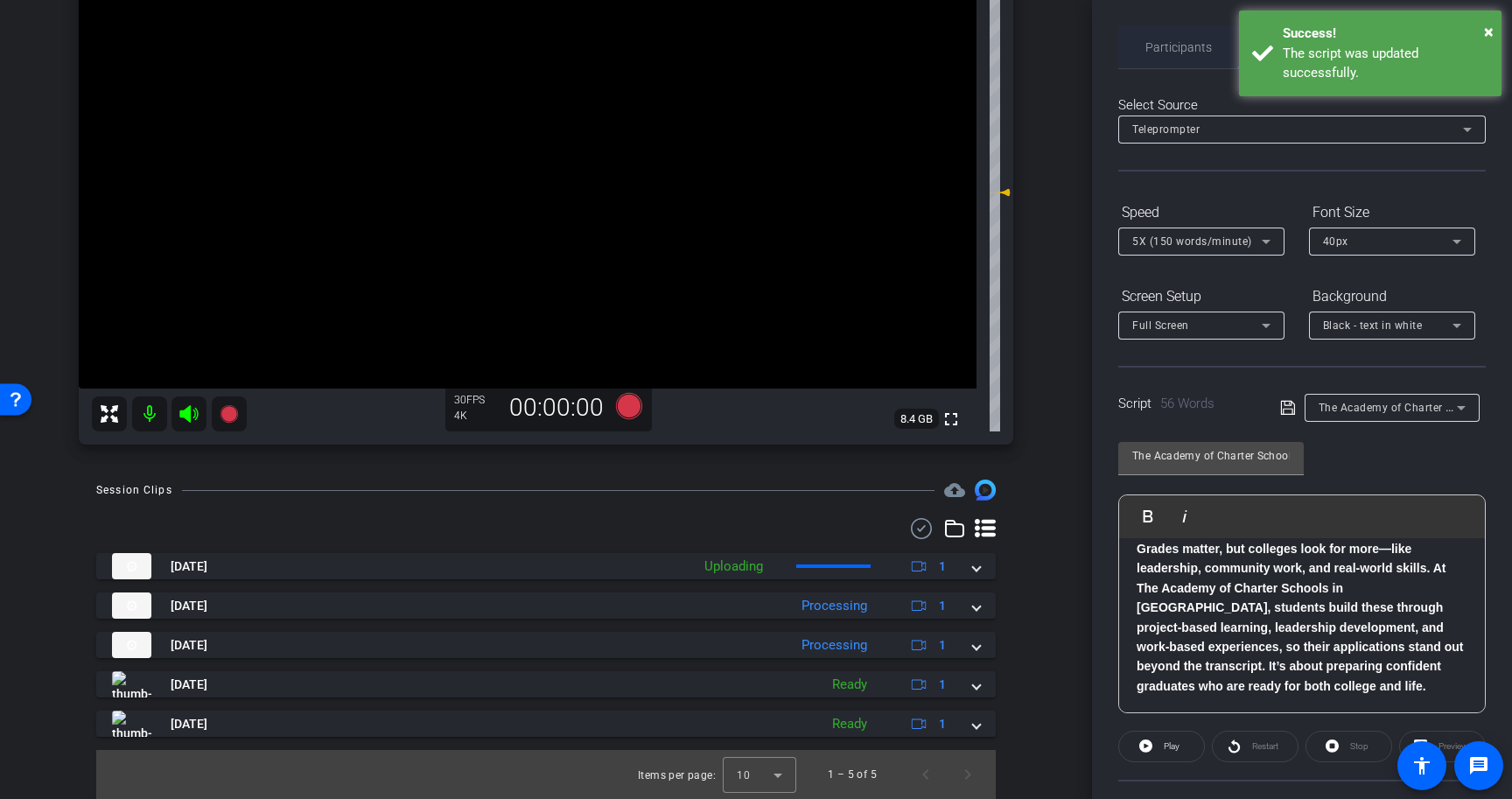
click at [1179, 59] on span "Participants" at bounding box center [1178, 48] width 67 height 42
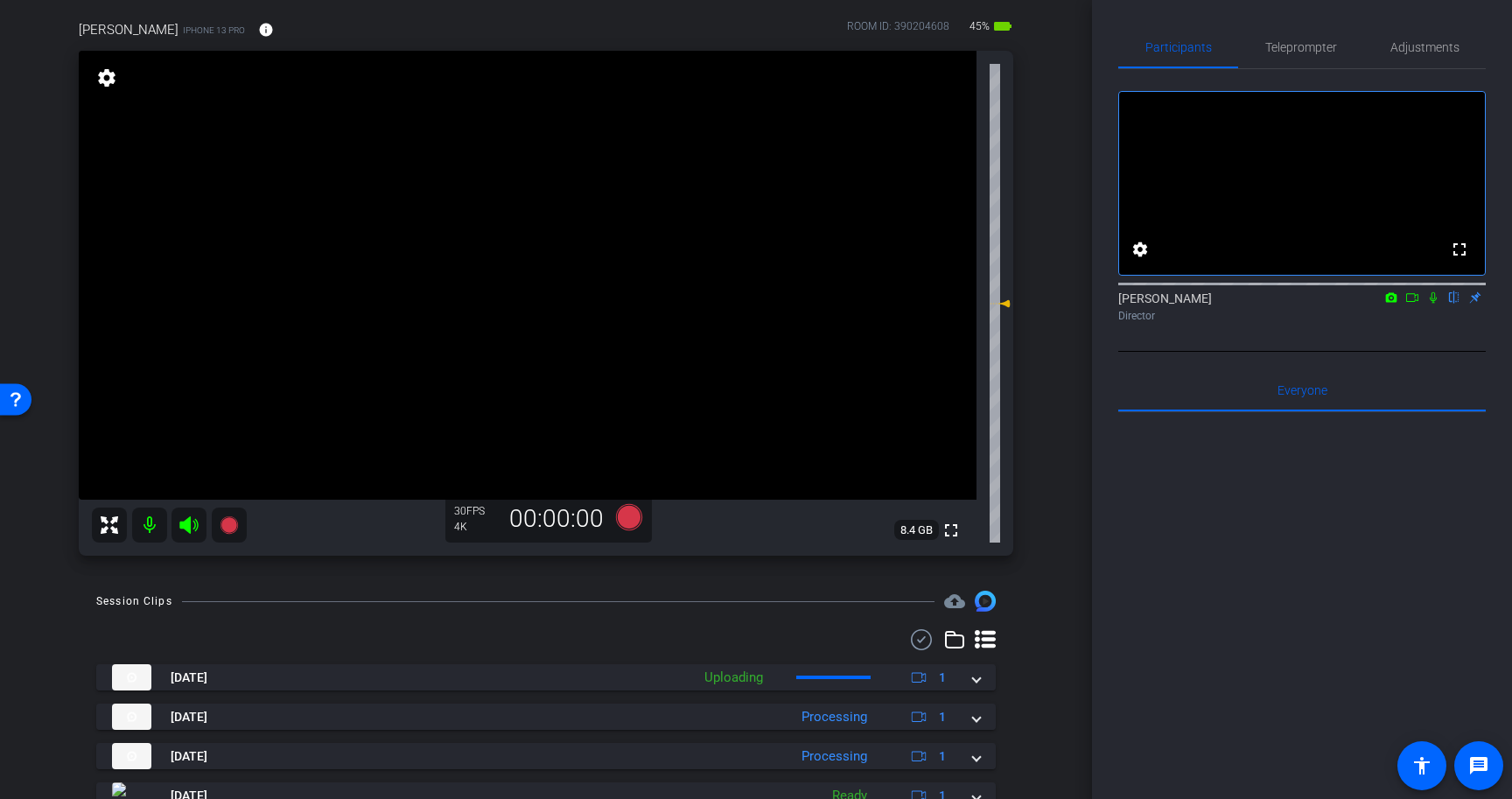
scroll to position [117, 0]
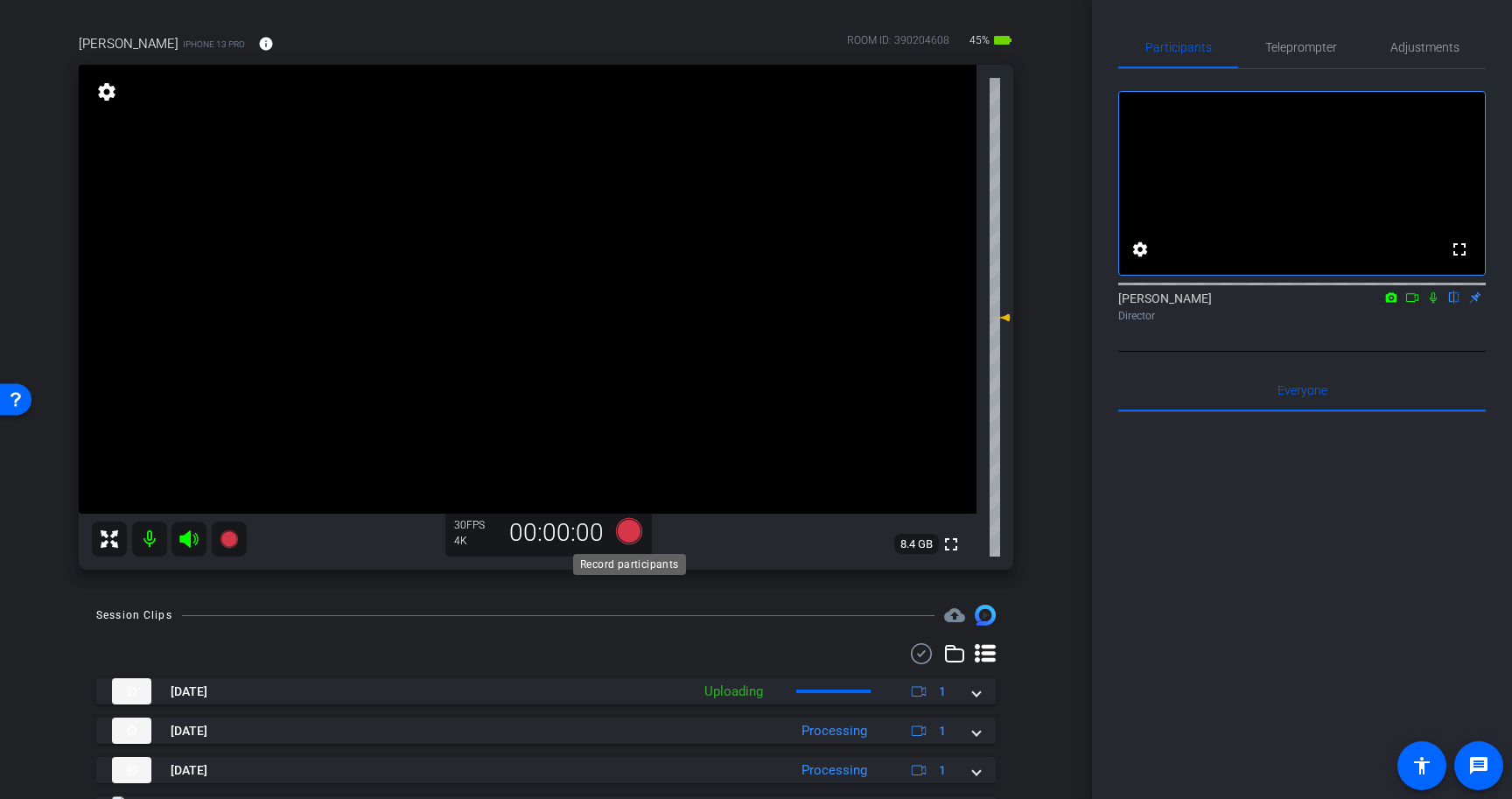
click at [627, 531] on icon at bounding box center [629, 531] width 27 height 27
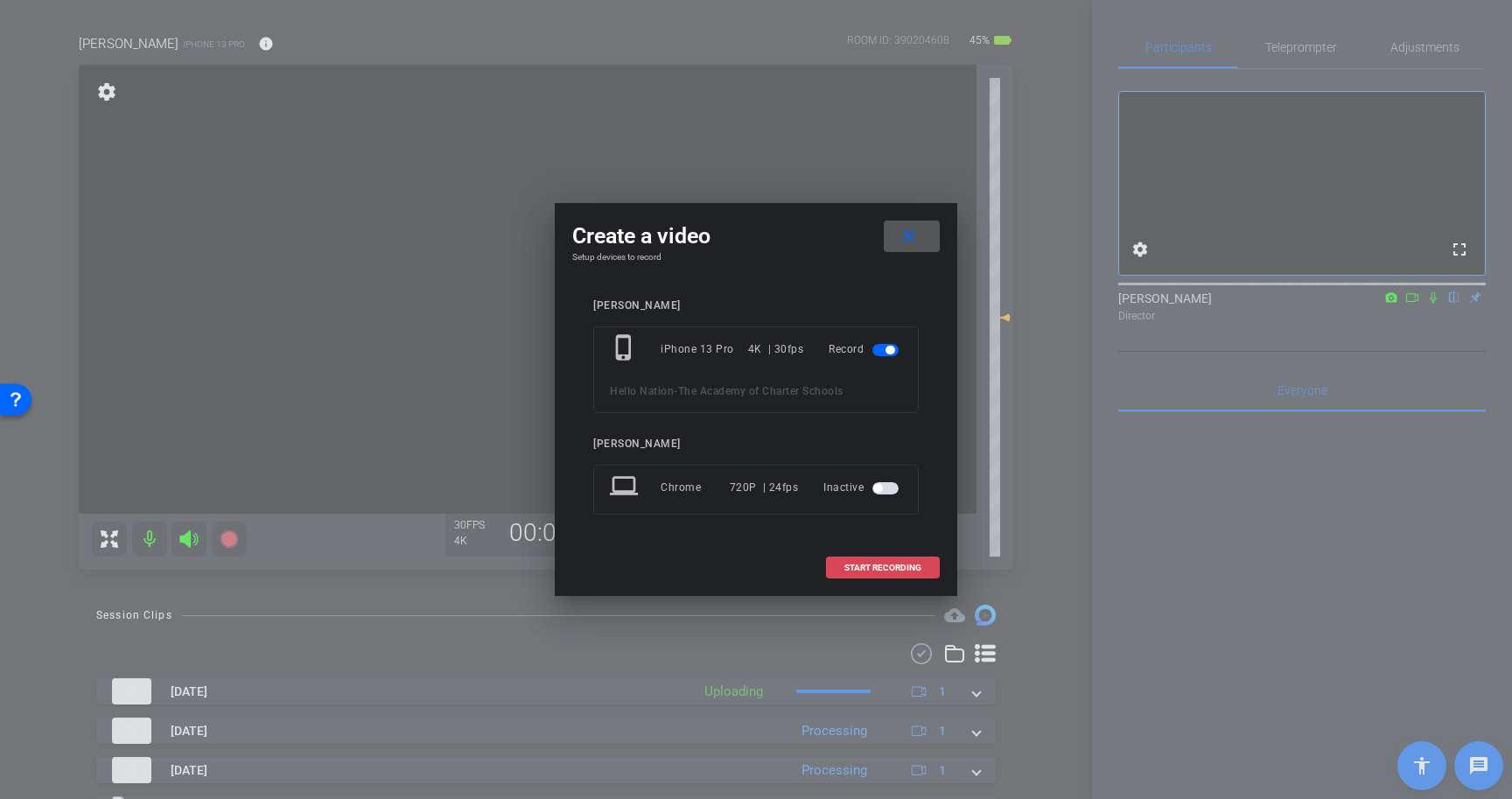
click at [906, 566] on span "START RECORDING" at bounding box center [883, 568] width 77 height 9
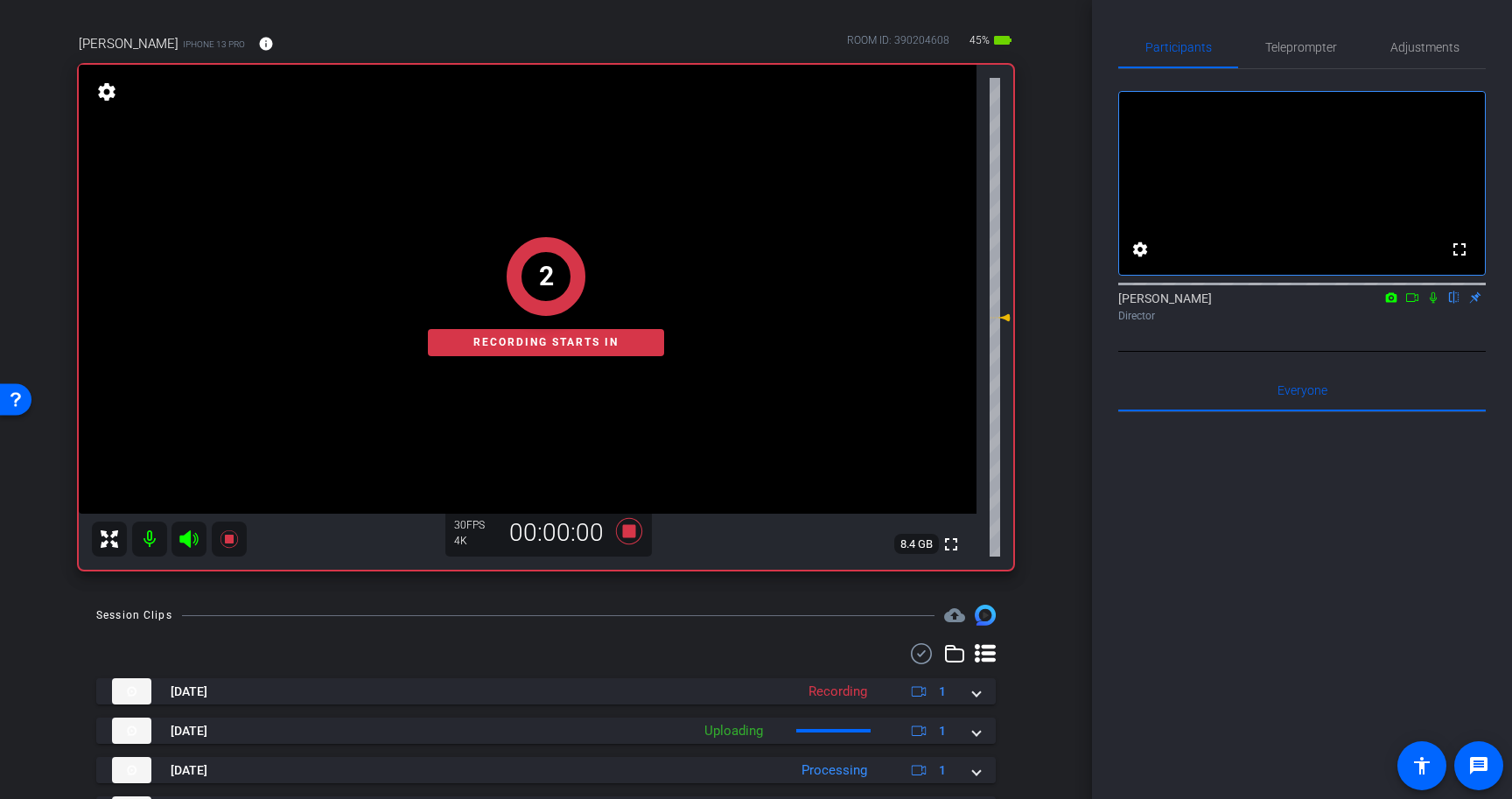
click at [1434, 304] on icon at bounding box center [1433, 298] width 7 height 11
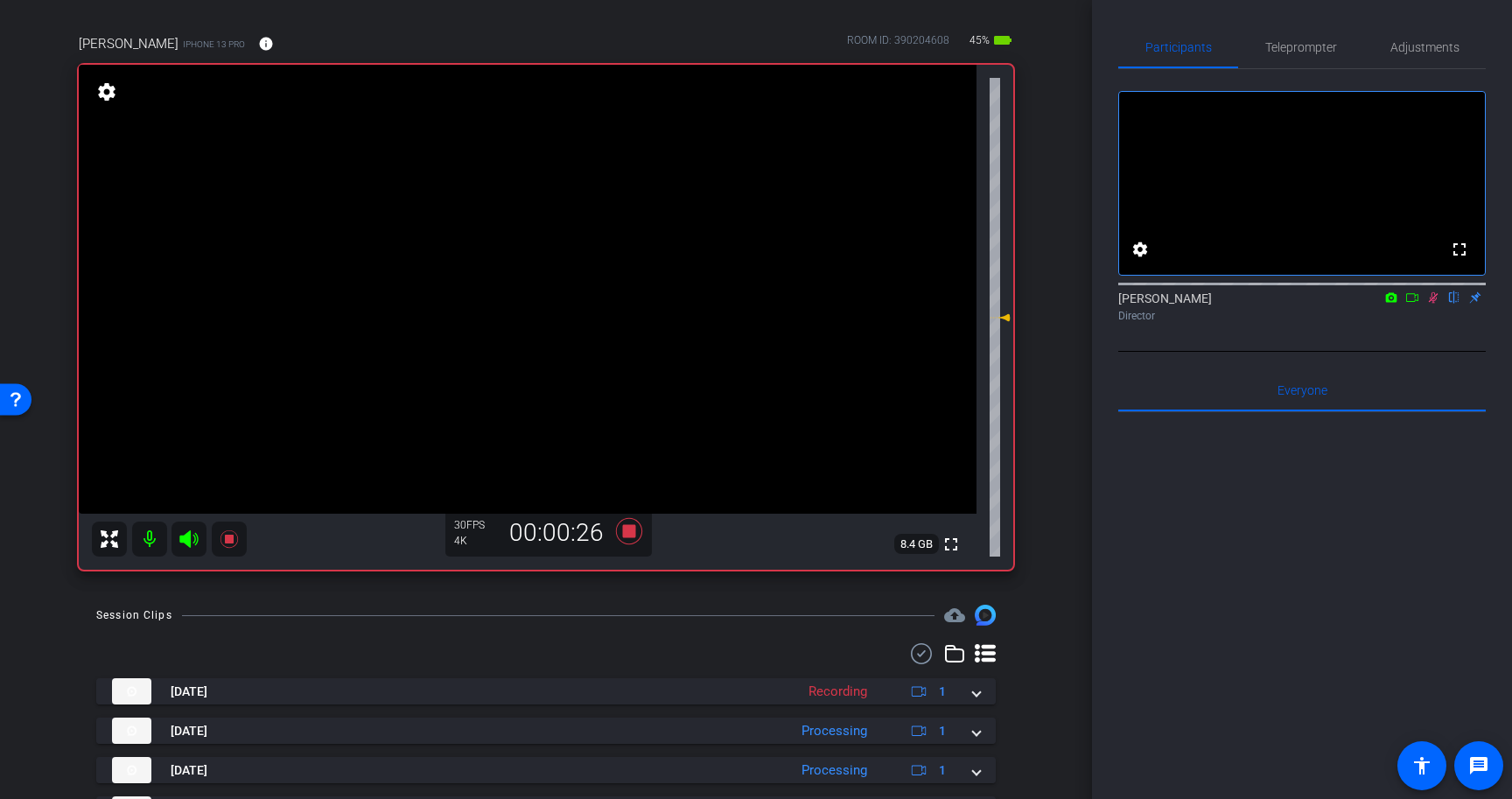
click at [1432, 304] on icon at bounding box center [1432, 297] width 14 height 12
click at [633, 525] on icon at bounding box center [629, 531] width 27 height 27
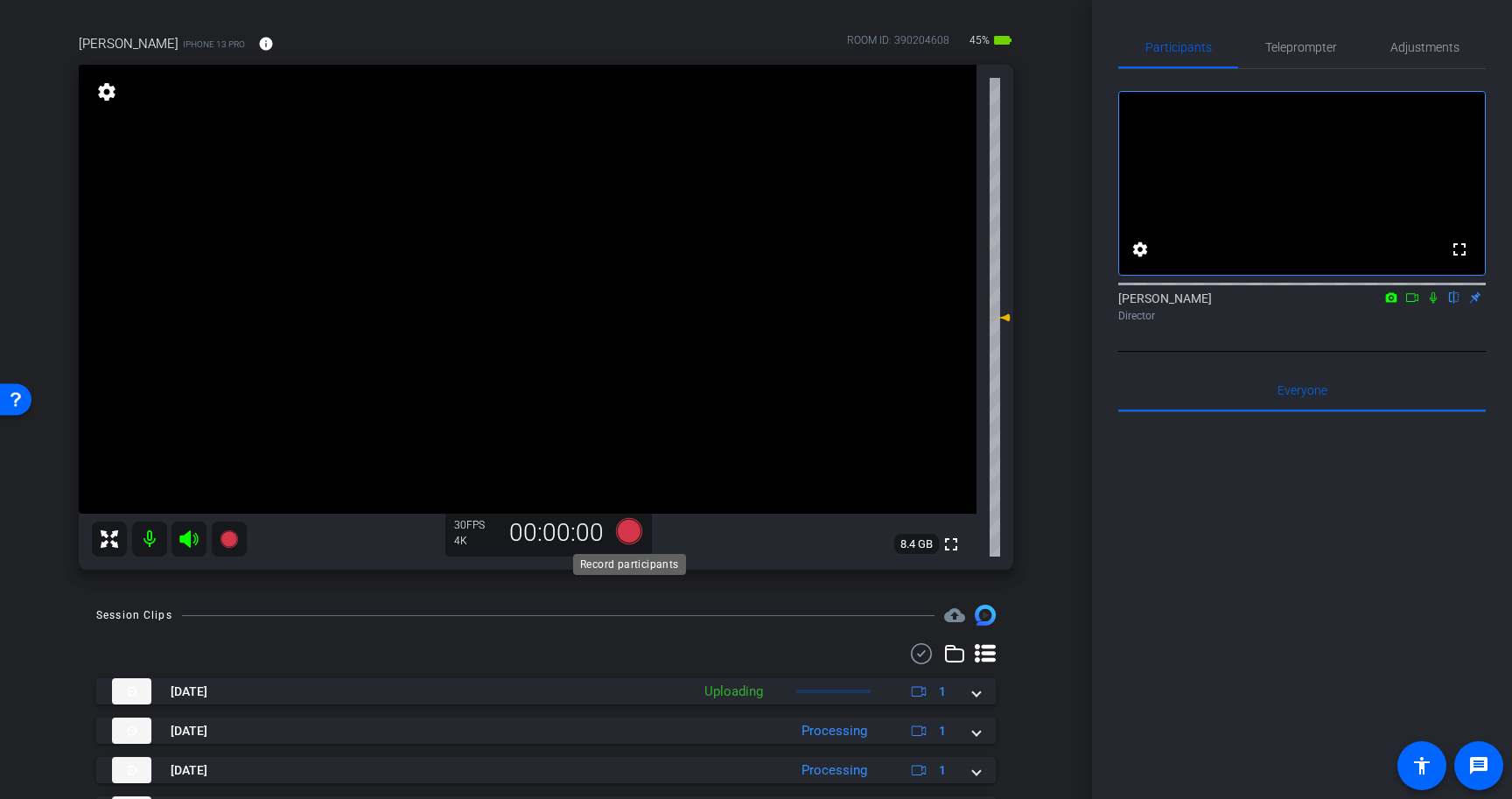
click at [631, 527] on icon at bounding box center [629, 531] width 27 height 27
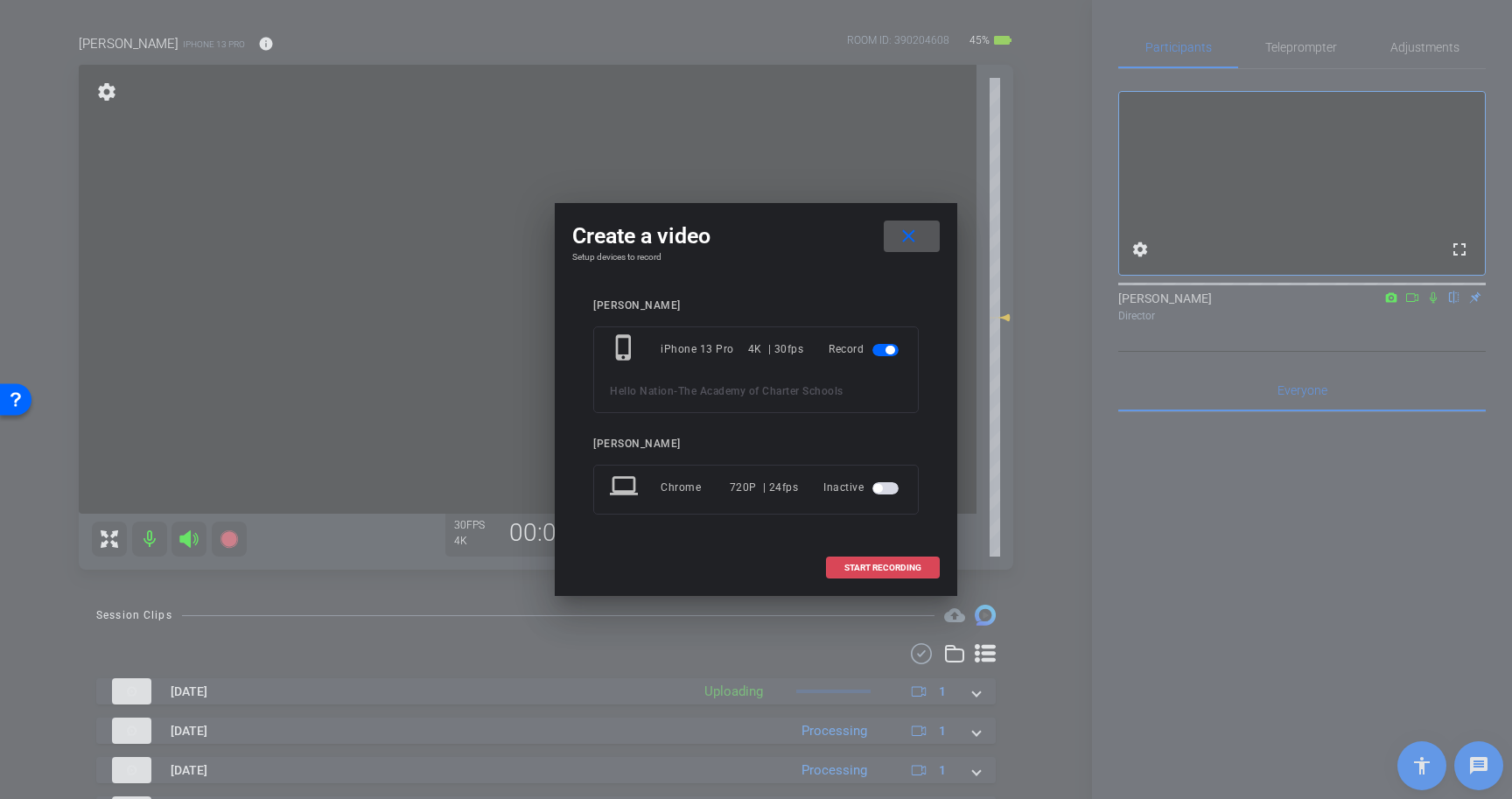
click at [909, 563] on span "START RECORDING" at bounding box center [883, 568] width 77 height 9
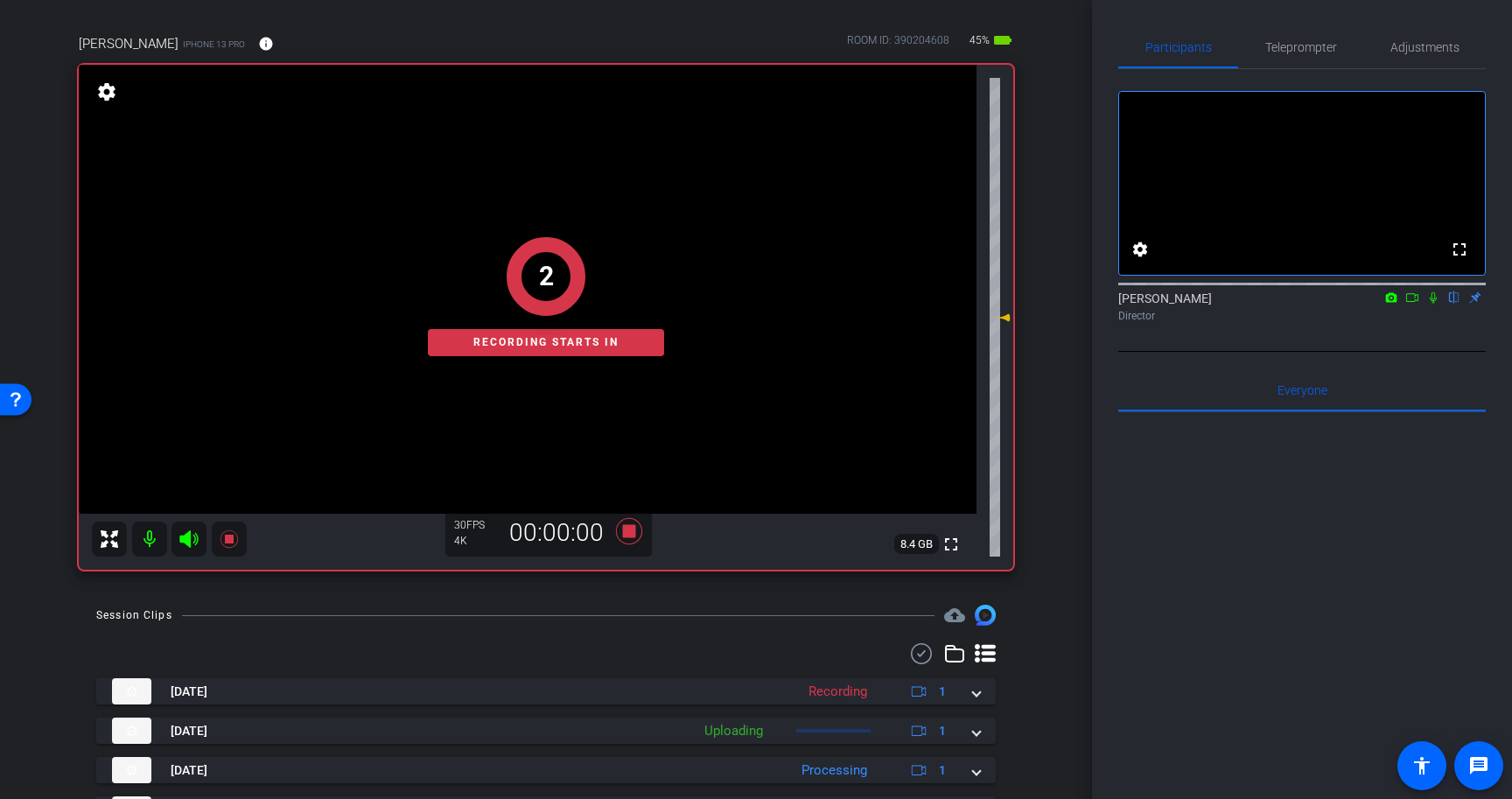
click at [1431, 304] on icon at bounding box center [1433, 298] width 7 height 11
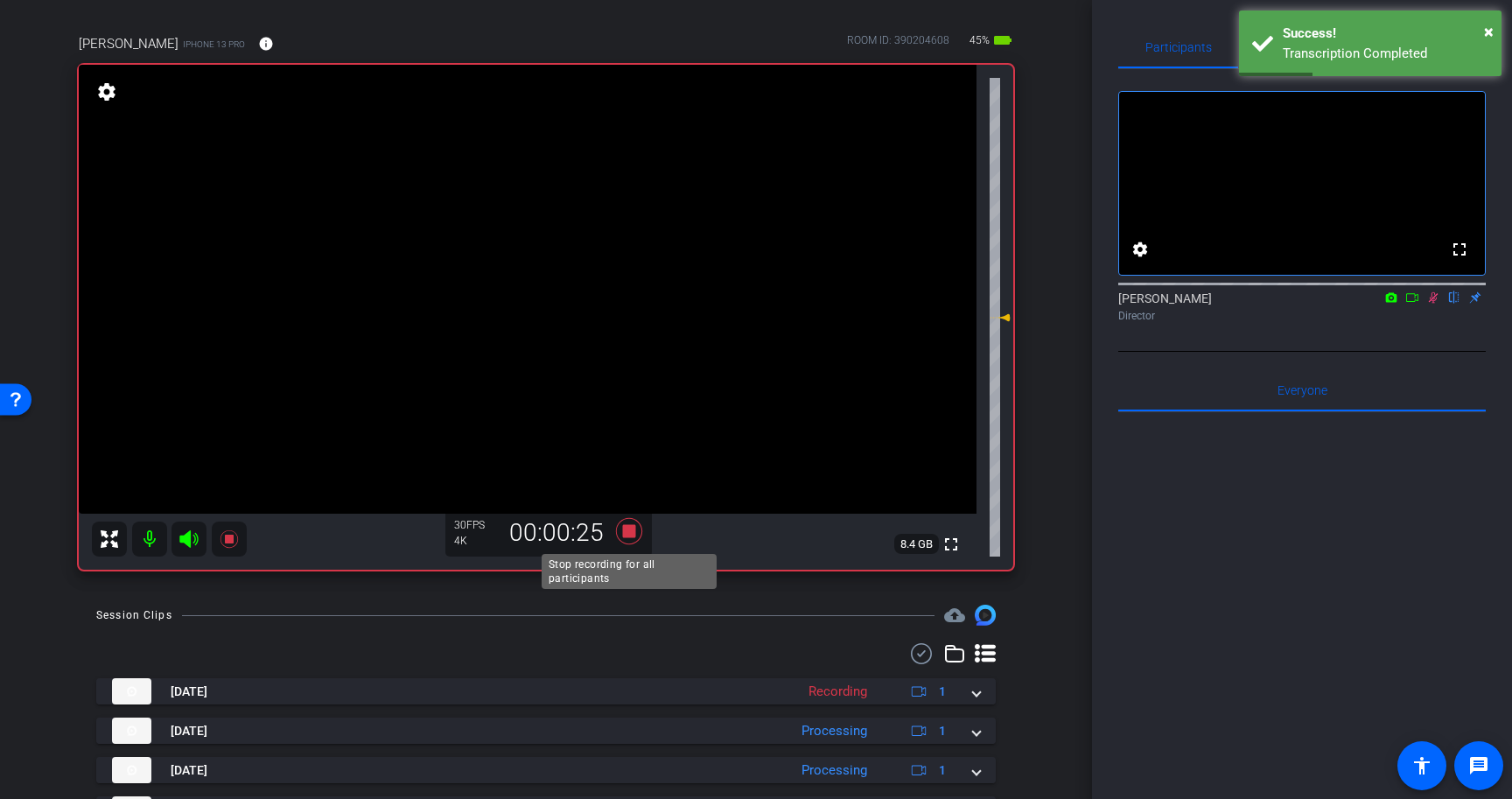
click at [625, 525] on icon at bounding box center [629, 531] width 27 height 27
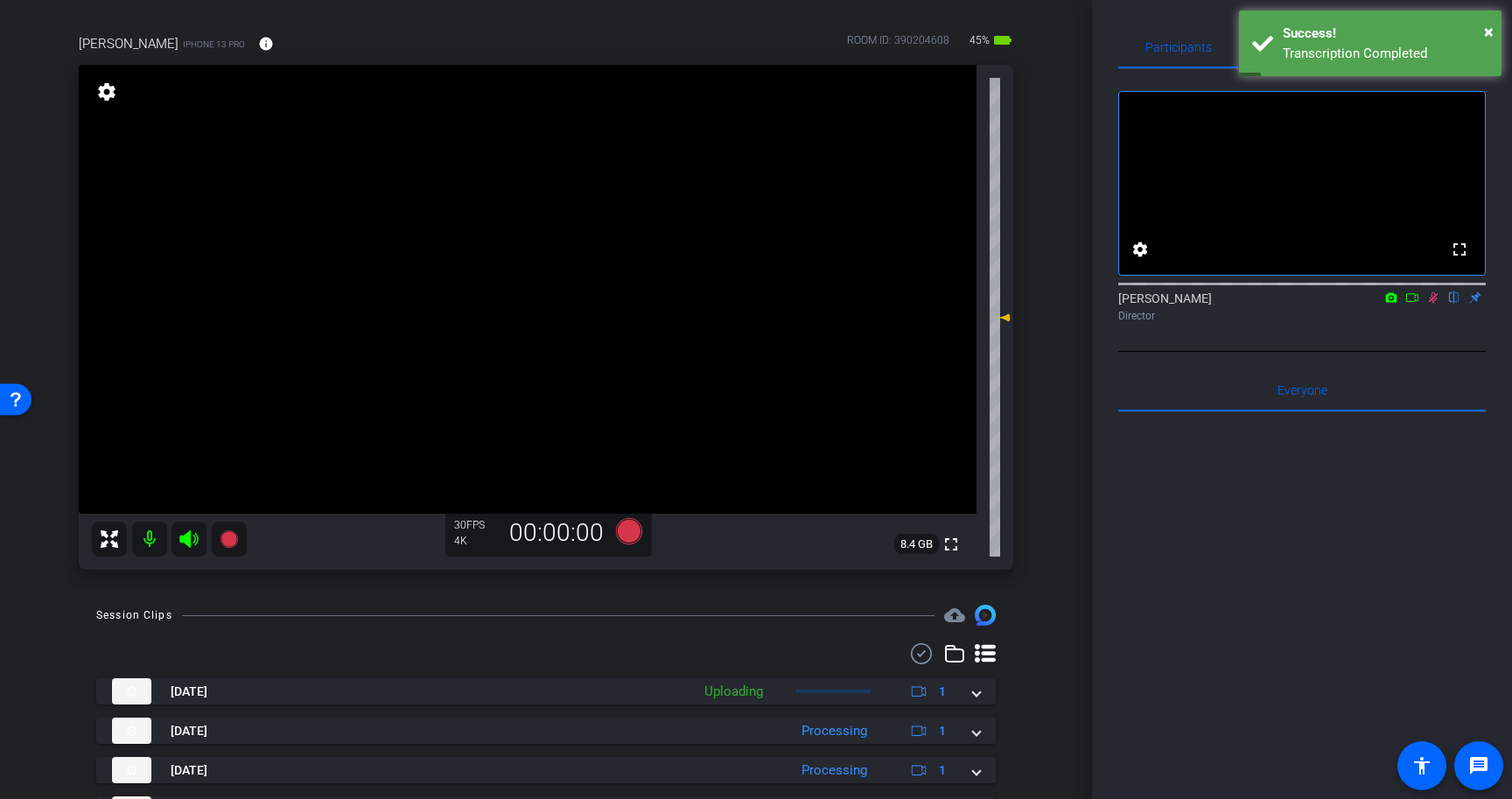
click at [1429, 304] on icon at bounding box center [1432, 297] width 14 height 12
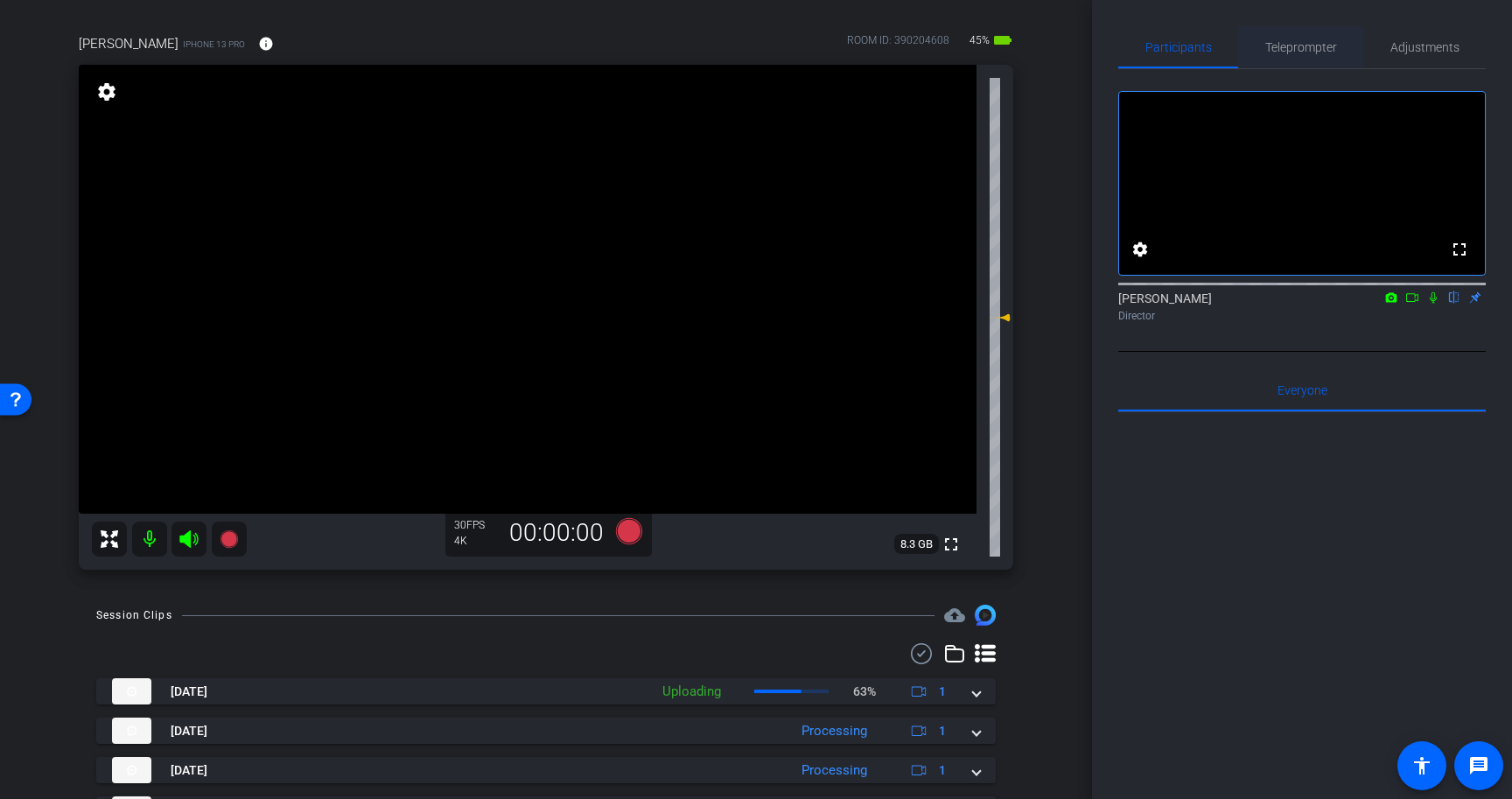
click at [1296, 50] on span "Teleprompter" at bounding box center [1301, 47] width 72 height 12
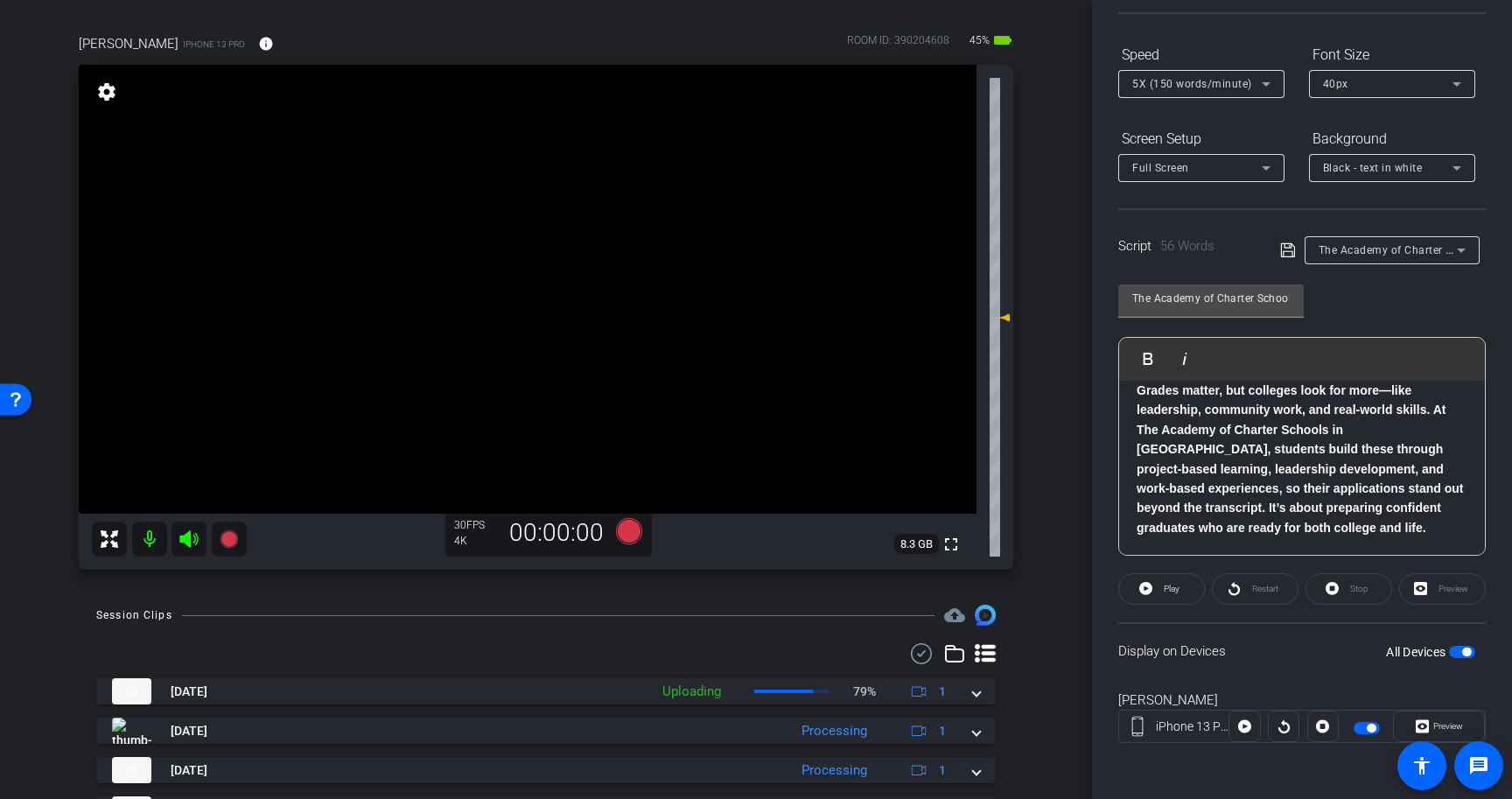
scroll to position [156, 0]
click at [1468, 649] on span "button" at bounding box center [1466, 654] width 9 height 9
click at [1316, 532] on p "Grades matter, but colleges look for more—like leadership, community work, and …" at bounding box center [1301, 461] width 331 height 157
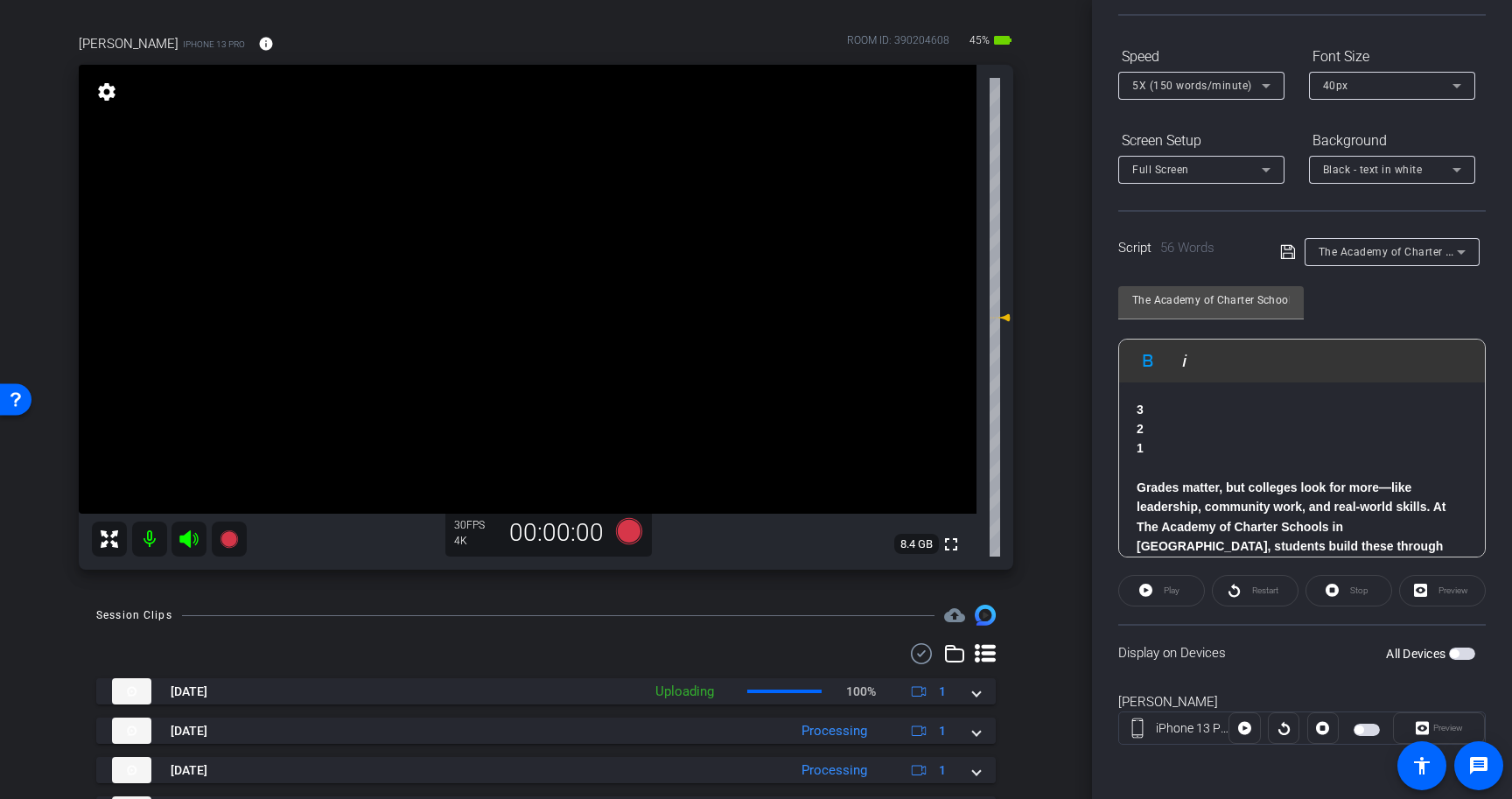
scroll to position [78, 0]
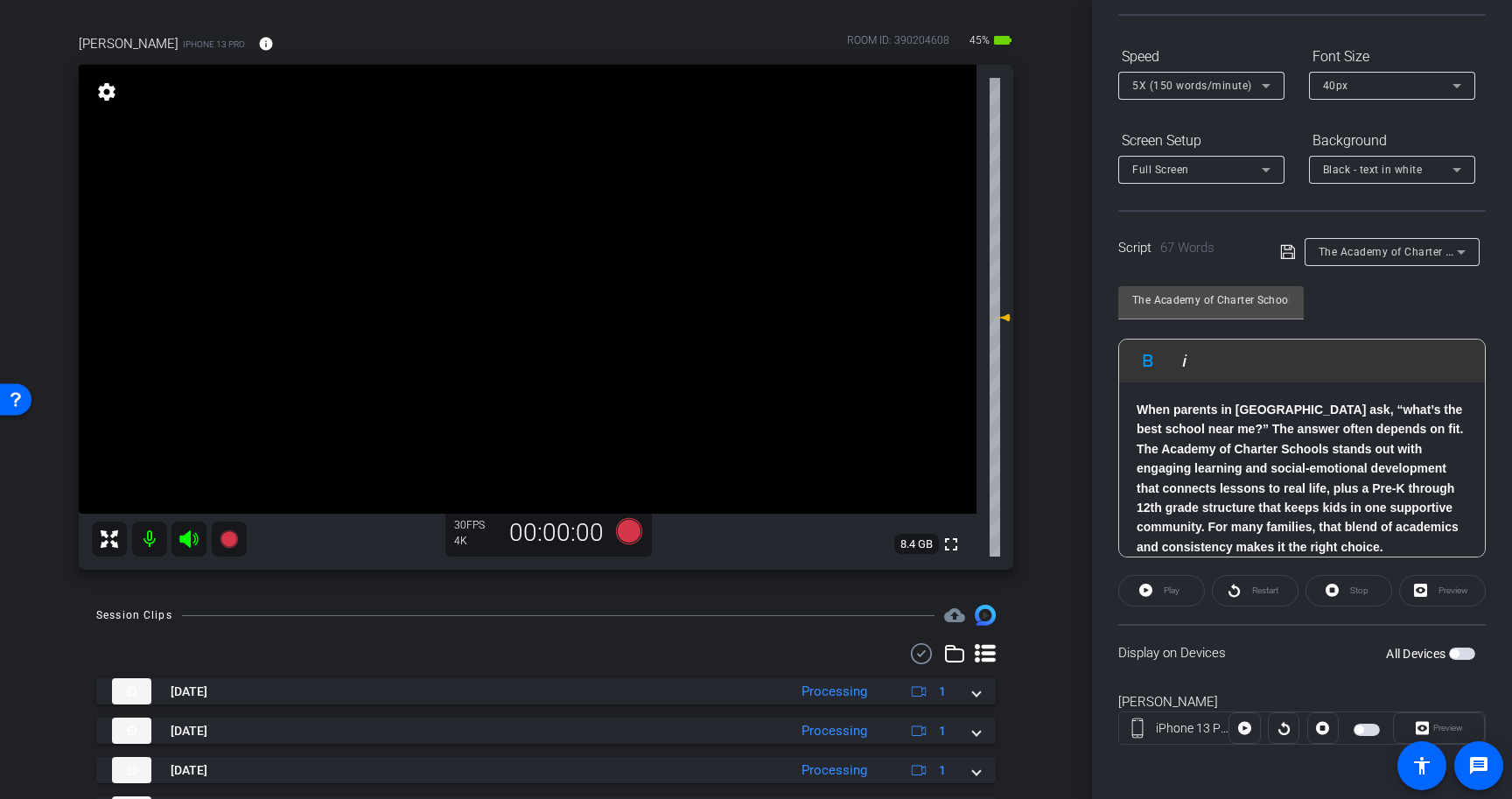
click at [1348, 494] on p "When parents in Westminster ask, “what’s the best school near me?” The answer o…" at bounding box center [1301, 478] width 331 height 157
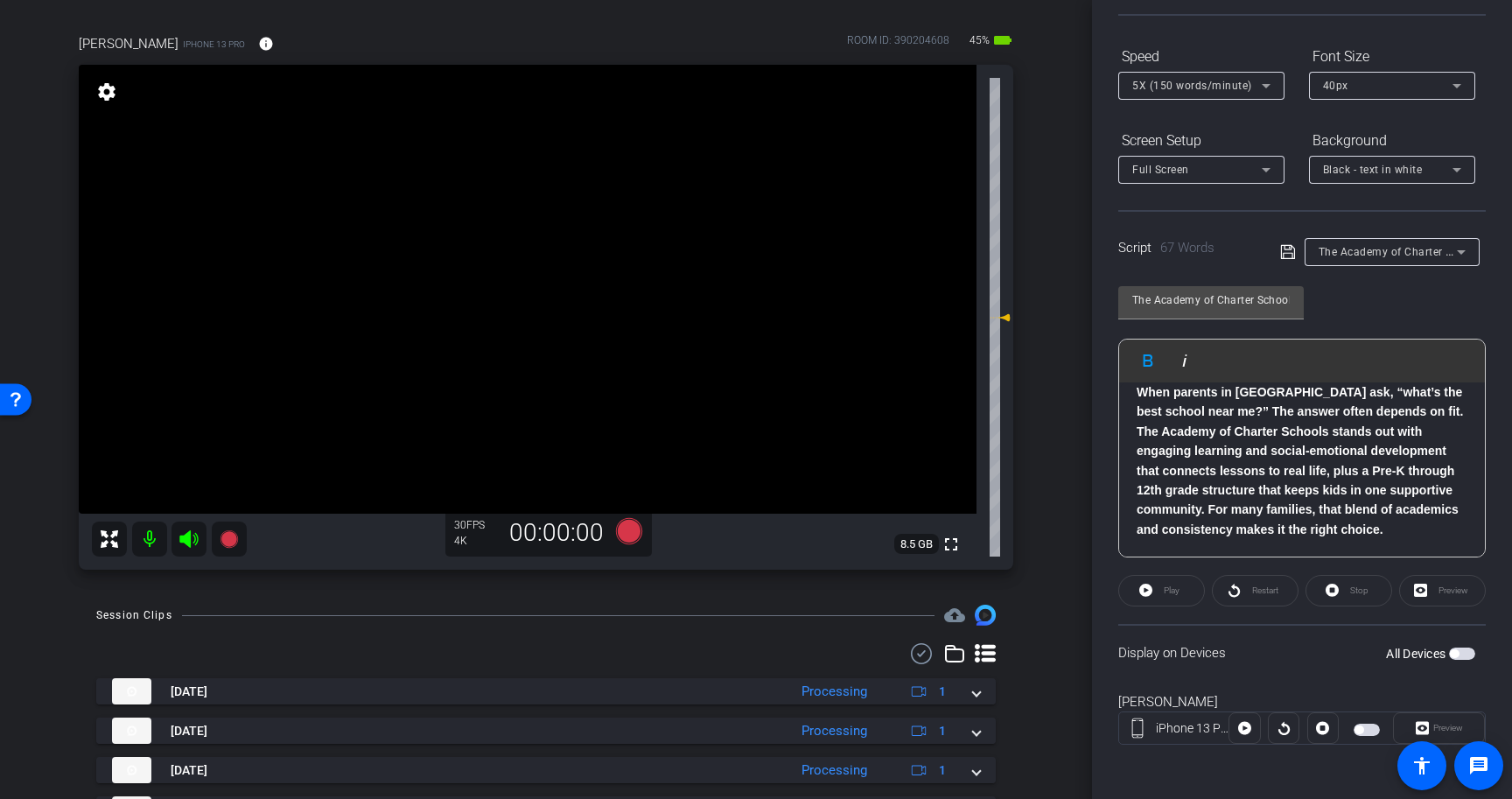
click at [1284, 252] on icon at bounding box center [1287, 251] width 16 height 21
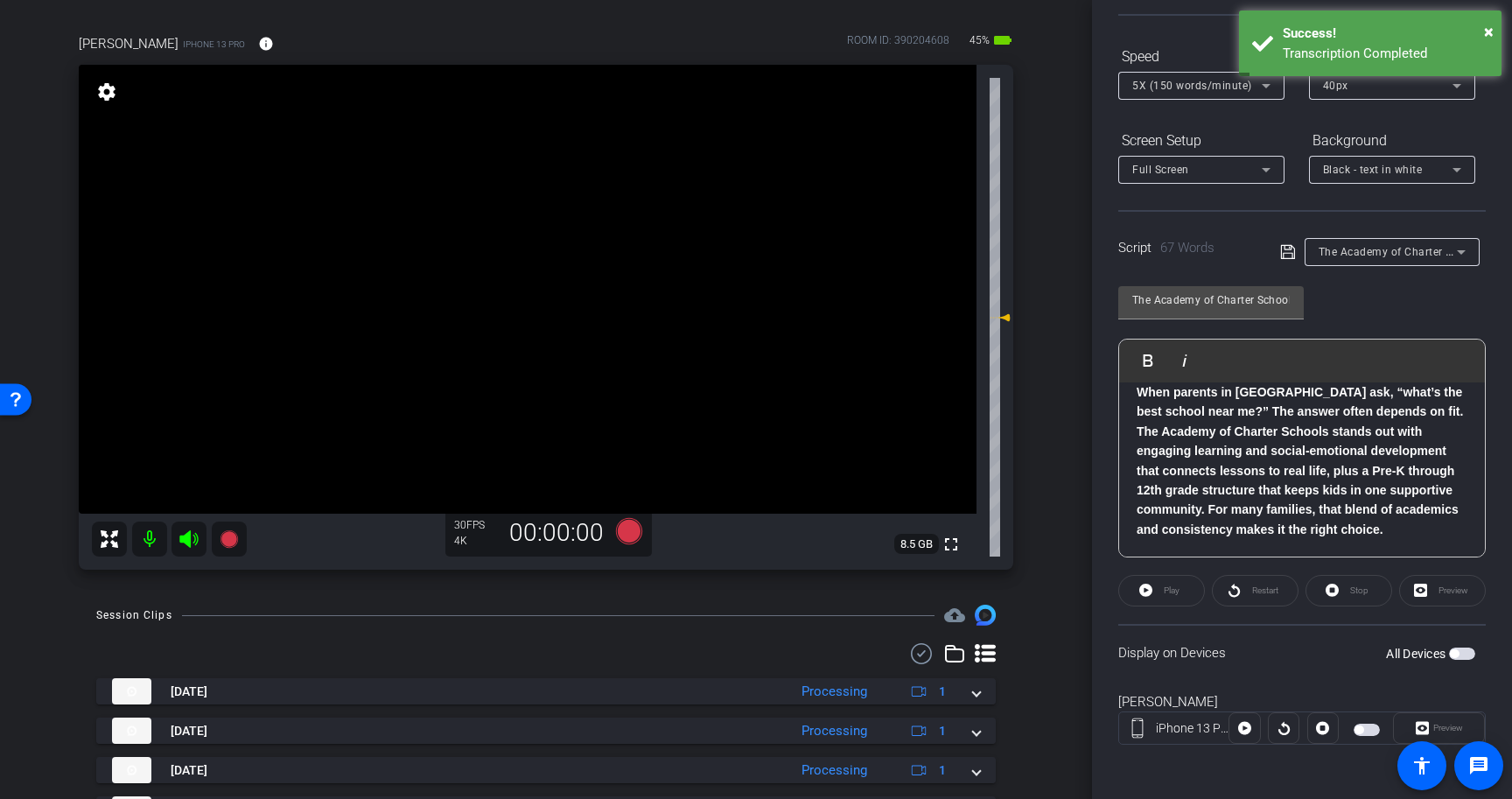
click at [1284, 247] on icon at bounding box center [1286, 251] width 14 height 14
click at [1467, 651] on span "button" at bounding box center [1462, 653] width 27 height 12
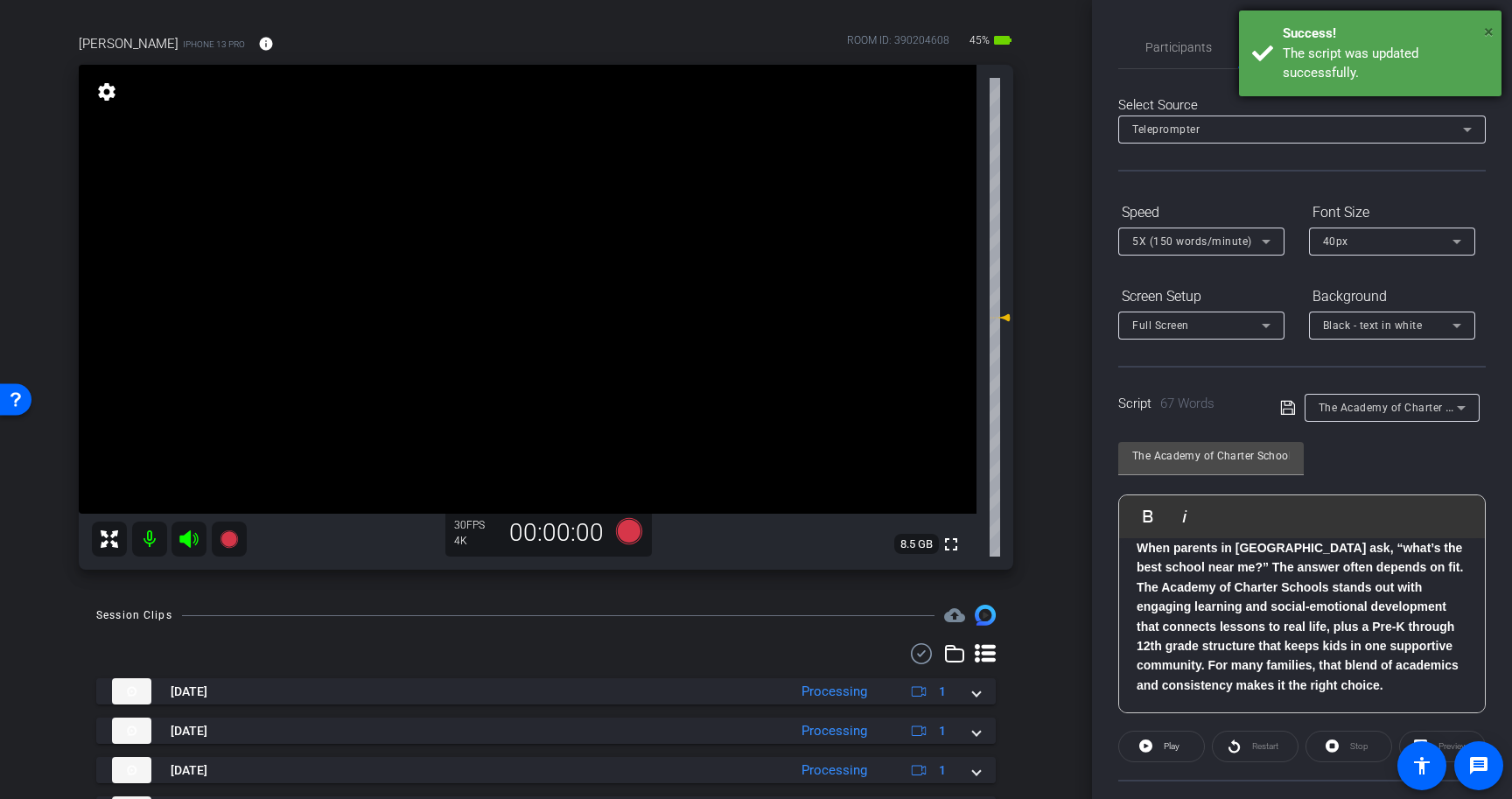
click at [1491, 31] on span "×" at bounding box center [1488, 31] width 9 height 21
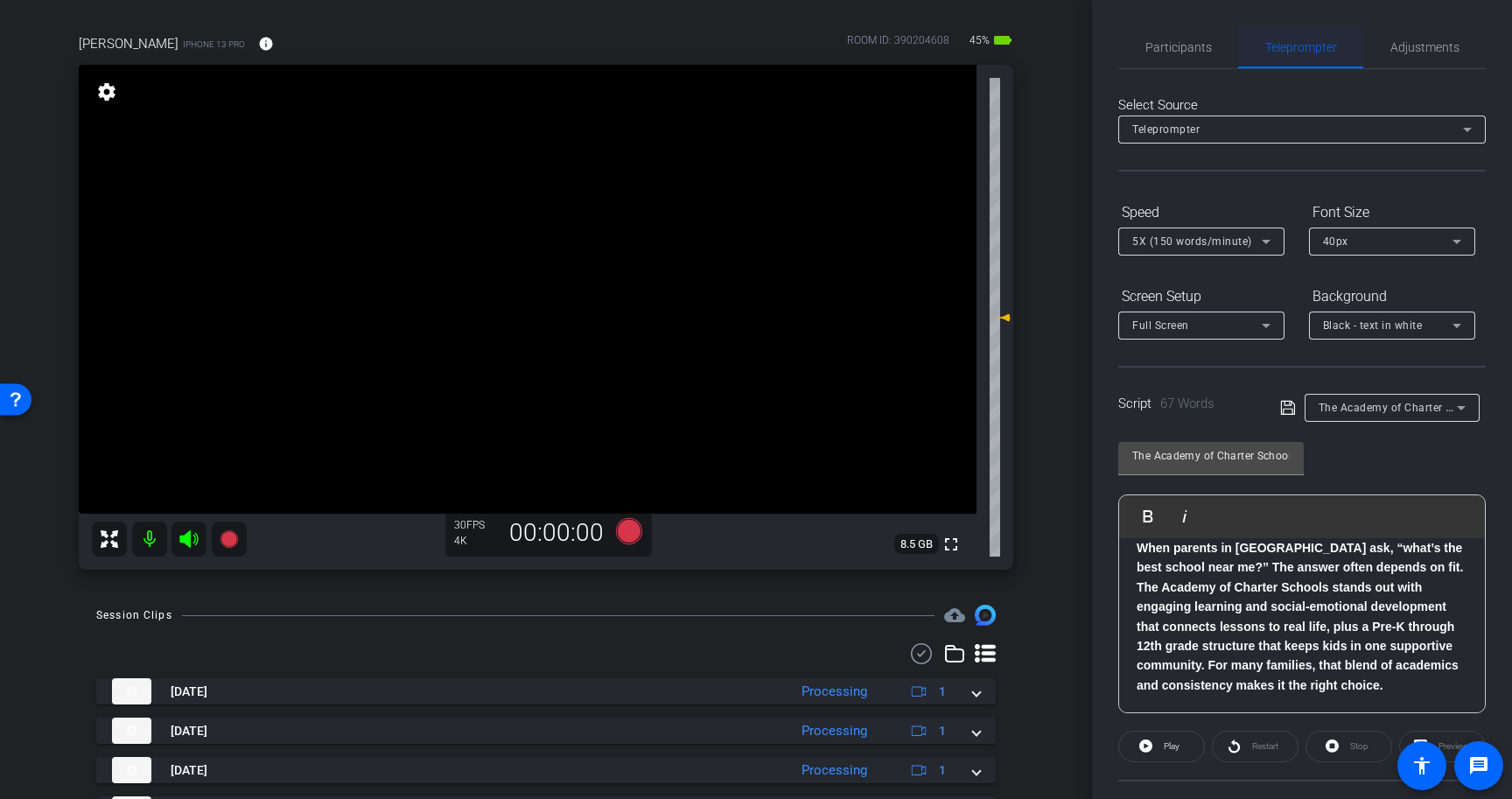
click at [1278, 36] on span "Teleprompter" at bounding box center [1301, 48] width 72 height 42
click at [1179, 44] on span "Participants" at bounding box center [1178, 47] width 67 height 12
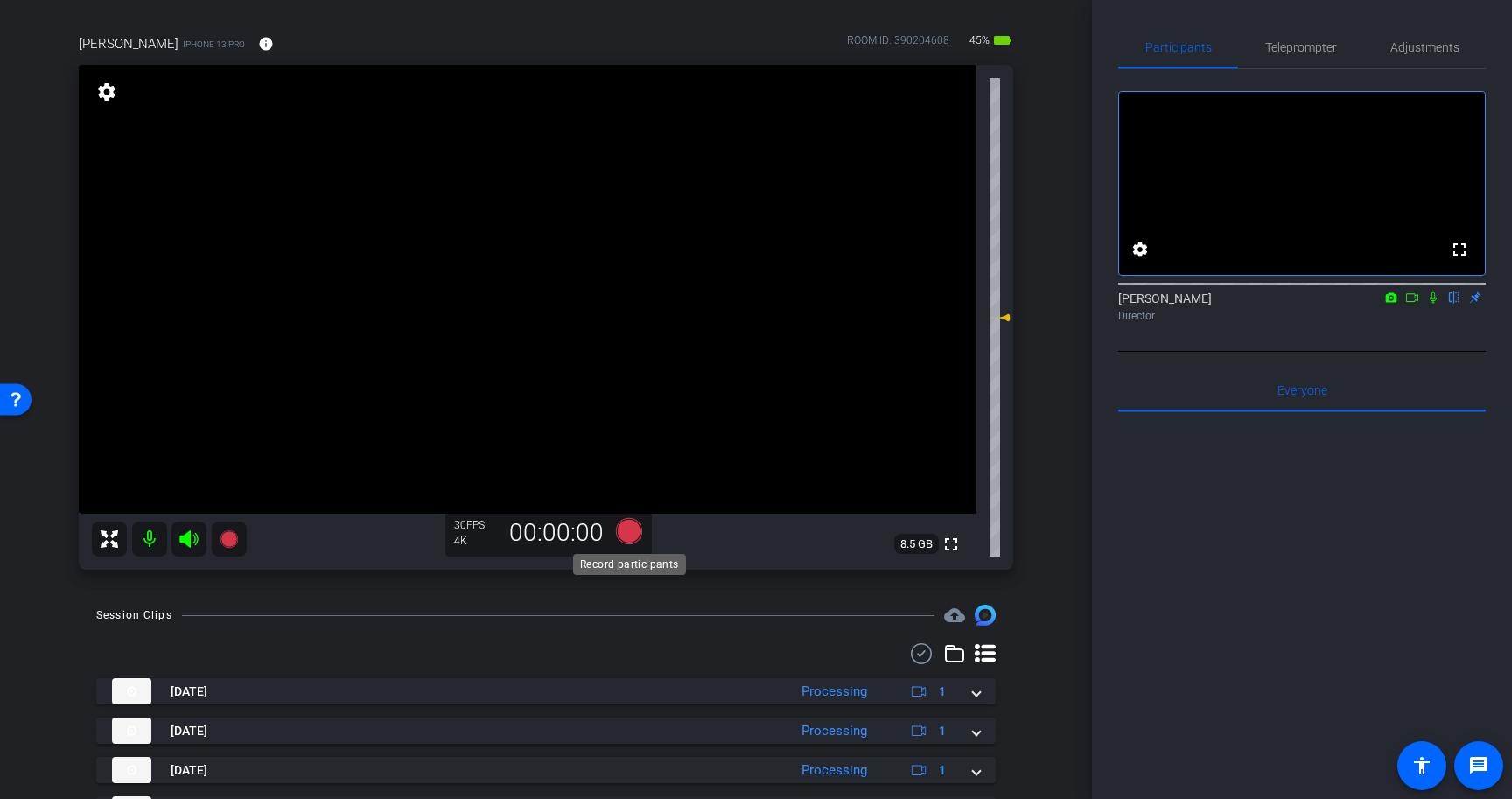
click at [635, 527] on icon at bounding box center [629, 531] width 27 height 27
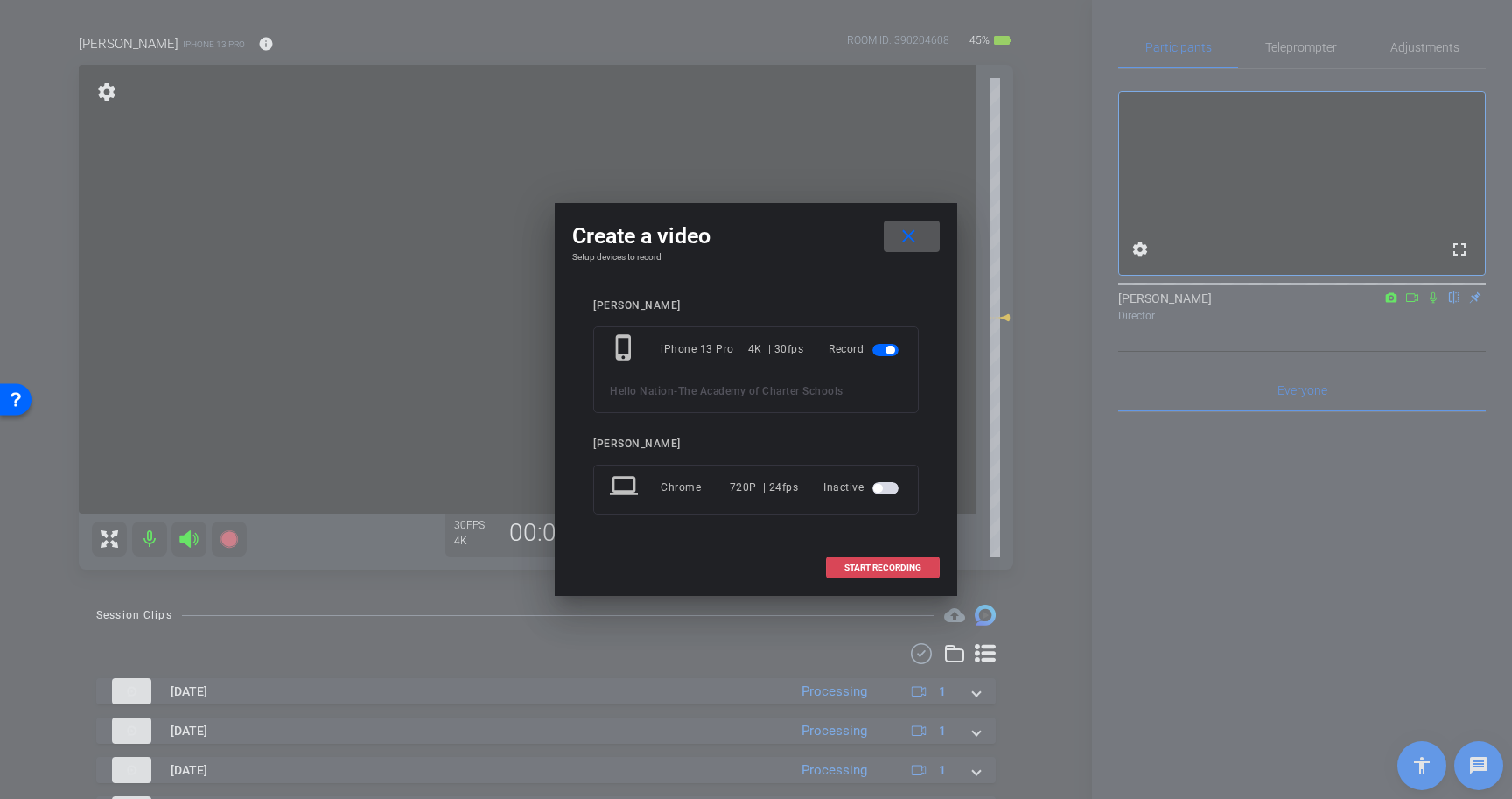
click at [897, 569] on span "START RECORDING" at bounding box center [883, 568] width 77 height 9
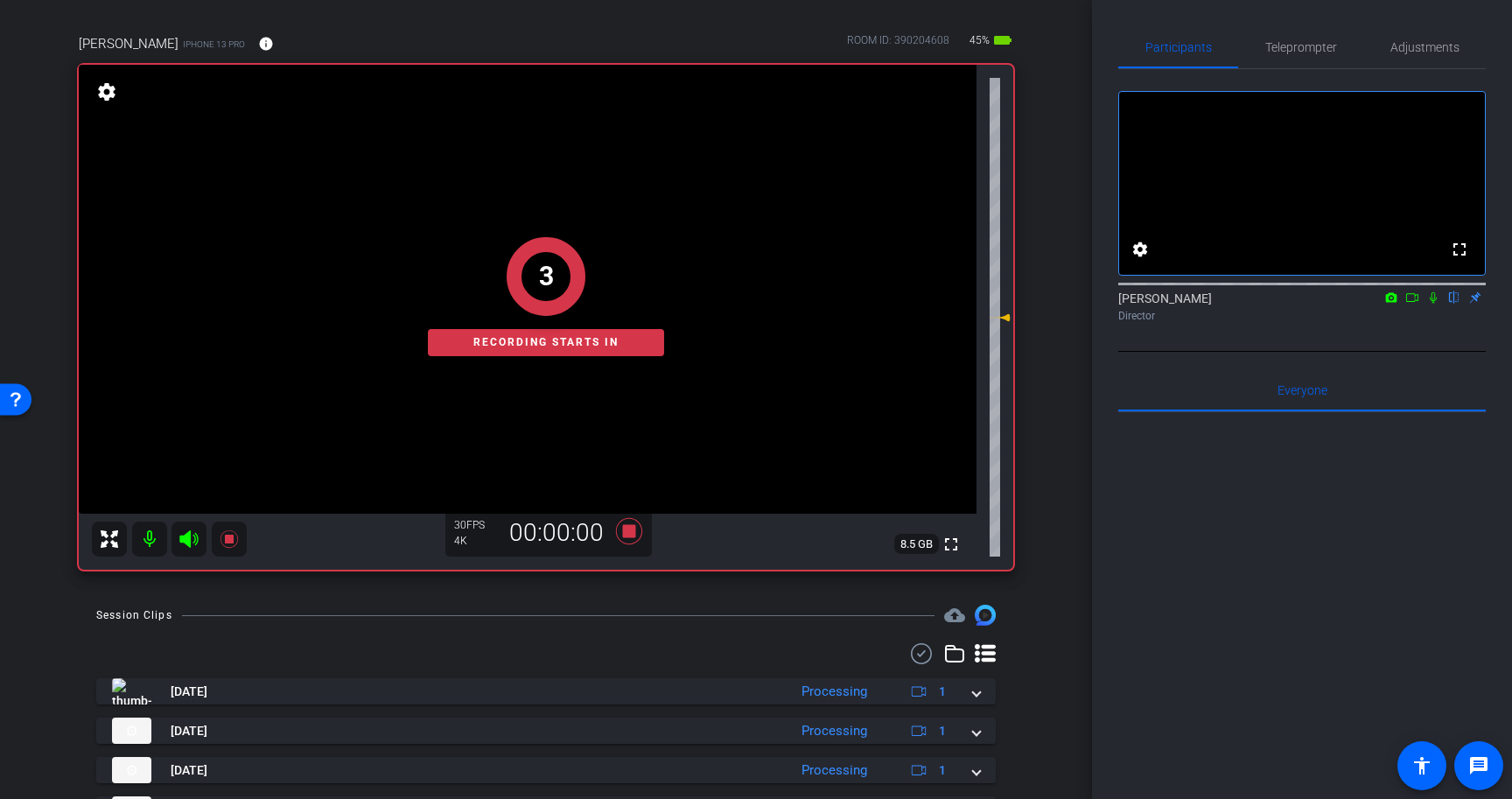
click at [1435, 304] on icon at bounding box center [1432, 297] width 14 height 12
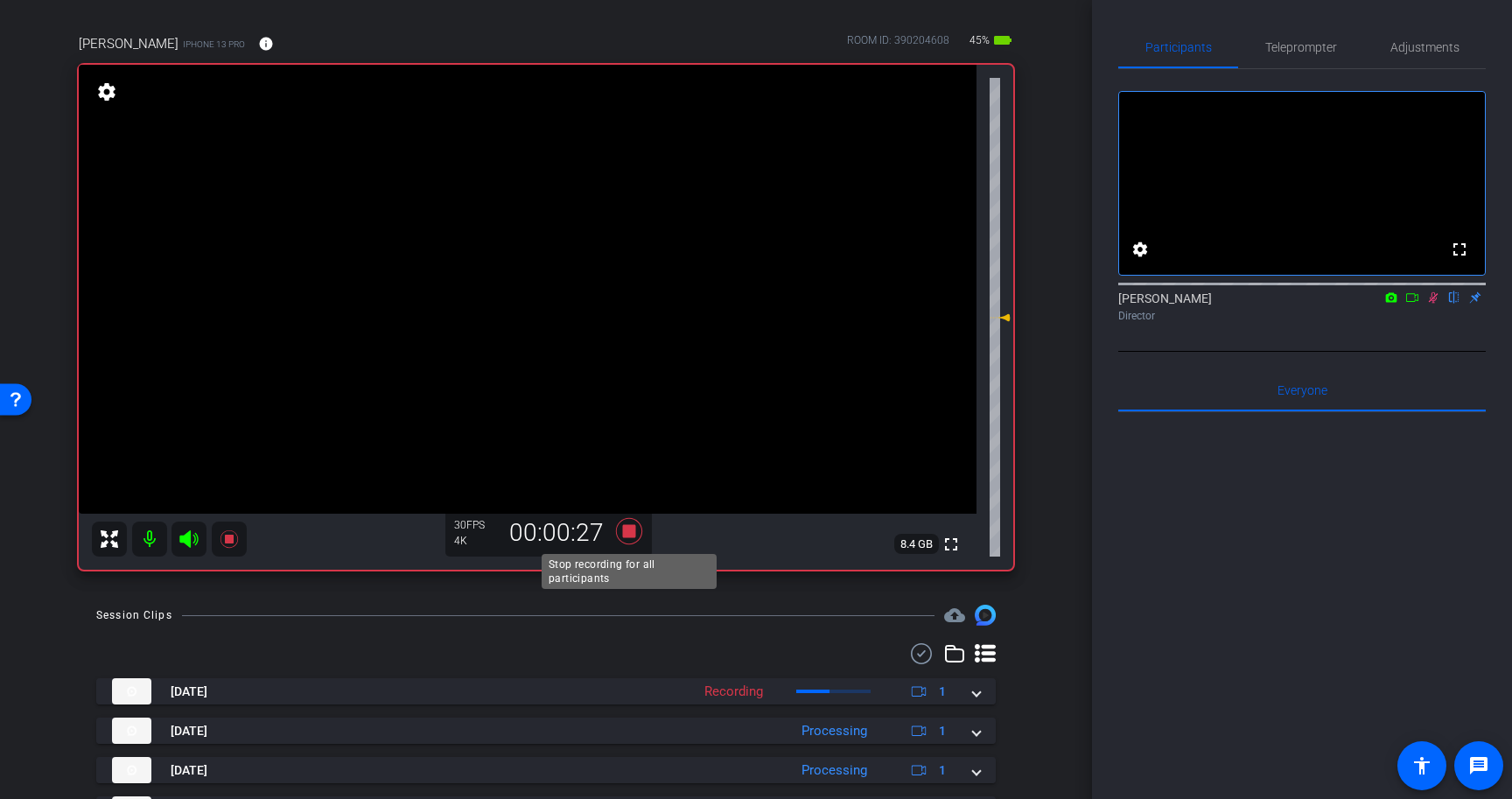
click at [627, 531] on icon at bounding box center [629, 531] width 27 height 27
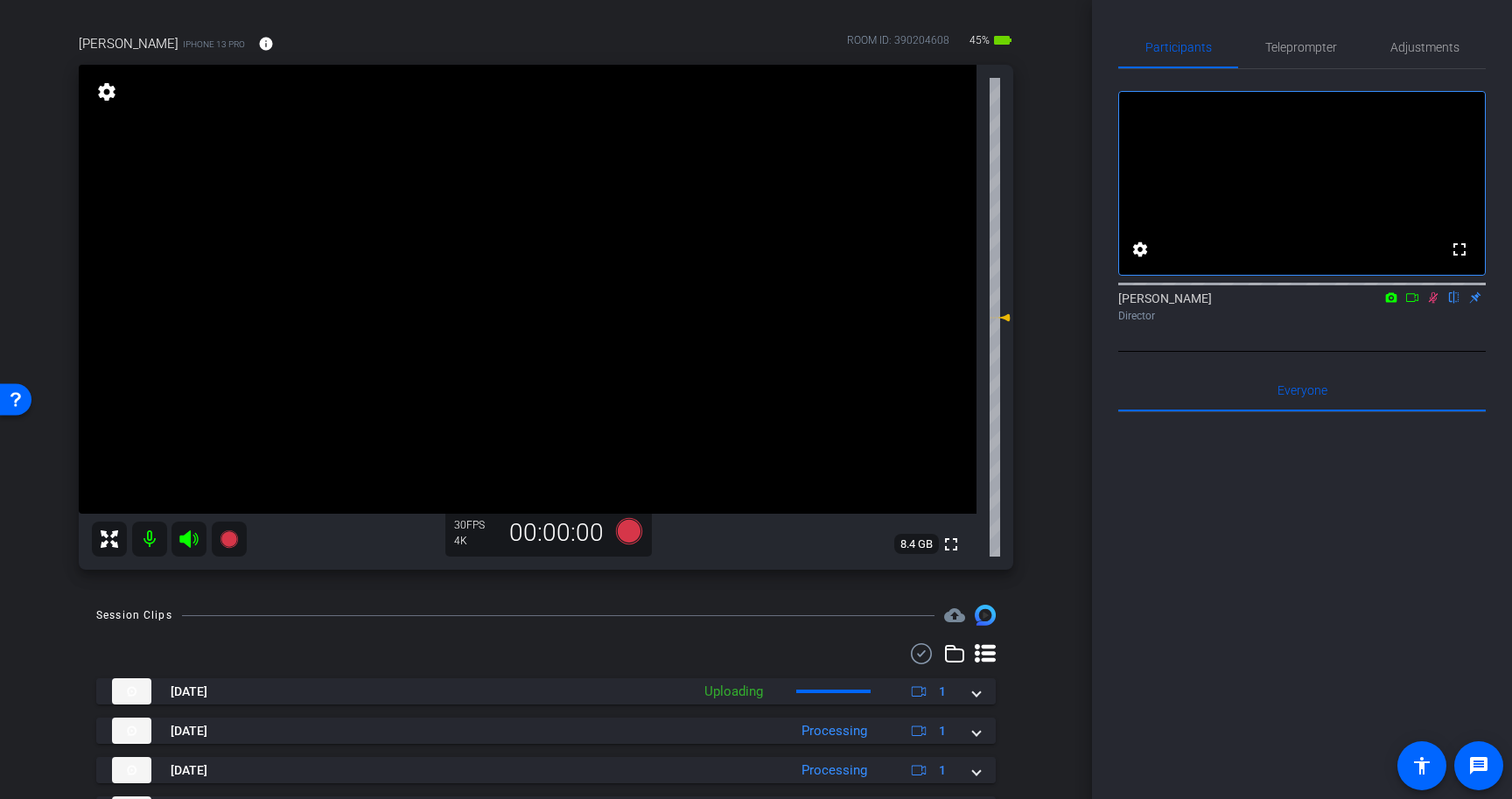
click at [1434, 305] on mat-icon at bounding box center [1432, 297] width 21 height 16
click at [626, 536] on icon at bounding box center [629, 531] width 27 height 27
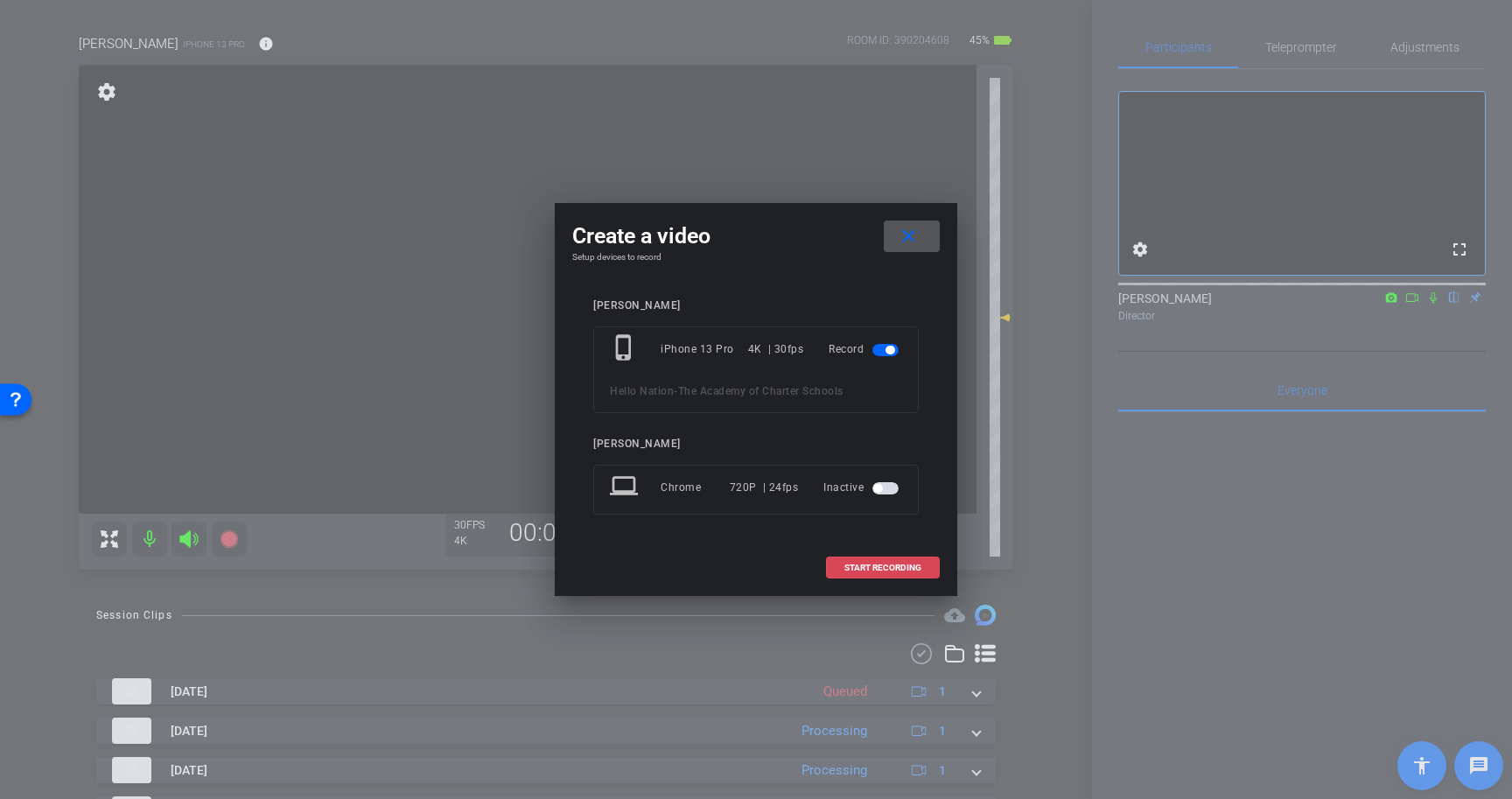
click at [898, 565] on span "START RECORDING" at bounding box center [883, 568] width 77 height 9
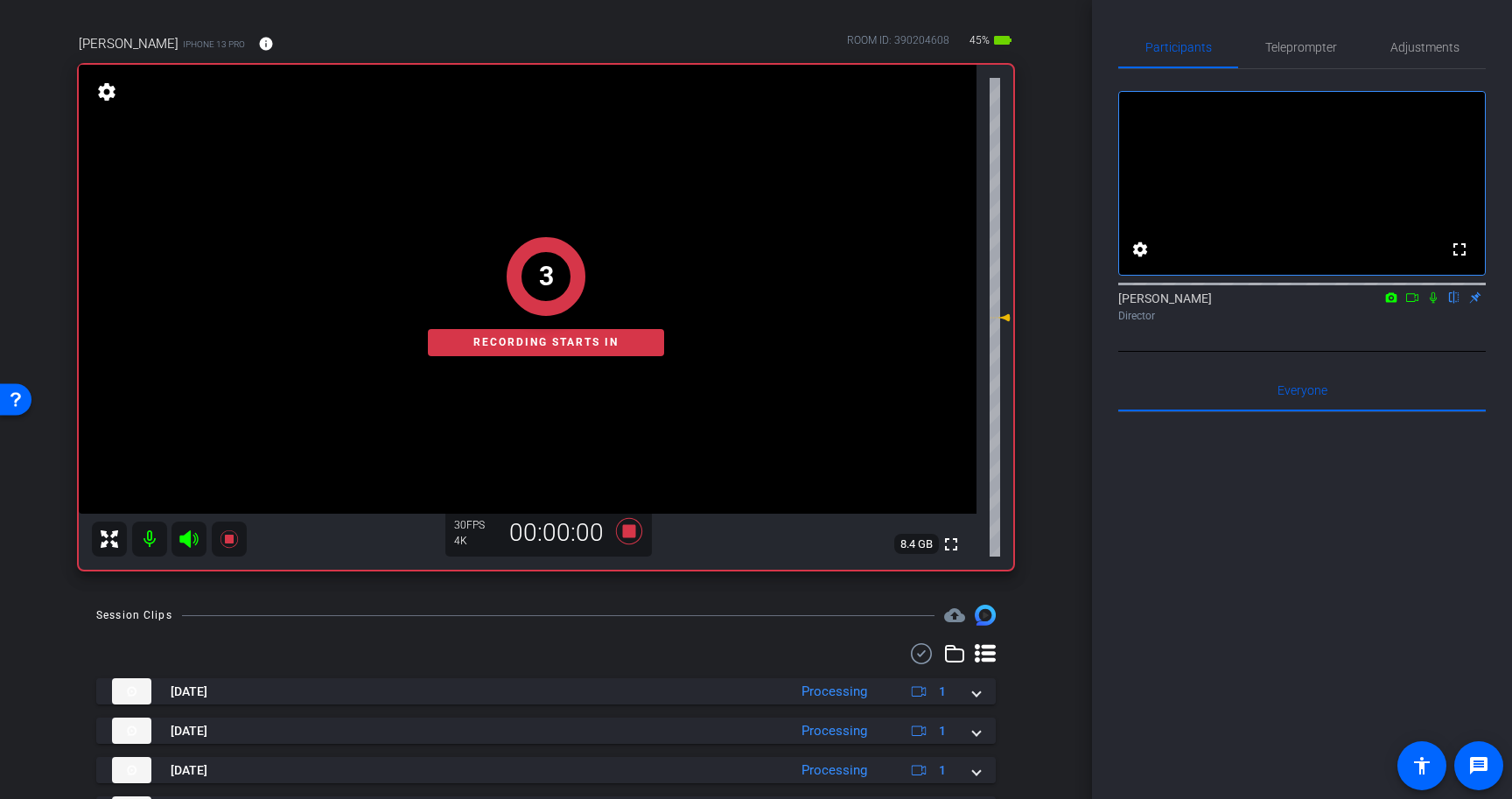
click at [1431, 304] on icon at bounding box center [1432, 297] width 14 height 12
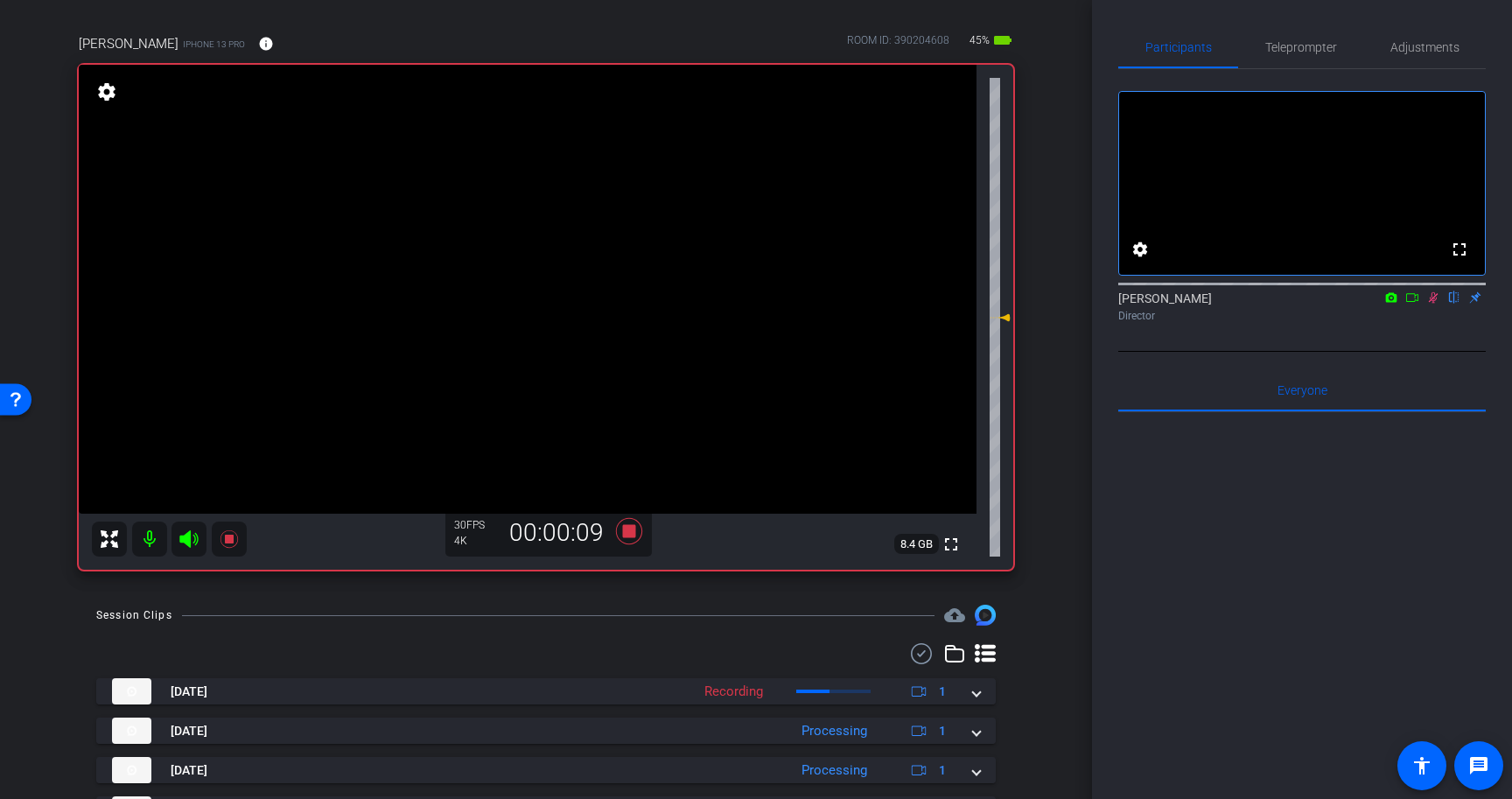
click at [1431, 304] on icon at bounding box center [1433, 298] width 9 height 11
click at [1288, 52] on span "Teleprompter" at bounding box center [1301, 47] width 72 height 12
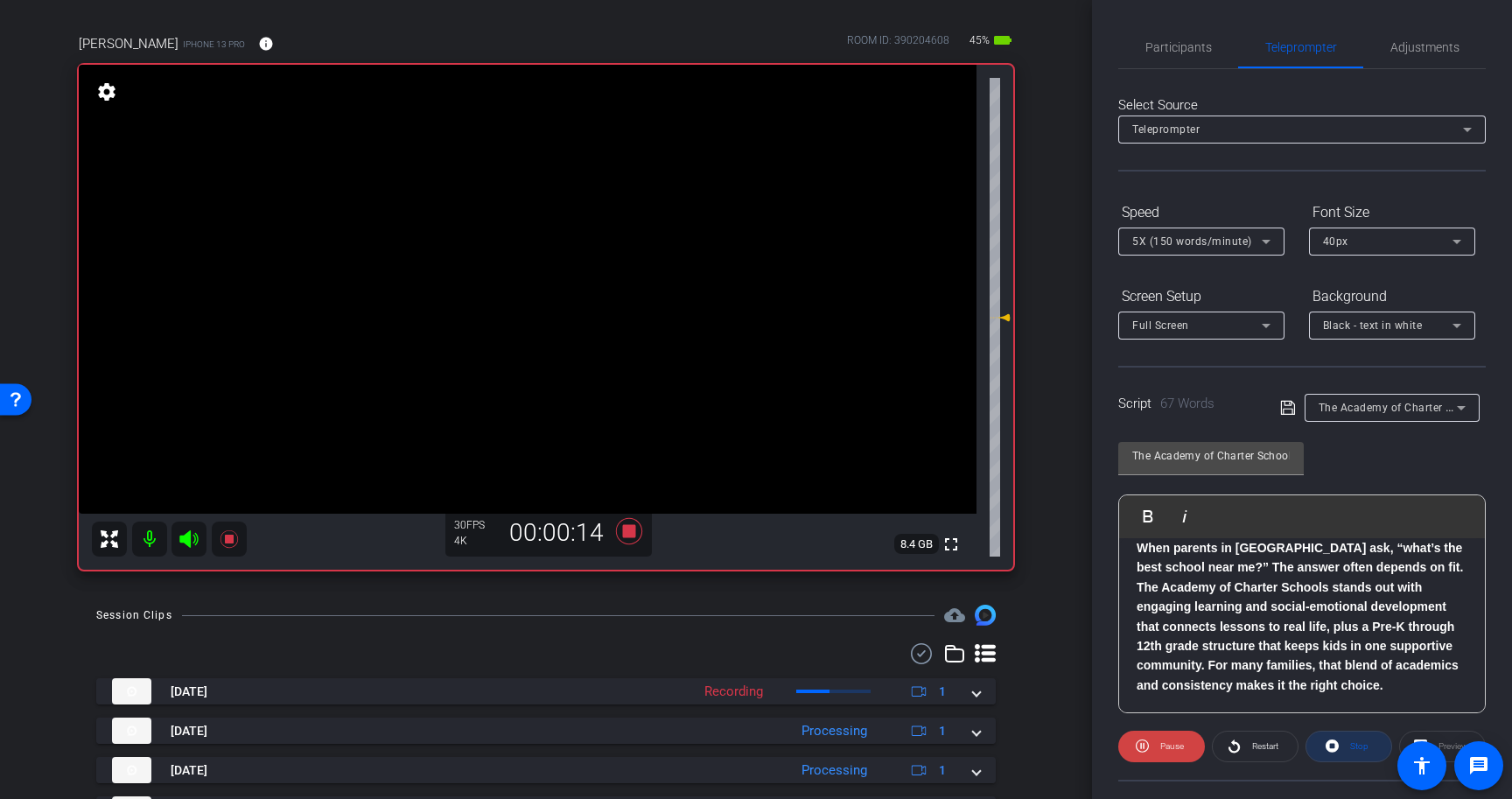
click at [1351, 750] on span "Stop" at bounding box center [1359, 746] width 18 height 9
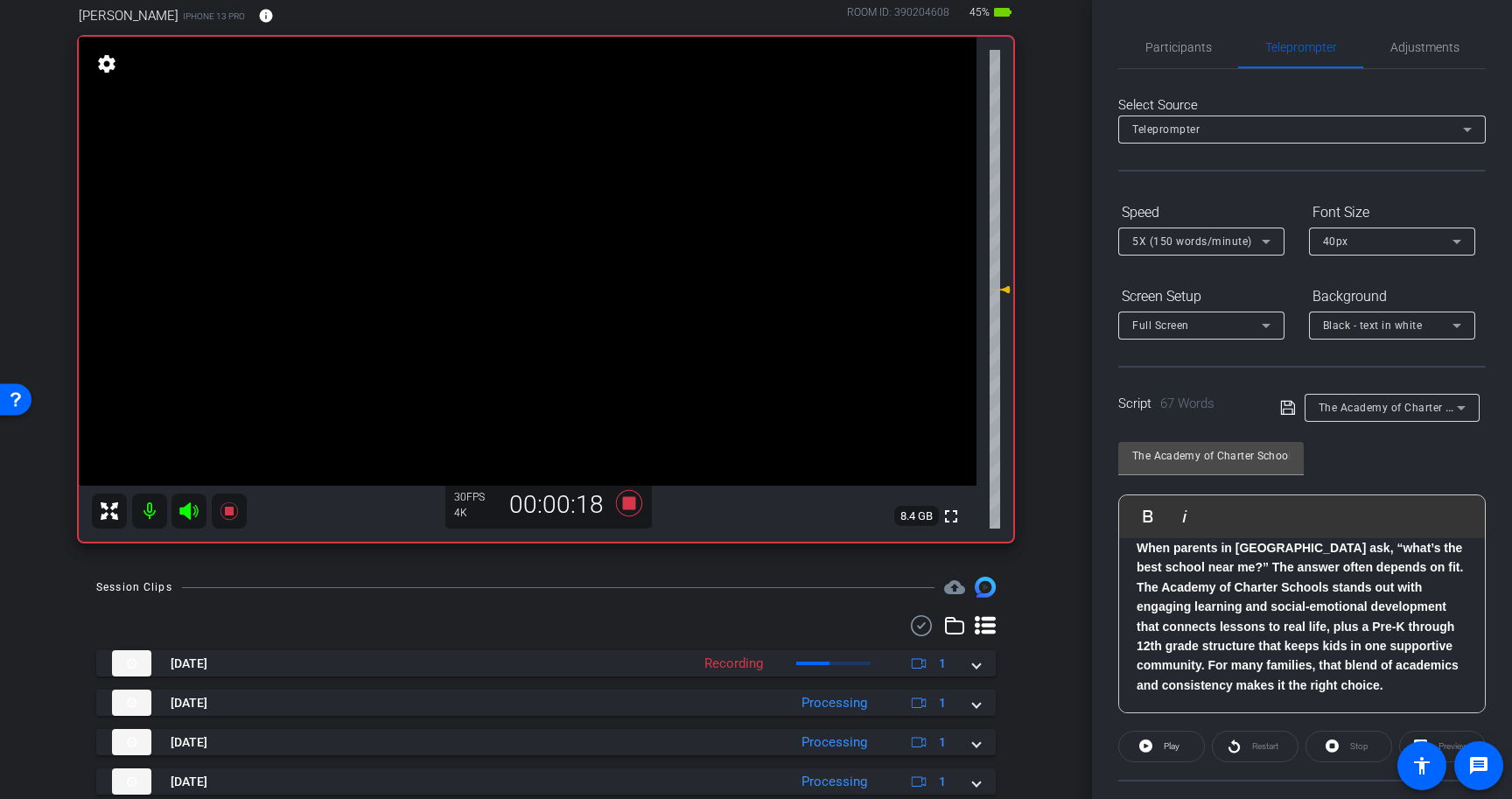
scroll to position [141, 0]
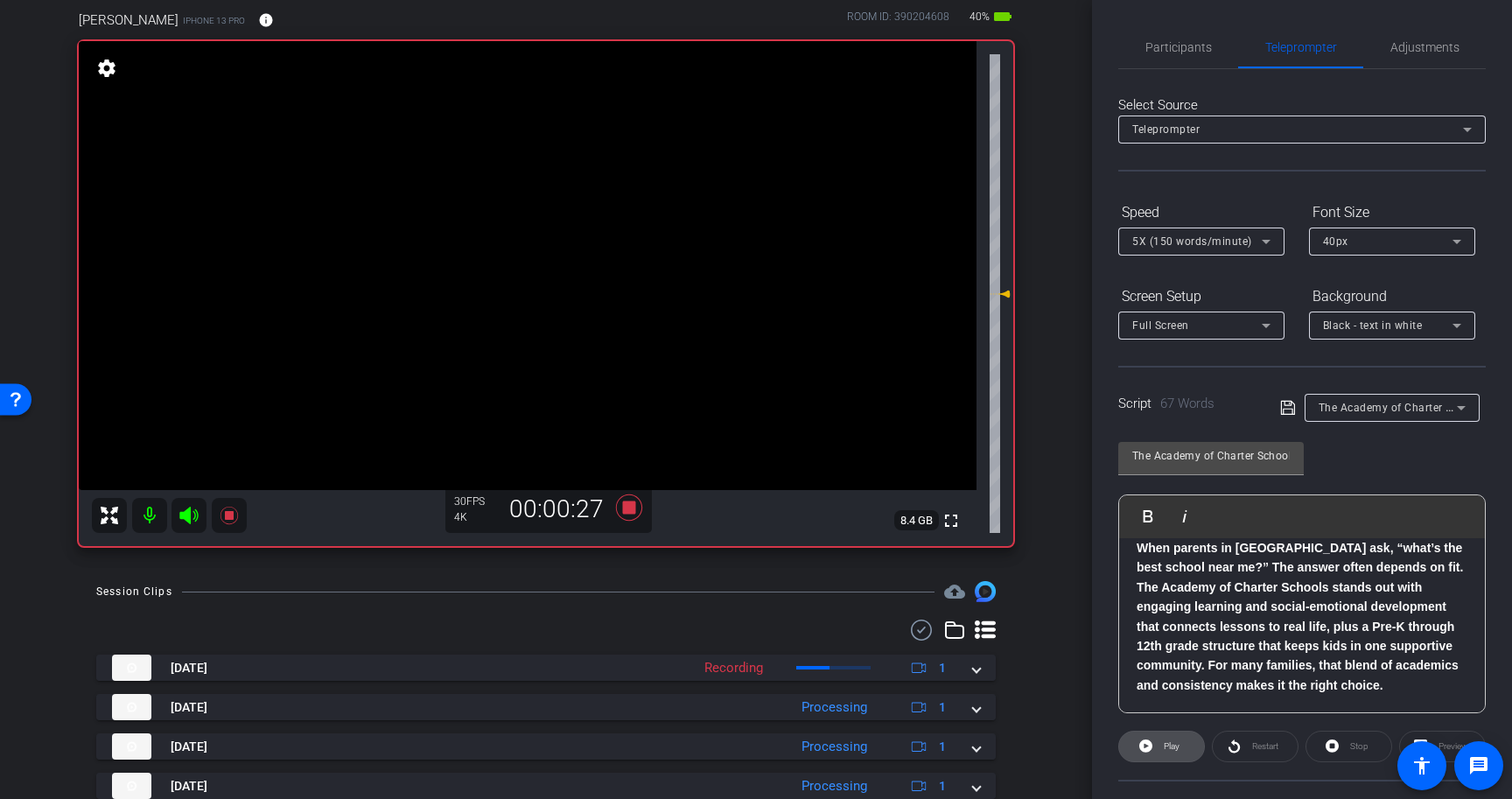
click at [1161, 746] on span "Play" at bounding box center [1169, 747] width 20 height 25
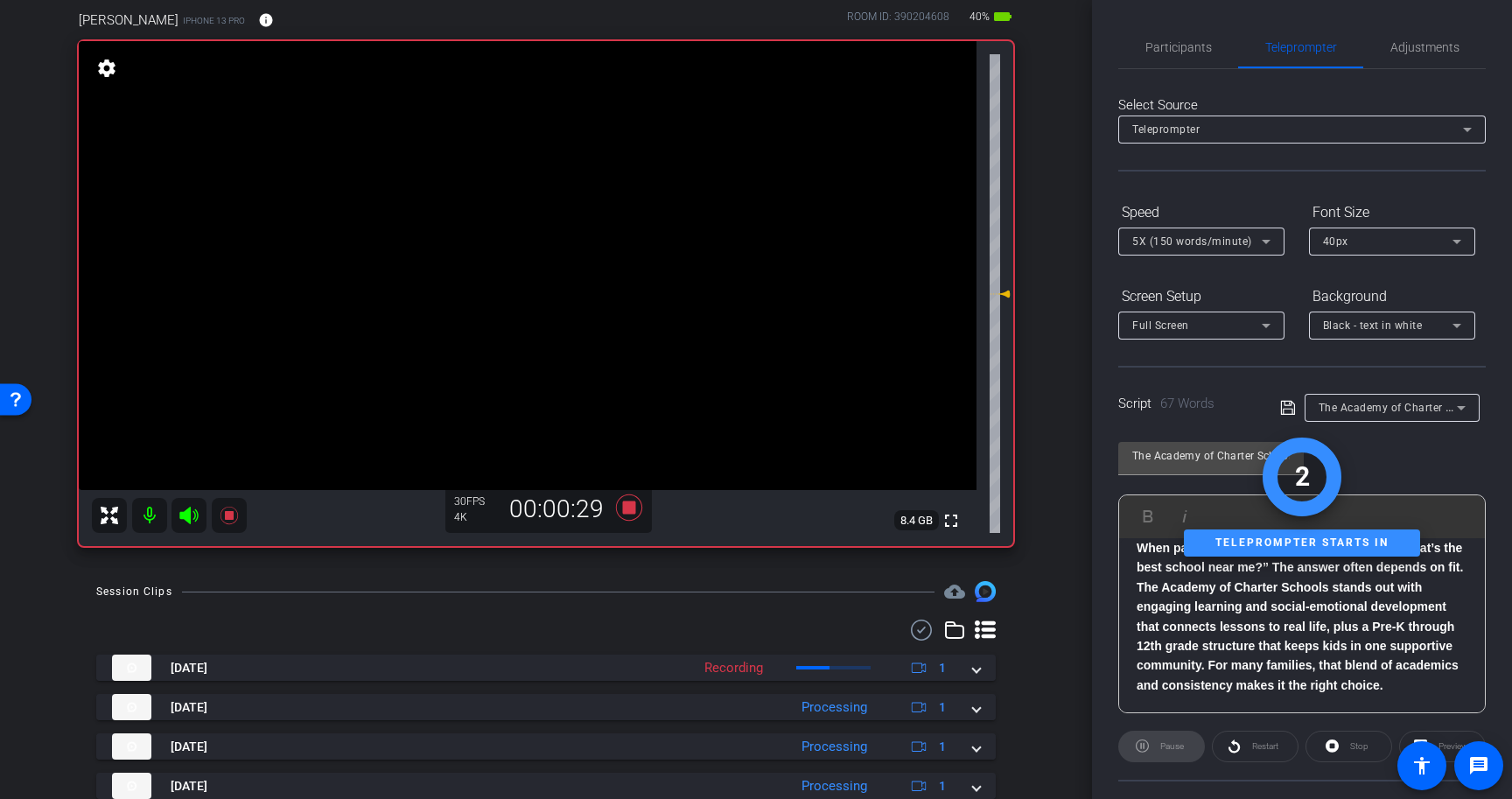
click at [1331, 739] on div "Stop" at bounding box center [1349, 747] width 86 height 31
click at [1333, 745] on div "Stop" at bounding box center [1349, 747] width 86 height 31
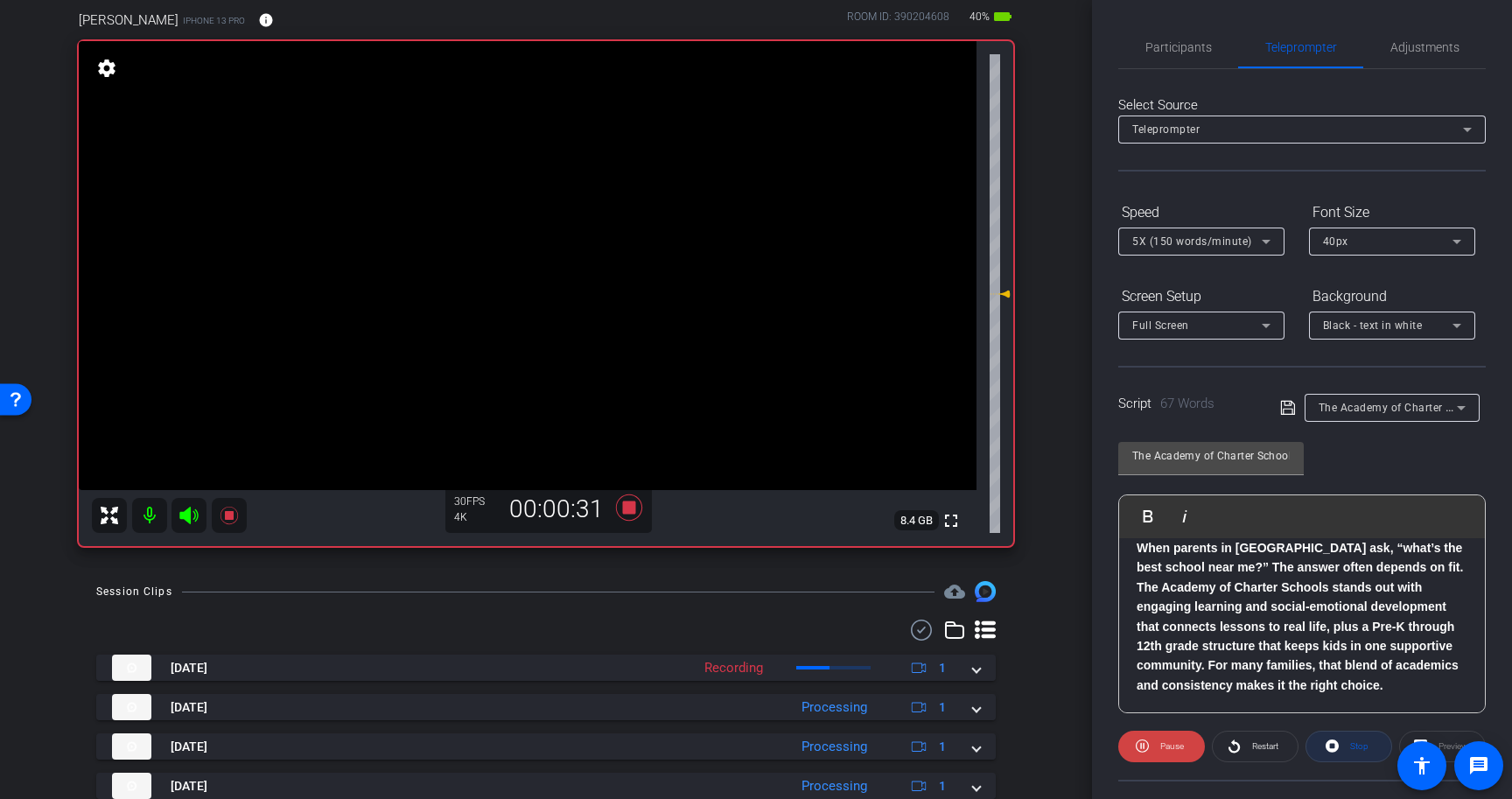
click at [1333, 746] on icon at bounding box center [1331, 746] width 13 height 22
click at [1333, 746] on div "Stop" at bounding box center [1349, 747] width 86 height 31
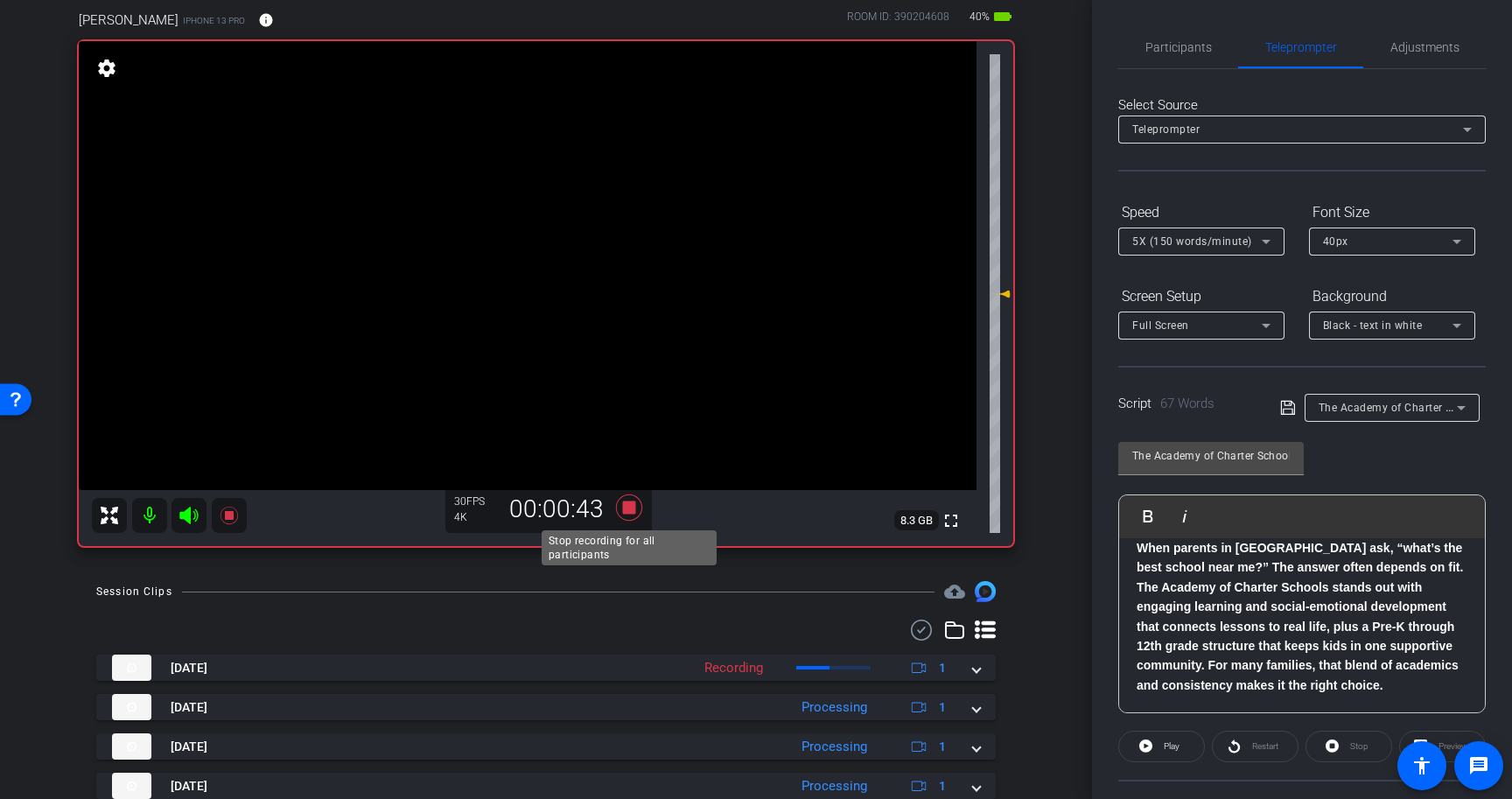
click at [639, 511] on icon at bounding box center [629, 507] width 42 height 31
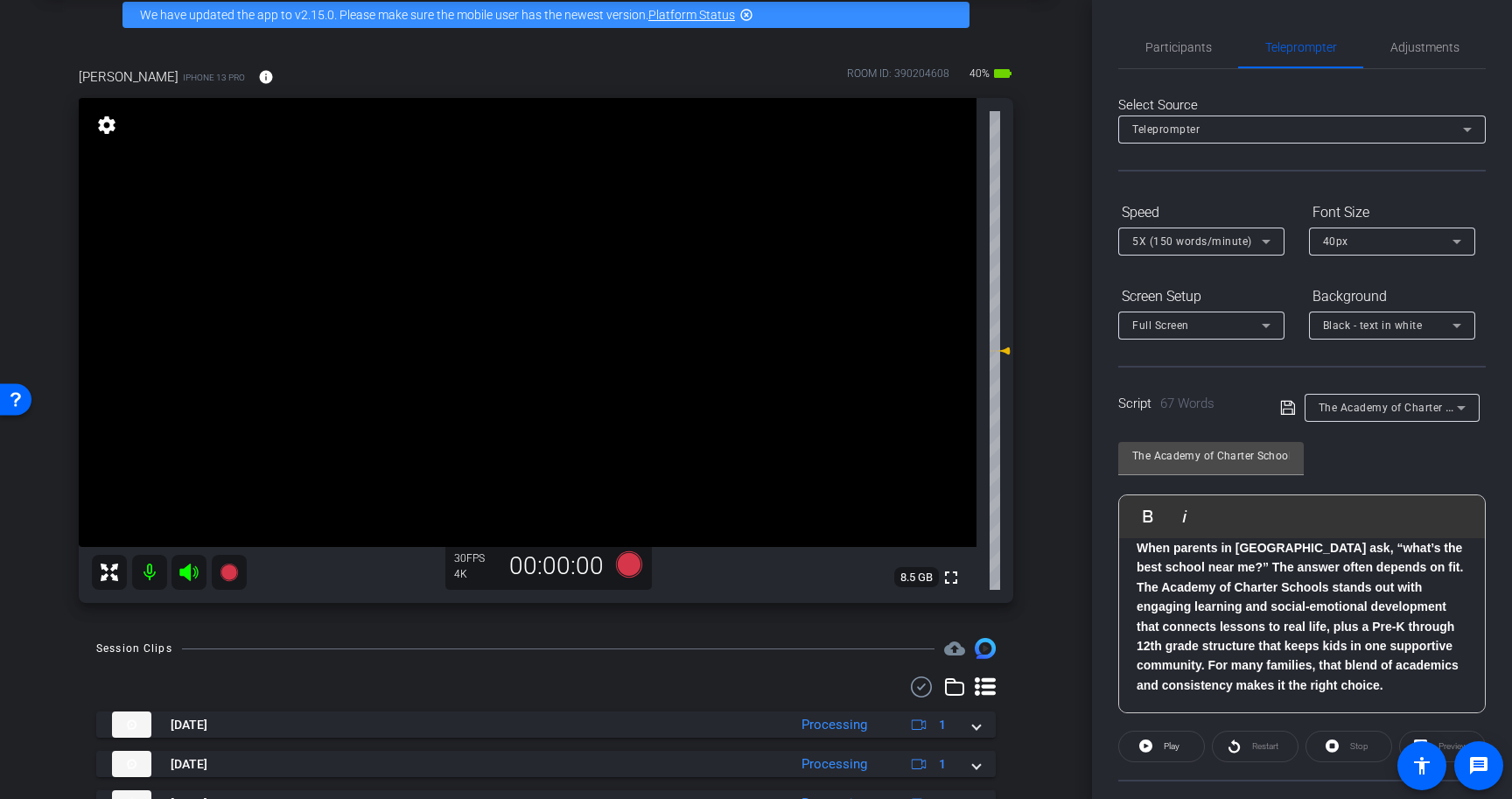
scroll to position [78, 0]
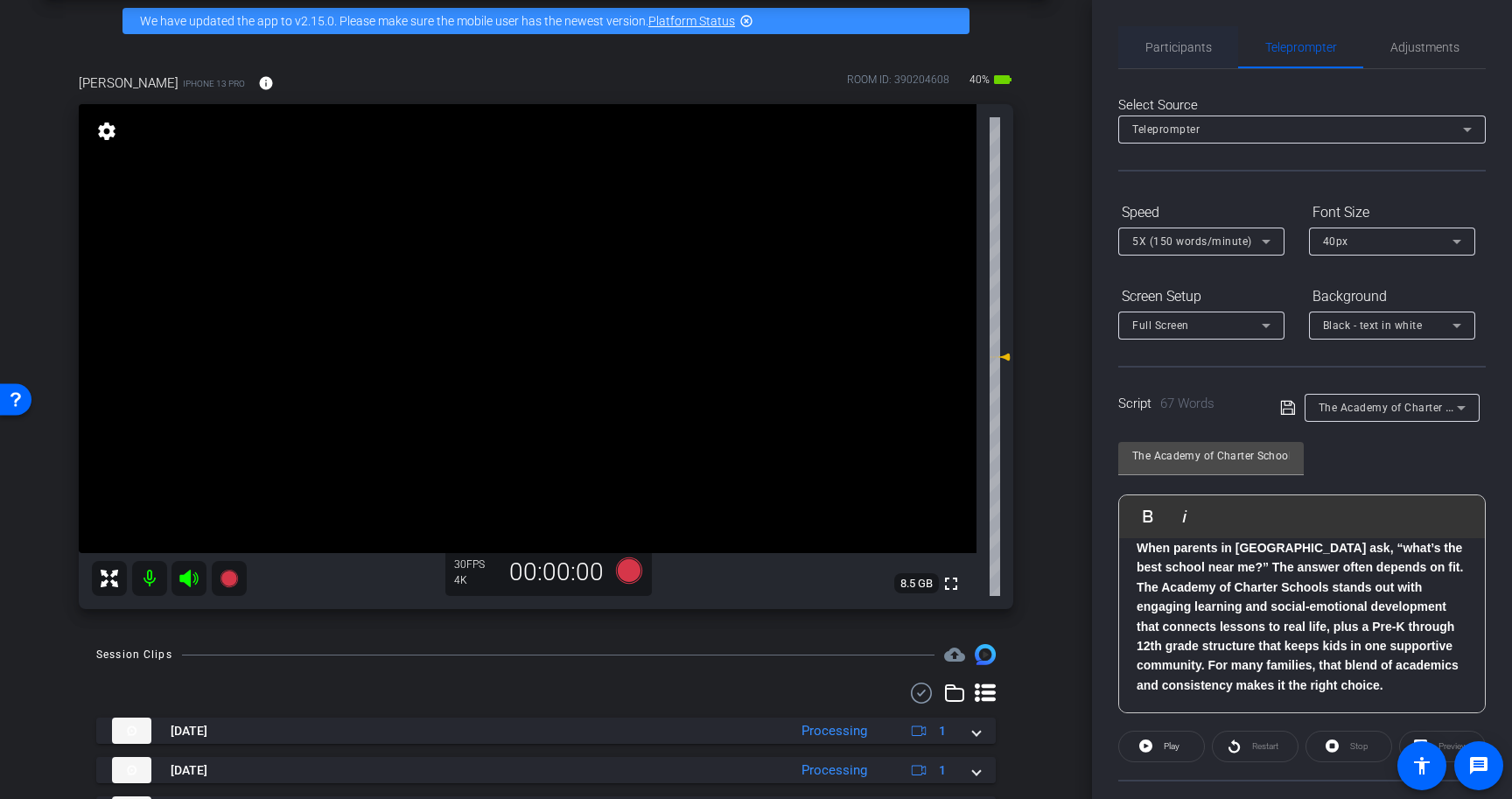
click at [1182, 48] on span "Participants" at bounding box center [1178, 47] width 67 height 12
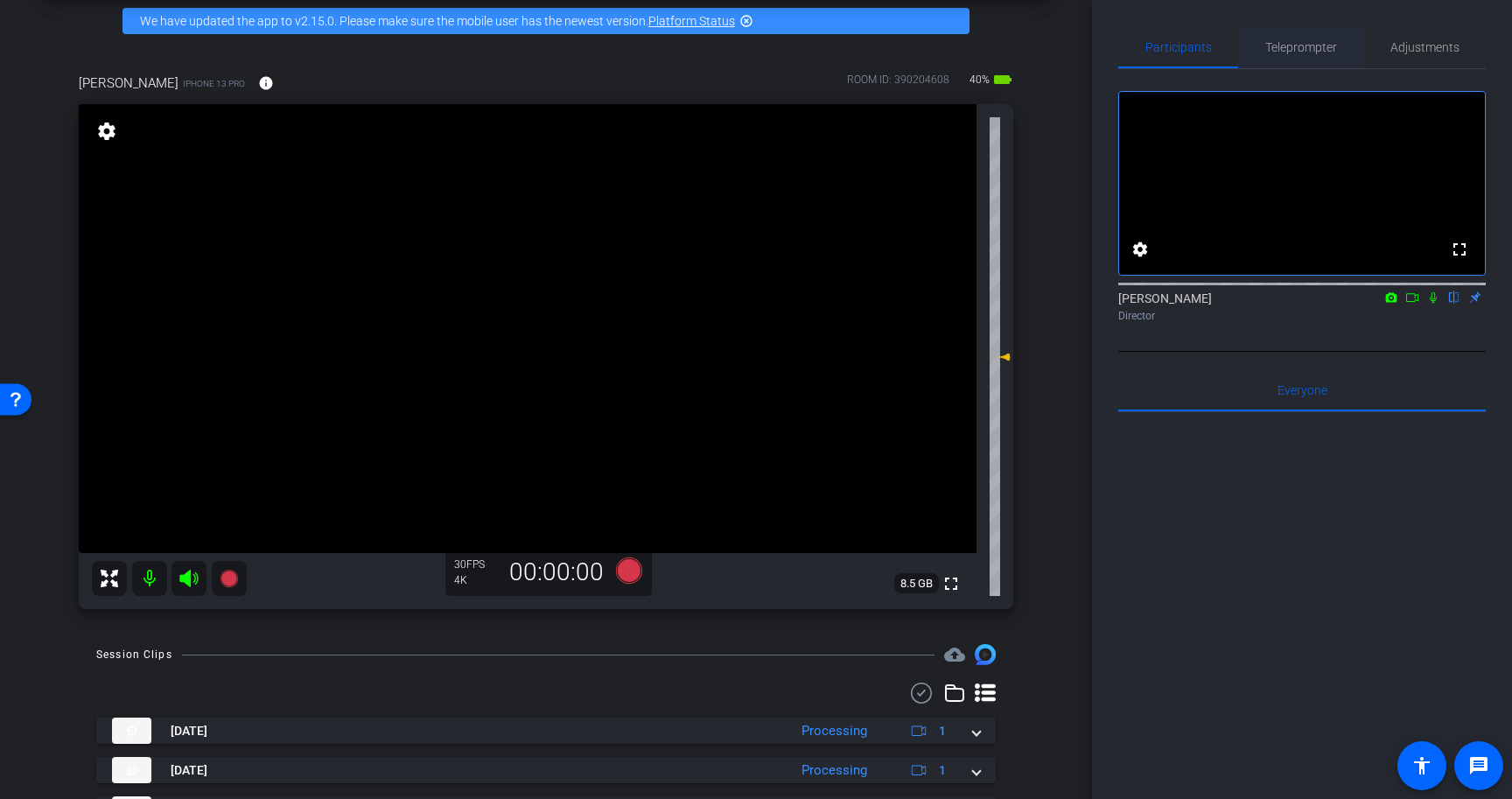
click at [1301, 48] on span "Teleprompter" at bounding box center [1301, 47] width 72 height 12
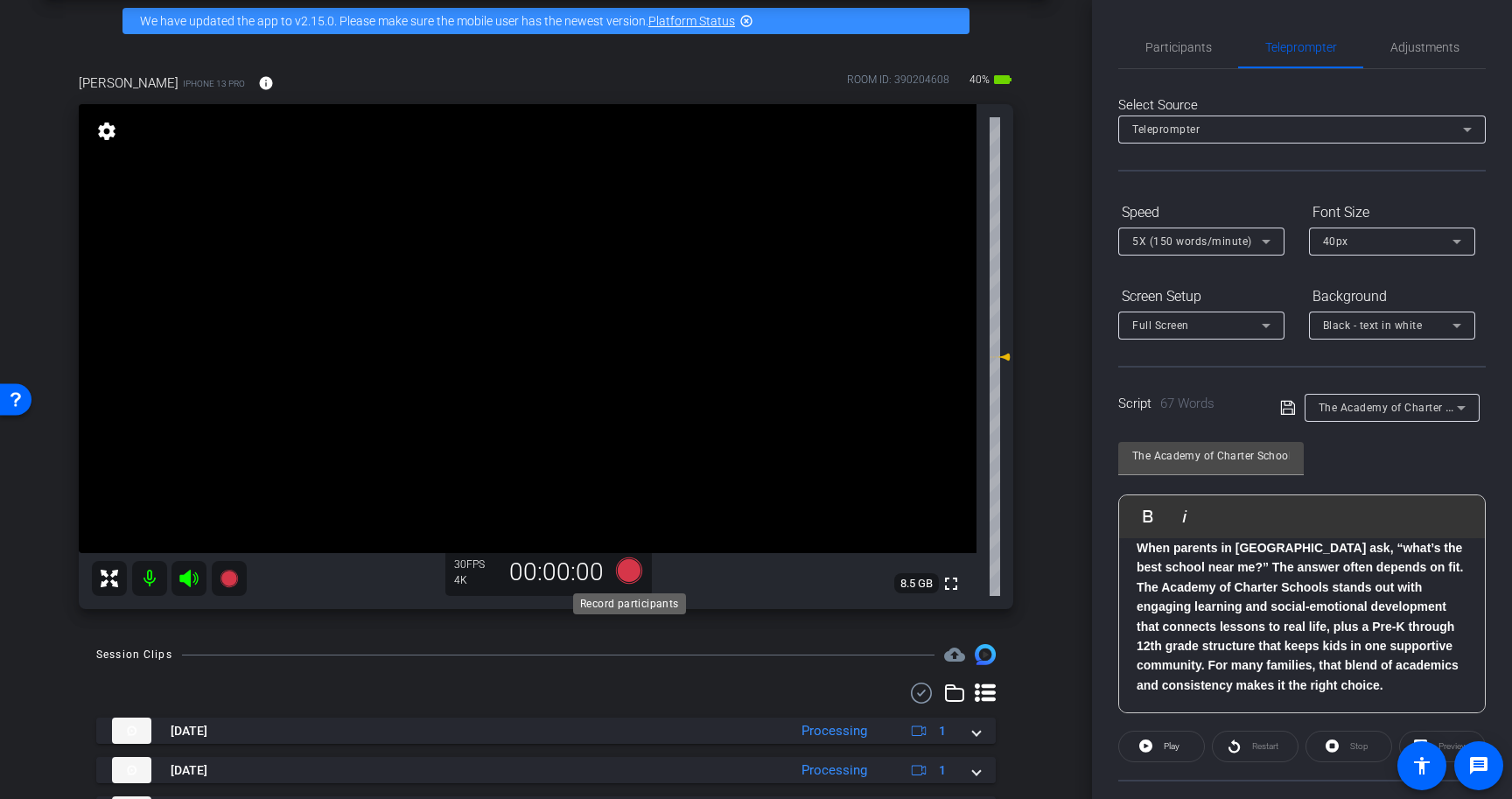
click at [620, 569] on icon at bounding box center [629, 571] width 27 height 27
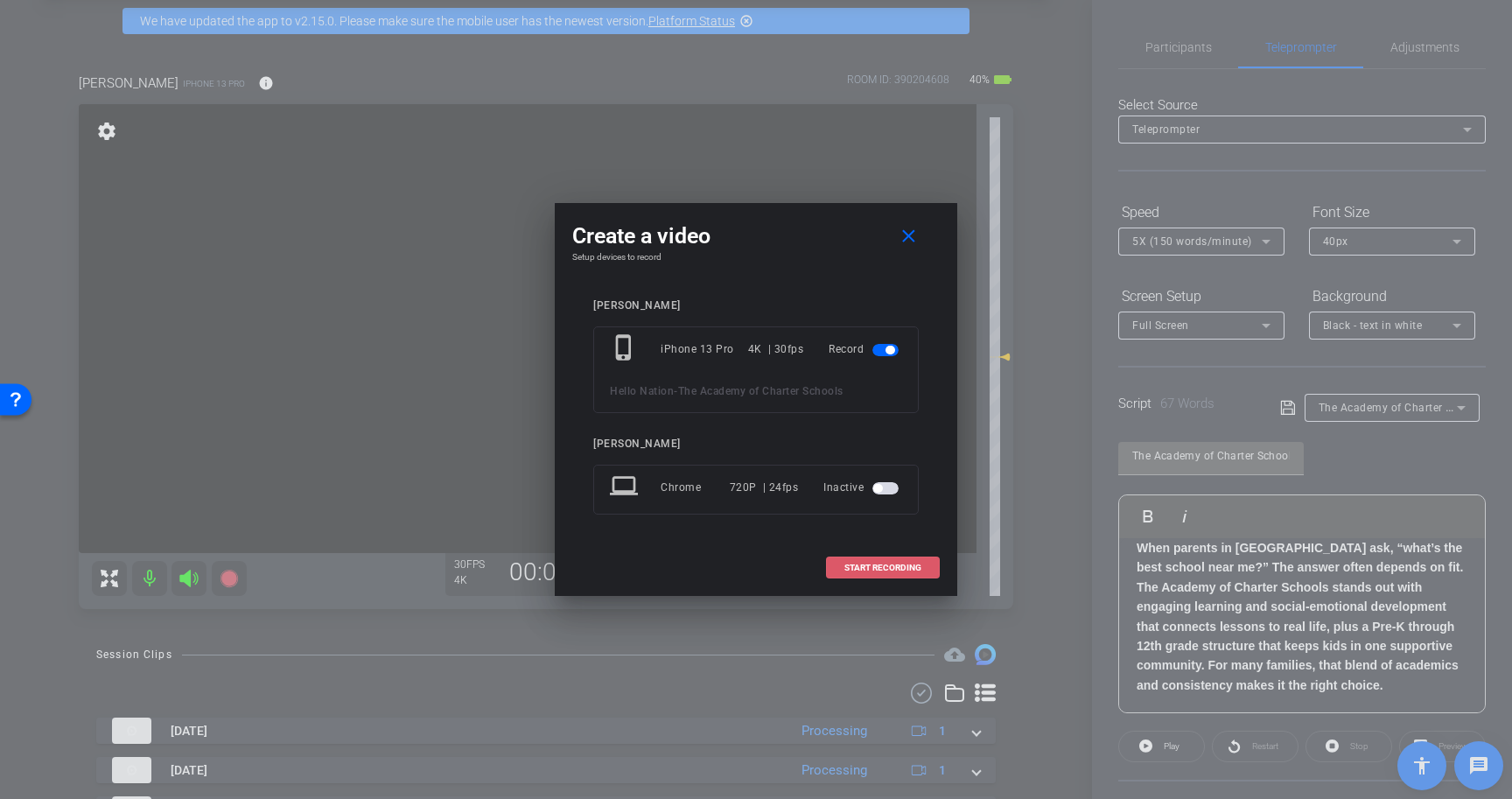
click at [869, 554] on span at bounding box center [883, 568] width 112 height 42
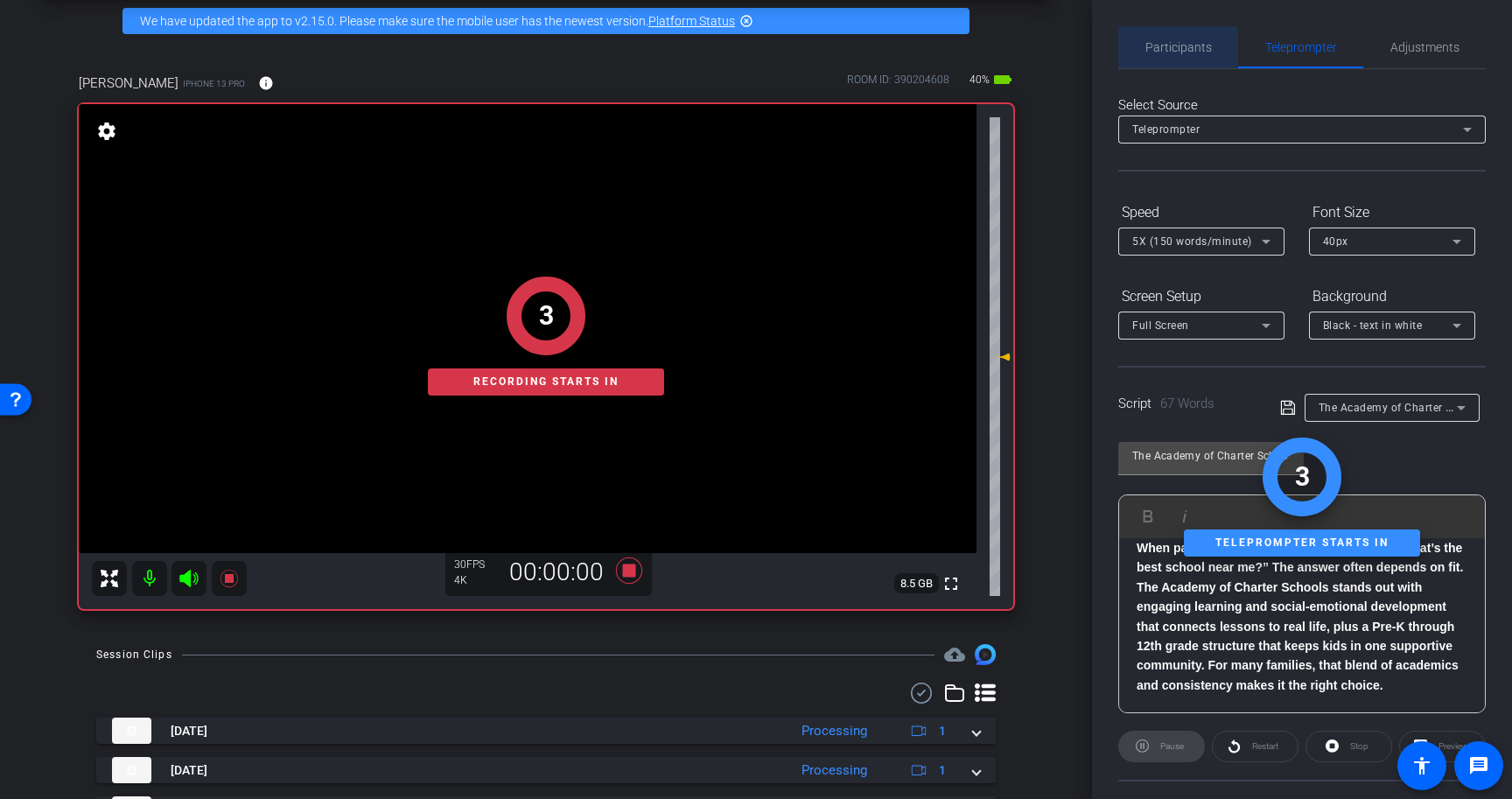
click at [1164, 56] on span "Participants" at bounding box center [1178, 48] width 67 height 42
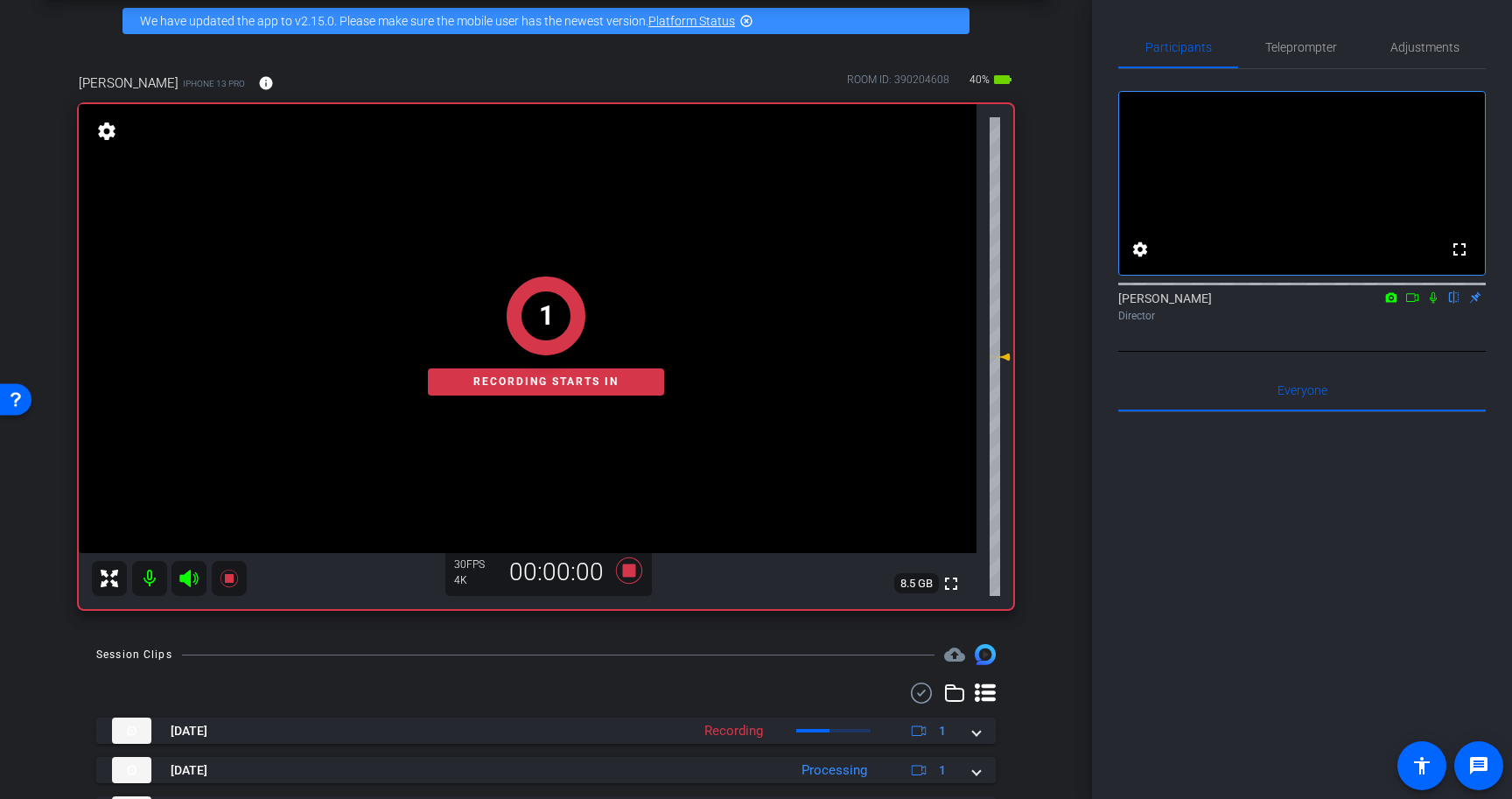
click at [1432, 304] on icon at bounding box center [1432, 297] width 14 height 12
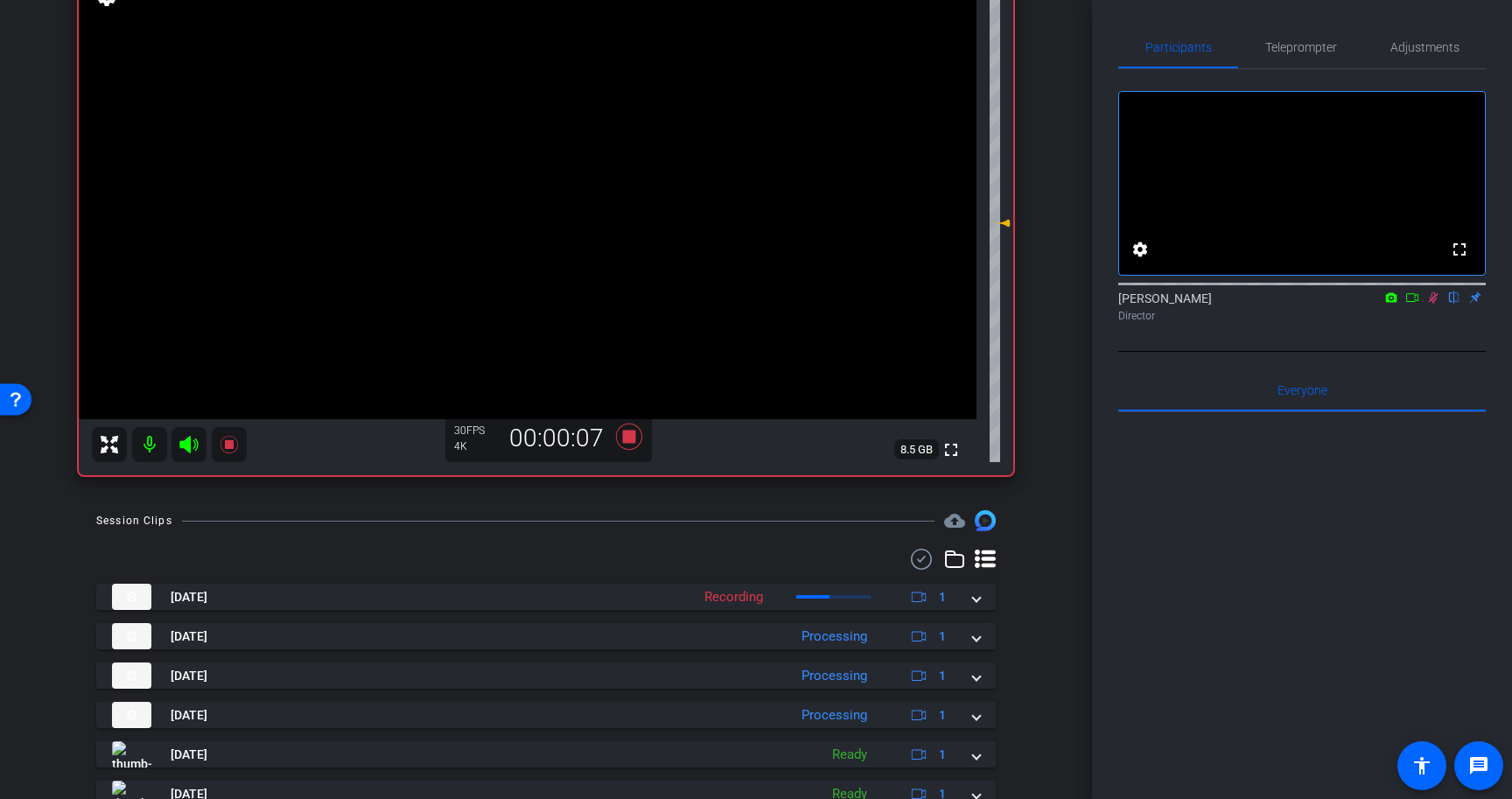
scroll to position [172, 0]
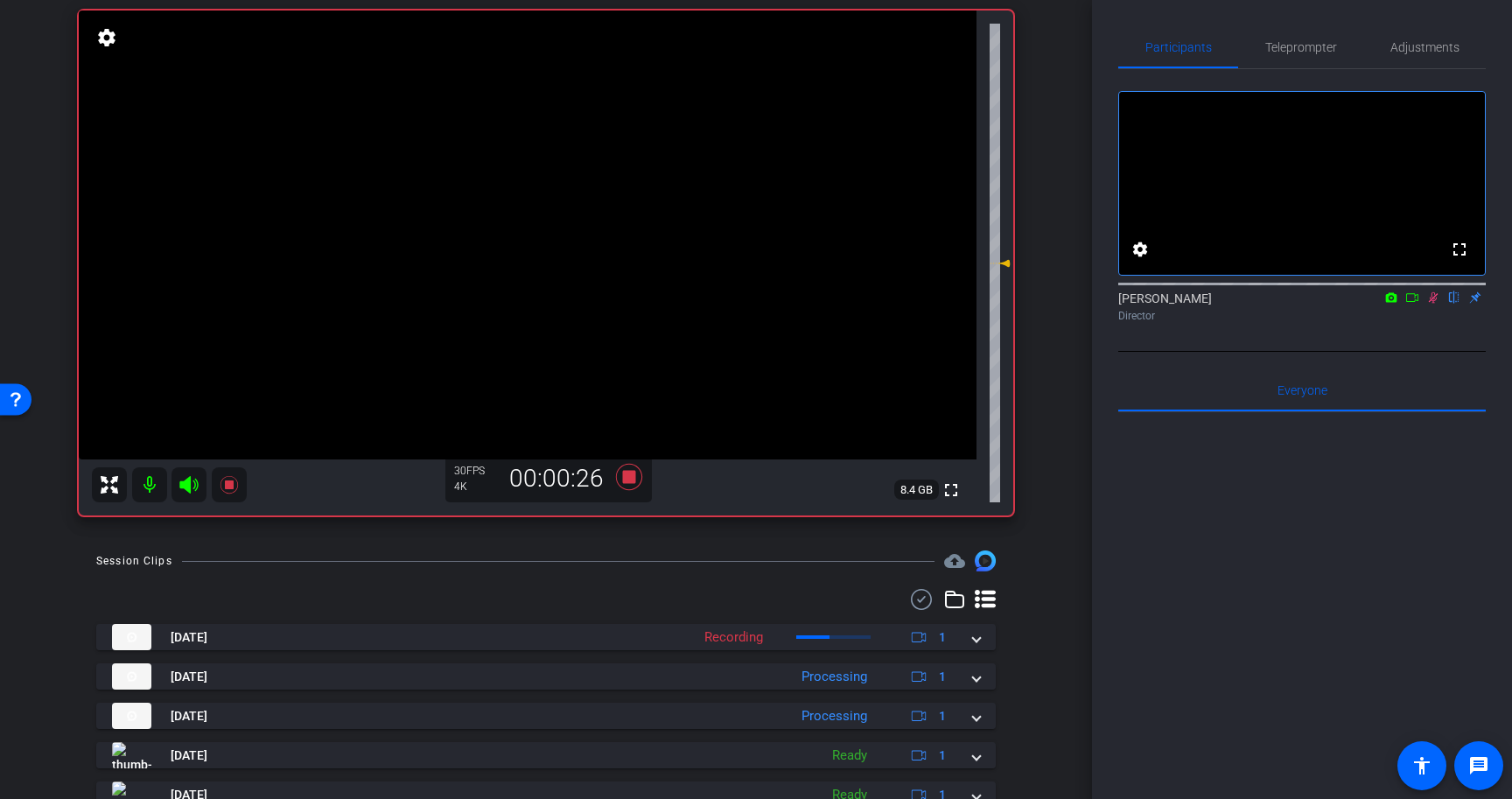
click at [1435, 304] on icon at bounding box center [1432, 297] width 14 height 12
click at [627, 475] on icon at bounding box center [629, 477] width 27 height 27
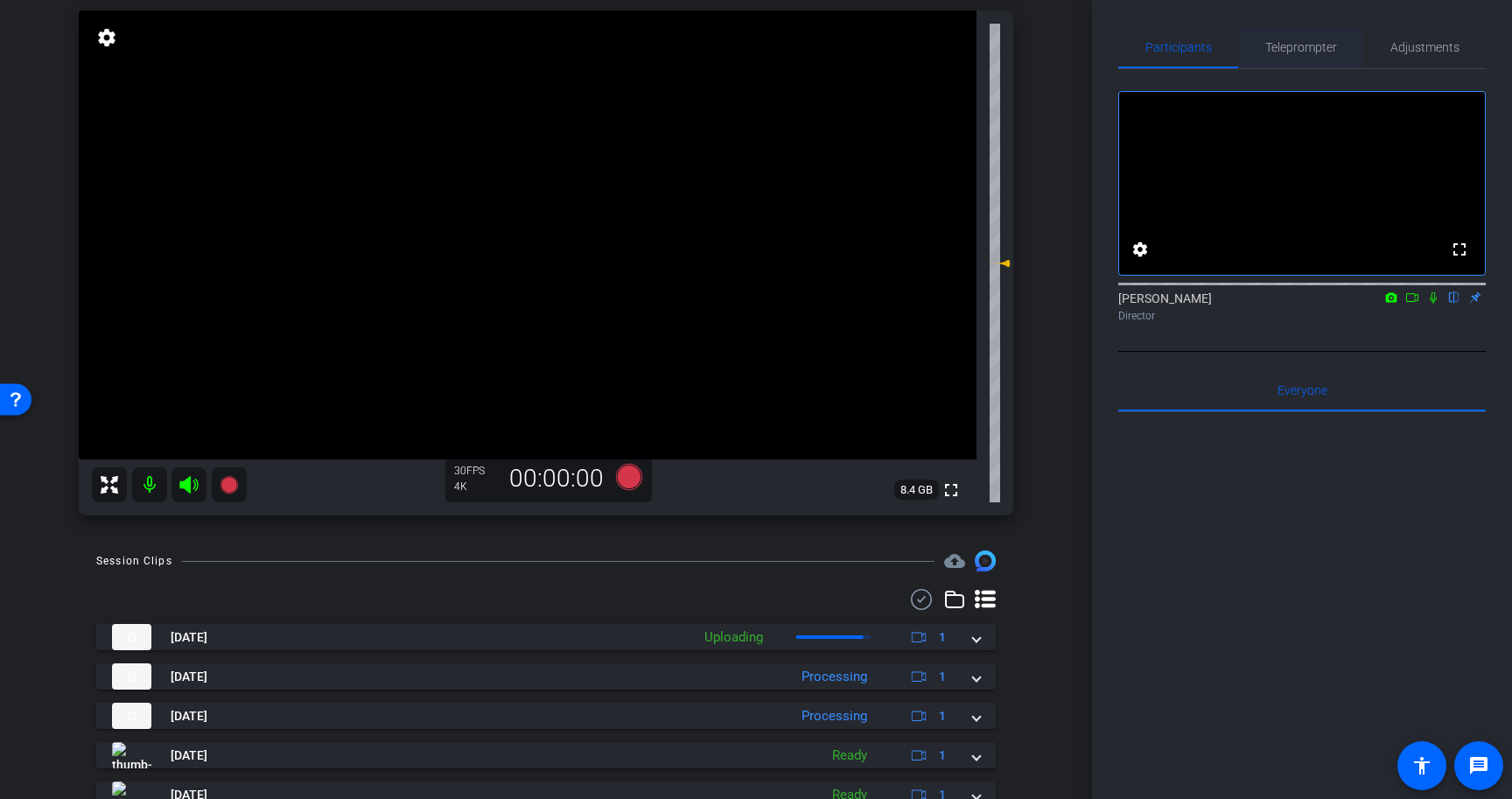
click at [1278, 51] on span "Teleprompter" at bounding box center [1301, 47] width 72 height 12
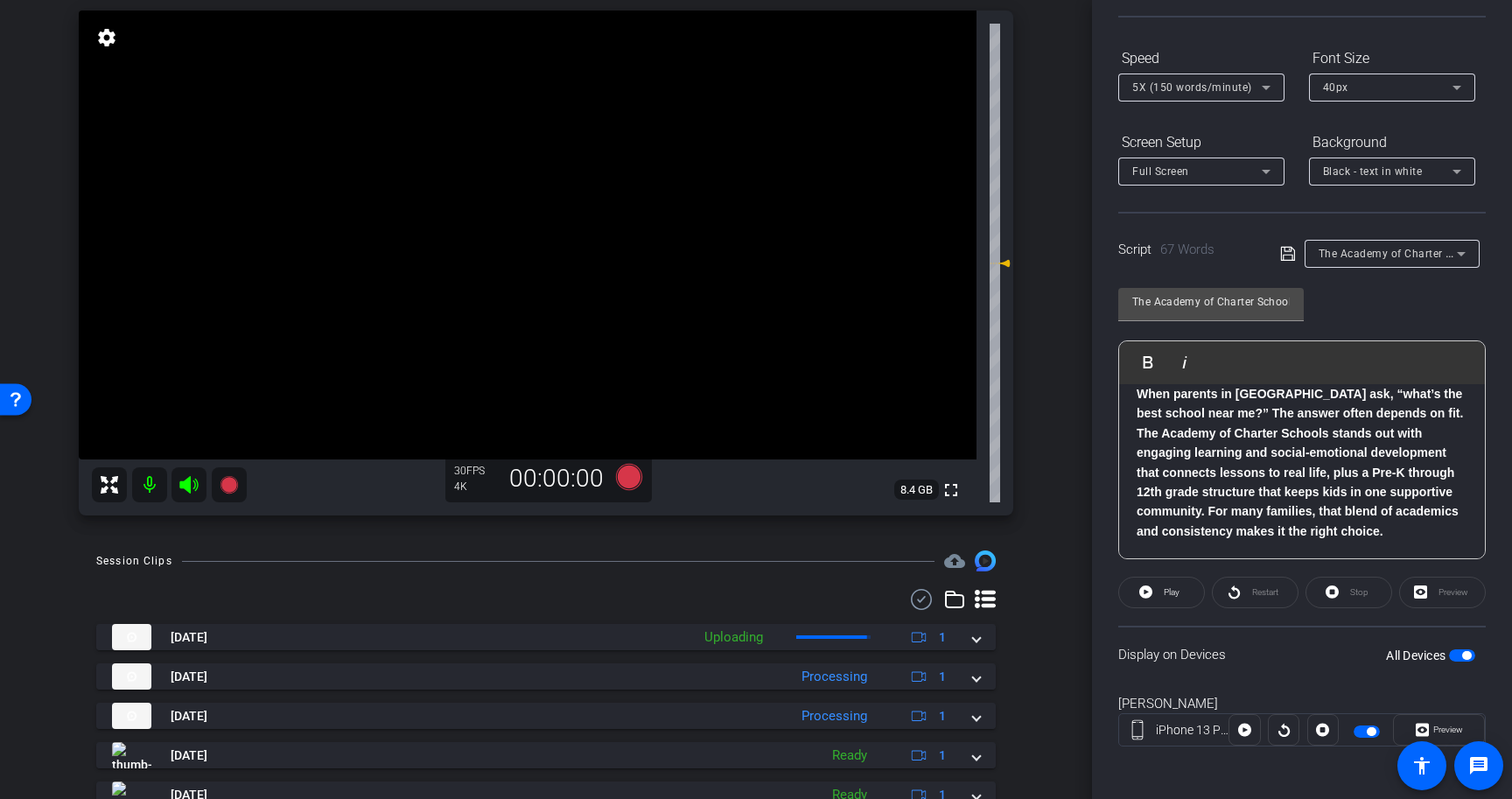
scroll to position [158, 0]
click at [1468, 652] on span "button" at bounding box center [1466, 652] width 9 height 9
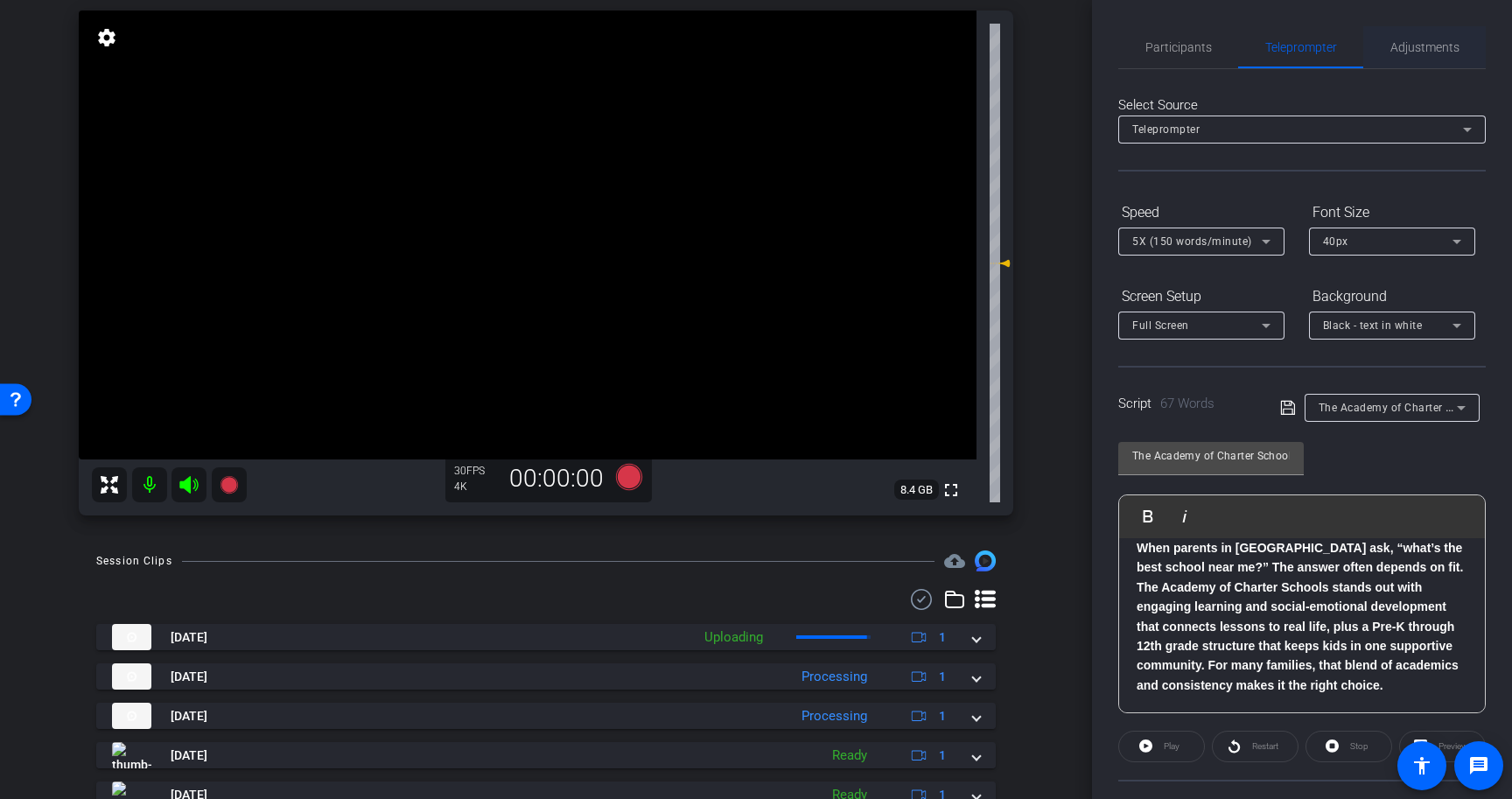
click at [1415, 38] on span "Adjustments" at bounding box center [1424, 48] width 69 height 42
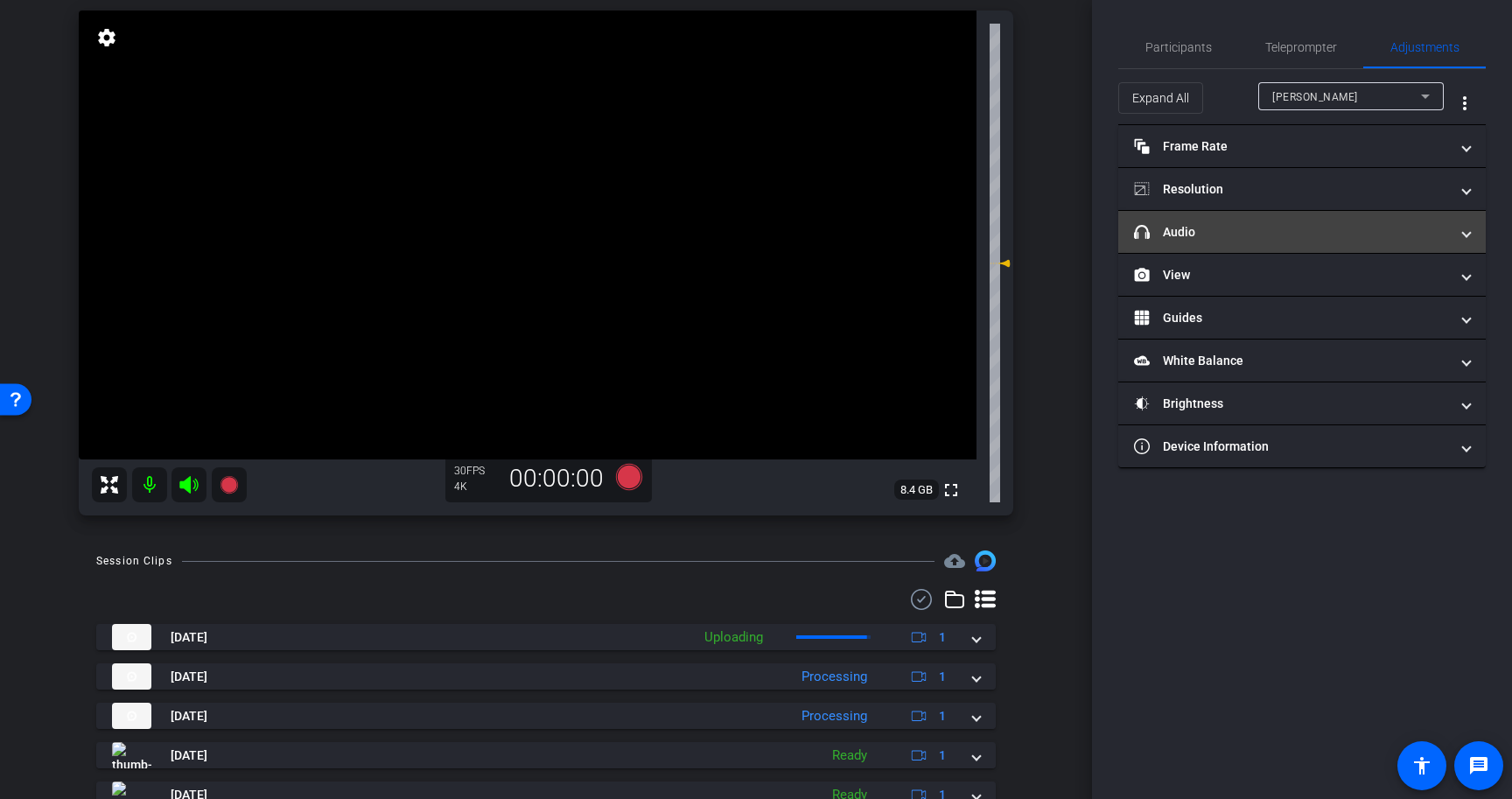
click at [1216, 240] on mat-panel-title "headphone icon Audio" at bounding box center [1291, 232] width 315 height 18
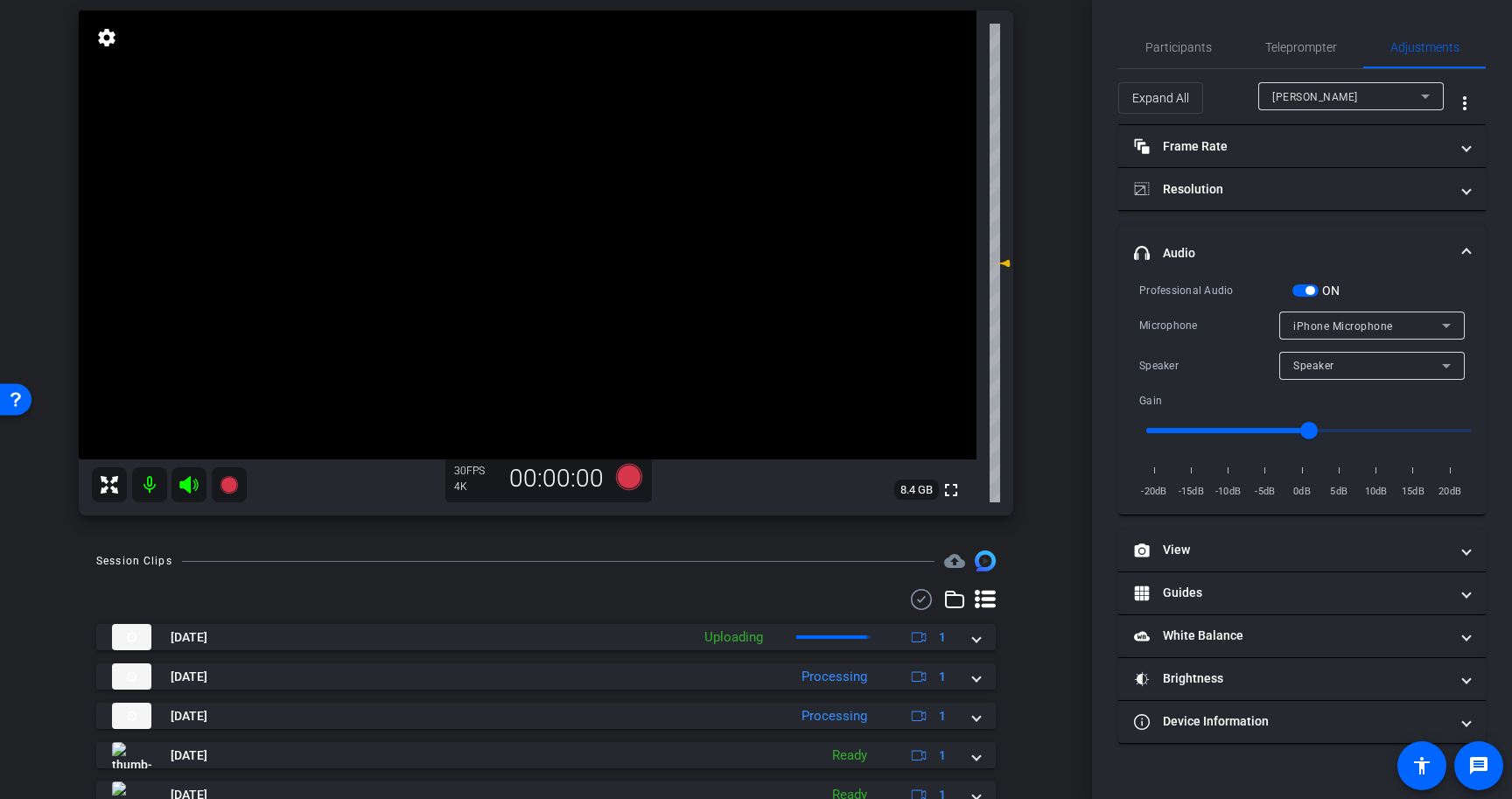
click at [1311, 291] on span "button" at bounding box center [1310, 291] width 9 height 9
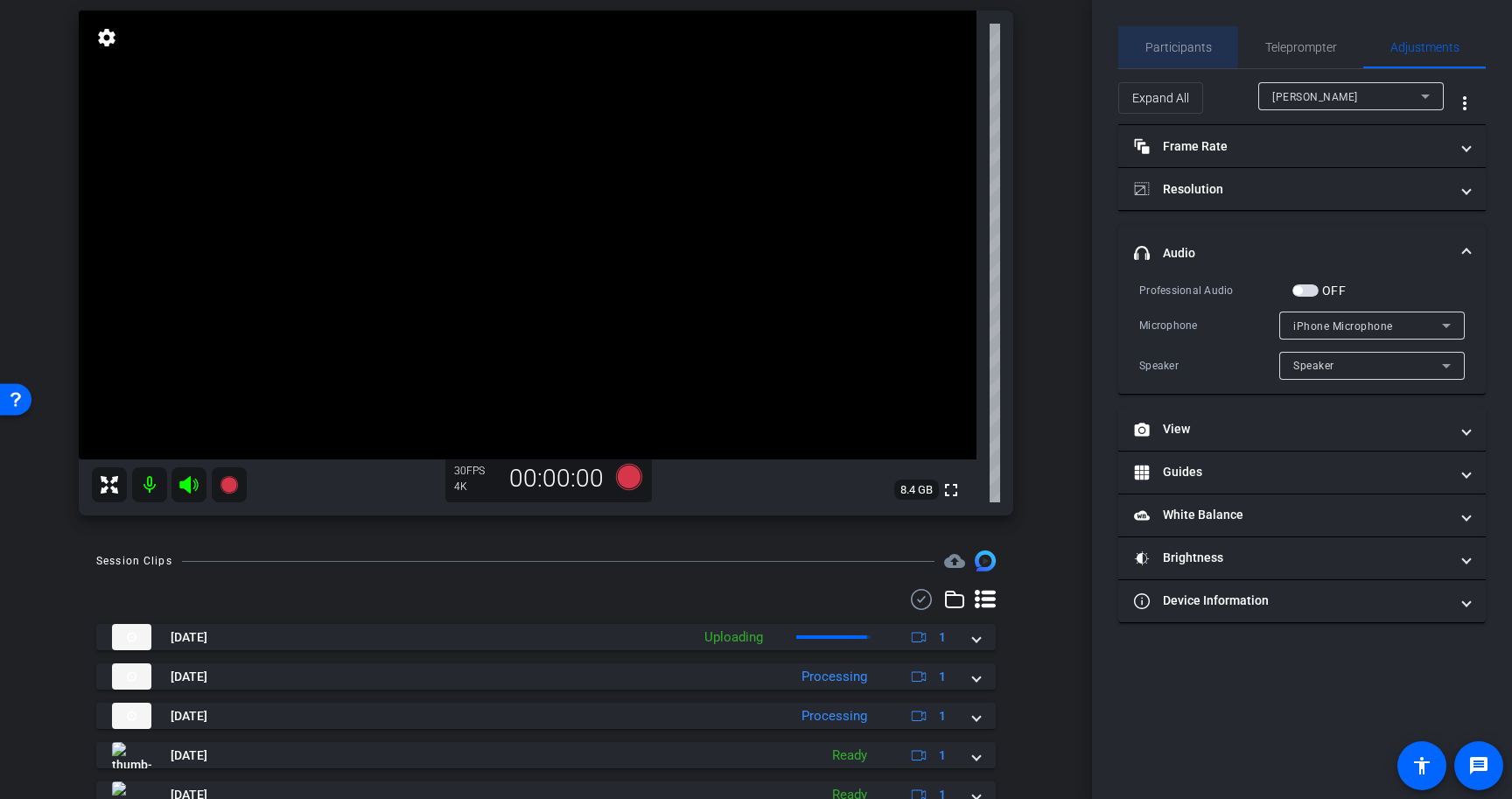
click at [1173, 41] on span "Participants" at bounding box center [1178, 47] width 67 height 12
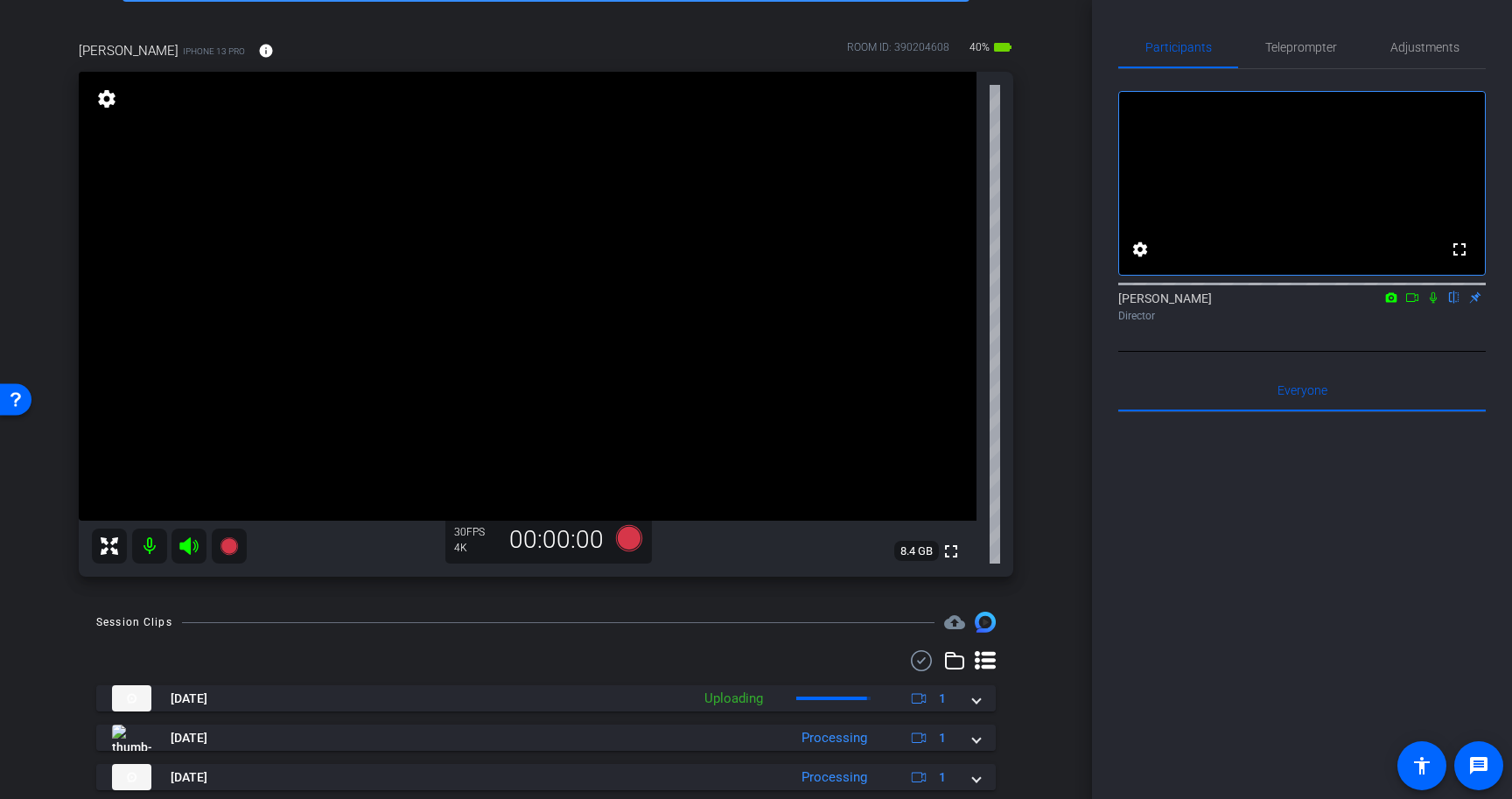
scroll to position [106, 0]
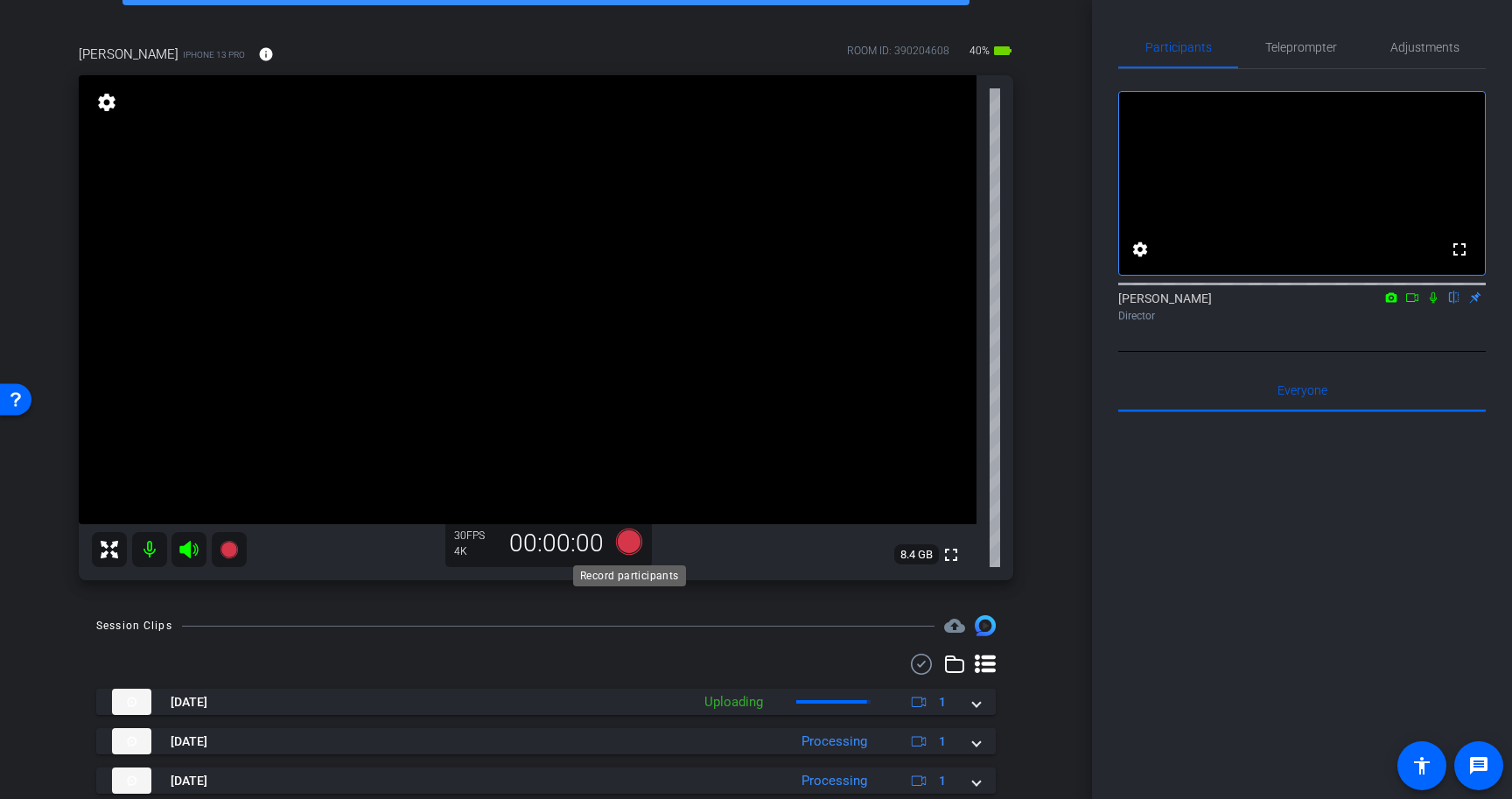
click at [638, 549] on icon at bounding box center [629, 541] width 42 height 31
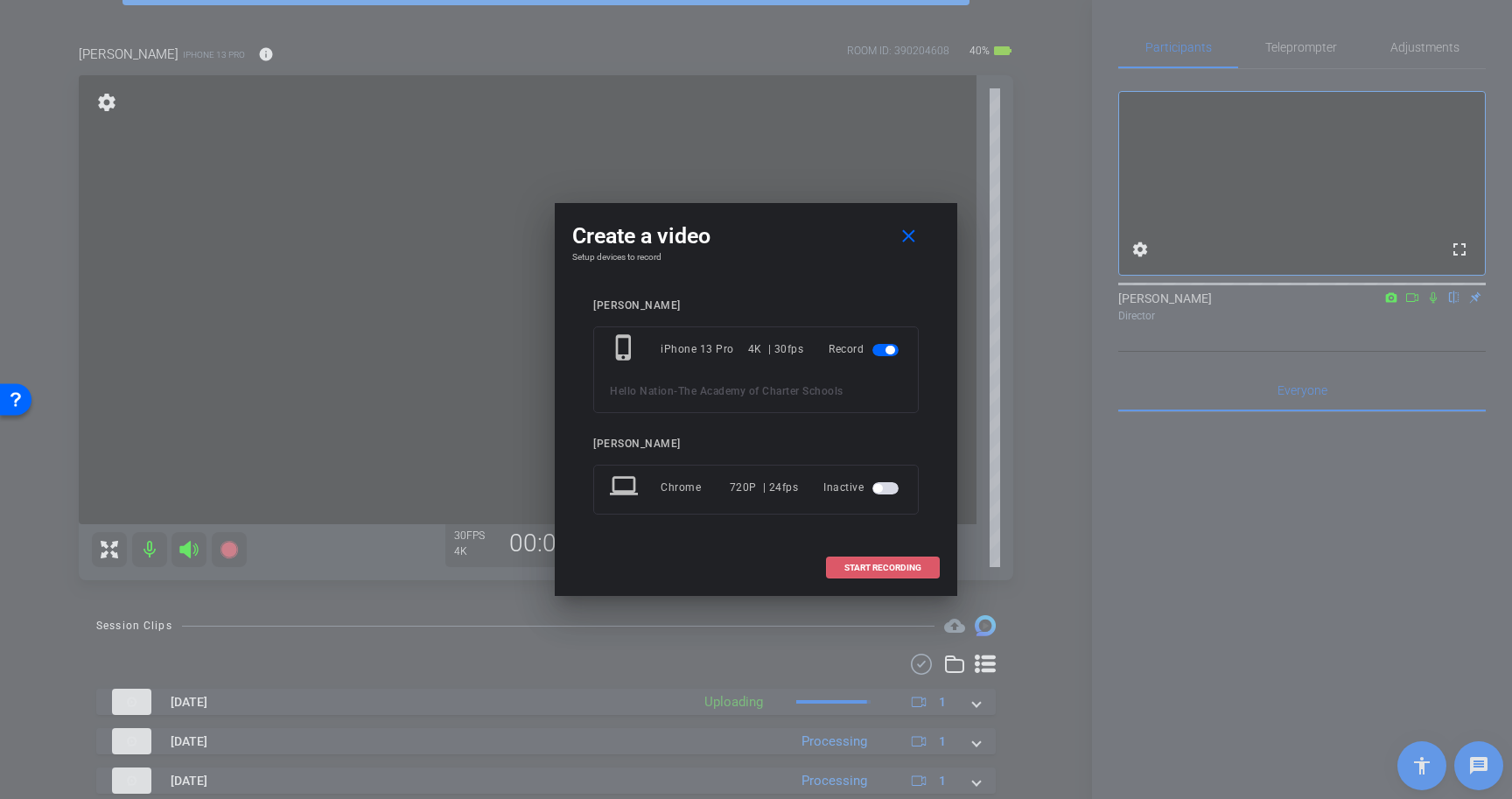
click at [883, 560] on span at bounding box center [883, 568] width 112 height 42
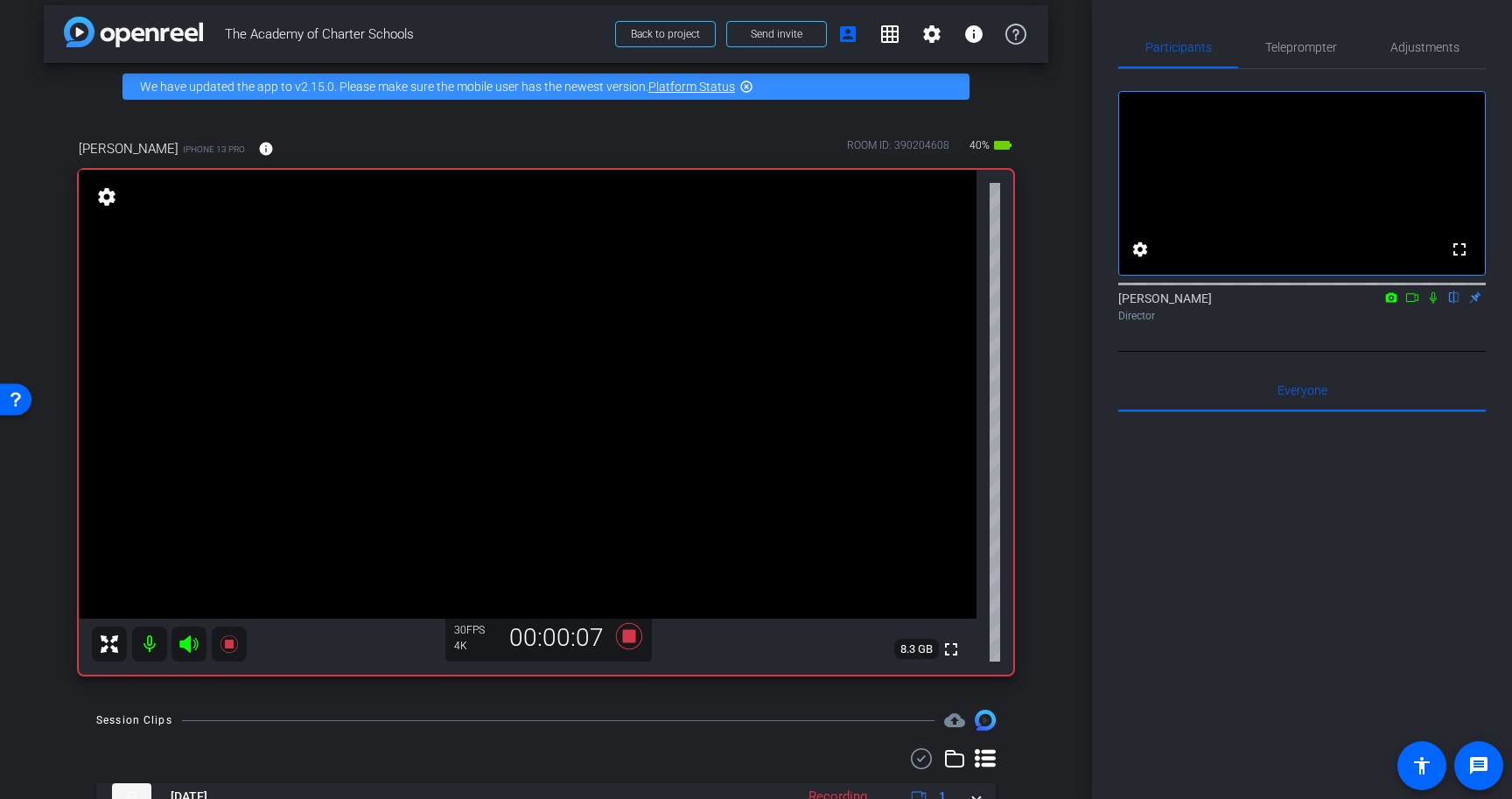
scroll to position [0, 0]
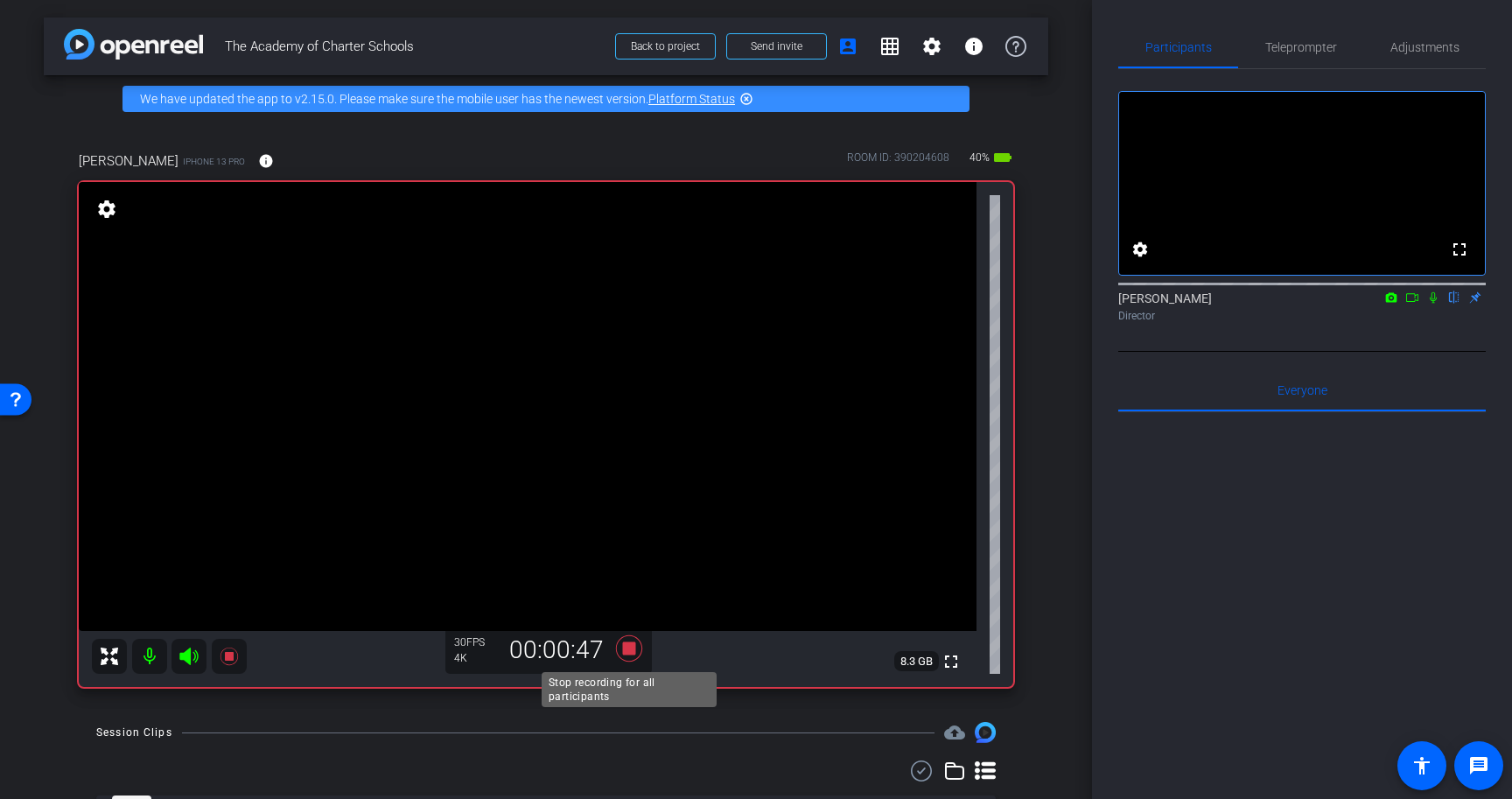
click at [632, 654] on icon at bounding box center [629, 649] width 27 height 27
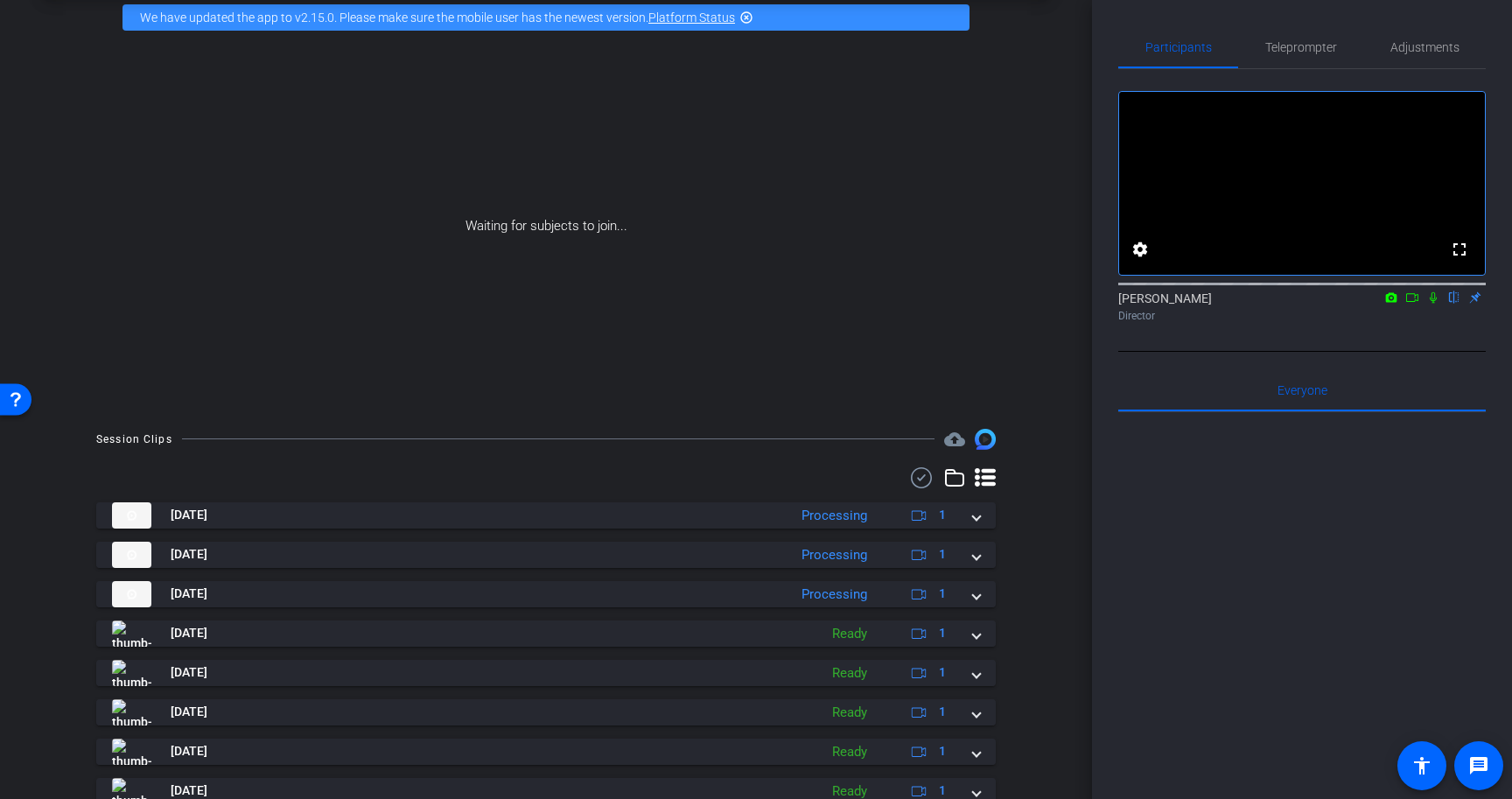
scroll to position [227, 0]
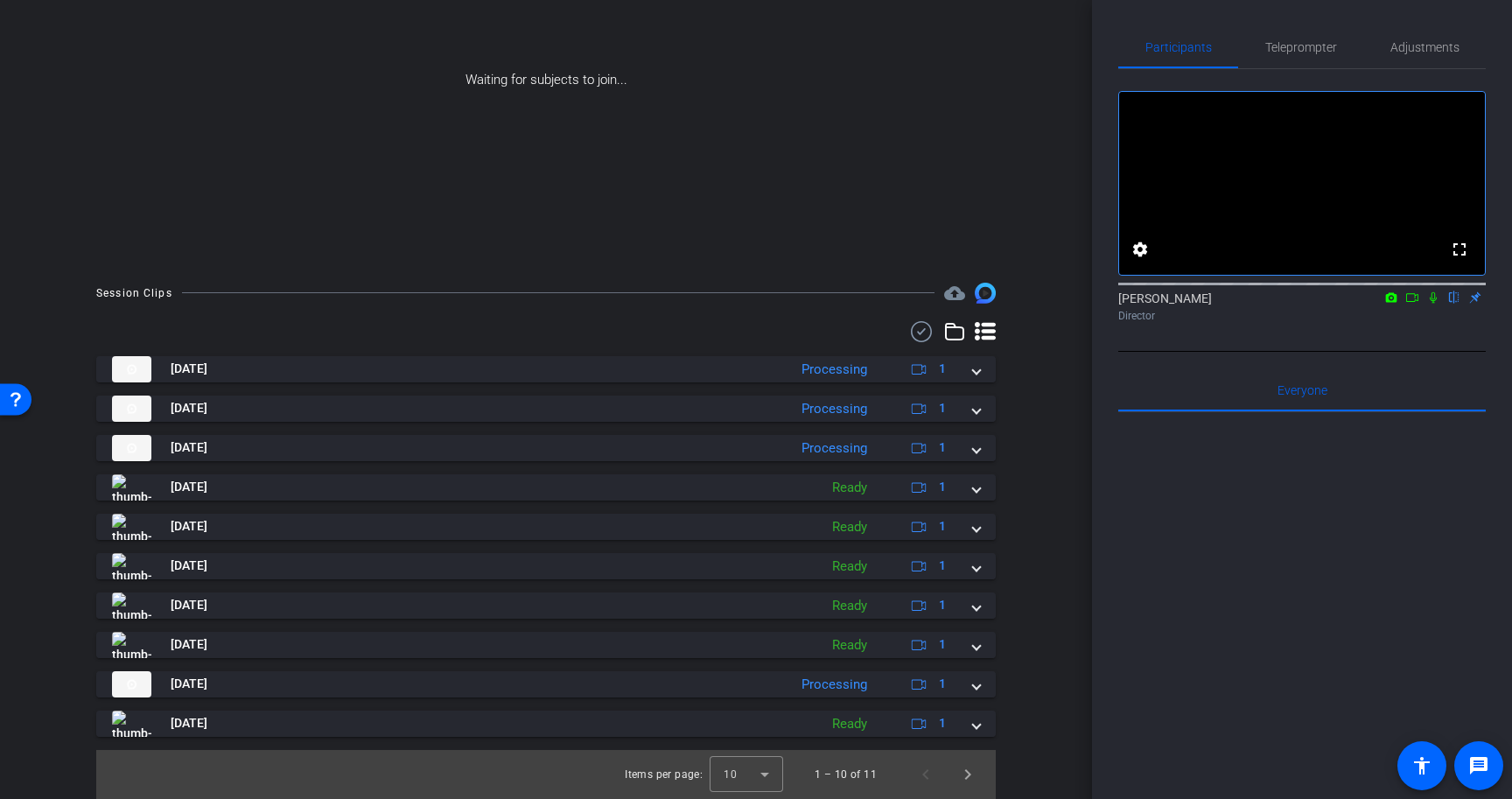
click at [1410, 304] on icon at bounding box center [1411, 297] width 14 height 12
click at [1459, 324] on div "Prescott Rossi Director" at bounding box center [1301, 306] width 368 height 34
click at [1455, 305] on mat-icon at bounding box center [1453, 297] width 21 height 16
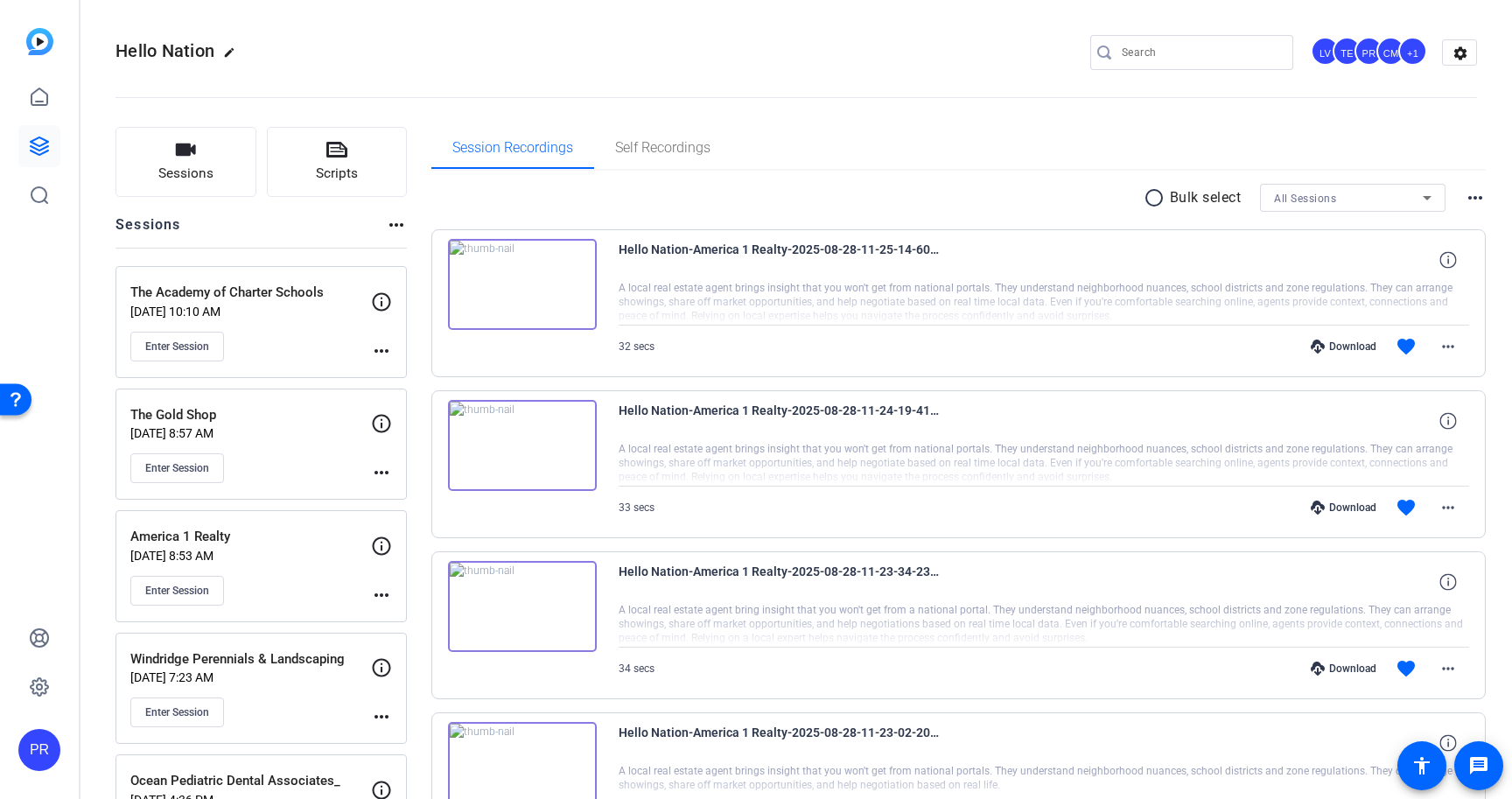
click at [319, 327] on div "The Academy of Charter Schools [DATE] 10:10 AM Enter Session" at bounding box center [250, 322] width 240 height 79
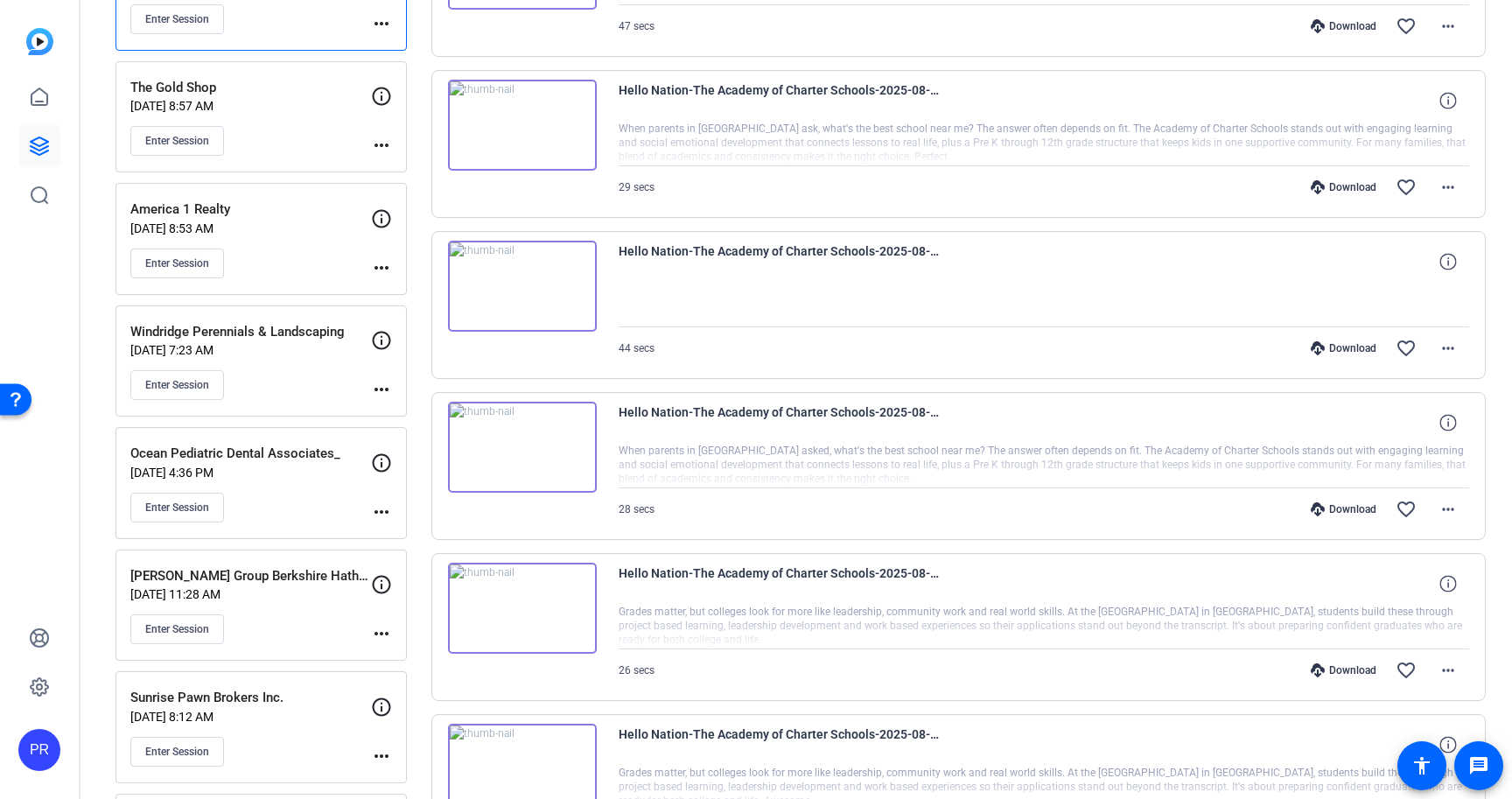
scroll to position [336, 0]
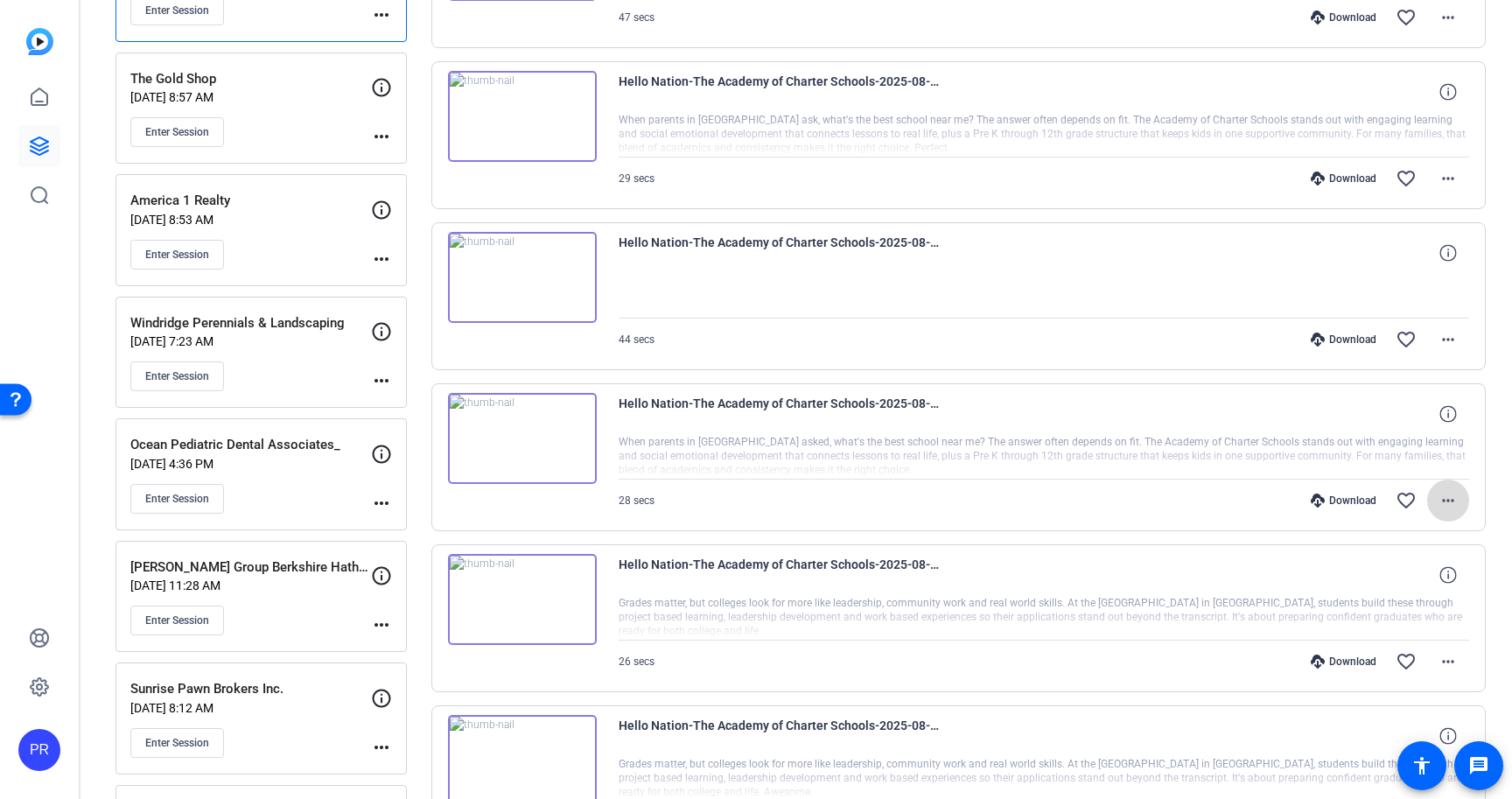
click at [1438, 493] on mat-icon "more_horiz" at bounding box center [1448, 500] width 21 height 21
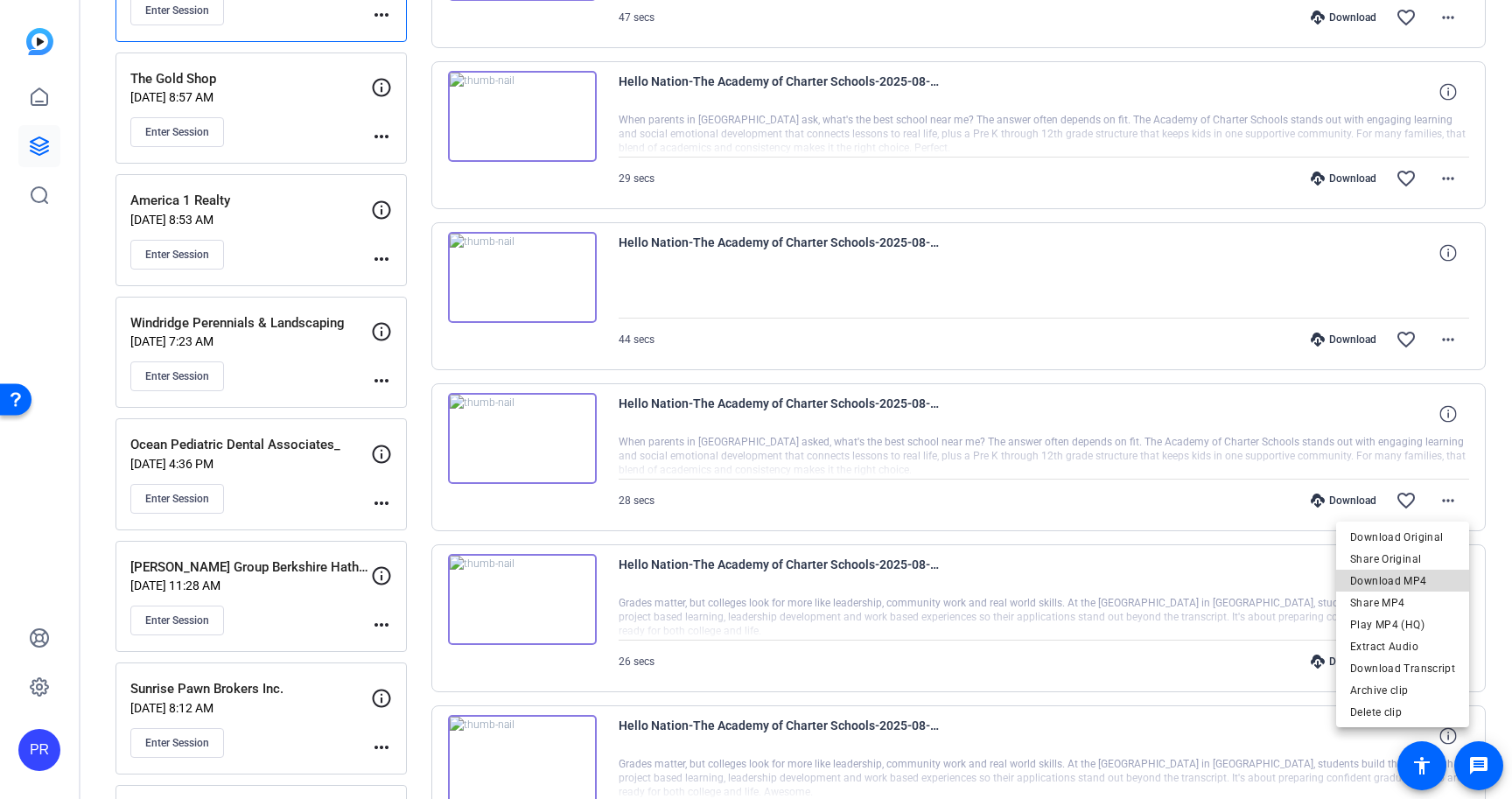
click at [1426, 581] on span "Download MP4" at bounding box center [1402, 581] width 105 height 21
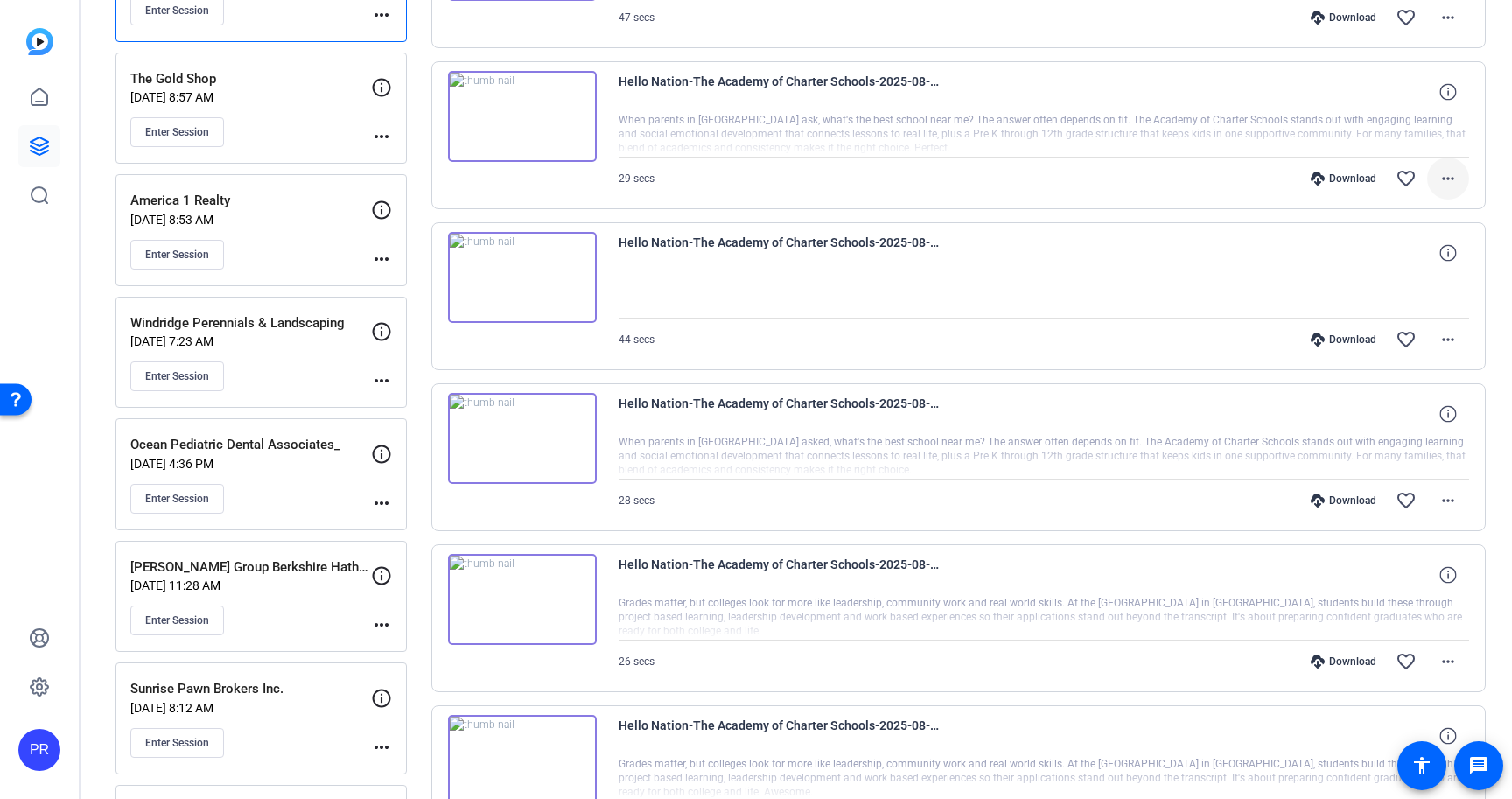
click at [1449, 180] on mat-icon "more_horiz" at bounding box center [1448, 178] width 21 height 21
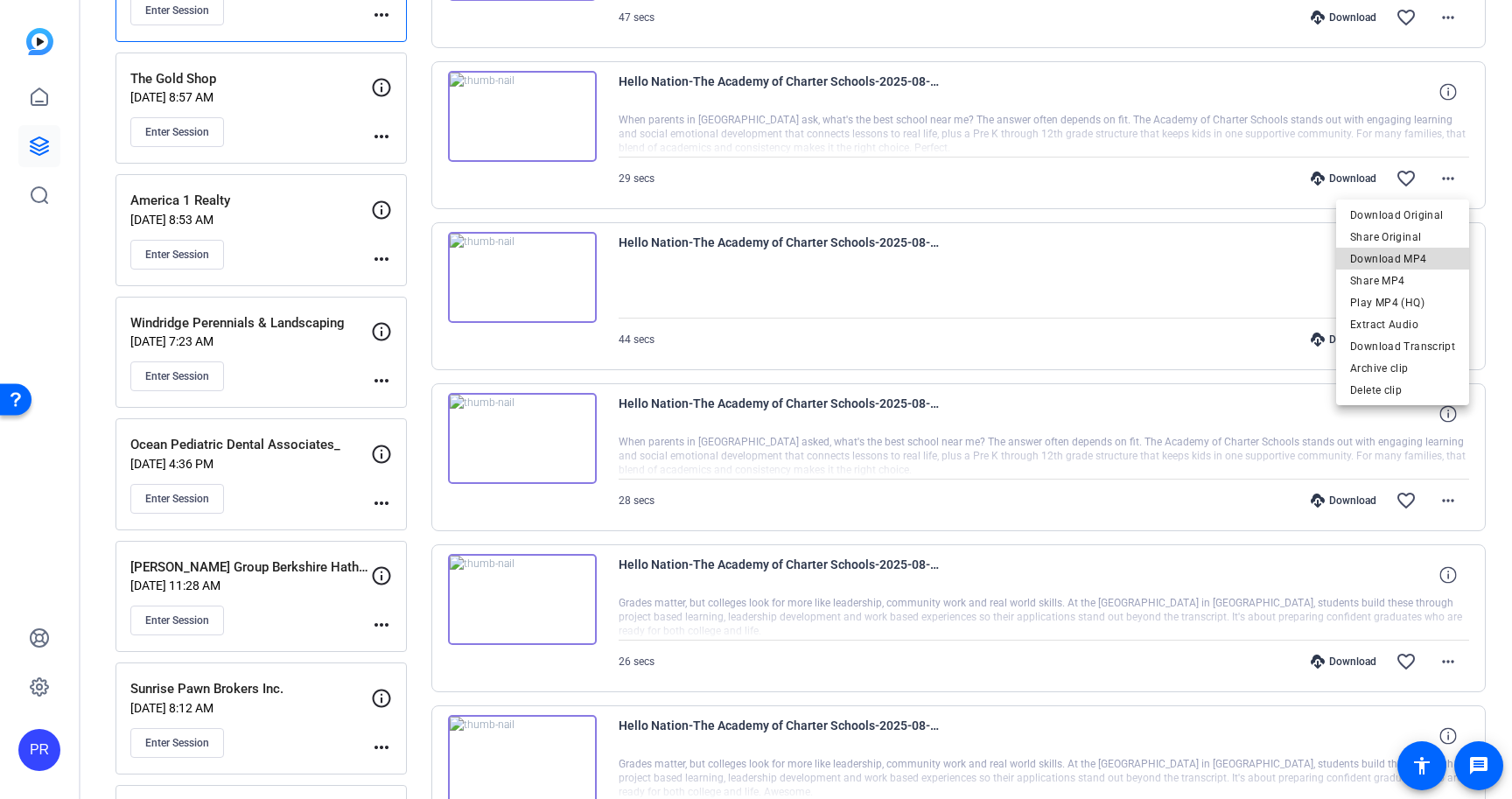
click at [1437, 256] on span "Download MP4" at bounding box center [1402, 259] width 105 height 21
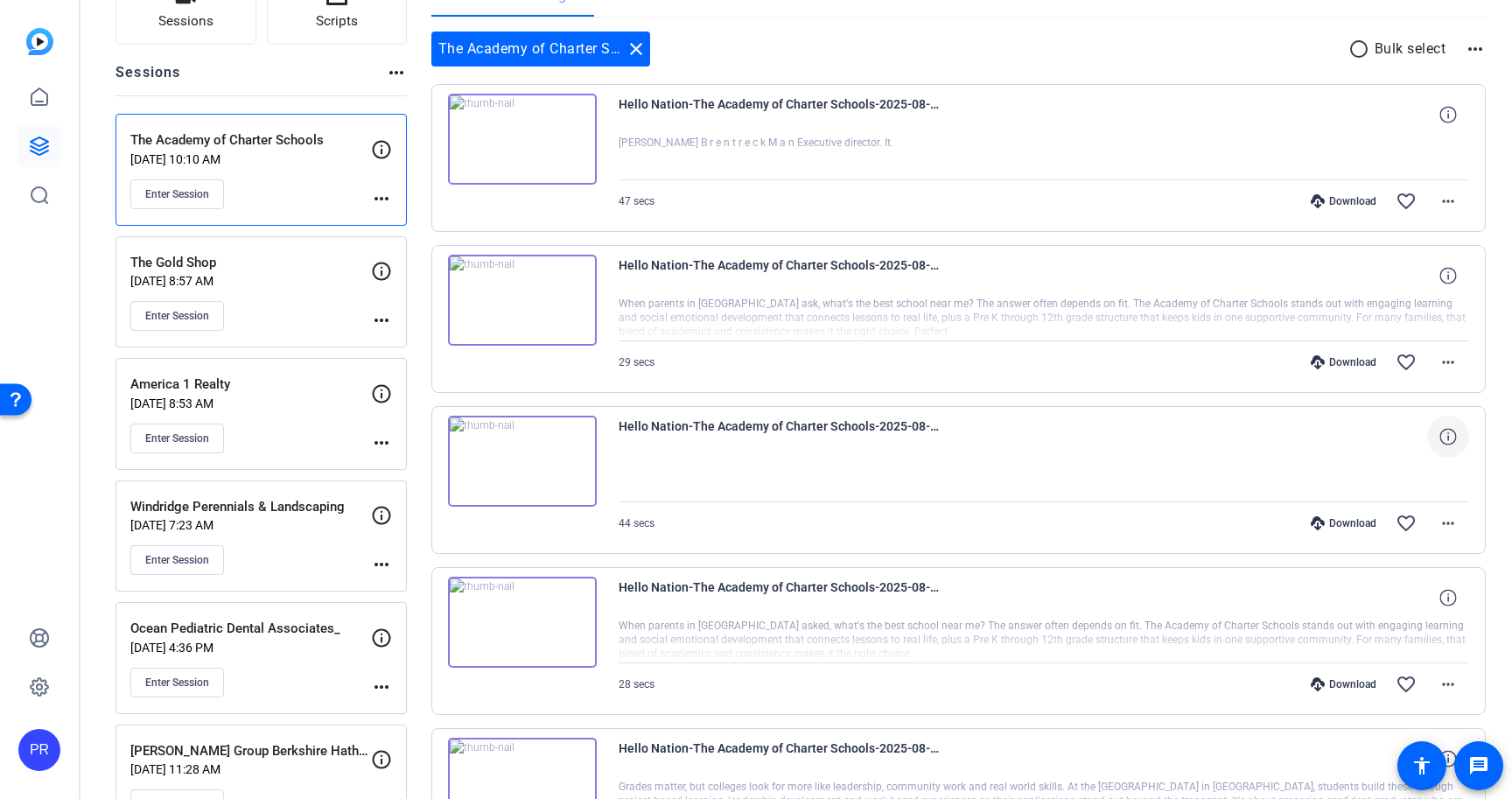
scroll to position [51, 0]
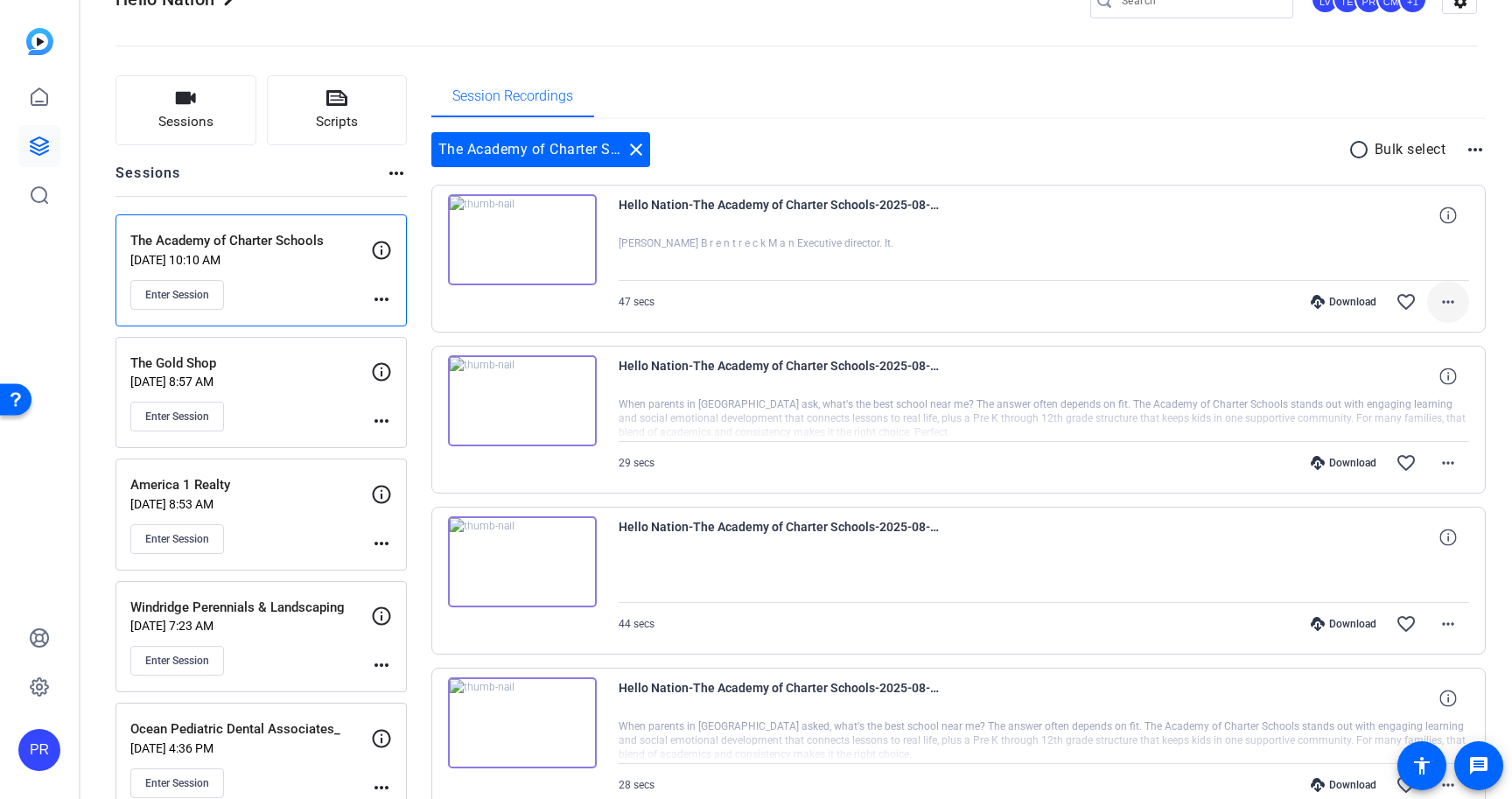
click at [1448, 306] on mat-icon "more_horiz" at bounding box center [1448, 302] width 21 height 21
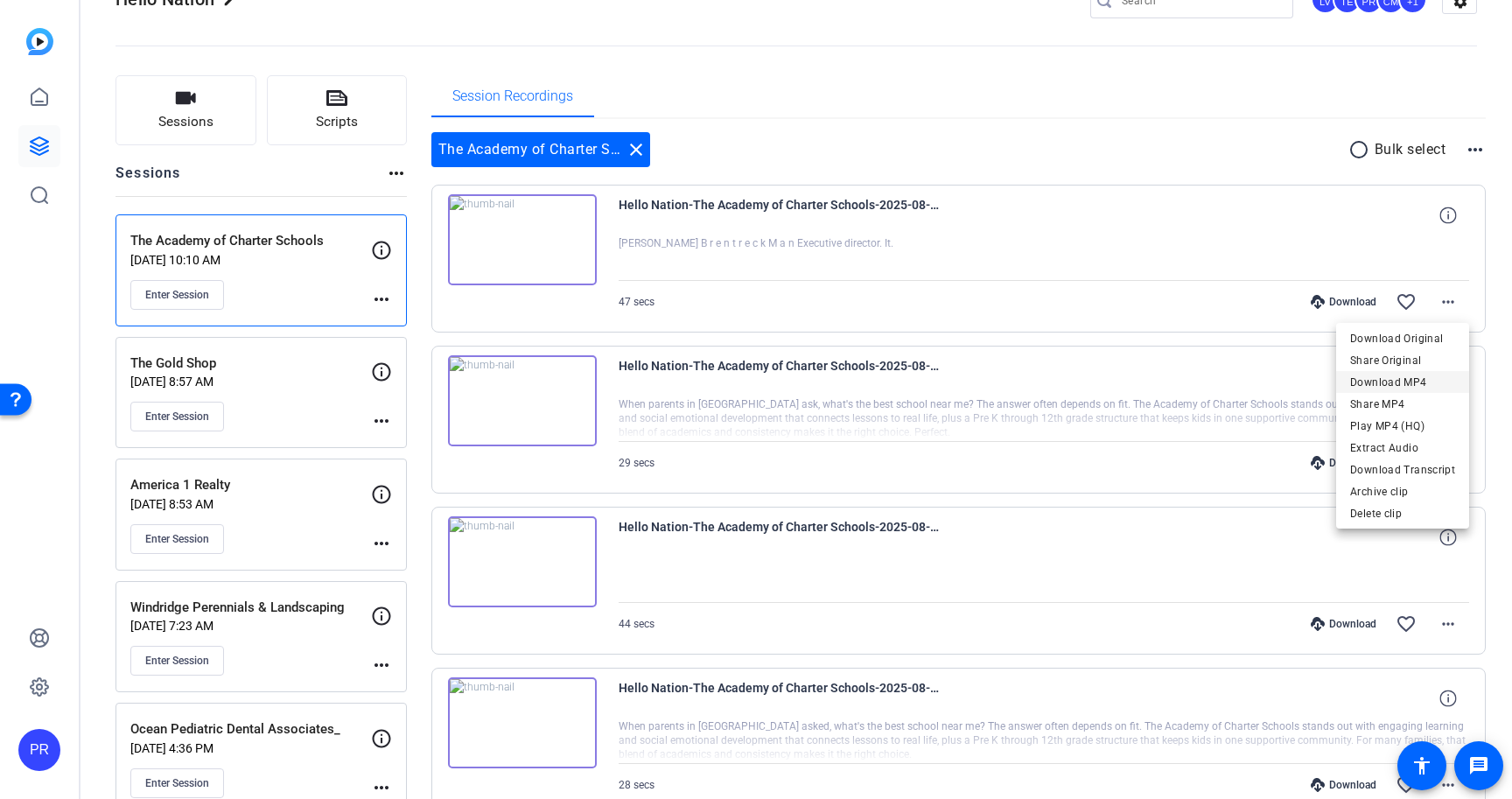
click at [1431, 375] on span "Download MP4" at bounding box center [1402, 383] width 105 height 21
